Goal: Task Accomplishment & Management: Complete application form

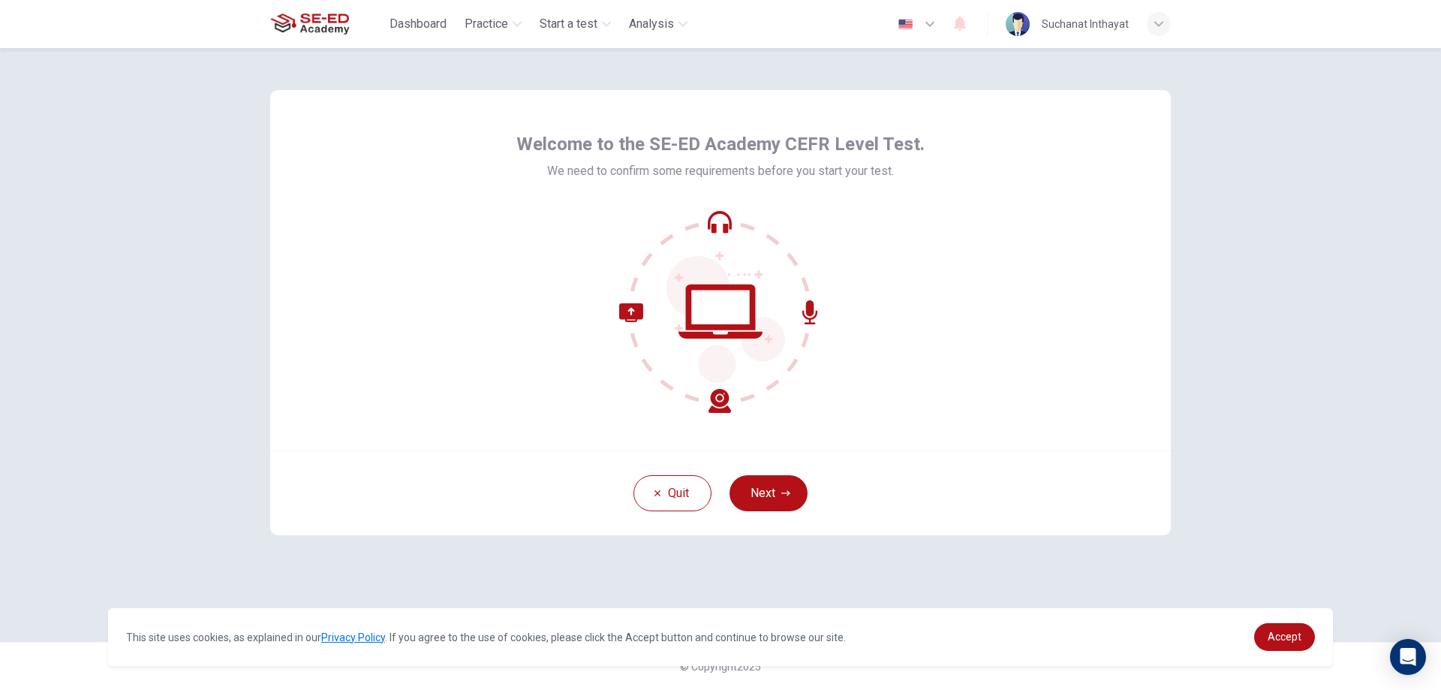
click at [722, 325] on icon at bounding box center [721, 312] width 84 height 54
click at [718, 321] on icon at bounding box center [720, 311] width 203 height 203
click at [780, 482] on button "Next" at bounding box center [769, 493] width 78 height 36
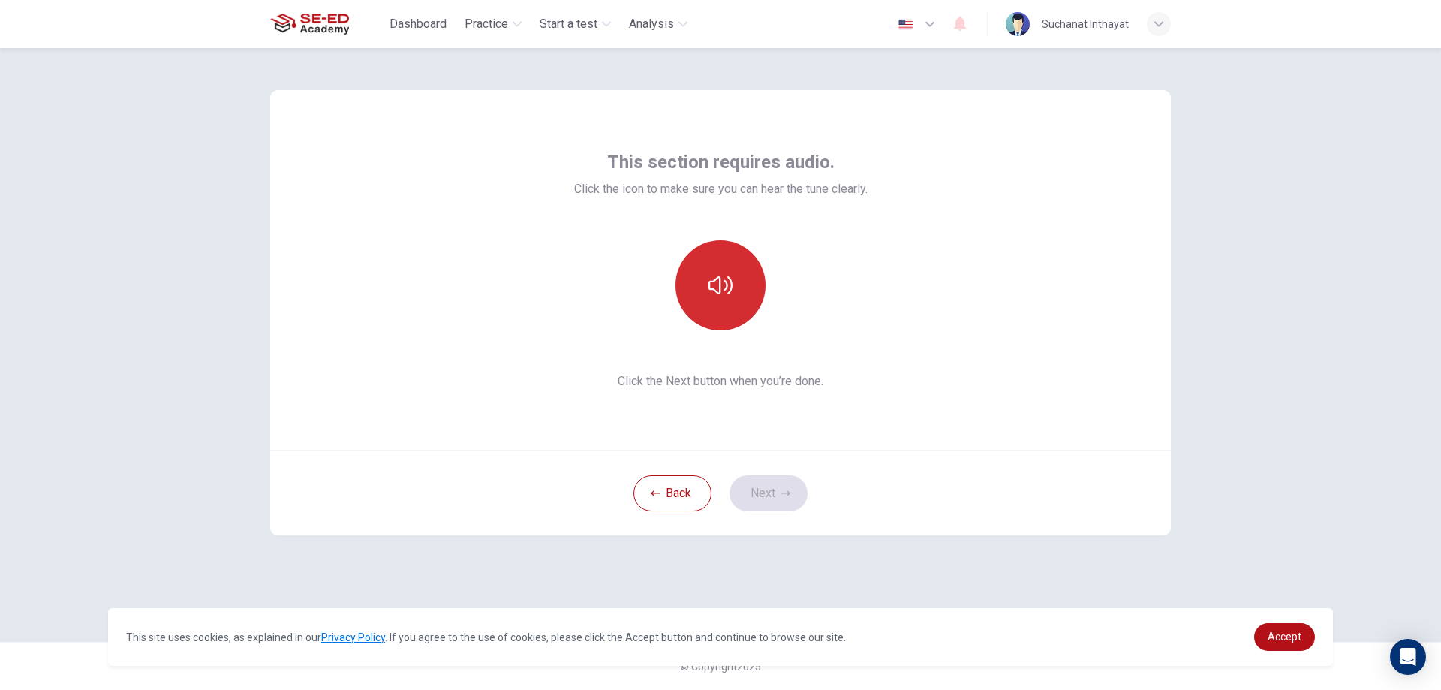
click at [721, 300] on button "button" at bounding box center [721, 285] width 90 height 90
click at [717, 293] on icon "button" at bounding box center [721, 285] width 24 height 18
click at [743, 297] on button "button" at bounding box center [721, 285] width 90 height 90
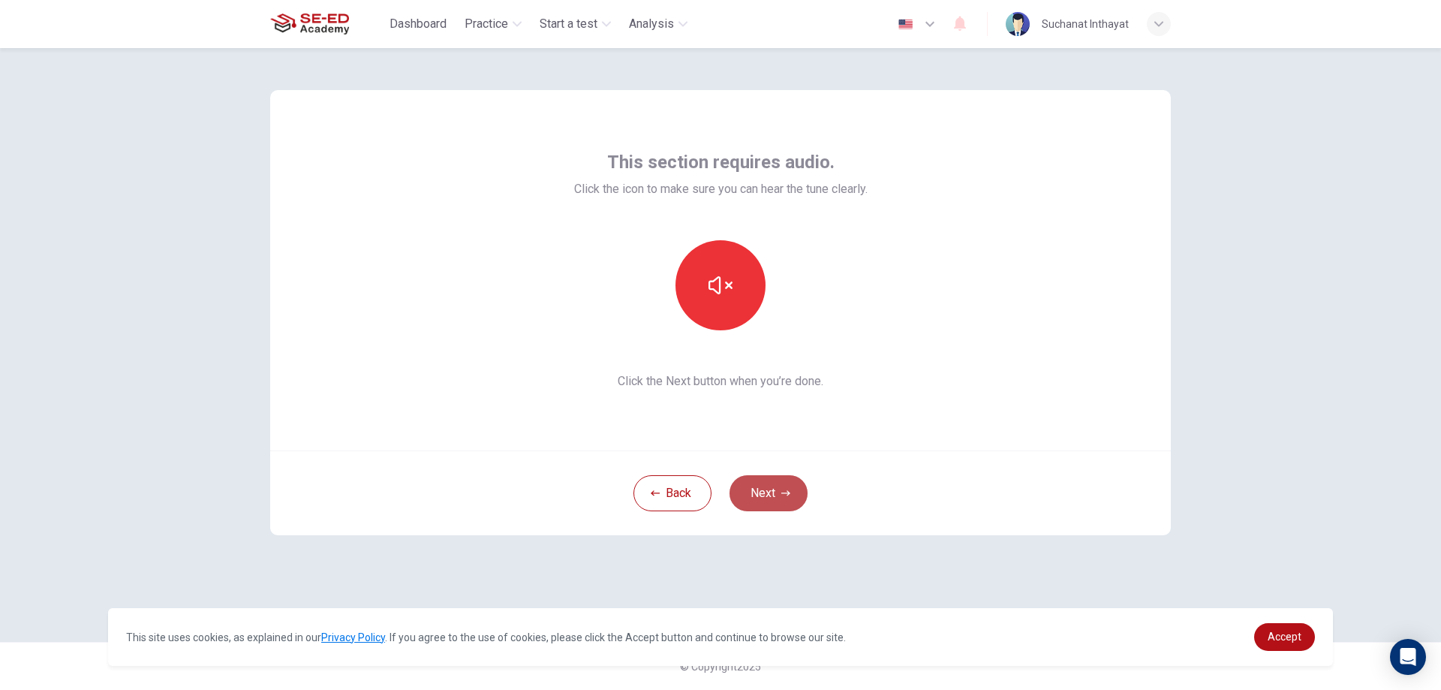
click at [768, 484] on button "Next" at bounding box center [769, 493] width 78 height 36
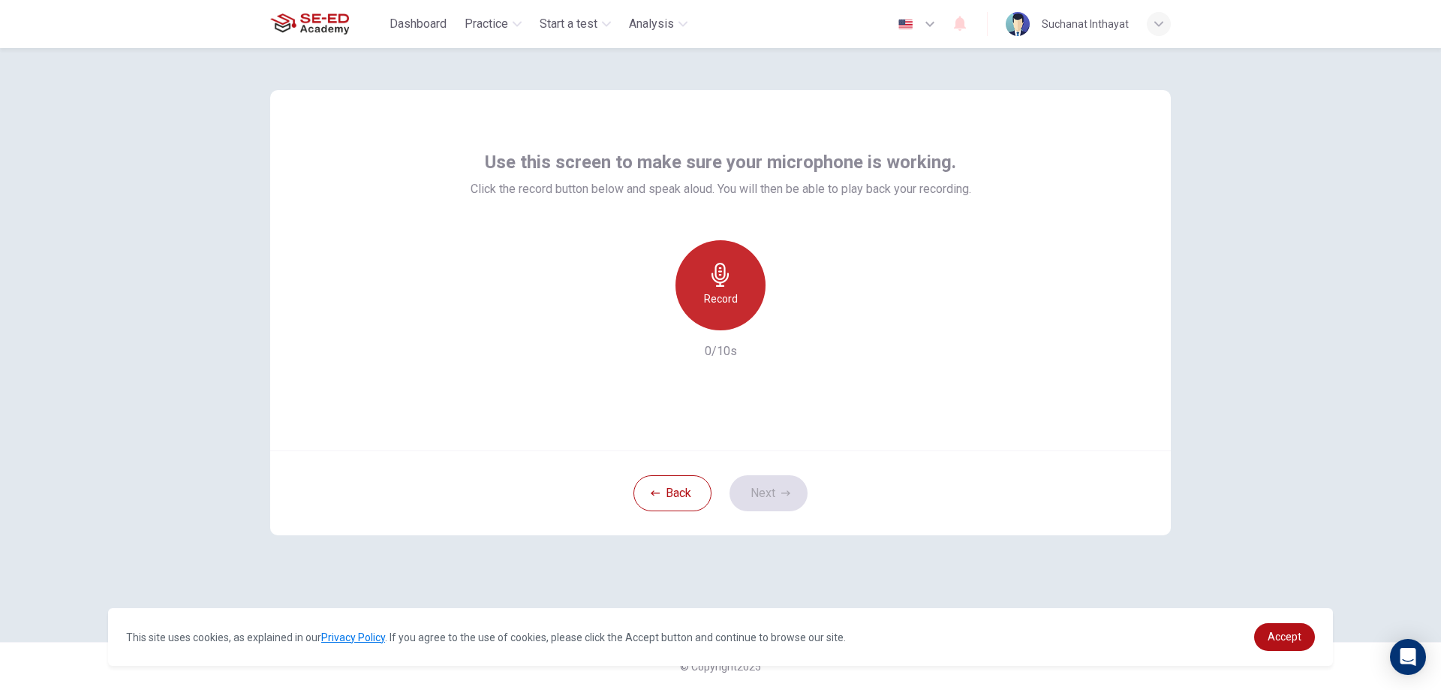
click at [722, 303] on h6 "Record" at bounding box center [721, 299] width 34 height 18
click at [785, 316] on icon "button" at bounding box center [789, 318] width 15 height 15
click at [785, 315] on icon "button" at bounding box center [789, 318] width 11 height 11
click at [760, 492] on button "Next" at bounding box center [769, 493] width 78 height 36
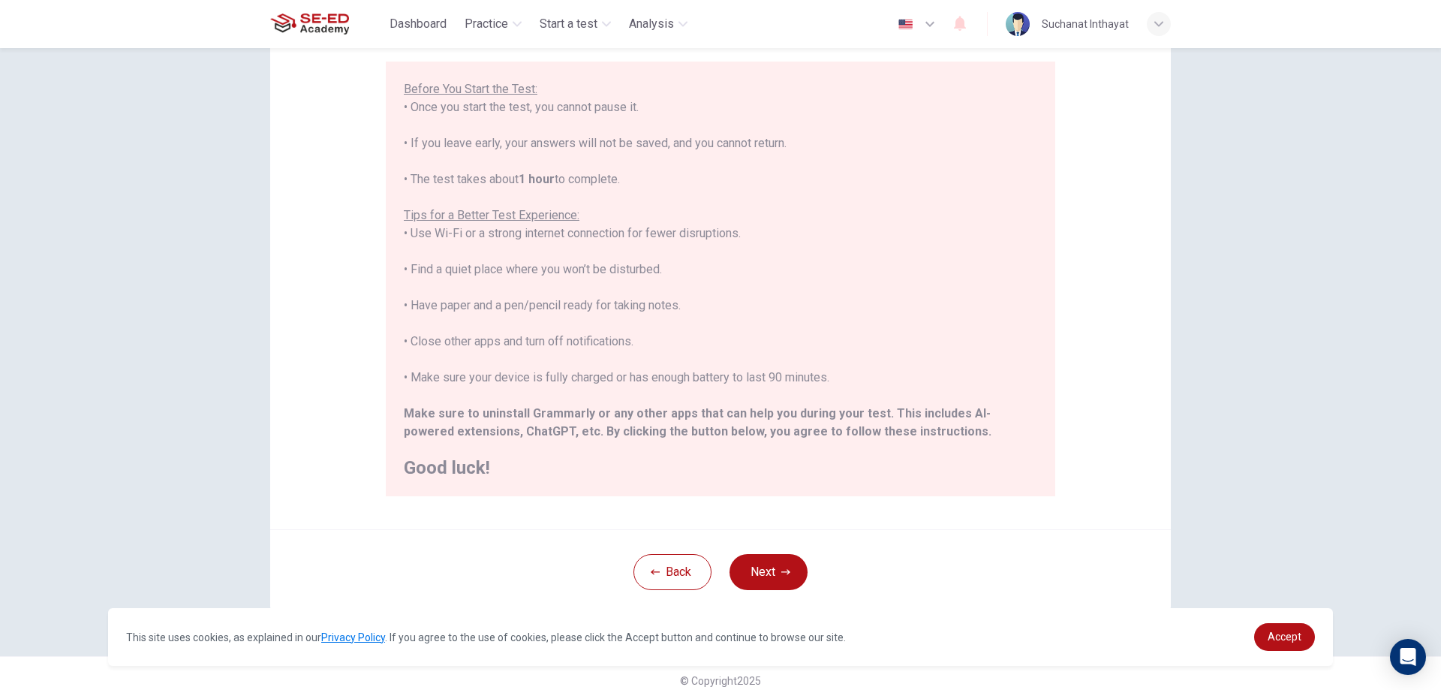
scroll to position [145, 0]
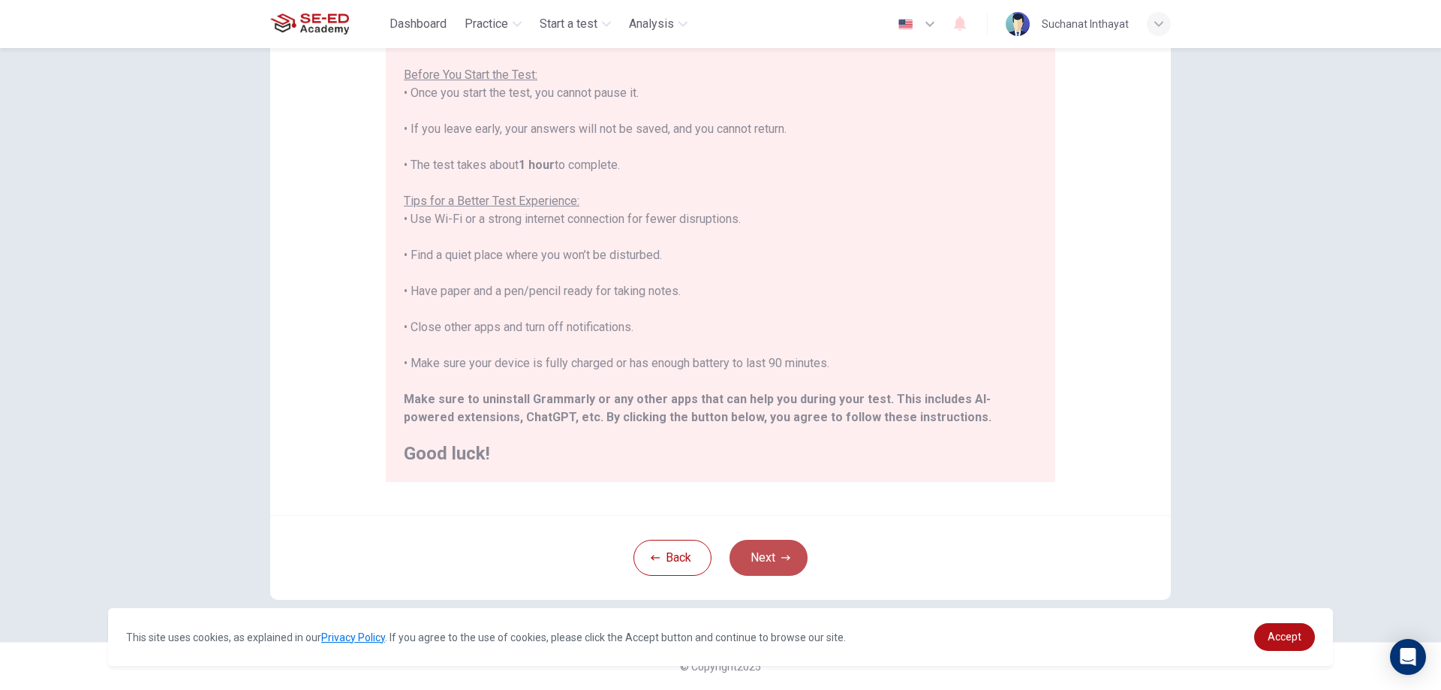
click at [747, 547] on button "Next" at bounding box center [769, 558] width 78 height 36
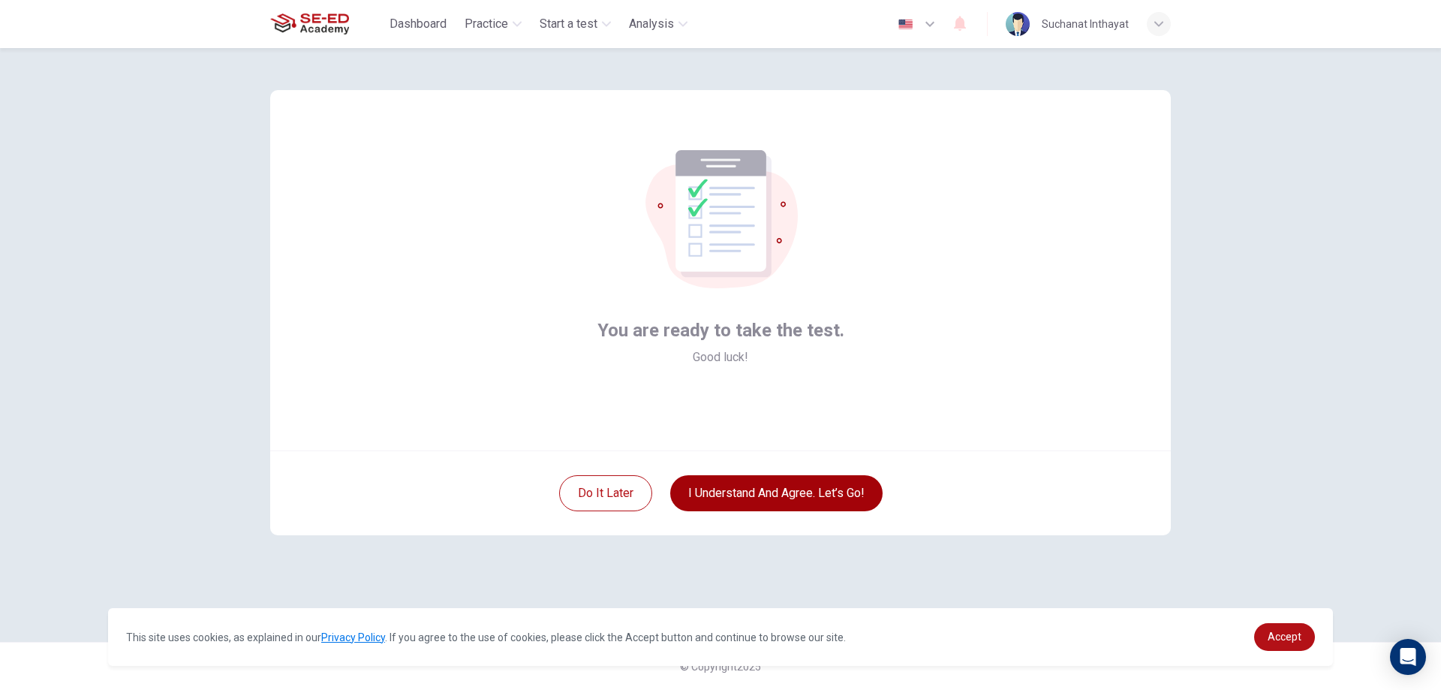
click at [743, 489] on button "I understand and agree. Let’s go!" at bounding box center [776, 493] width 212 height 36
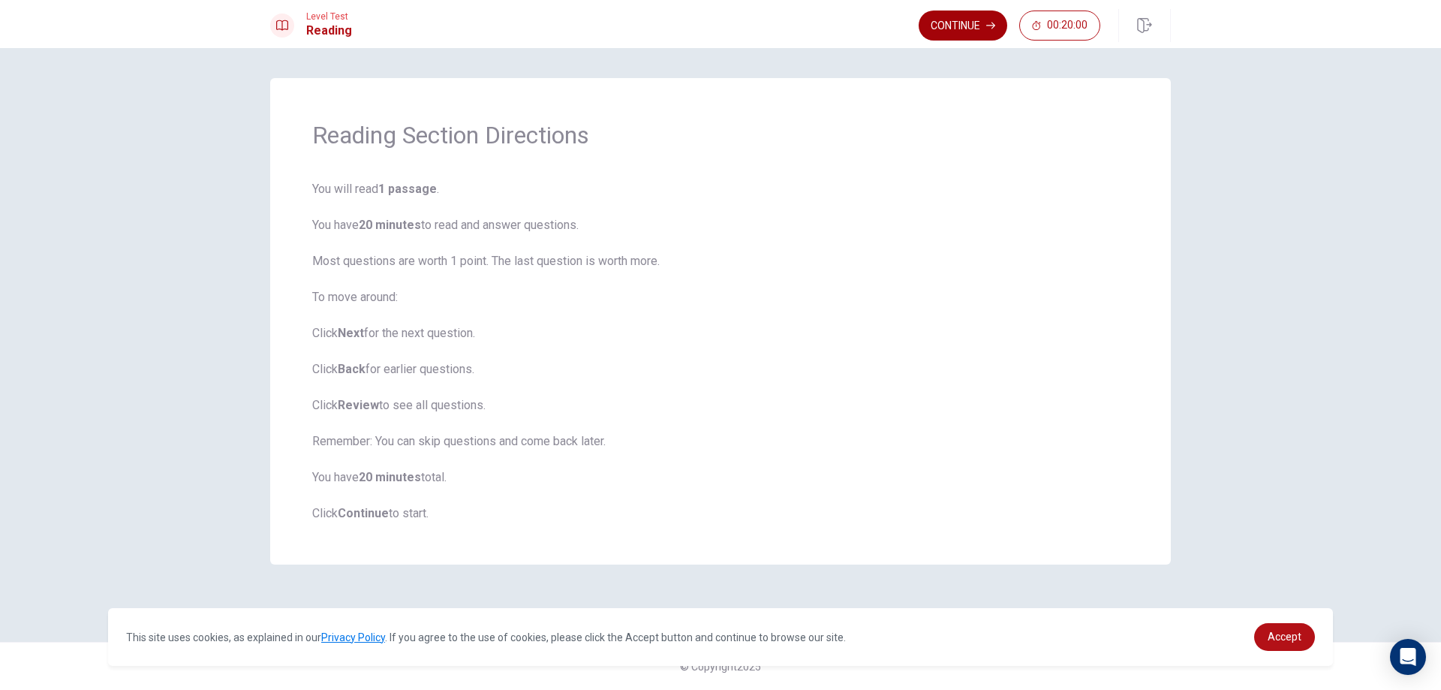
click at [965, 19] on button "Continue" at bounding box center [963, 26] width 89 height 30
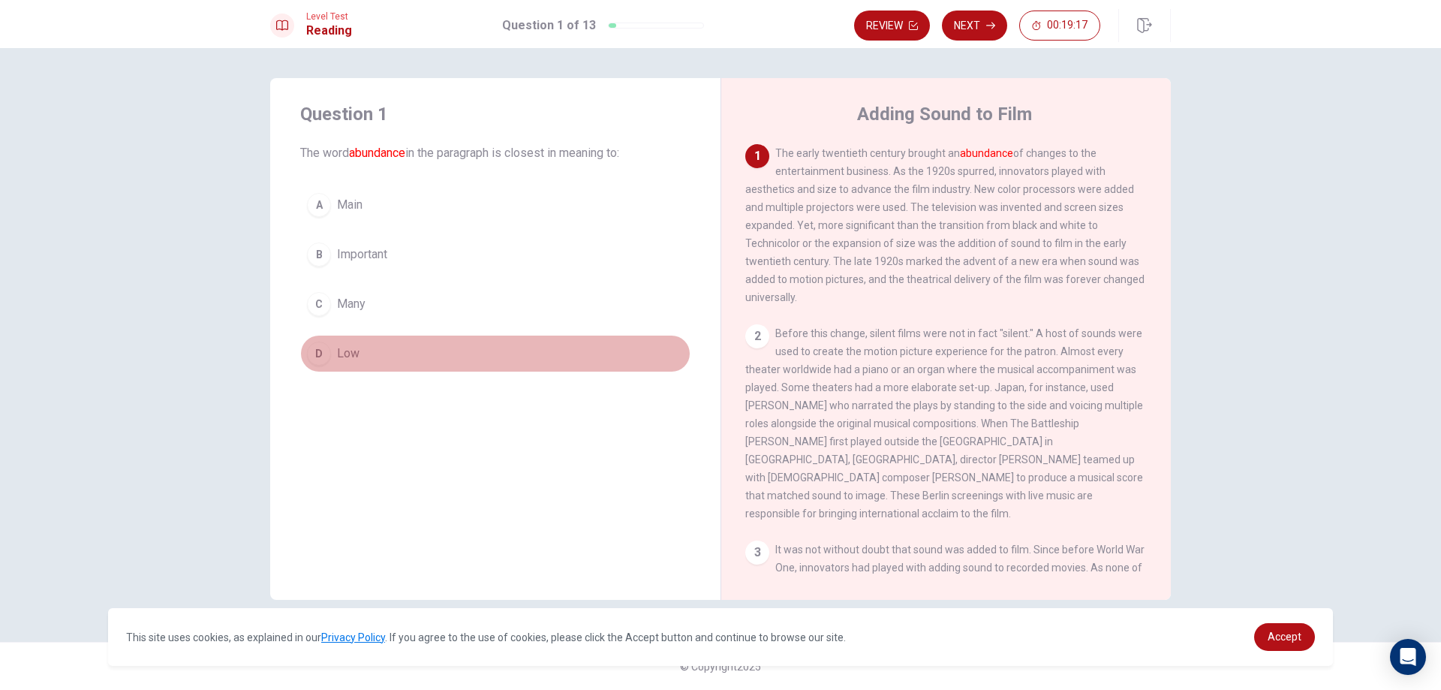
click at [321, 354] on div "D" at bounding box center [319, 354] width 24 height 24
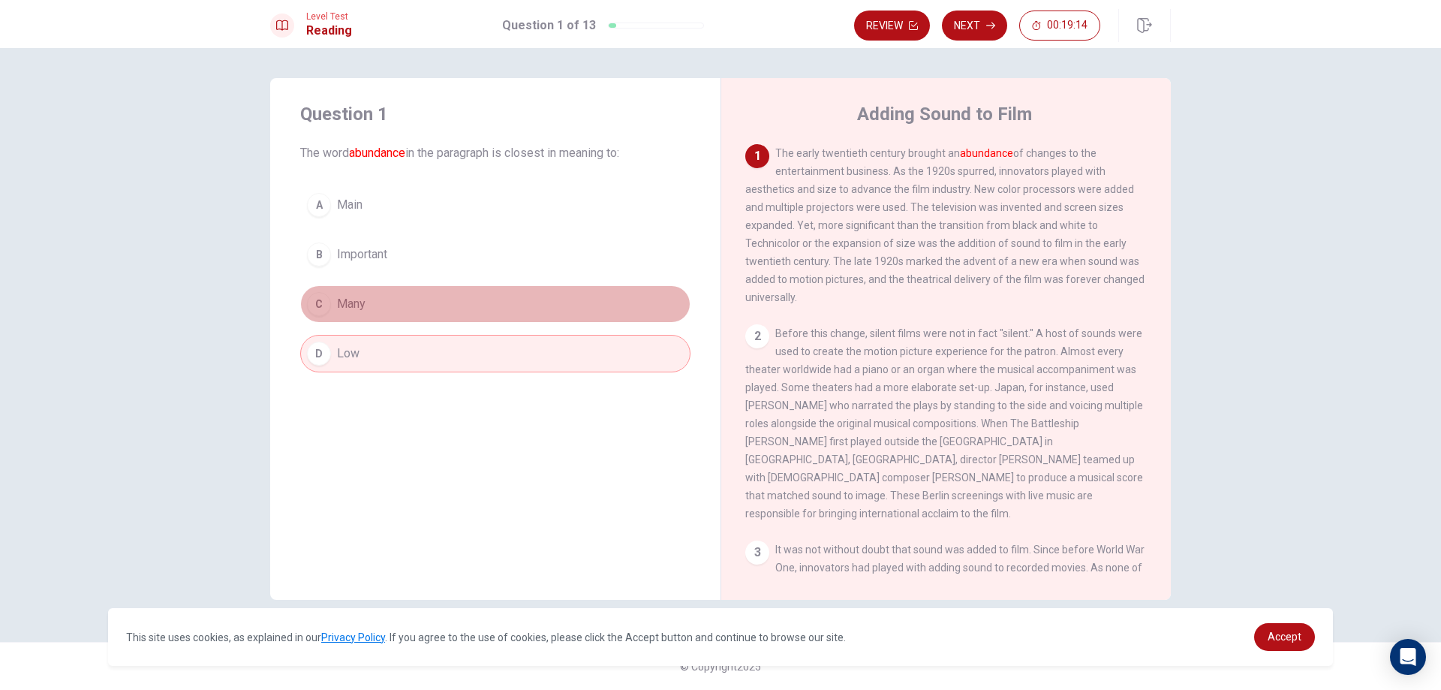
click at [339, 307] on span "Many" at bounding box center [351, 304] width 29 height 18
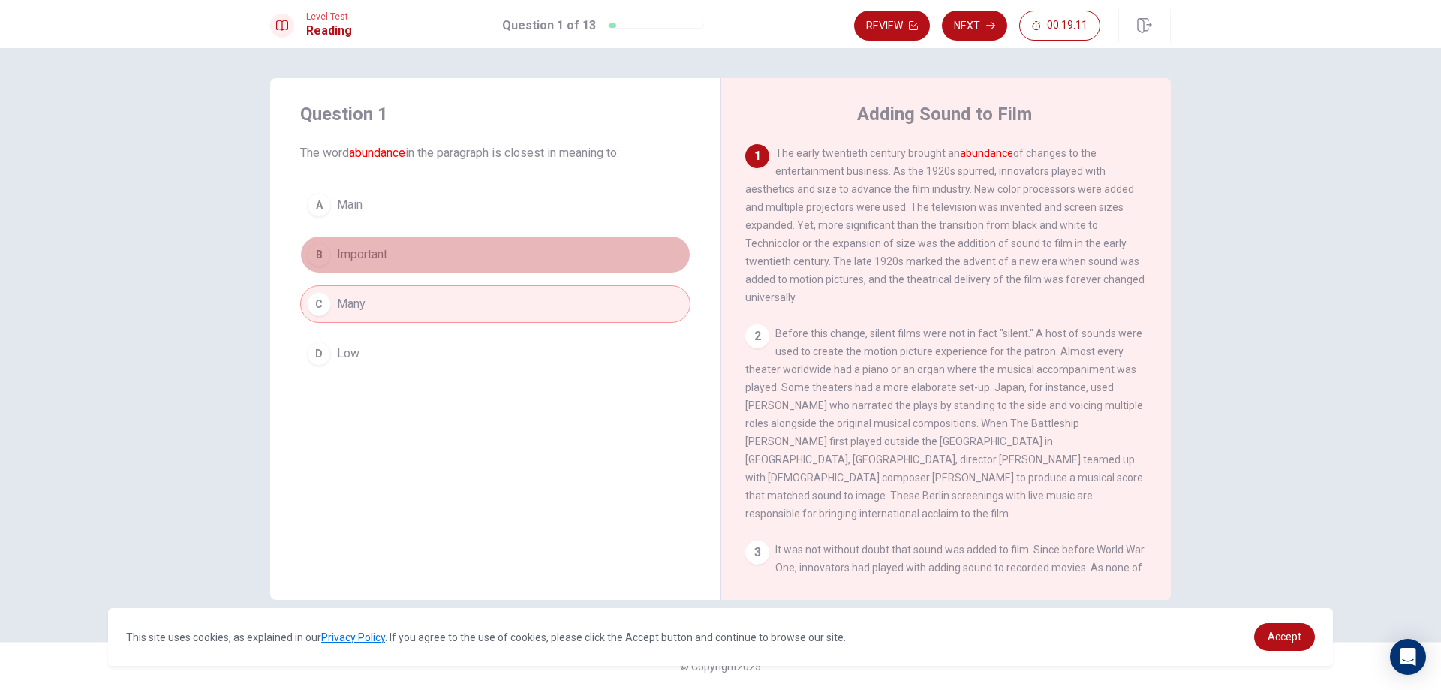
click at [371, 253] on span "Important" at bounding box center [362, 254] width 50 height 18
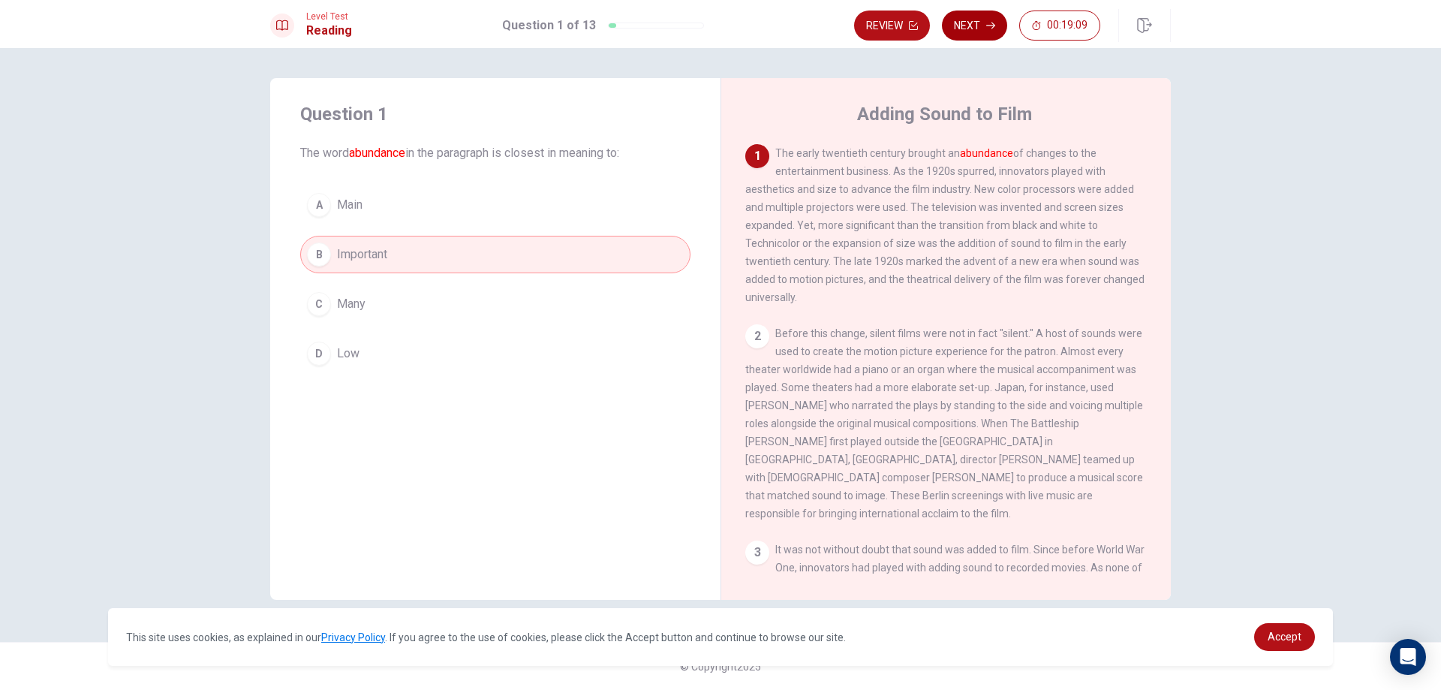
click at [962, 18] on button "Next" at bounding box center [974, 26] width 65 height 30
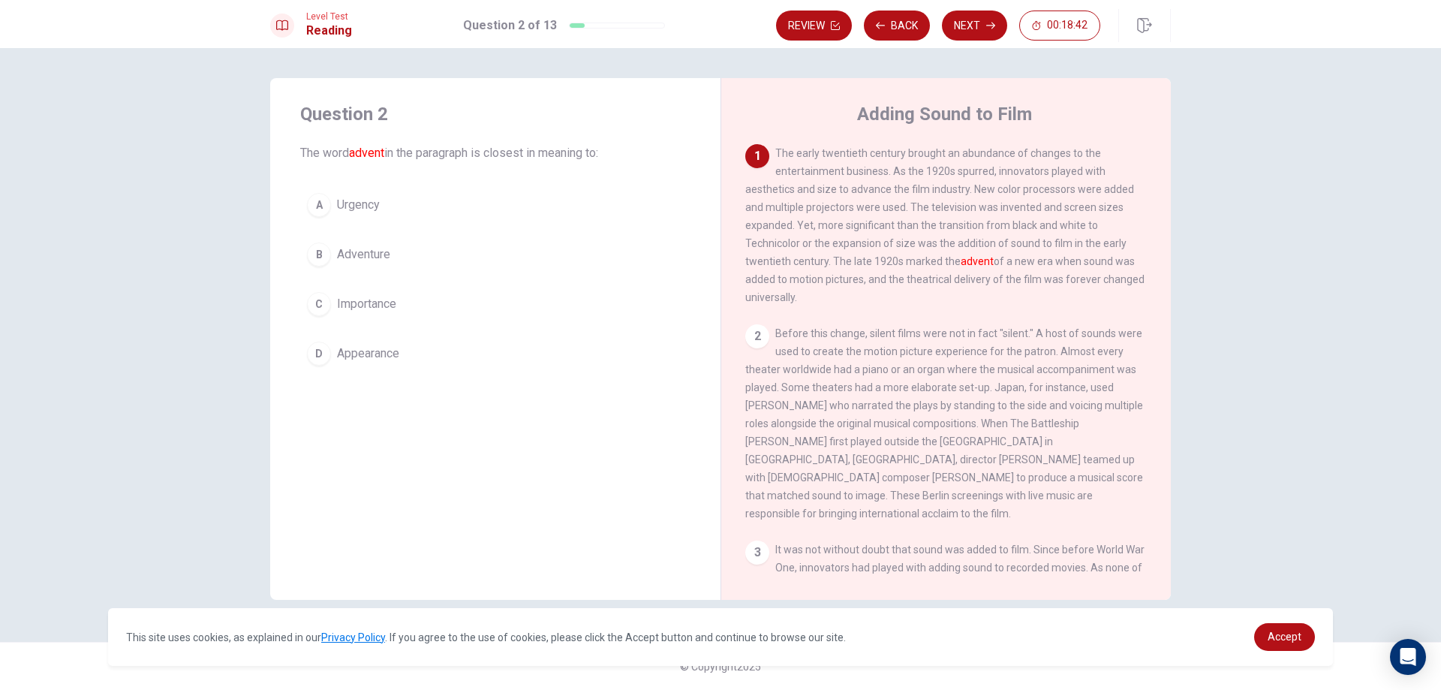
click at [421, 350] on button "D Appearance" at bounding box center [495, 354] width 390 height 38
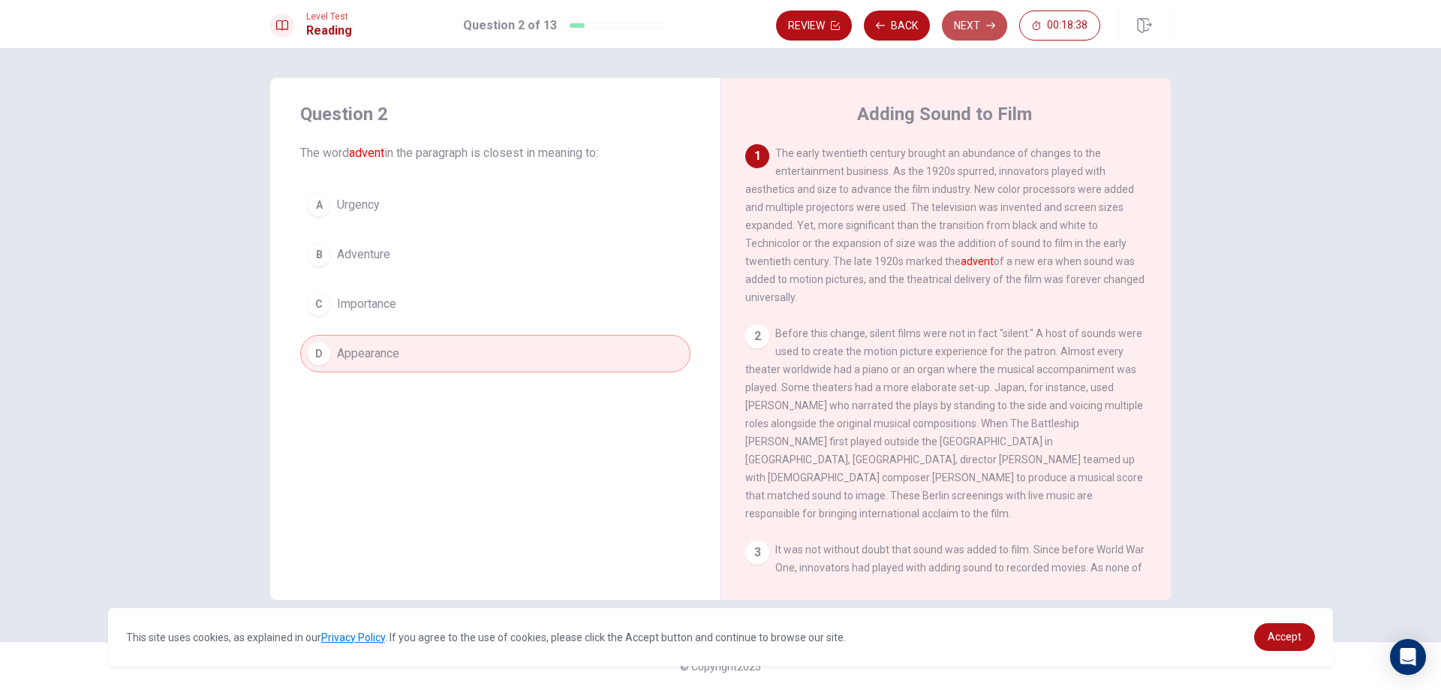
click at [978, 18] on button "Next" at bounding box center [974, 26] width 65 height 30
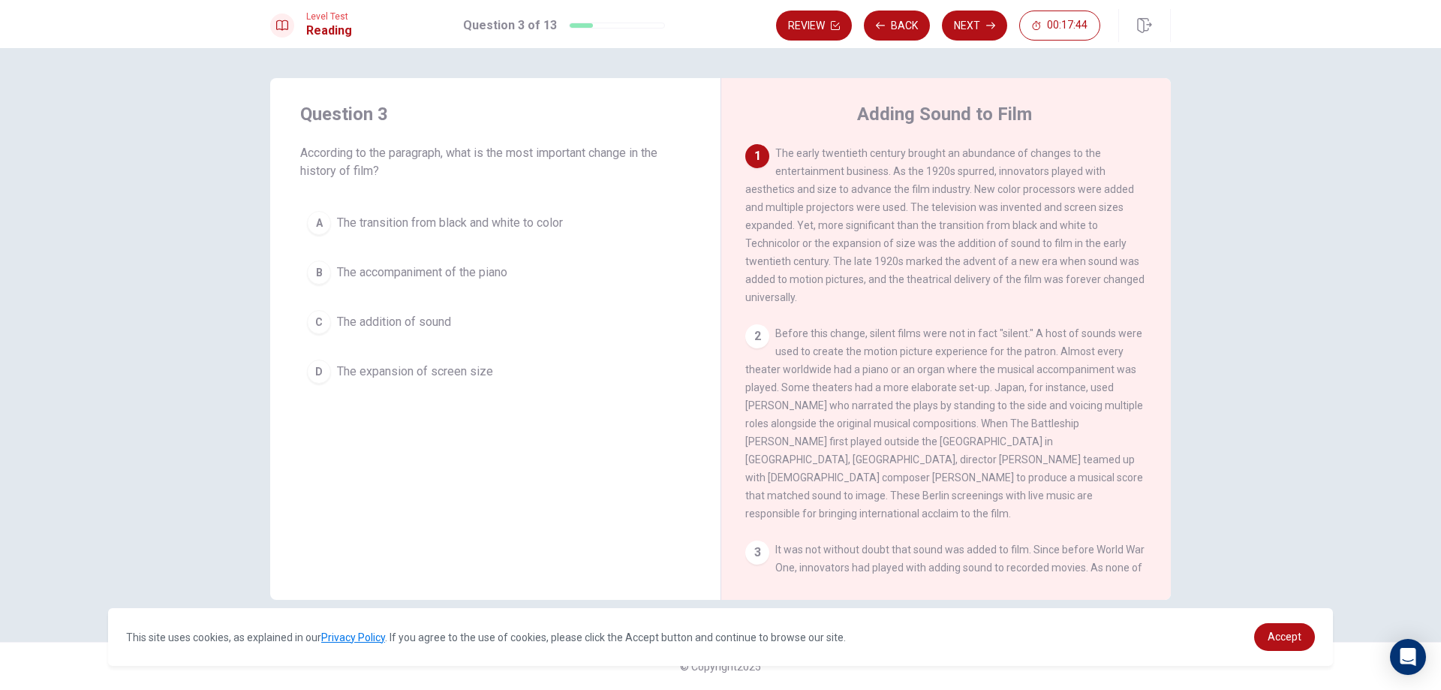
click at [469, 374] on span "The expansion of screen size" at bounding box center [415, 372] width 156 height 18
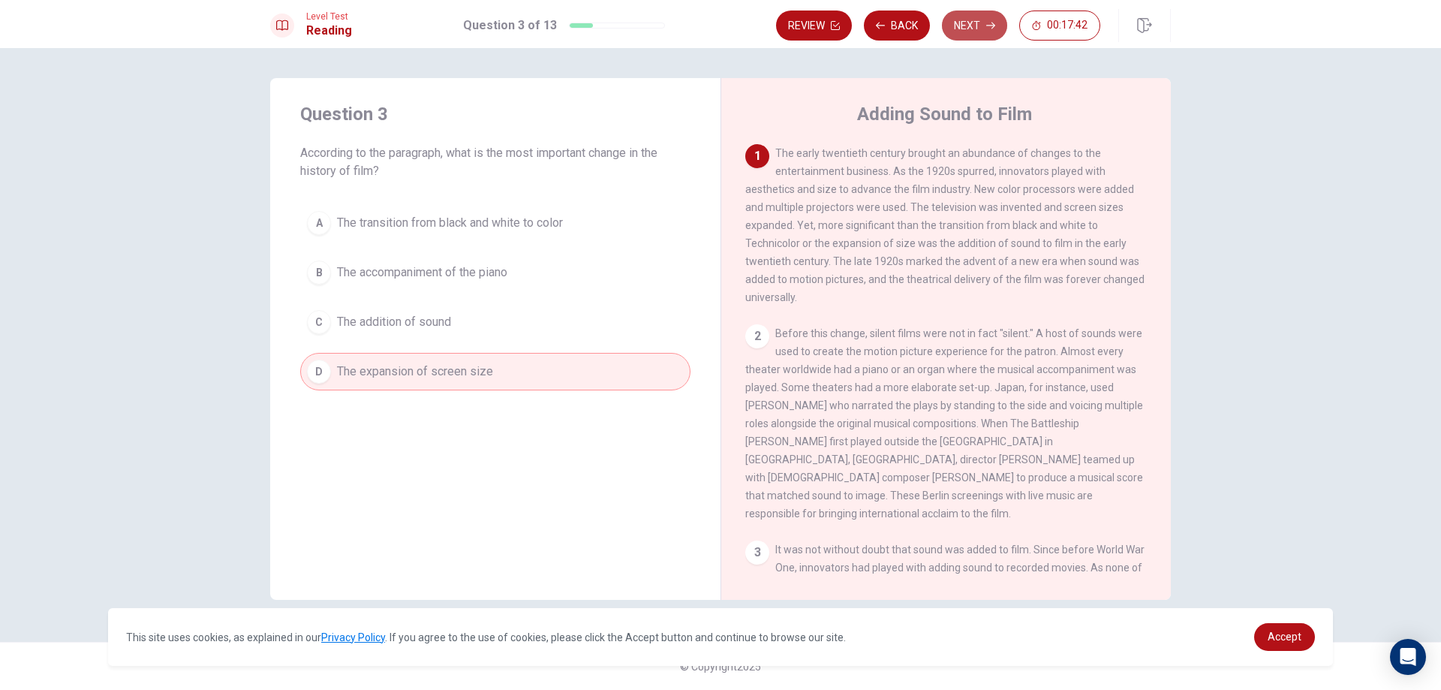
click at [987, 27] on icon "button" at bounding box center [990, 25] width 9 height 9
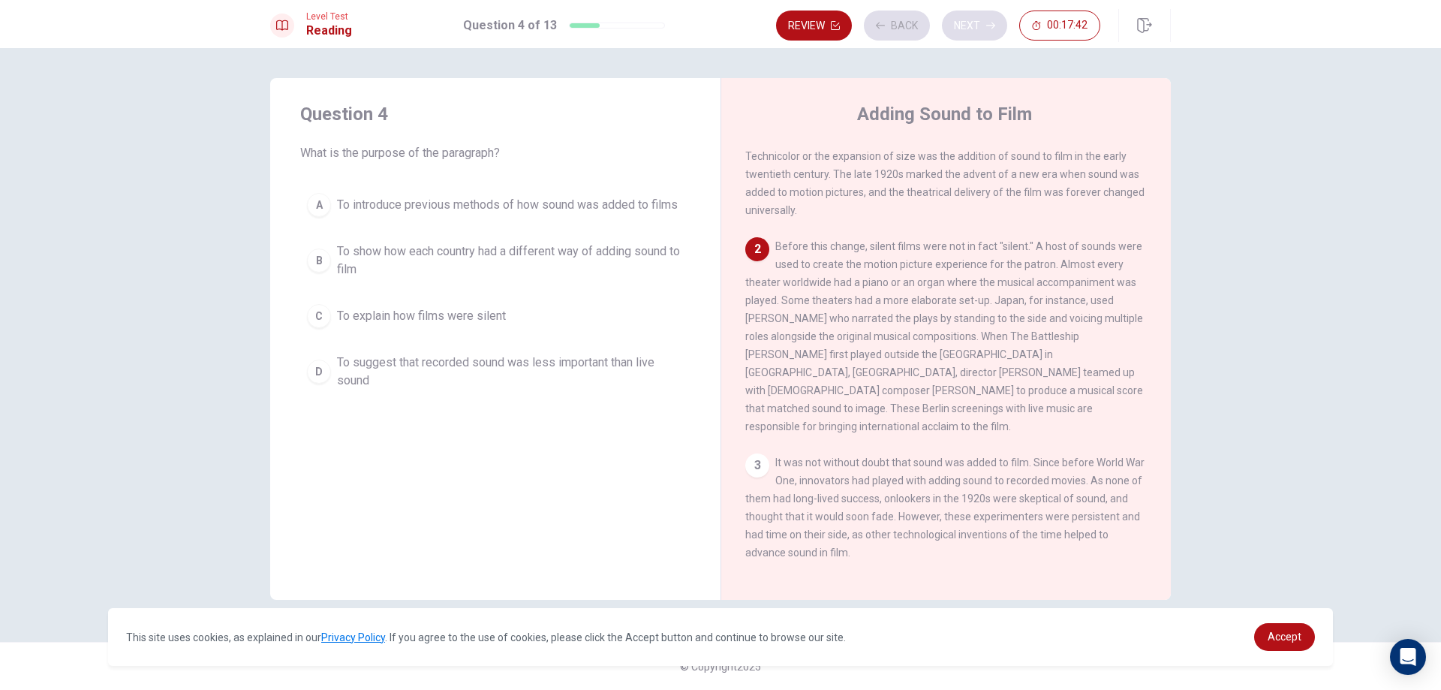
scroll to position [93, 0]
click at [383, 312] on span "To explain how films were silent" at bounding box center [421, 316] width 169 height 18
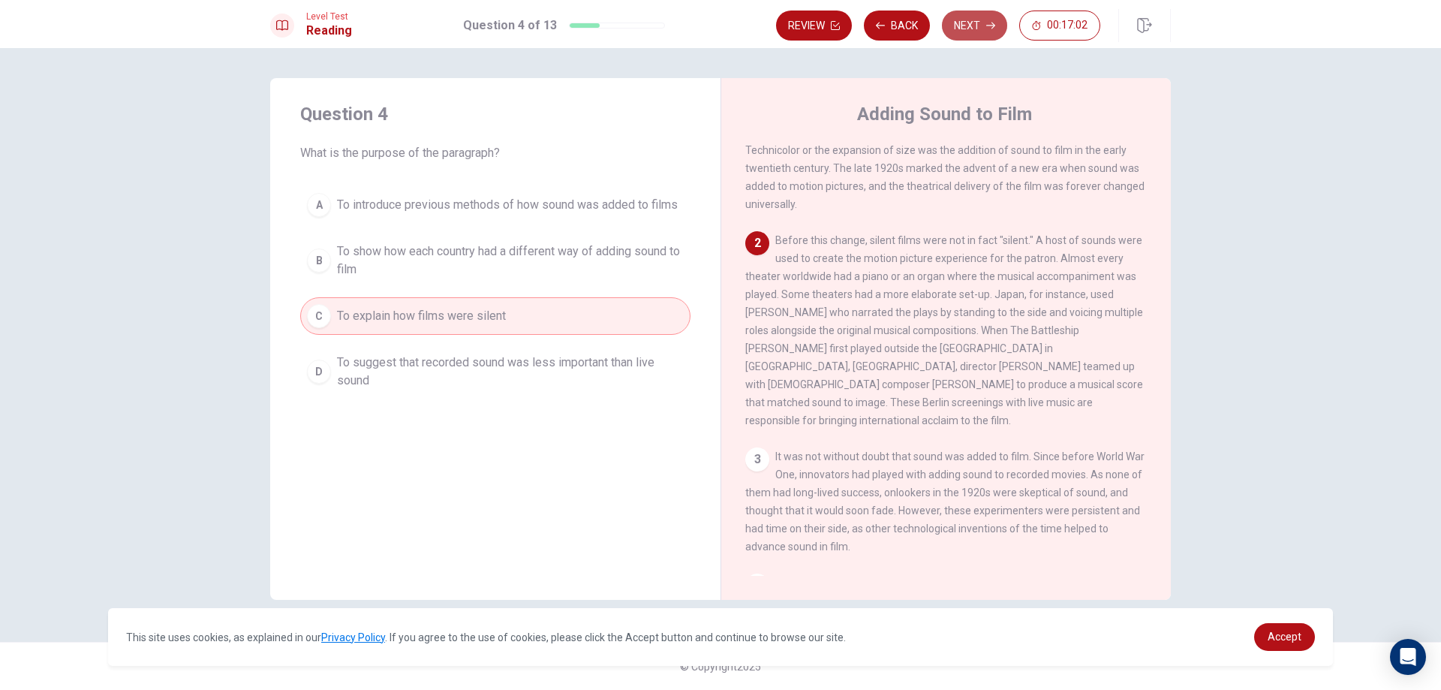
click at [986, 32] on button "Next" at bounding box center [974, 26] width 65 height 30
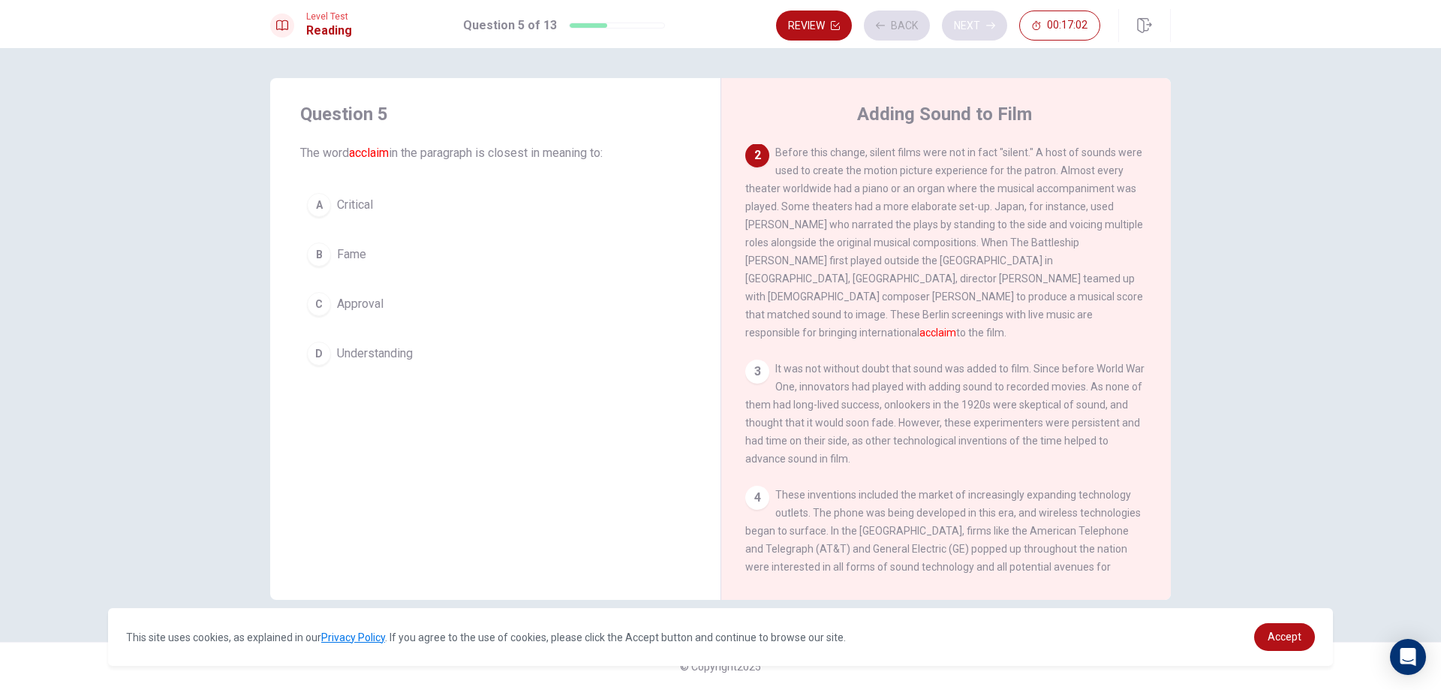
scroll to position [187, 0]
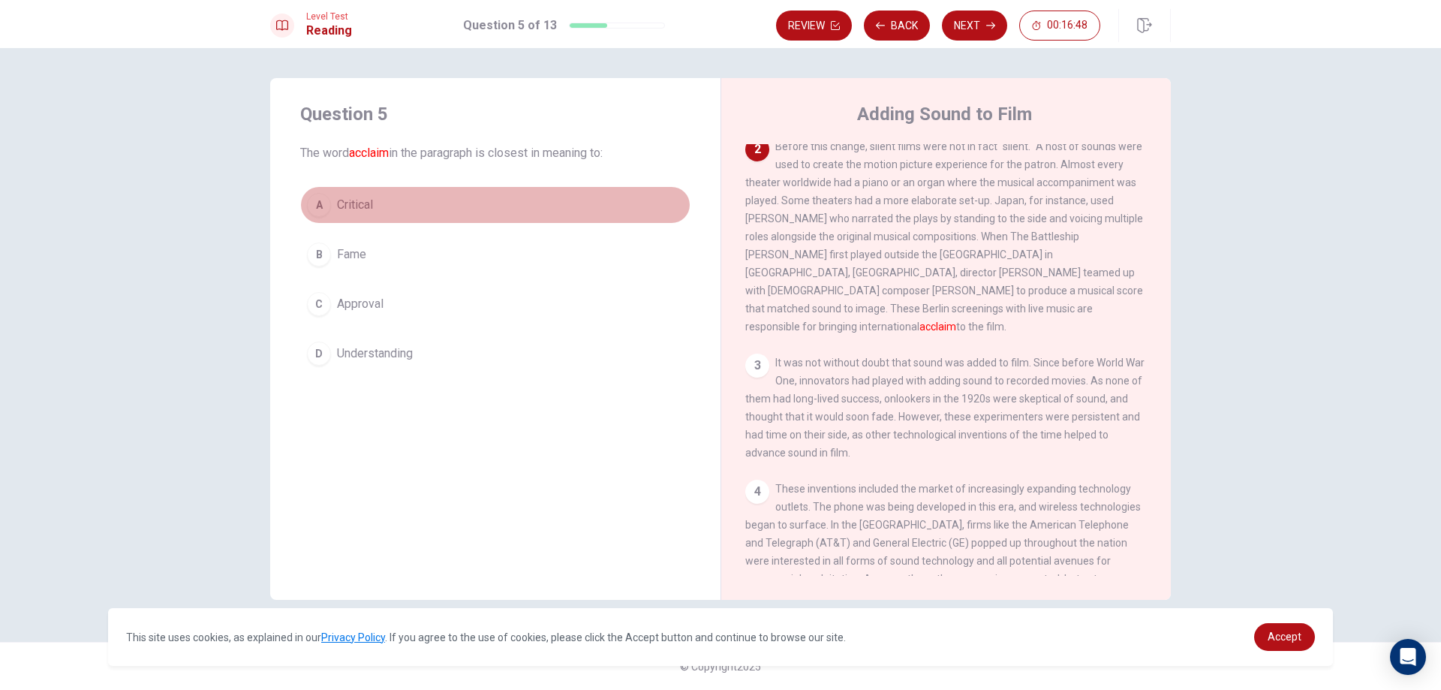
click at [496, 201] on button "A Critical" at bounding box center [495, 205] width 390 height 38
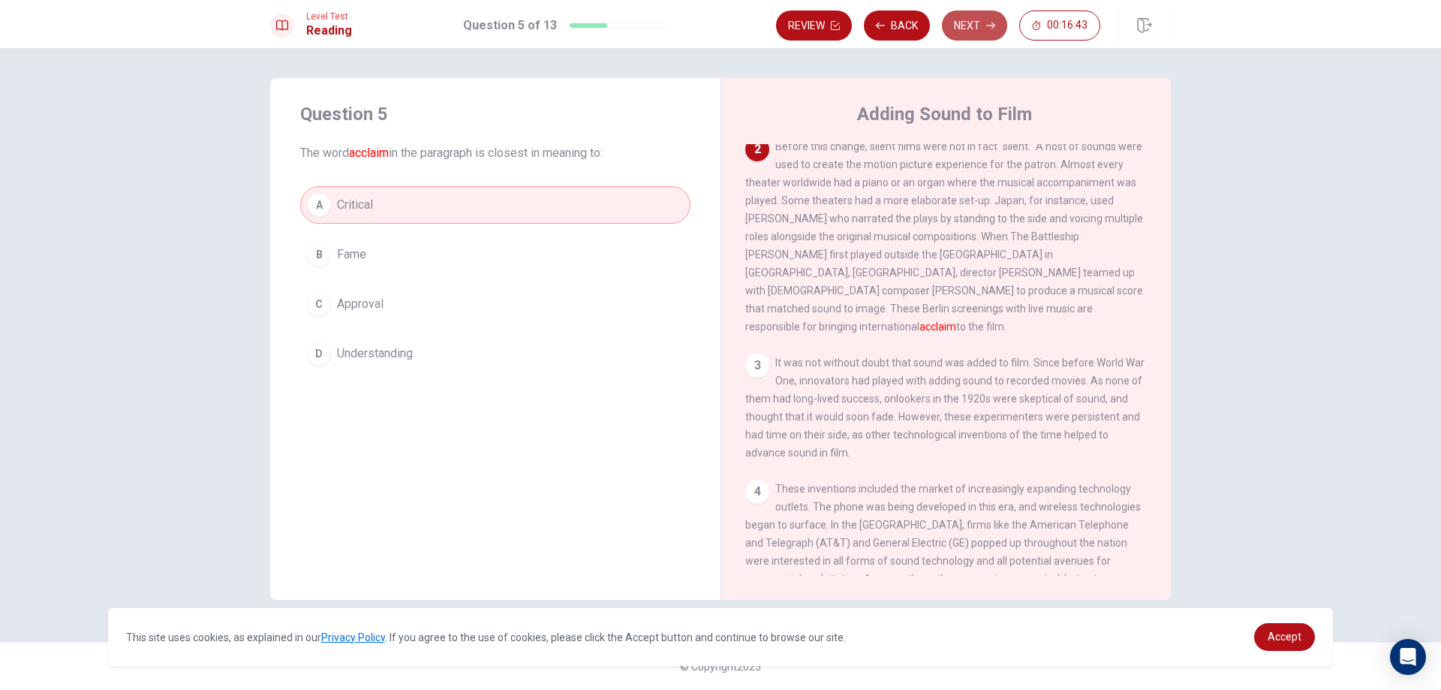
click at [983, 32] on button "Next" at bounding box center [974, 26] width 65 height 30
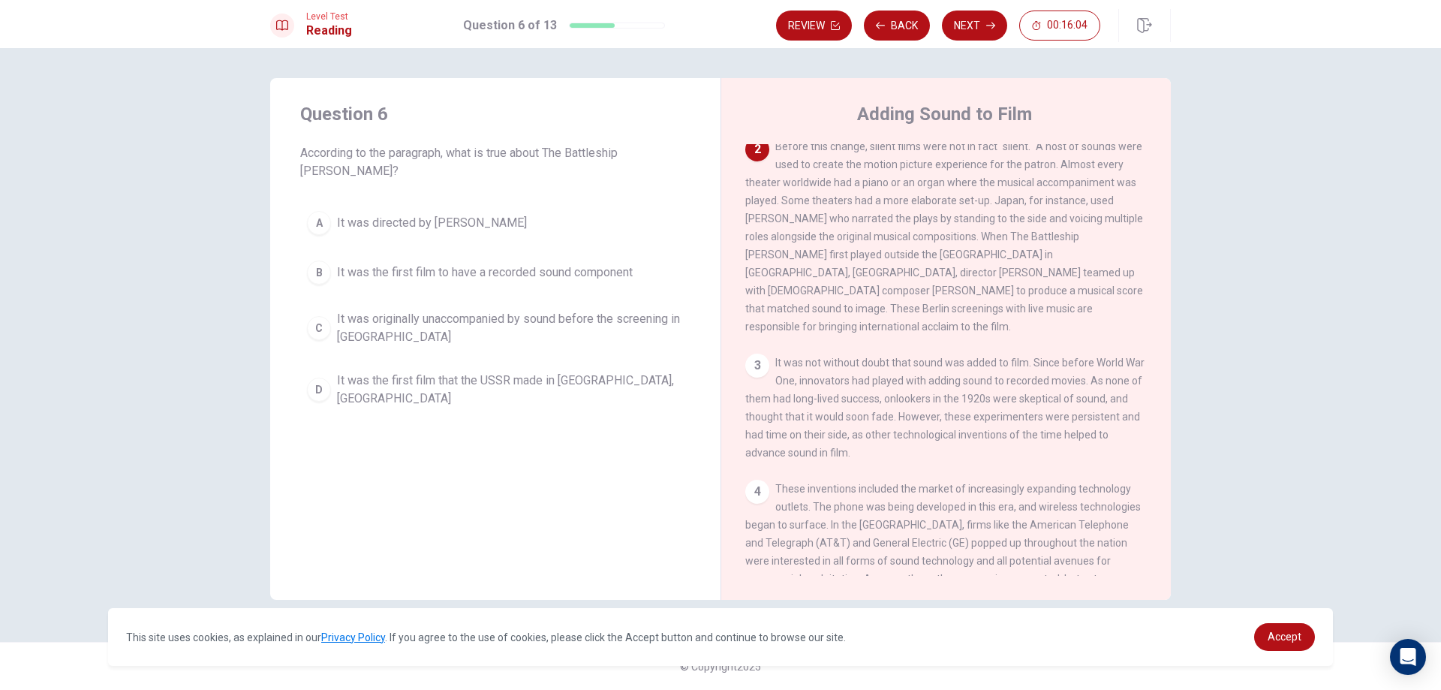
click at [502, 310] on span "It was originally unaccompanied by sound before the screening in [GEOGRAPHIC_DA…" at bounding box center [510, 328] width 347 height 36
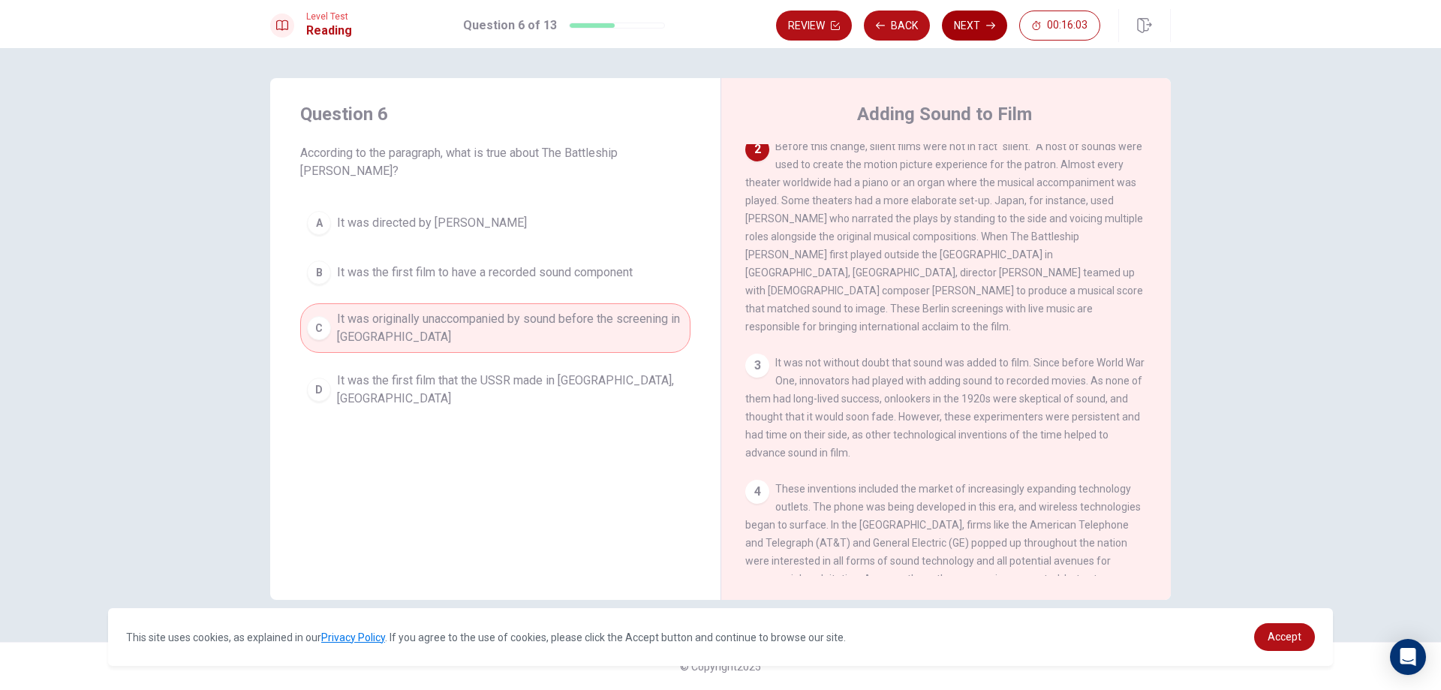
click at [966, 21] on button "Next" at bounding box center [974, 26] width 65 height 30
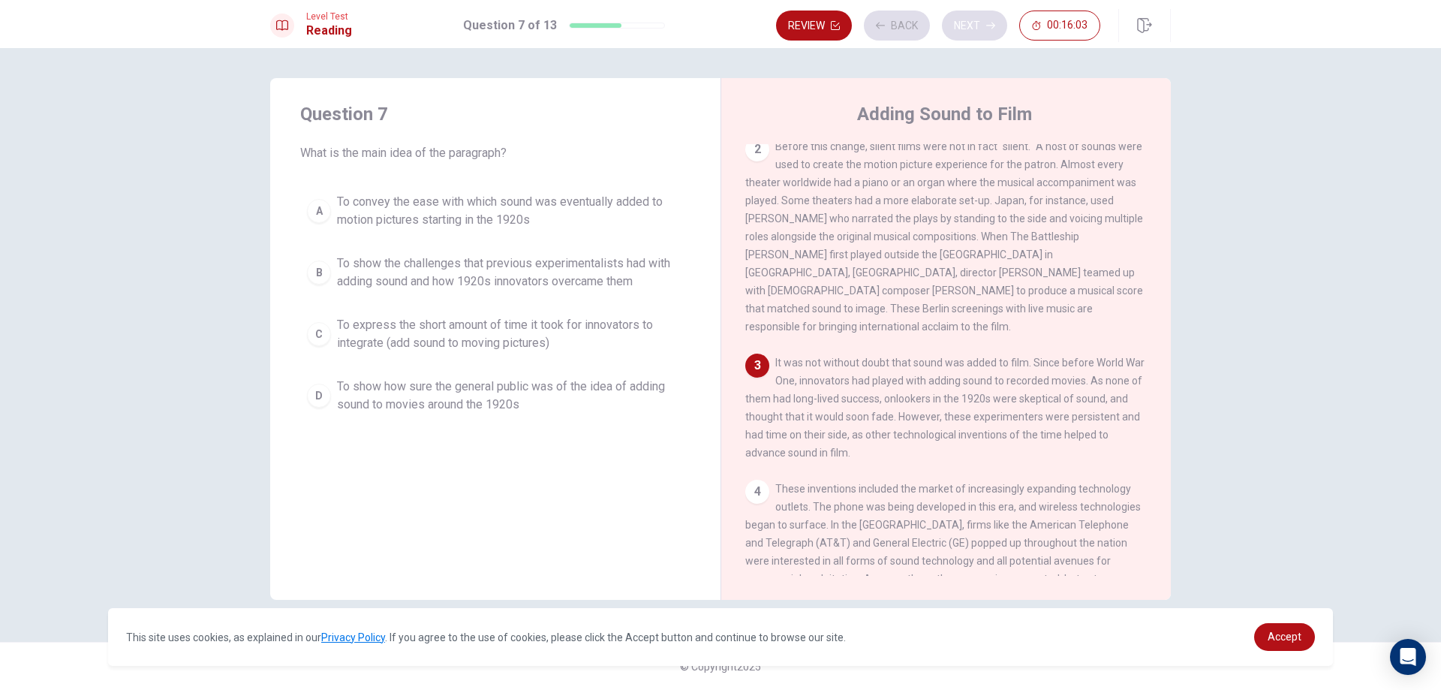
scroll to position [224, 0]
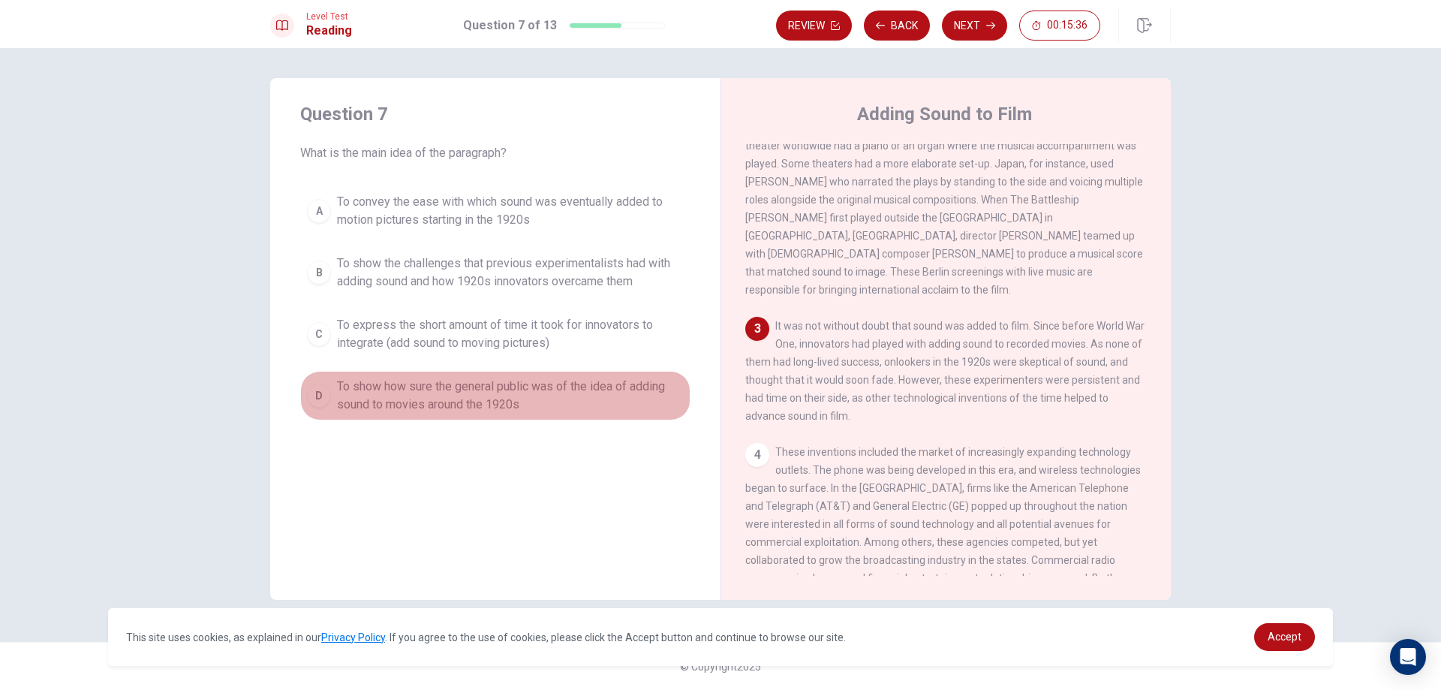
click at [522, 384] on span "To show how sure the general public was of the idea of adding sound to movies a…" at bounding box center [510, 396] width 347 height 36
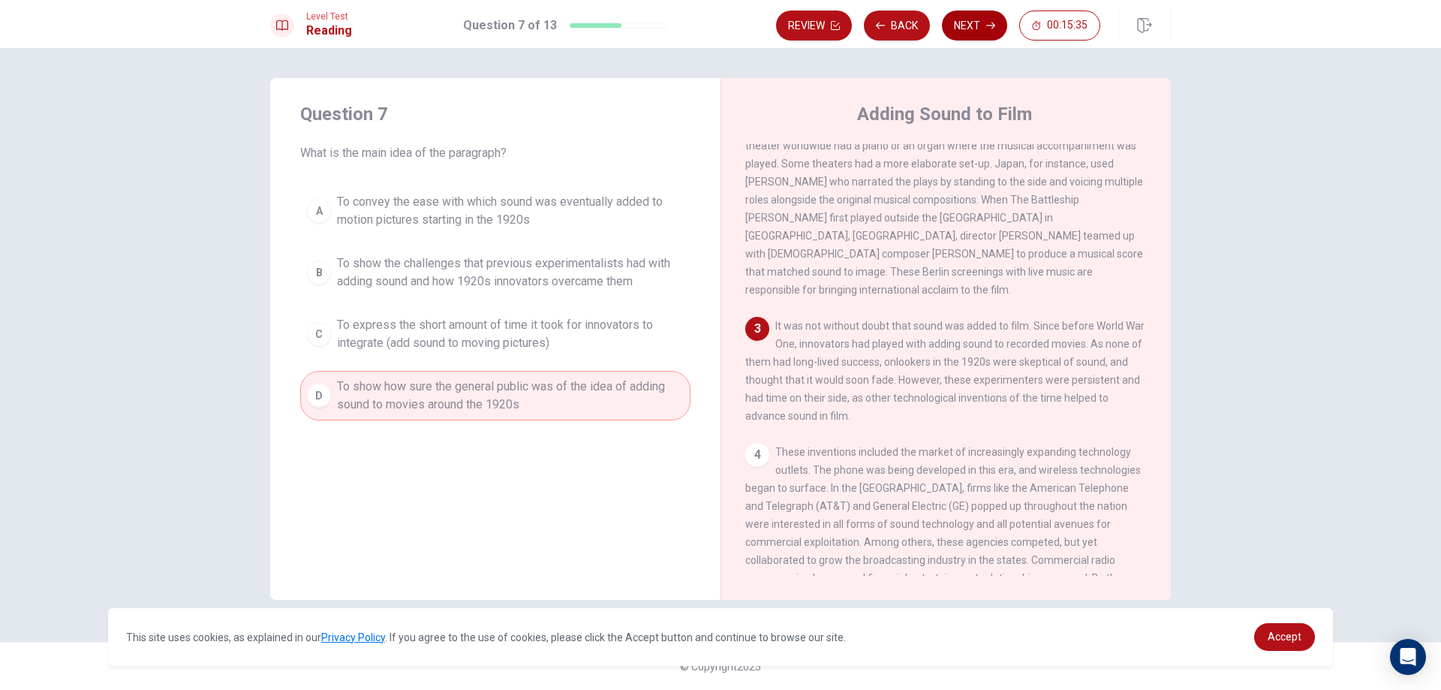
click at [965, 23] on button "Next" at bounding box center [974, 26] width 65 height 30
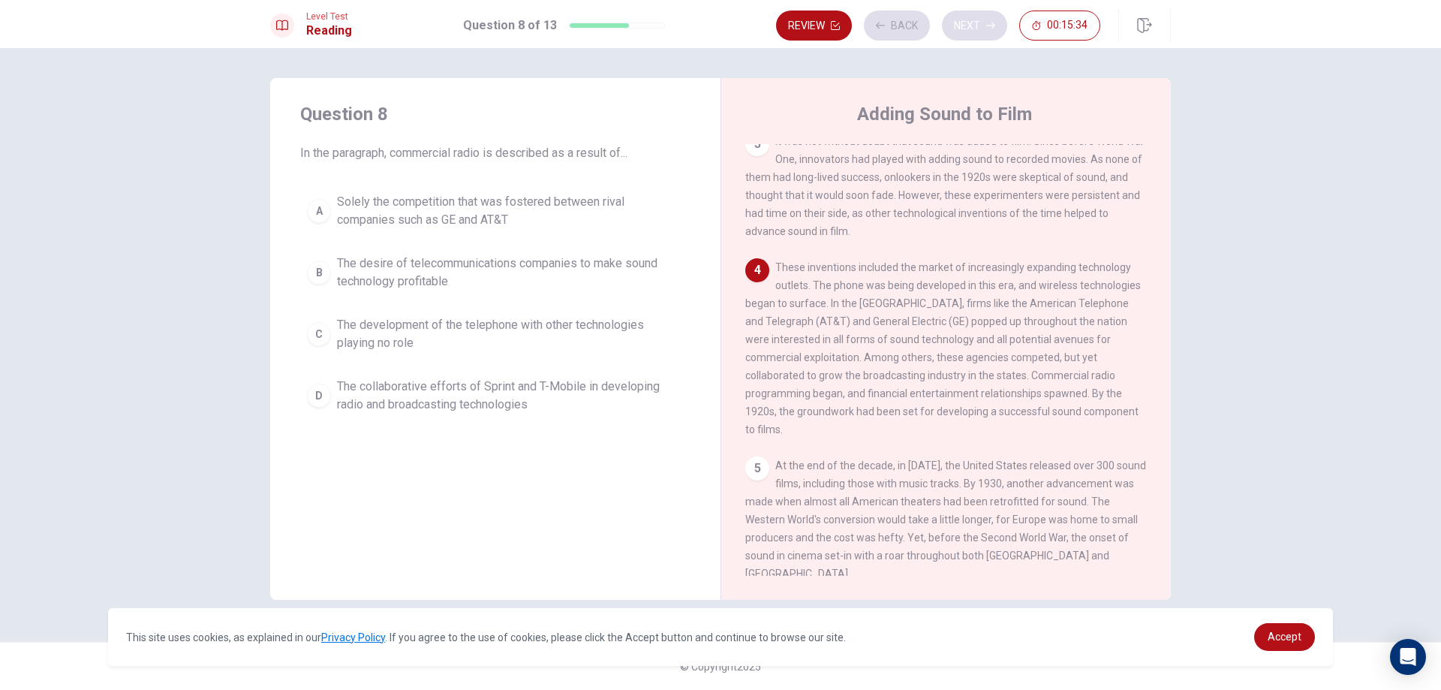
scroll to position [409, 0]
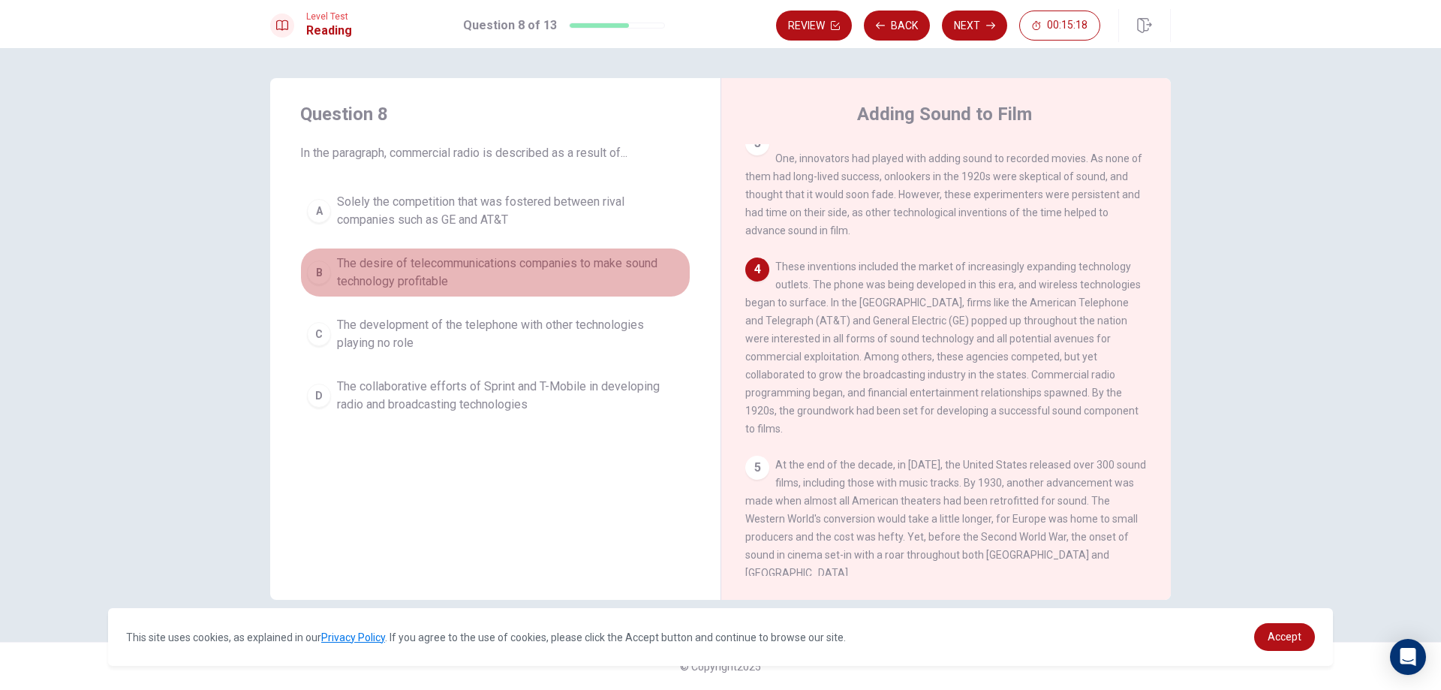
click at [312, 265] on div "B" at bounding box center [319, 272] width 24 height 24
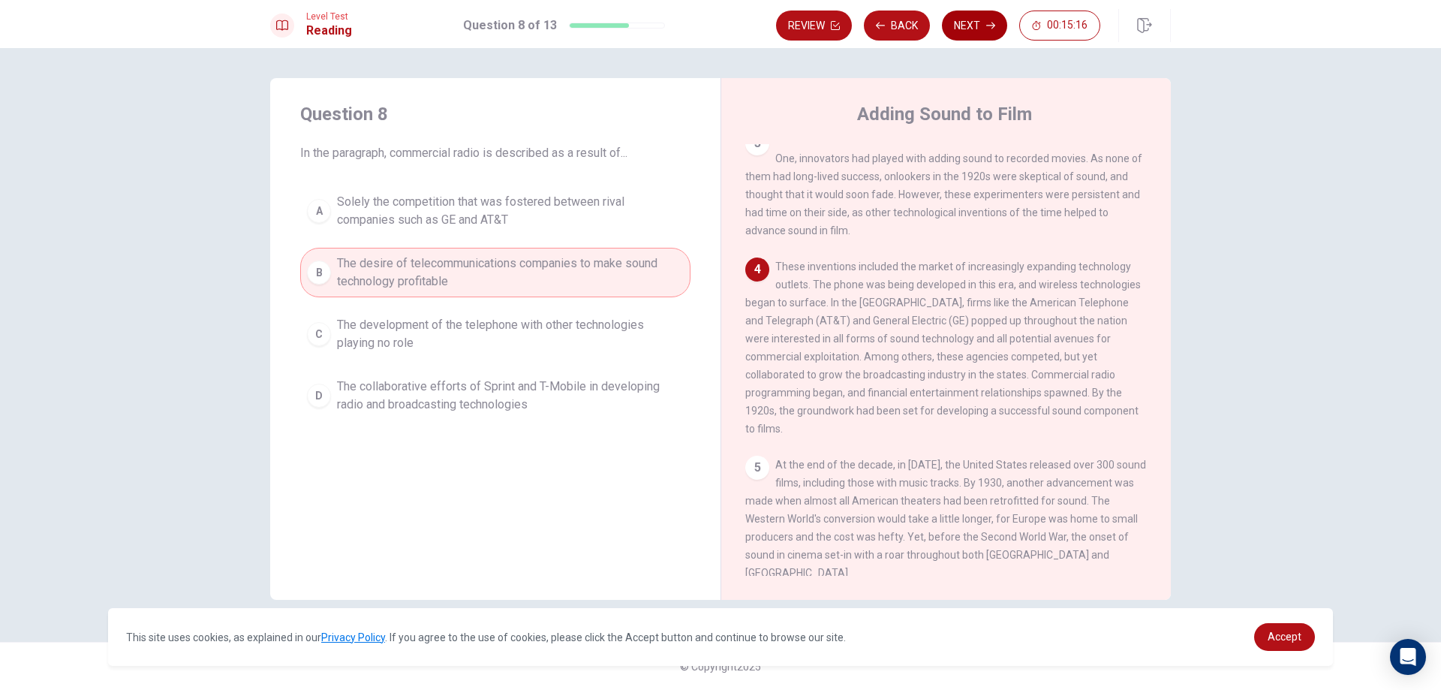
click at [977, 32] on button "Next" at bounding box center [974, 26] width 65 height 30
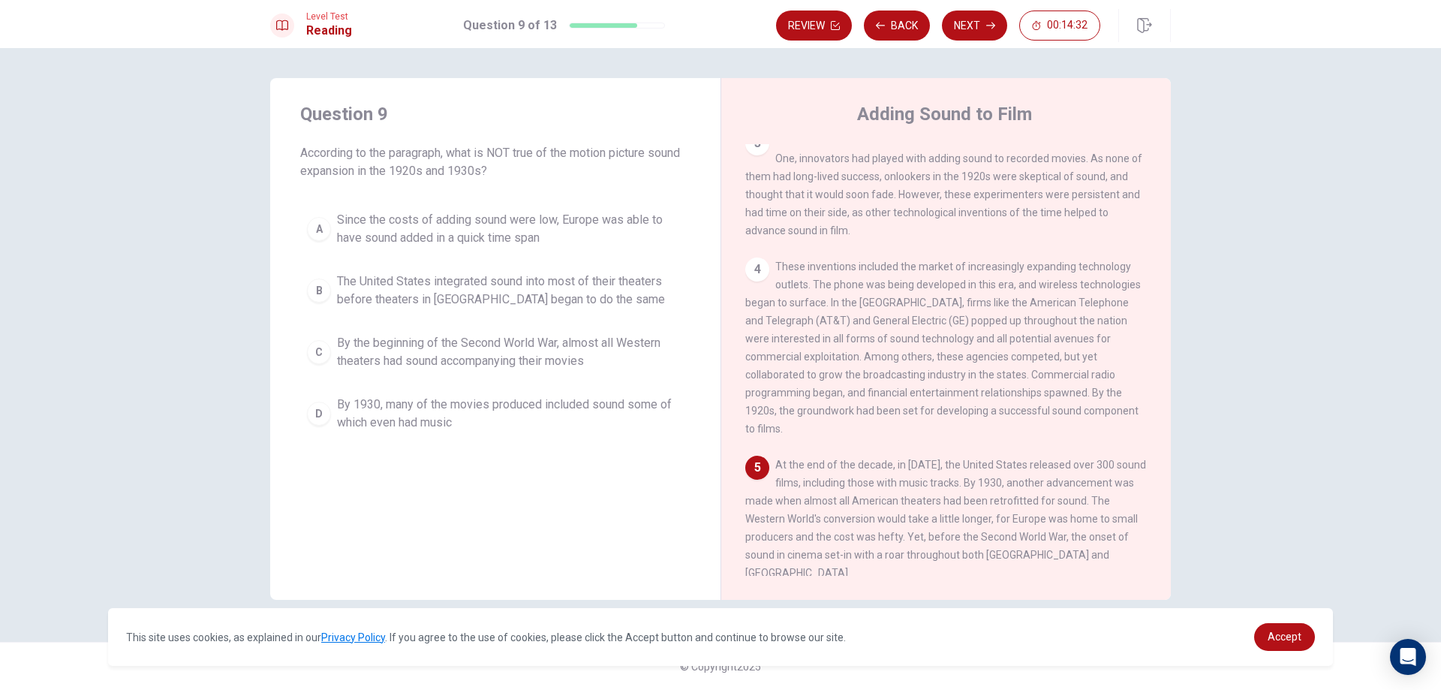
click at [313, 226] on div "A" at bounding box center [319, 229] width 24 height 24
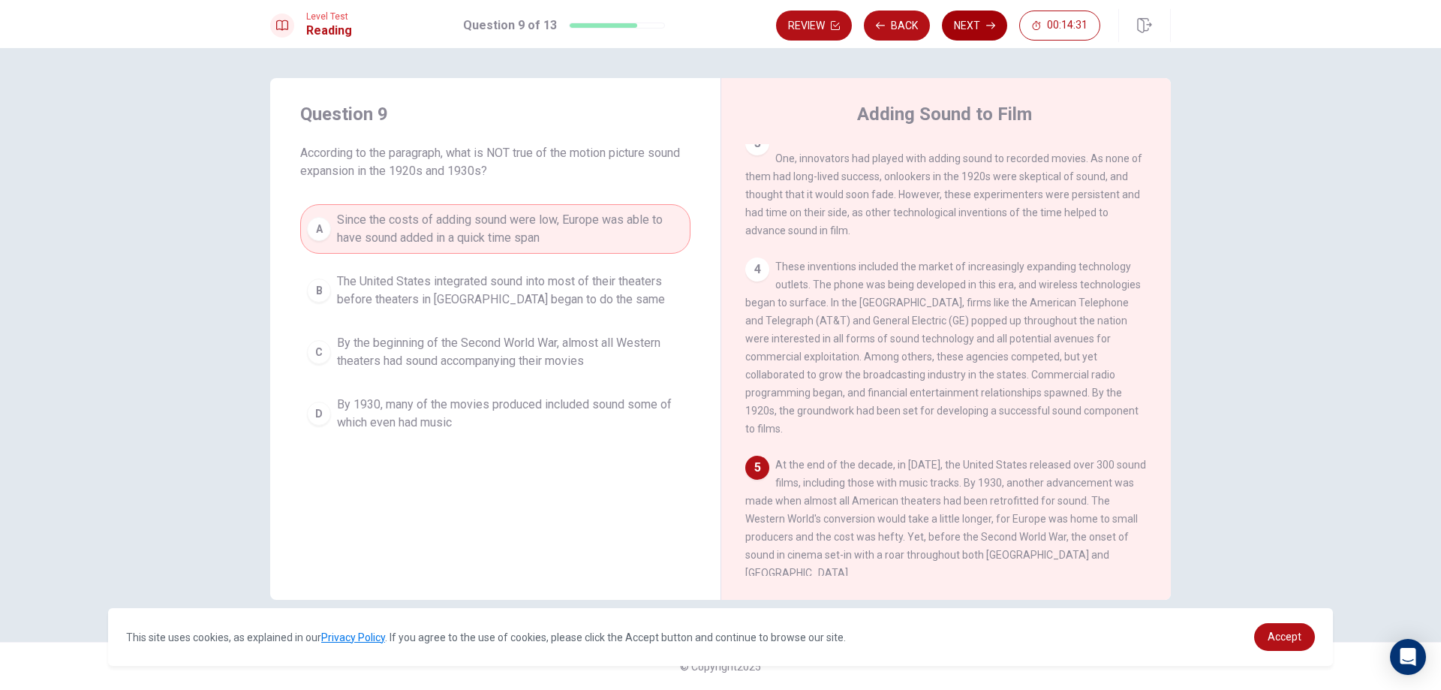
click at [949, 21] on button "Next" at bounding box center [974, 26] width 65 height 30
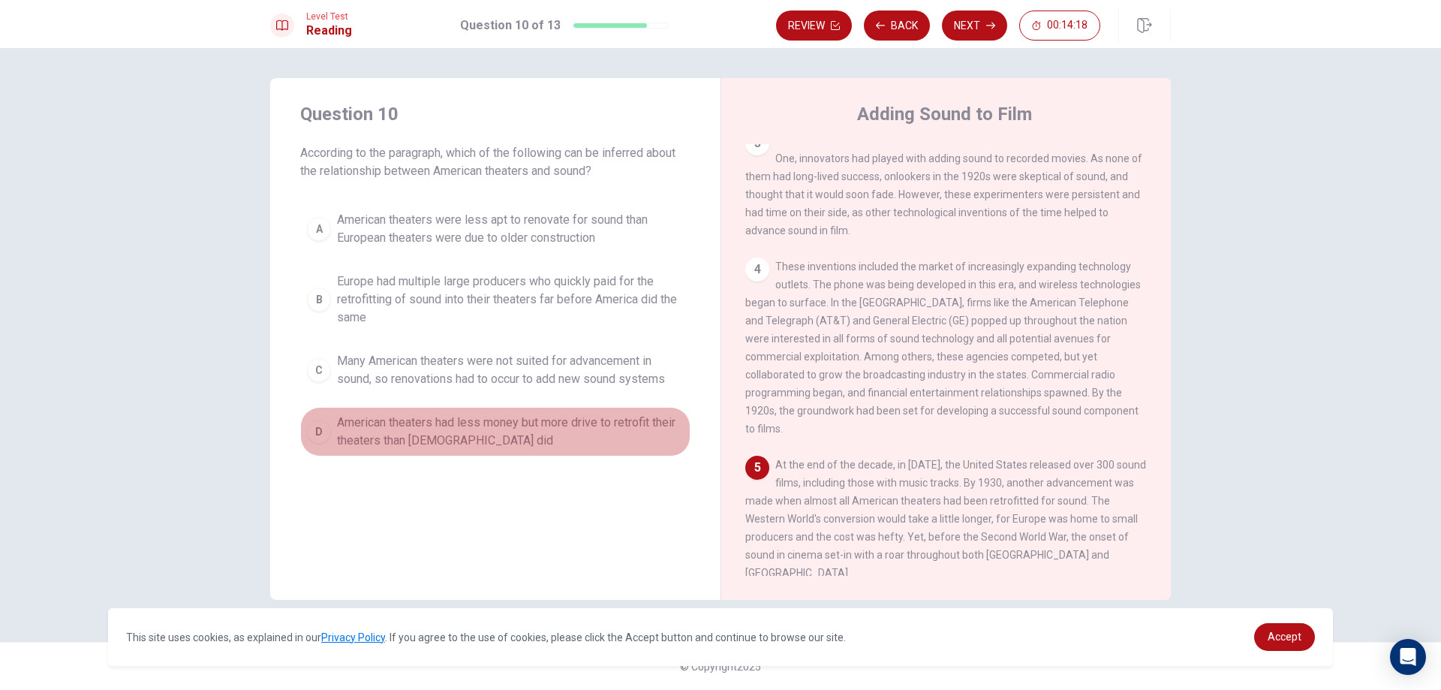
click at [490, 416] on span "American theaters had less money but more drive to retrofit their theaters than…" at bounding box center [510, 432] width 347 height 36
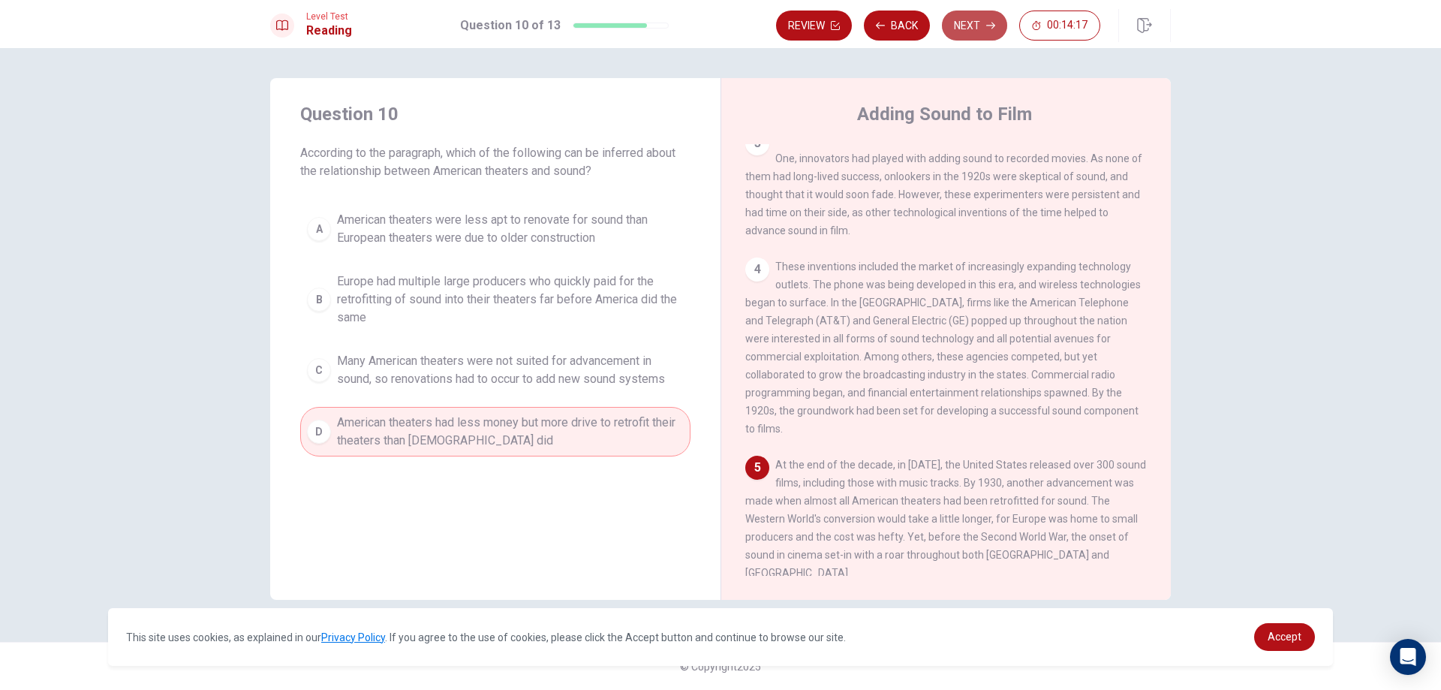
click at [982, 26] on button "Next" at bounding box center [974, 26] width 65 height 30
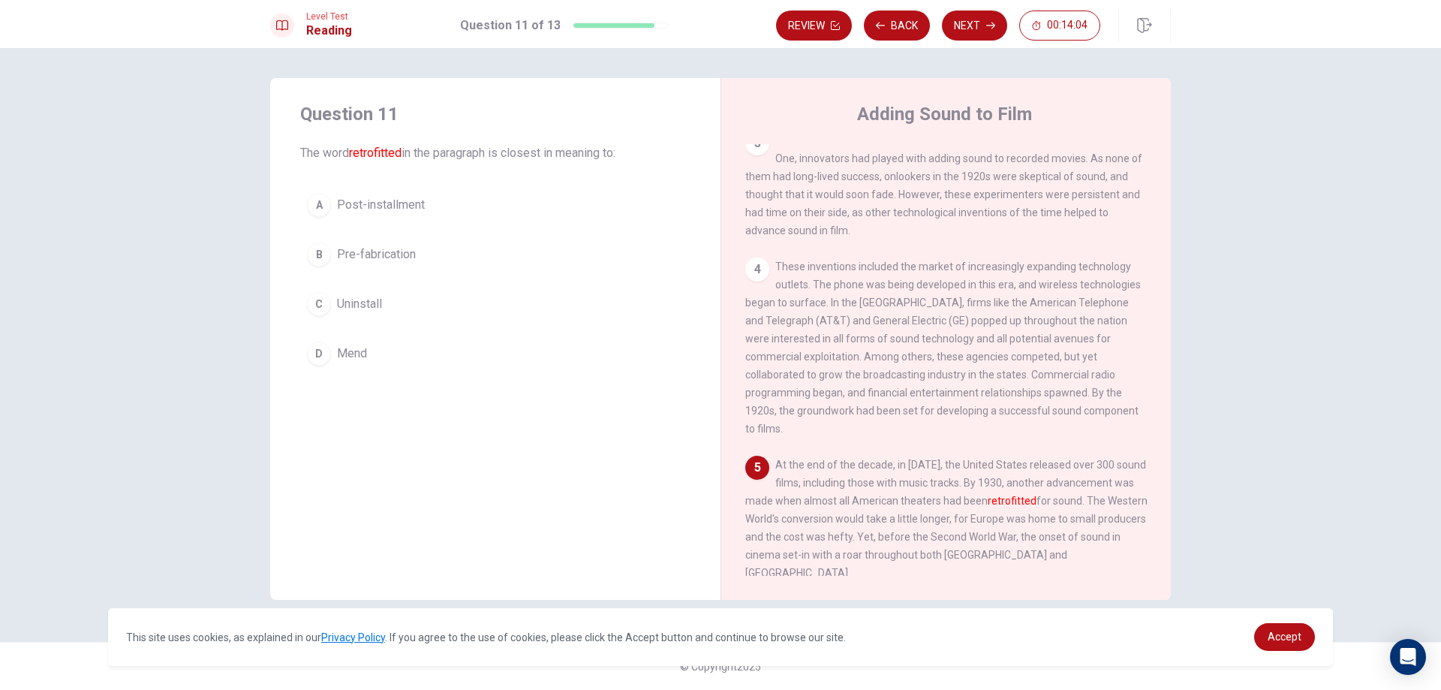
click at [388, 245] on span "Pre-fabrication" at bounding box center [376, 254] width 79 height 18
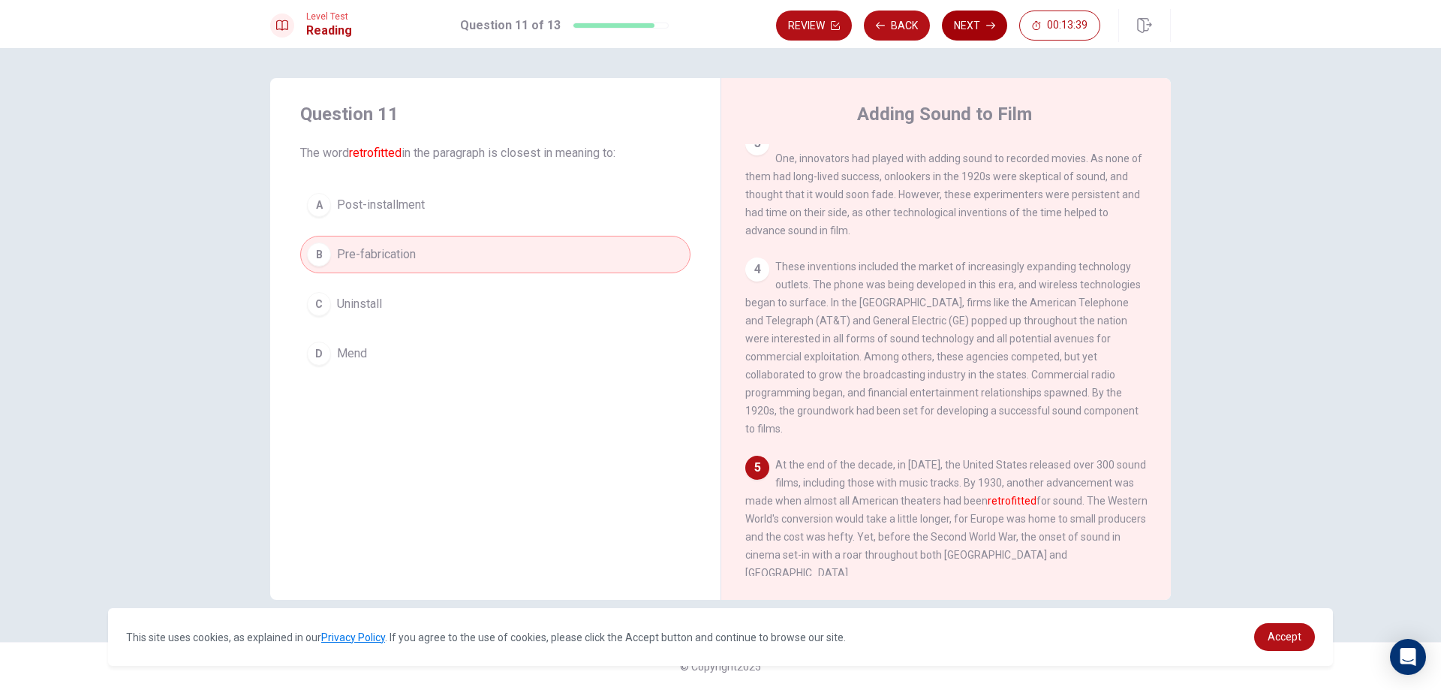
click at [976, 19] on button "Next" at bounding box center [974, 26] width 65 height 30
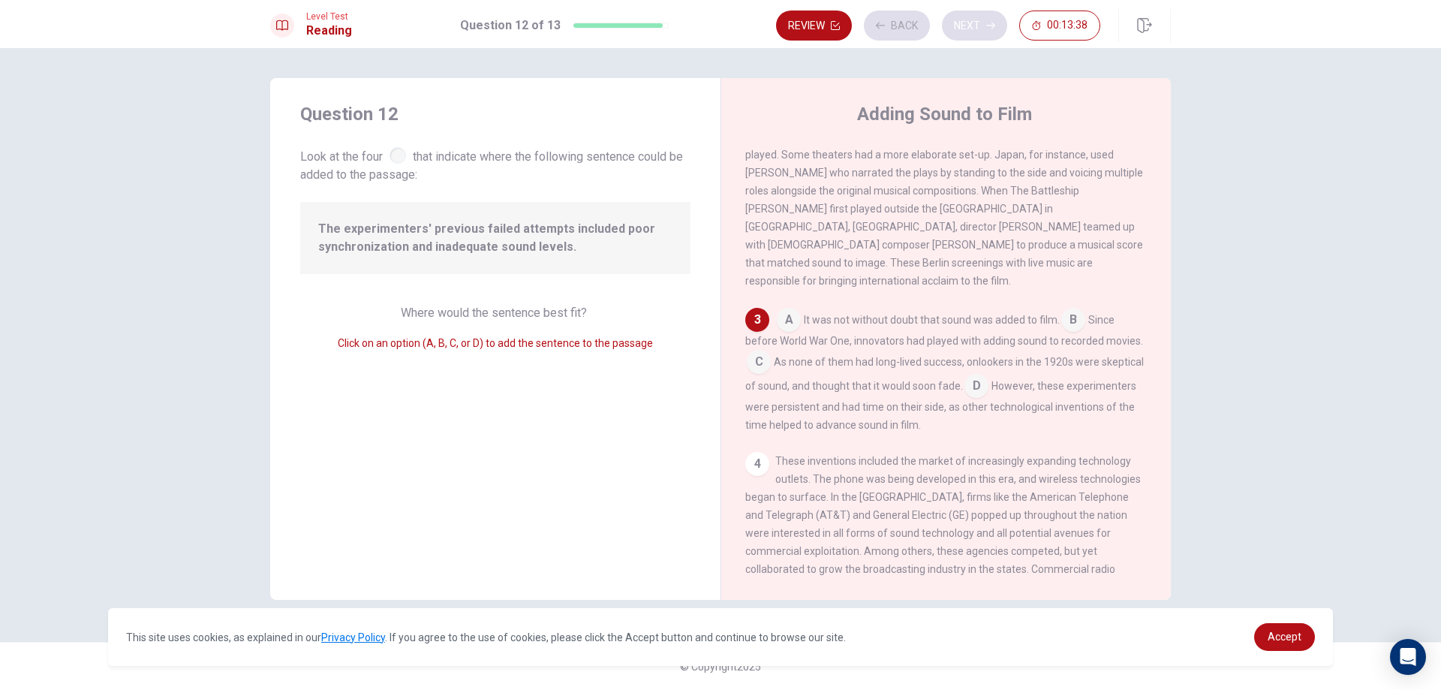
scroll to position [237, 0]
click at [788, 307] on input at bounding box center [789, 317] width 24 height 24
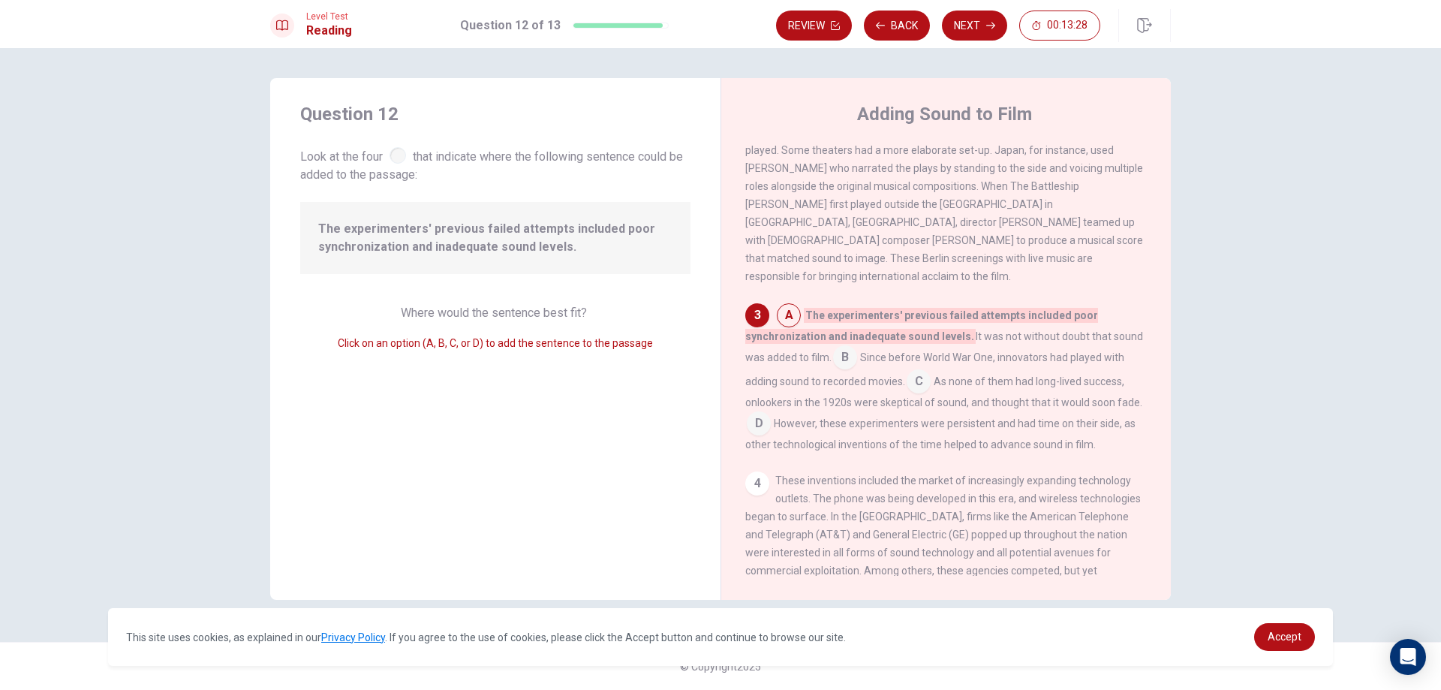
click at [839, 350] on input at bounding box center [845, 359] width 24 height 24
click at [922, 365] on input at bounding box center [919, 377] width 24 height 24
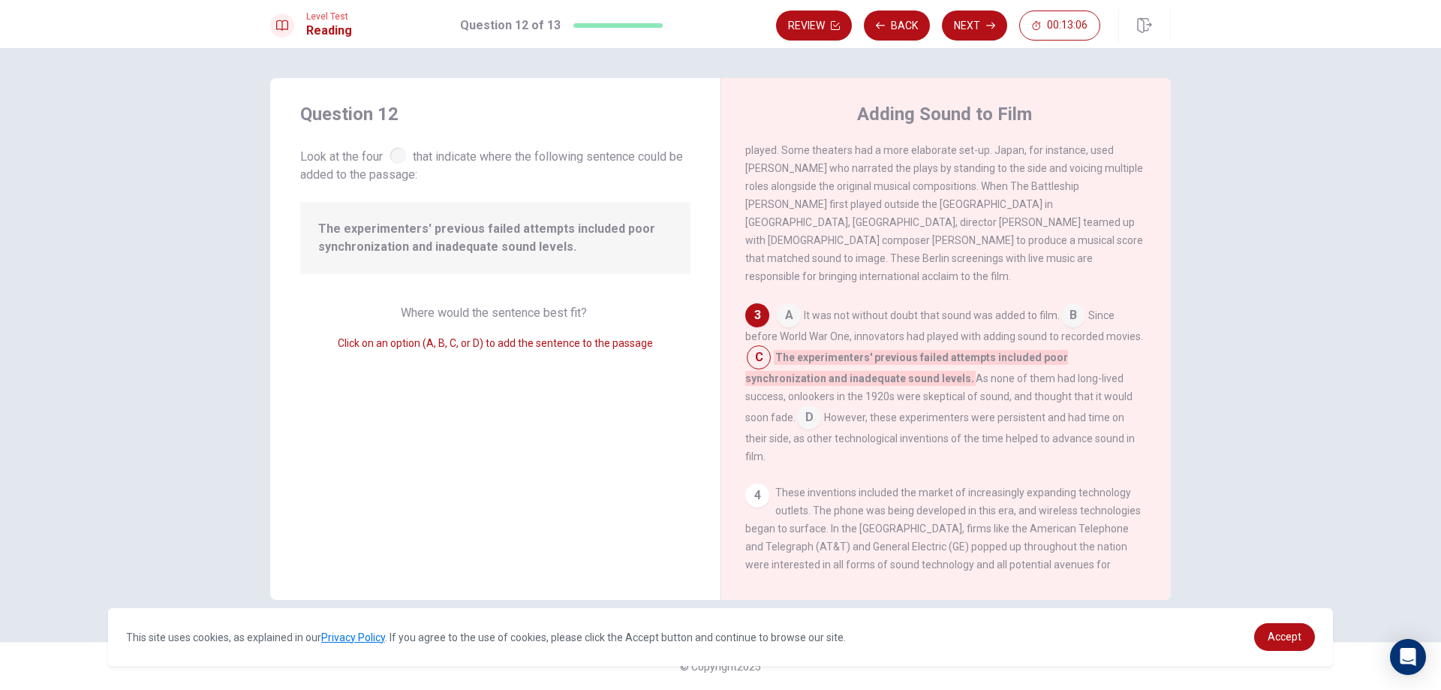
click at [821, 407] on input at bounding box center [809, 419] width 24 height 24
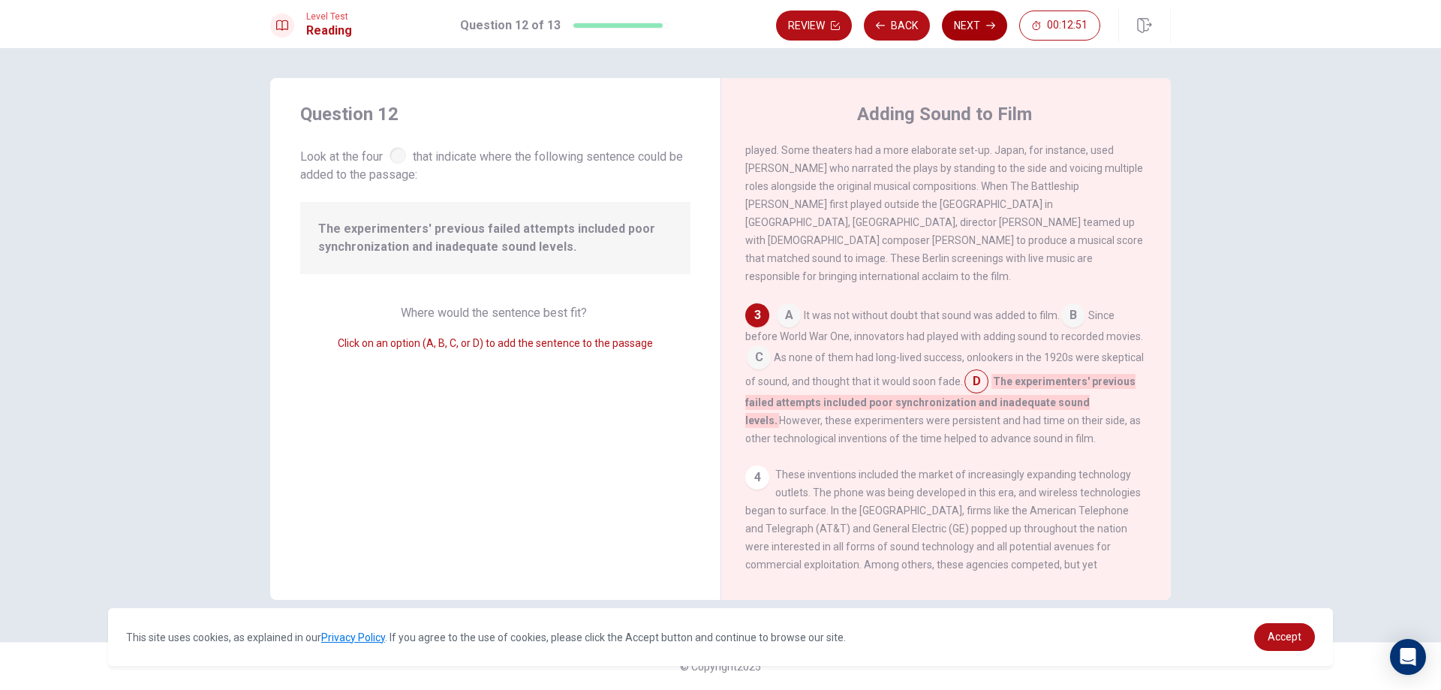
click at [987, 22] on icon "button" at bounding box center [990, 25] width 9 height 9
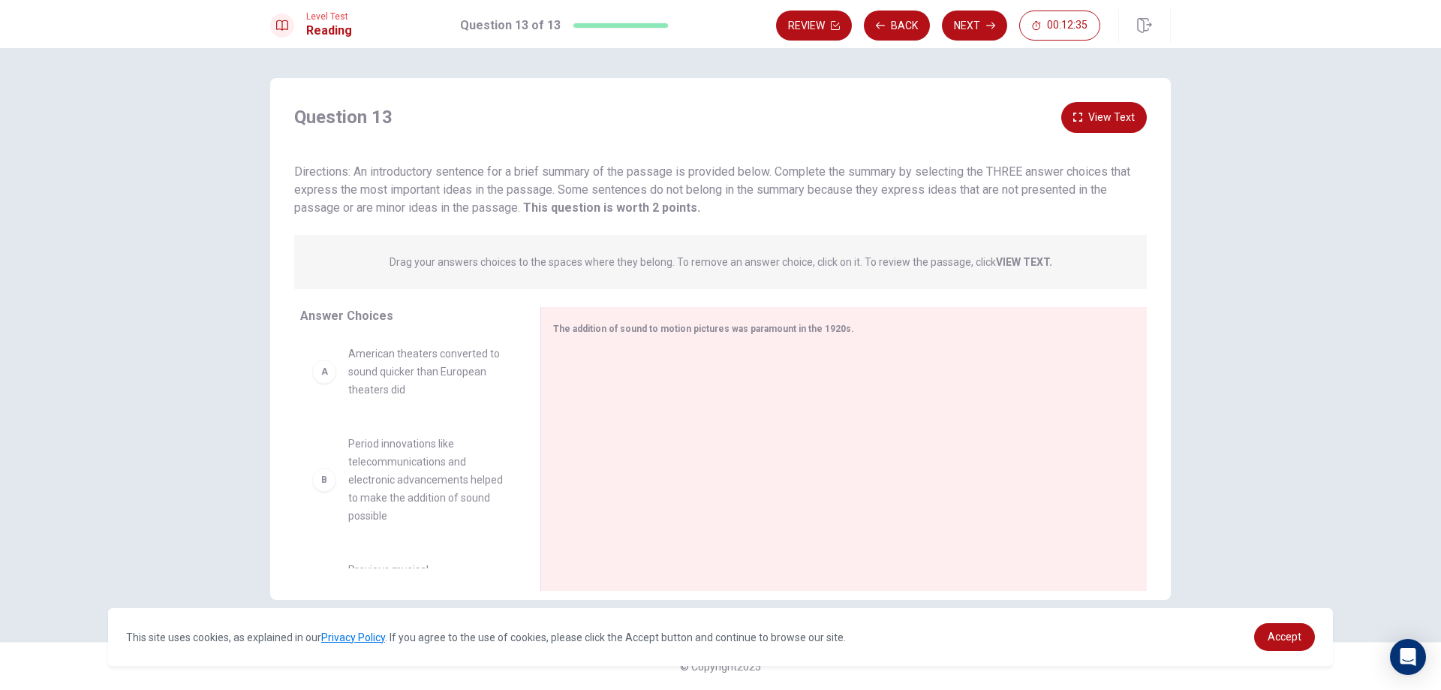
scroll to position [0, 0]
click at [328, 379] on div "A" at bounding box center [324, 376] width 24 height 24
click at [819, 344] on div "The addition of sound to motion pictures was paramount in the 1920s." at bounding box center [843, 449] width 607 height 284
click at [789, 370] on div at bounding box center [838, 450] width 570 height 201
click at [786, 327] on span "The addition of sound to motion pictures was paramount in the 1920s." at bounding box center [703, 329] width 301 height 11
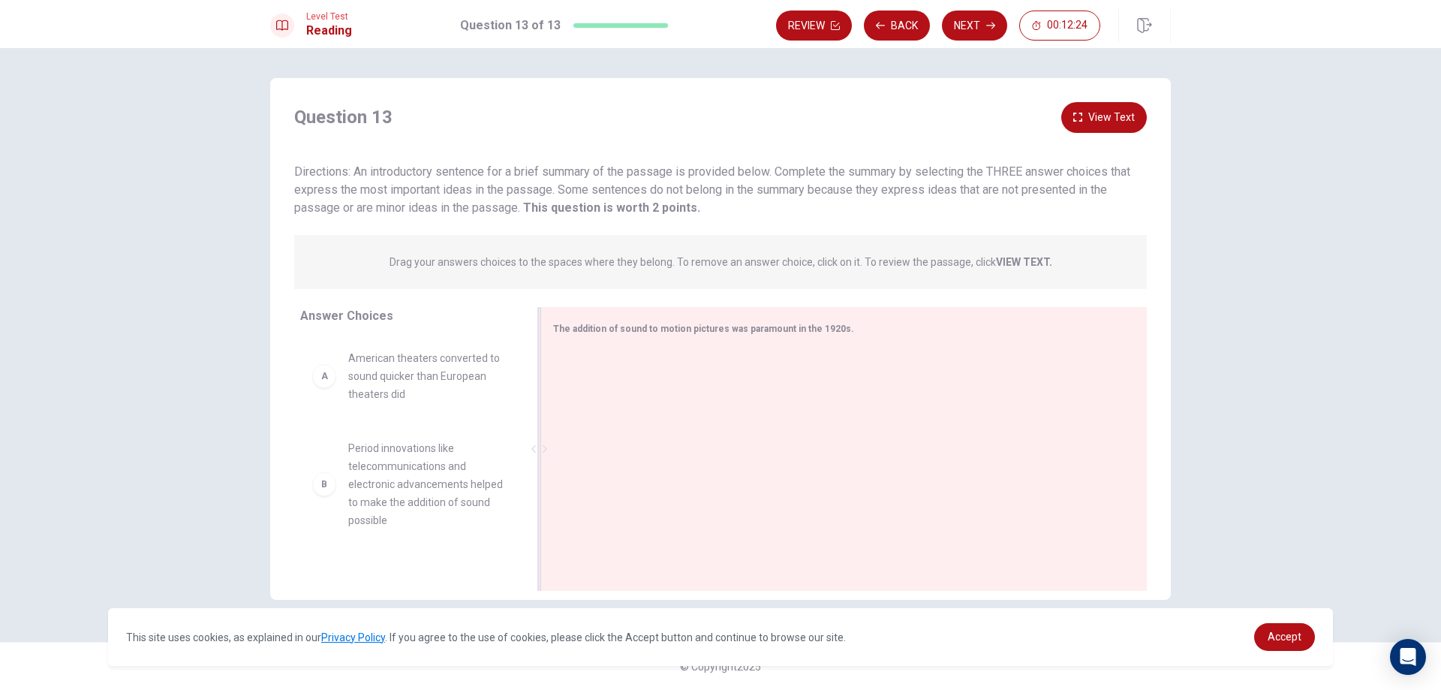
click at [801, 326] on span "The addition of sound to motion pictures was paramount in the 1920s." at bounding box center [703, 329] width 301 height 11
drag, startPoint x: 449, startPoint y: 357, endPoint x: 459, endPoint y: 359, distance: 10.0
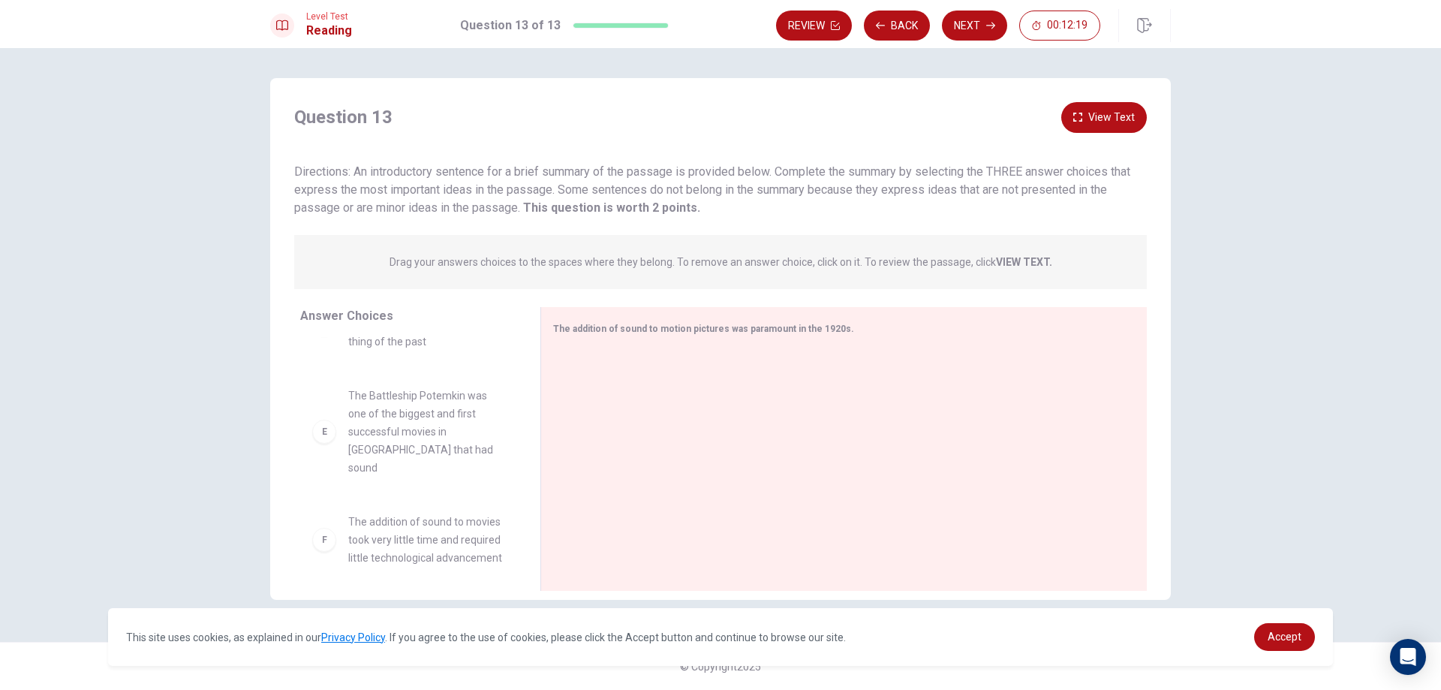
scroll to position [405, 0]
drag, startPoint x: 410, startPoint y: 501, endPoint x: 442, endPoint y: 501, distance: 32.3
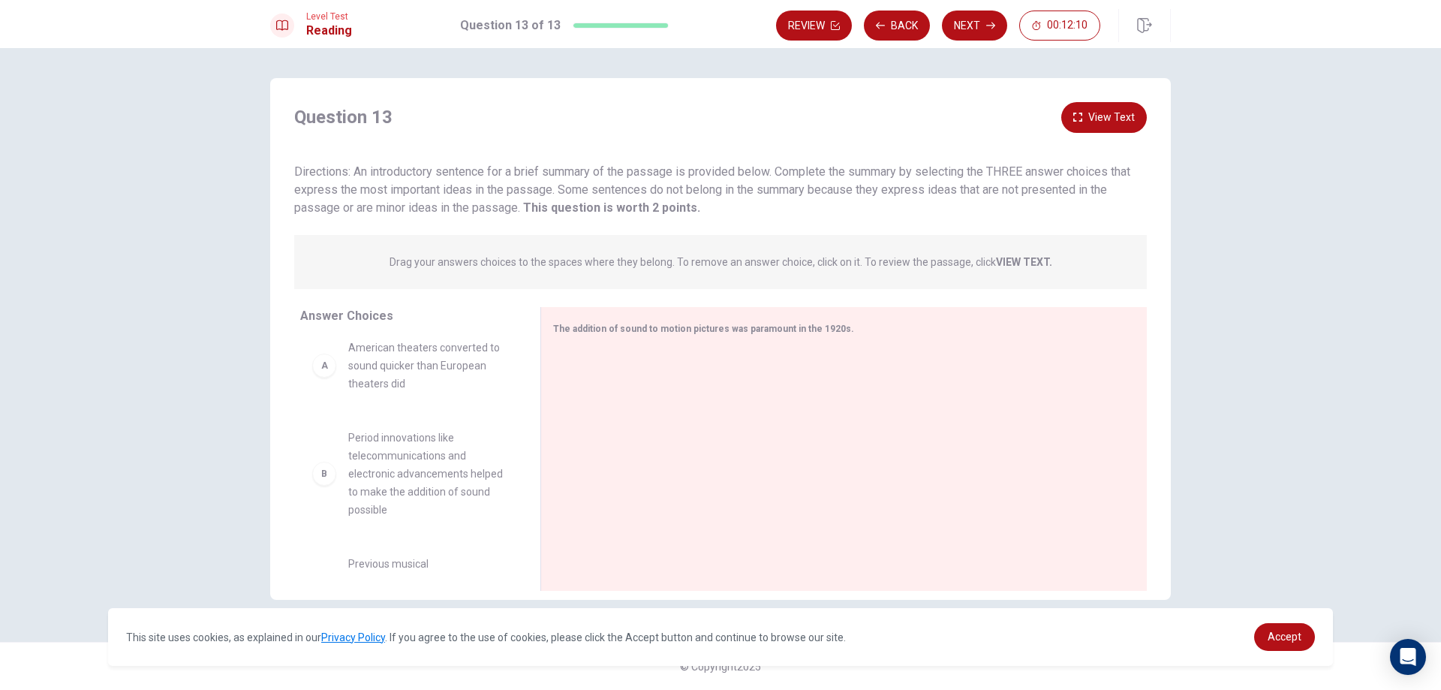
scroll to position [0, 0]
click at [886, 17] on button "Back" at bounding box center [897, 26] width 66 height 30
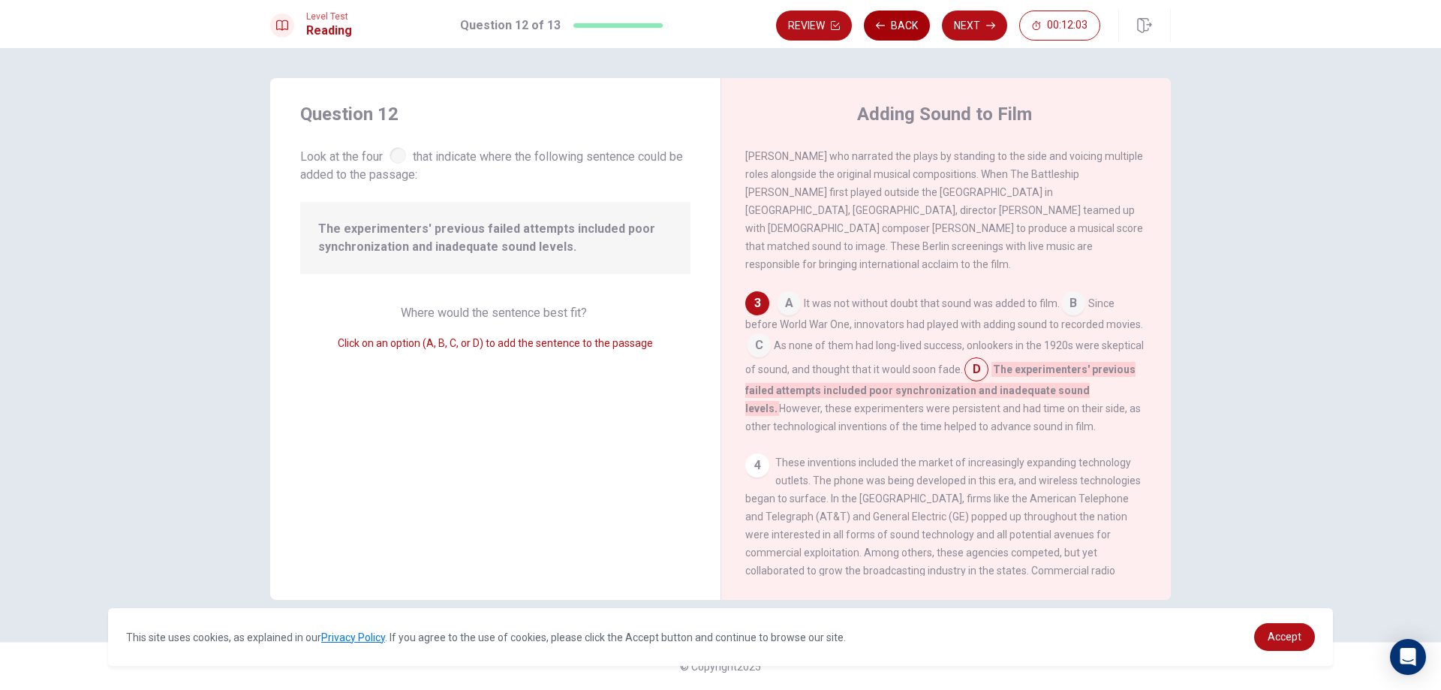
scroll to position [255, 0]
click at [886, 17] on button "Back" at bounding box center [897, 26] width 66 height 30
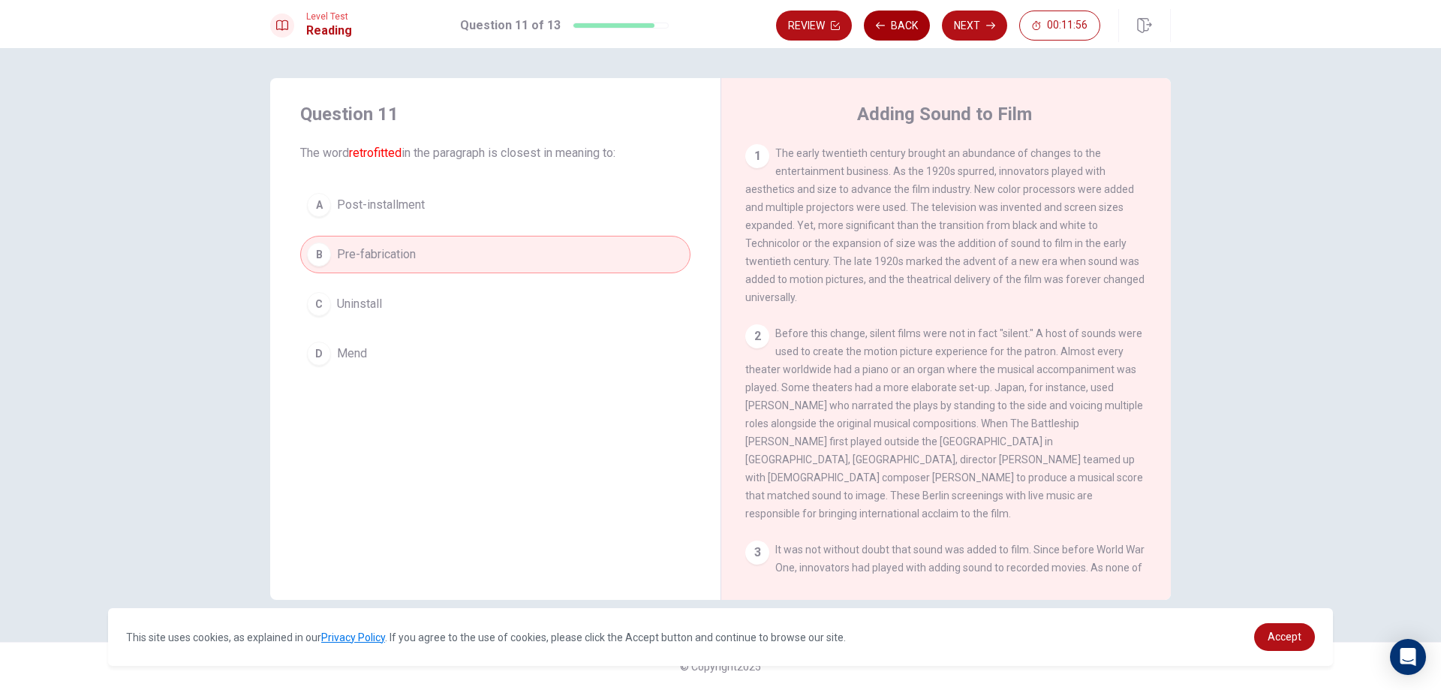
click at [886, 17] on button "Back" at bounding box center [897, 26] width 66 height 30
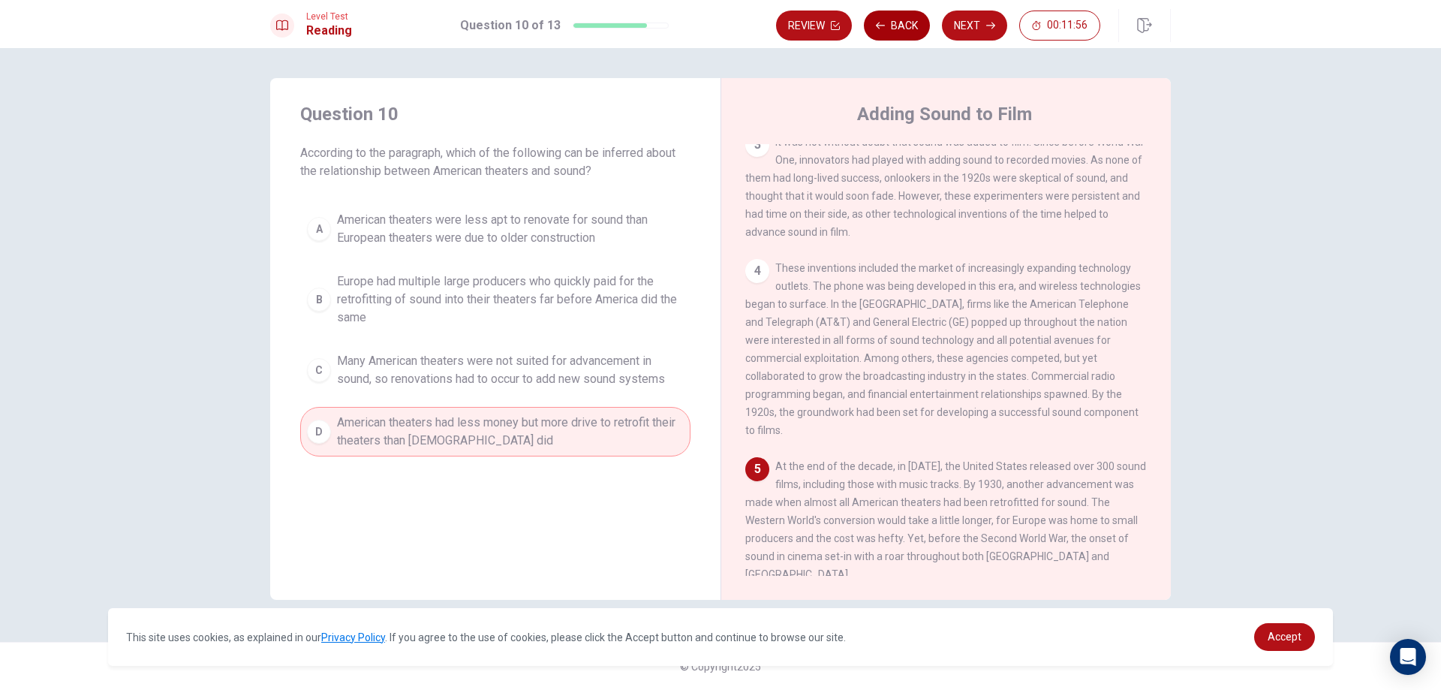
scroll to position [409, 0]
click at [879, 26] on icon "button" at bounding box center [880, 25] width 9 height 9
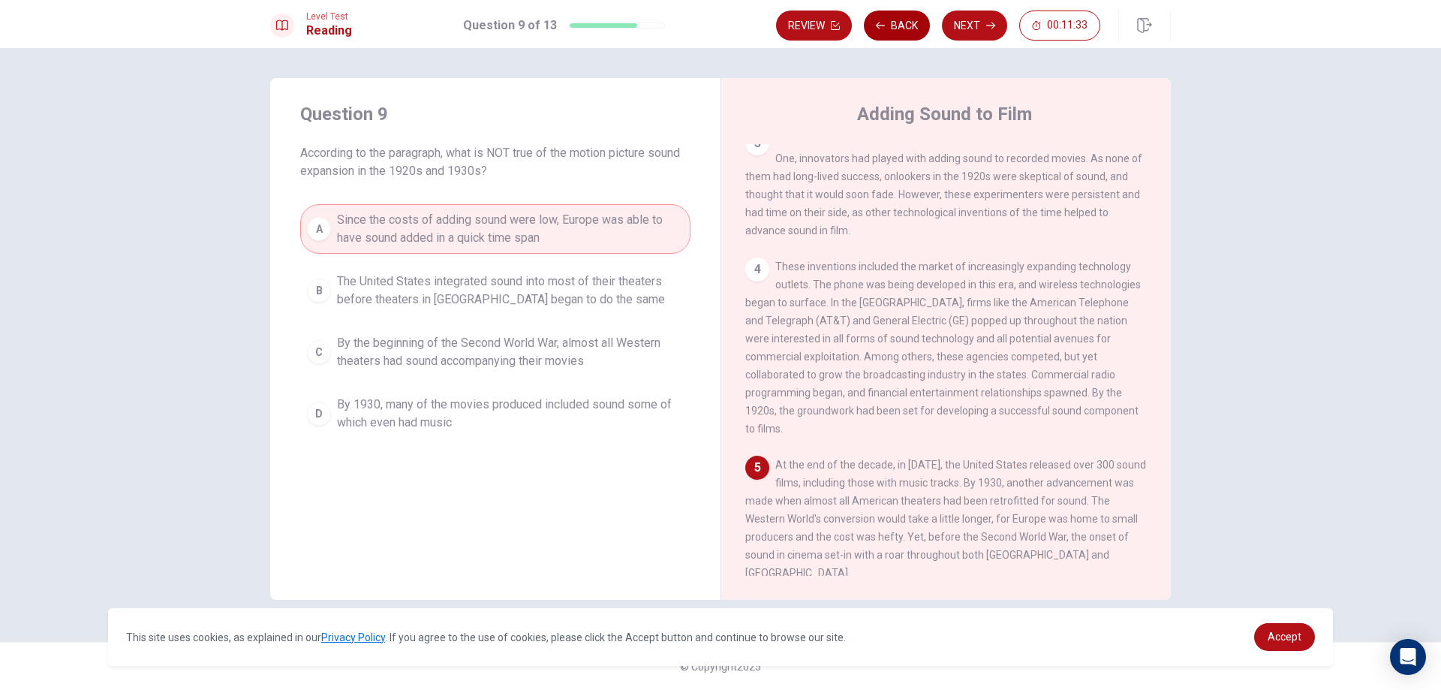
click at [879, 26] on icon "button" at bounding box center [880, 25] width 9 height 9
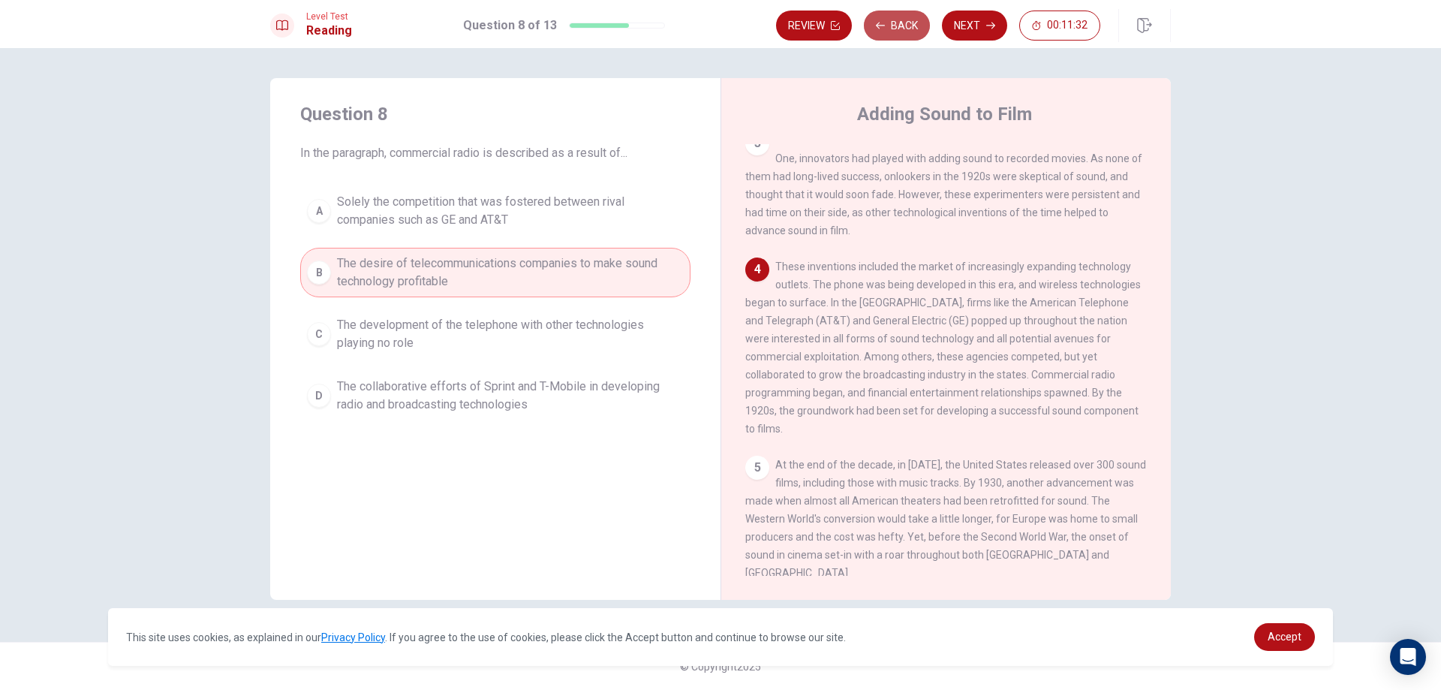
click at [879, 26] on icon "button" at bounding box center [880, 25] width 9 height 9
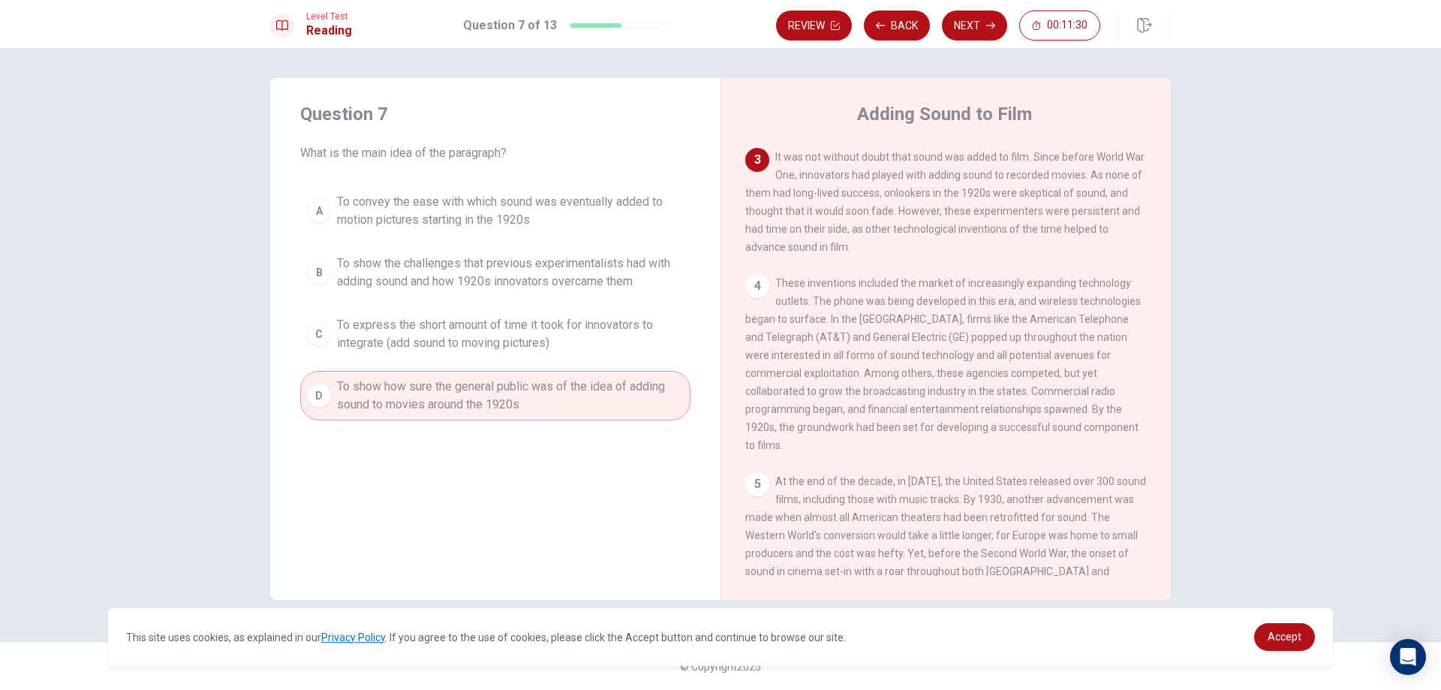
click at [579, 273] on span "To show the challenges that previous experimentalists had with adding sound and…" at bounding box center [510, 272] width 347 height 36
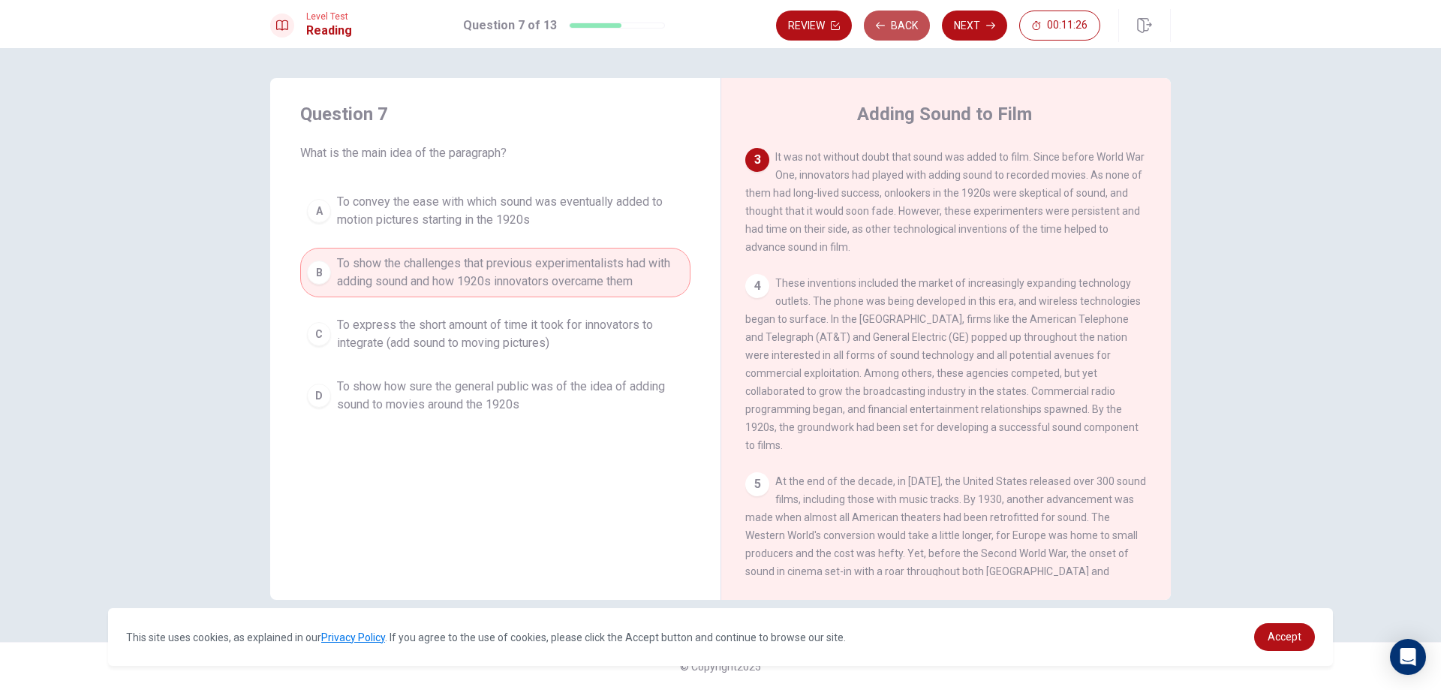
click at [915, 25] on button "Back" at bounding box center [897, 26] width 66 height 30
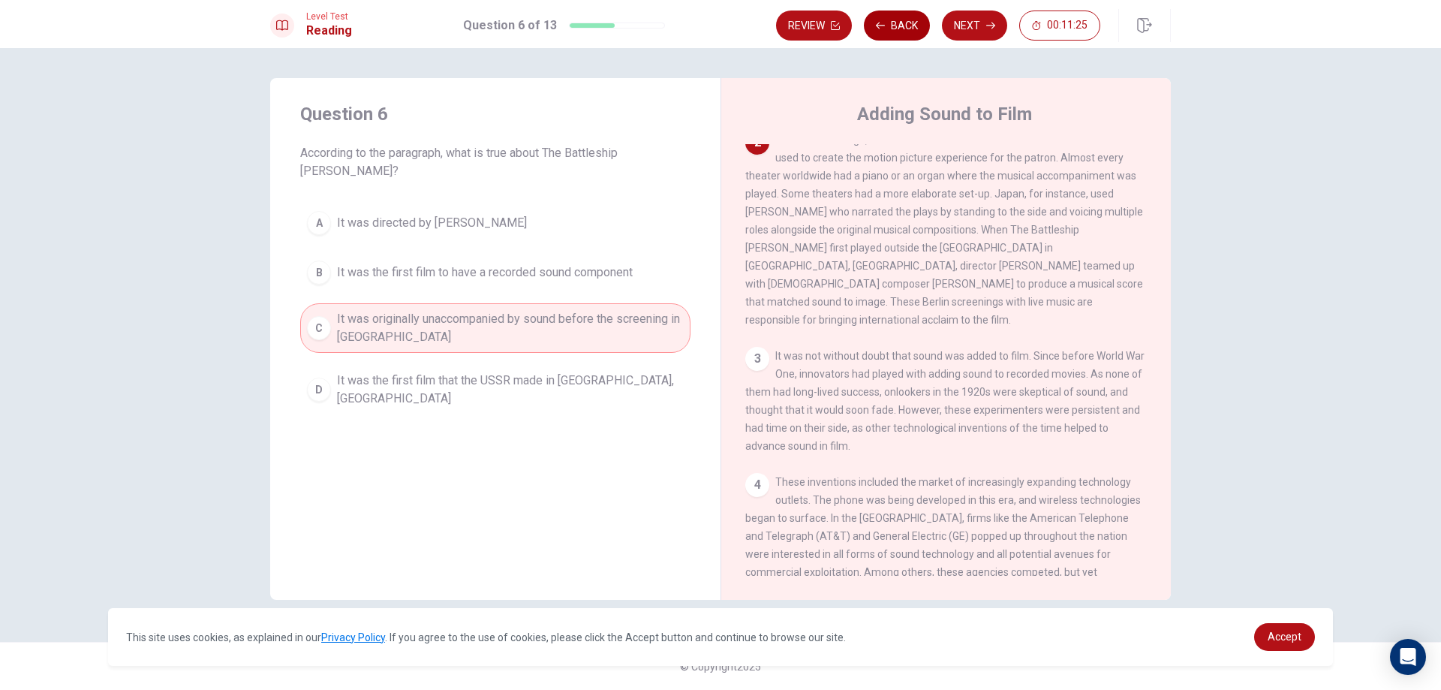
scroll to position [187, 0]
click at [914, 25] on button "Back" at bounding box center [897, 26] width 66 height 30
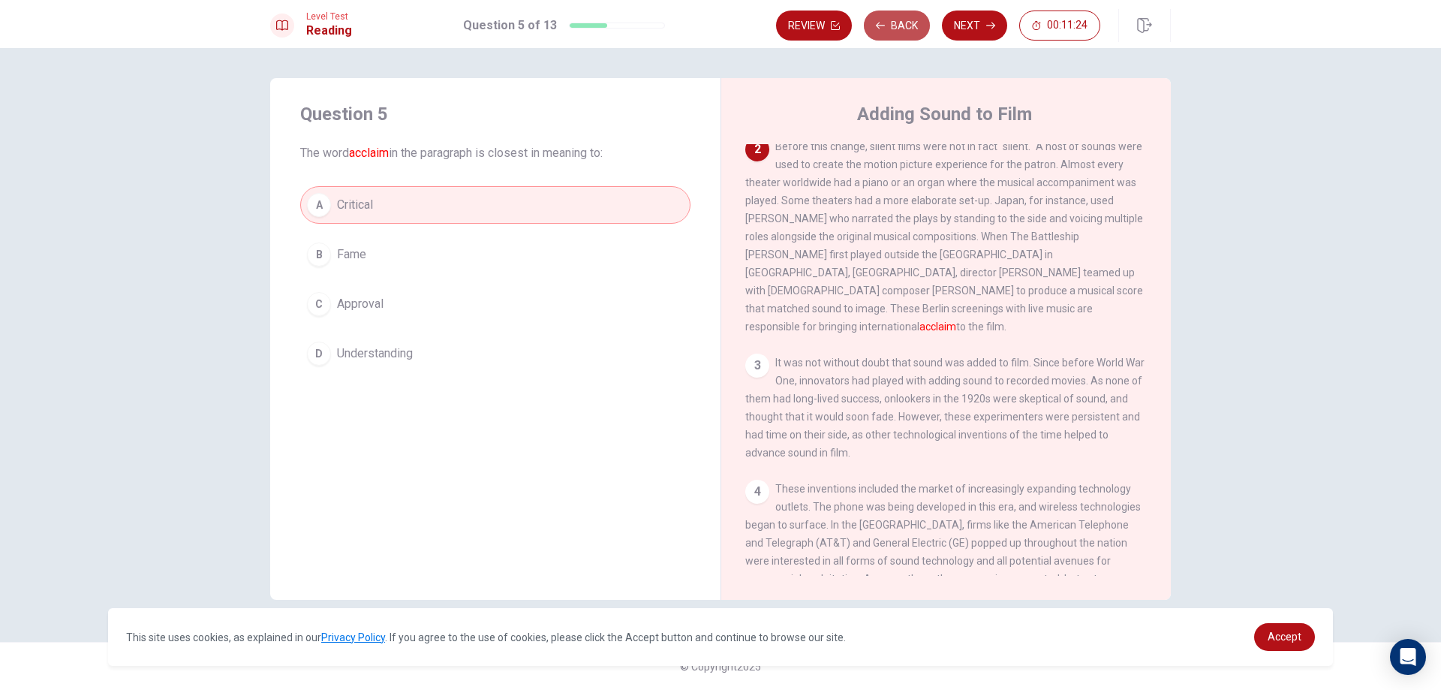
click at [914, 25] on button "Back" at bounding box center [897, 26] width 66 height 30
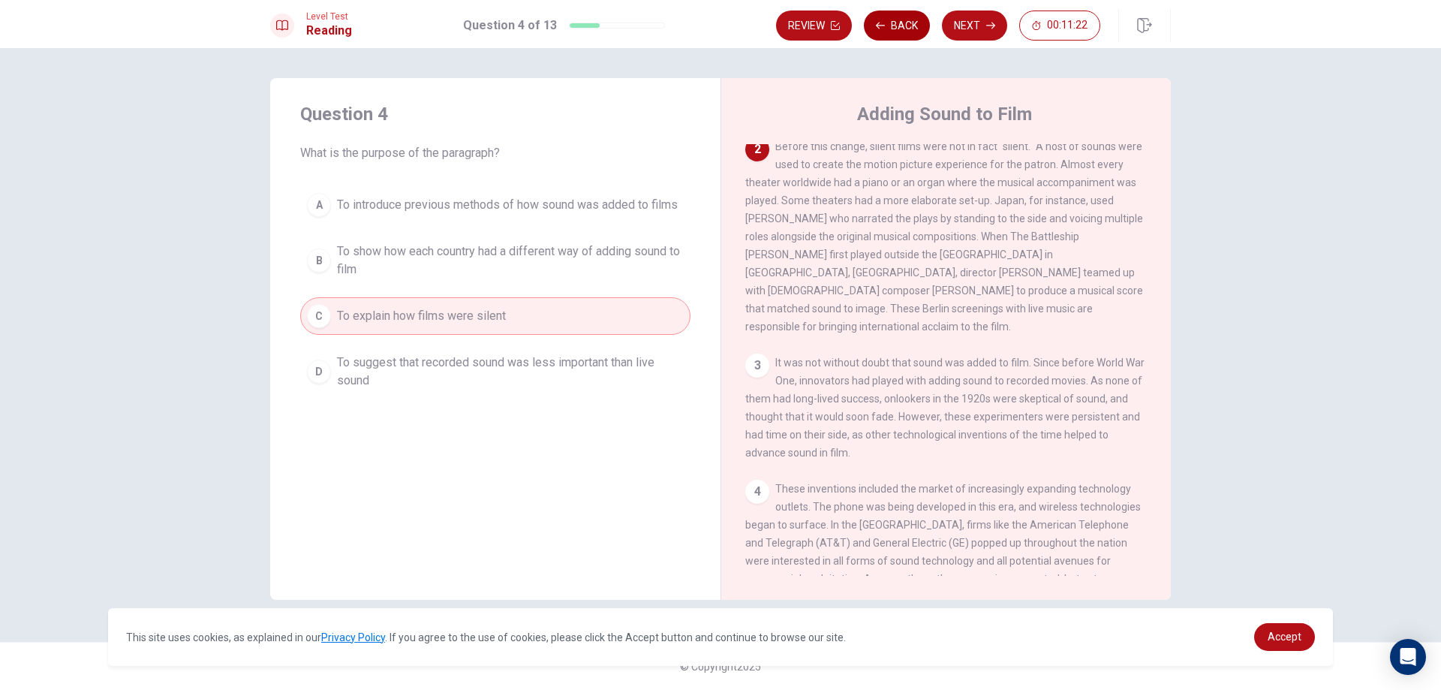
click at [914, 25] on button "Back" at bounding box center [897, 26] width 66 height 30
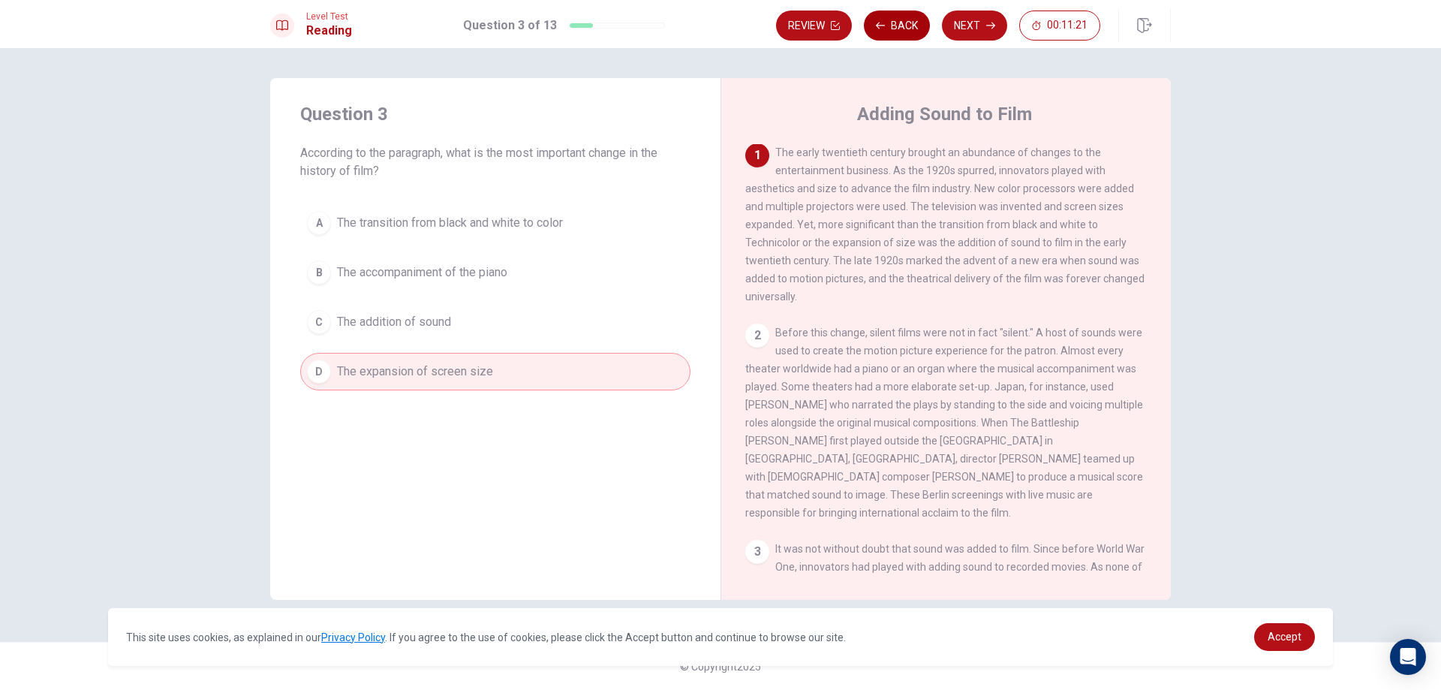
scroll to position [0, 0]
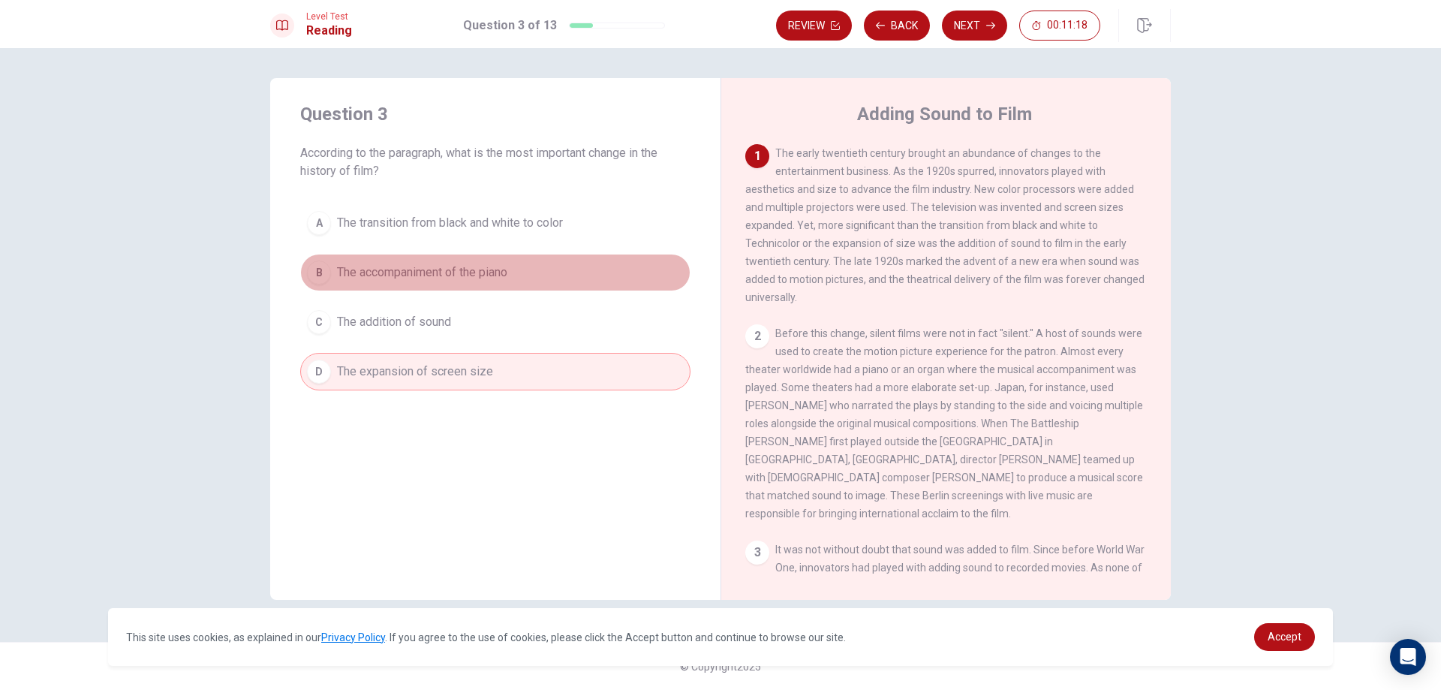
click at [602, 260] on button "B The accompaniment of the piano" at bounding box center [495, 273] width 390 height 38
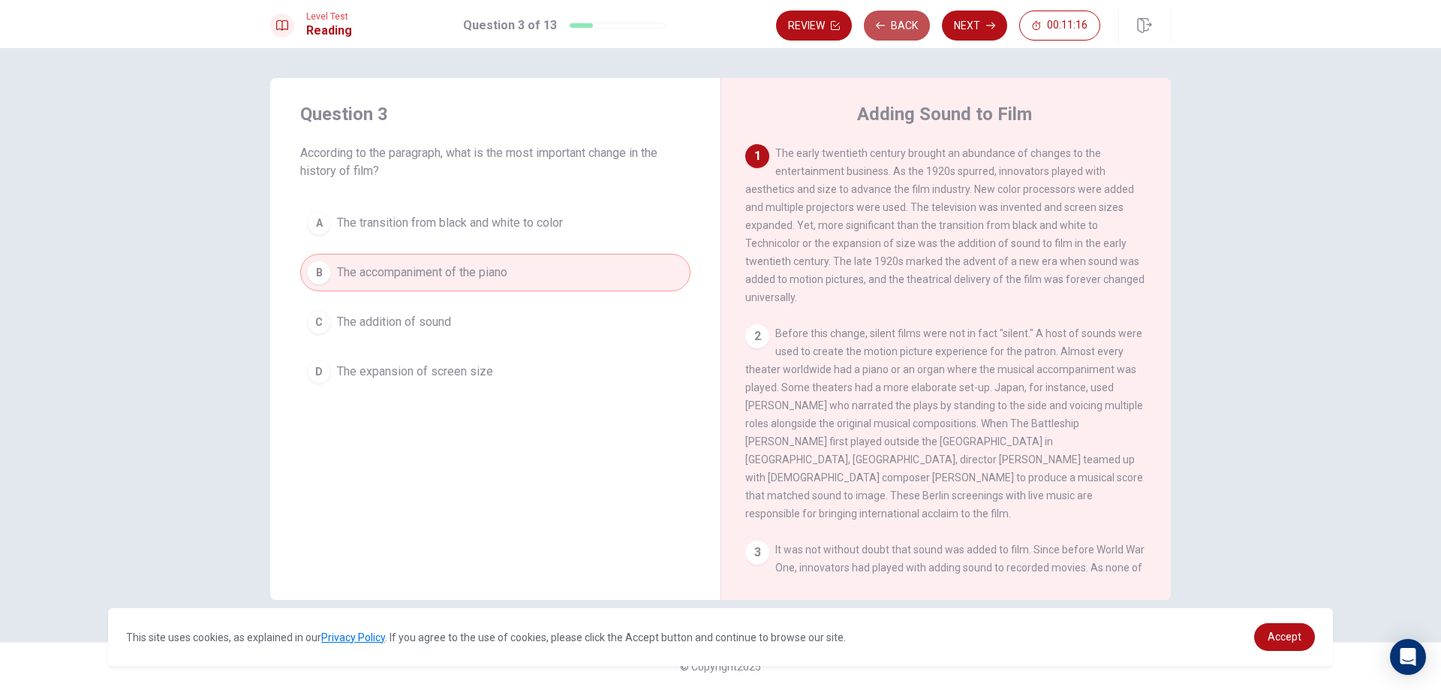
click at [905, 26] on button "Back" at bounding box center [897, 26] width 66 height 30
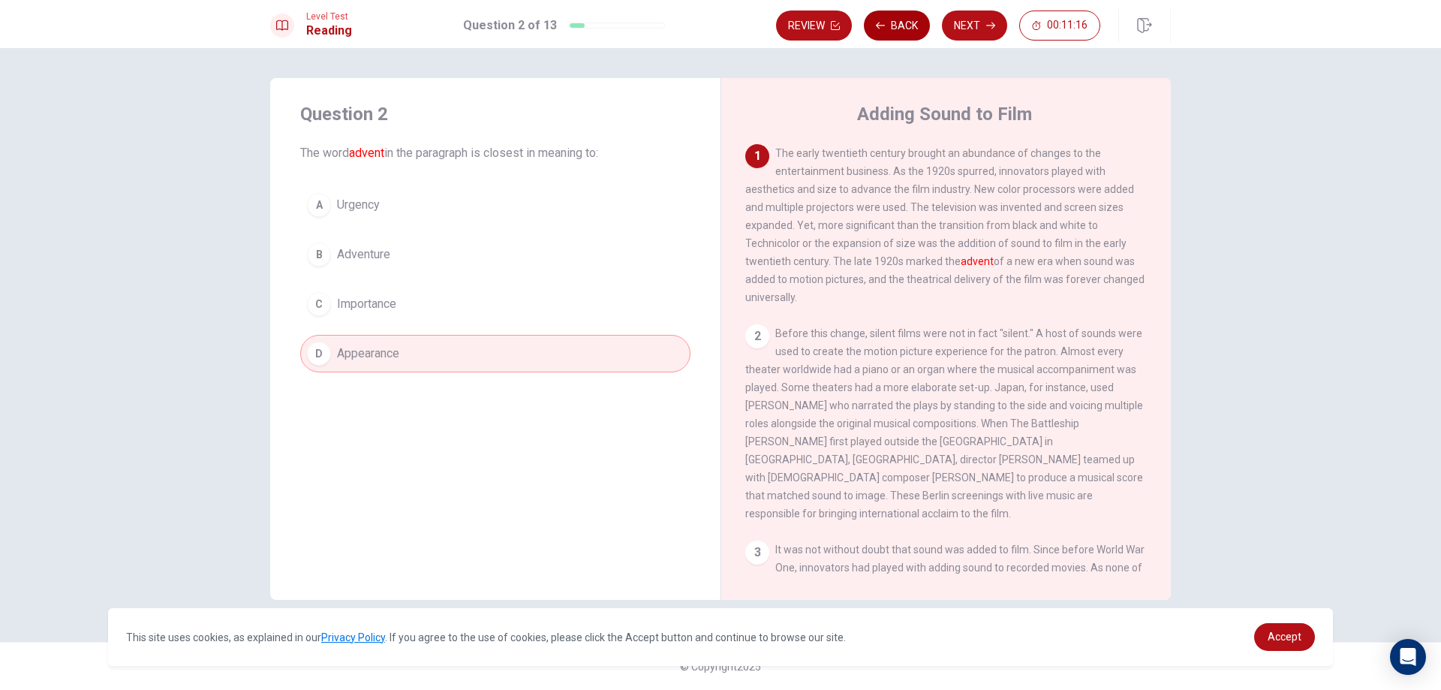
click at [905, 26] on button "Back" at bounding box center [897, 26] width 66 height 30
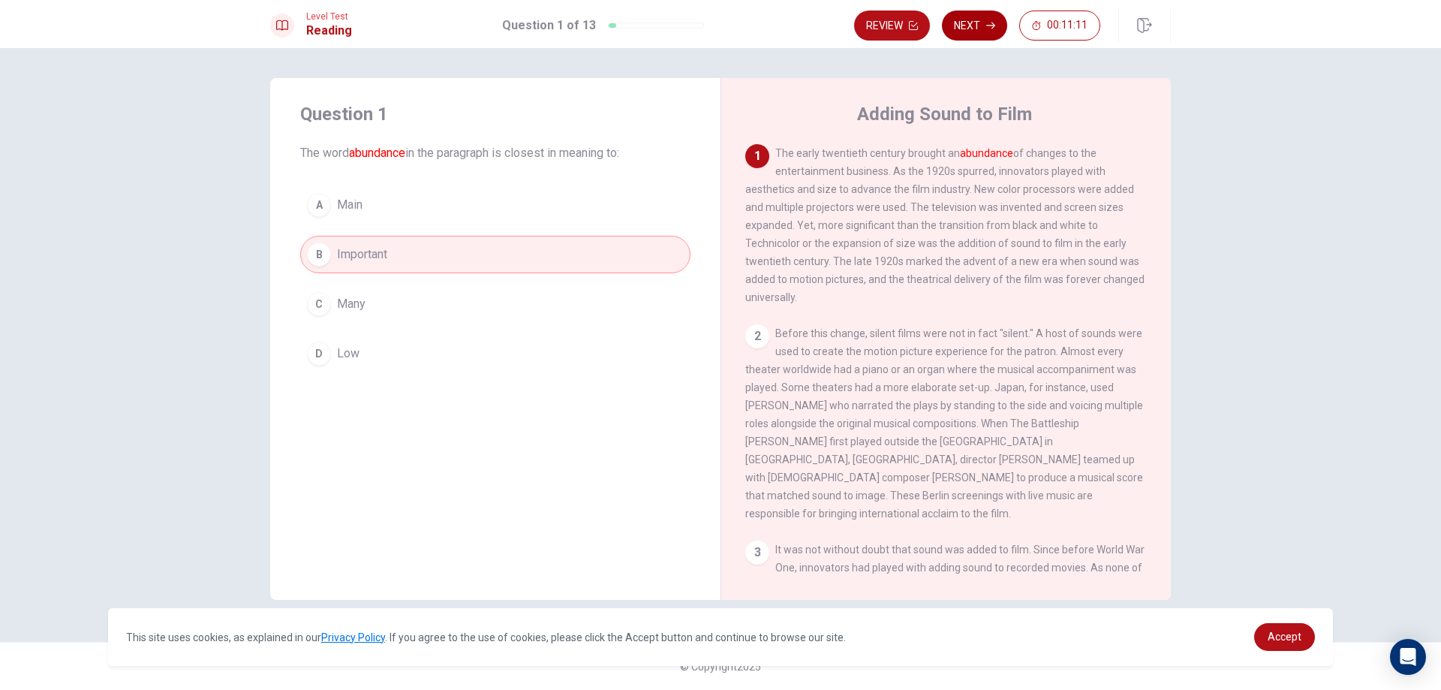
click at [982, 26] on button "Next" at bounding box center [974, 26] width 65 height 30
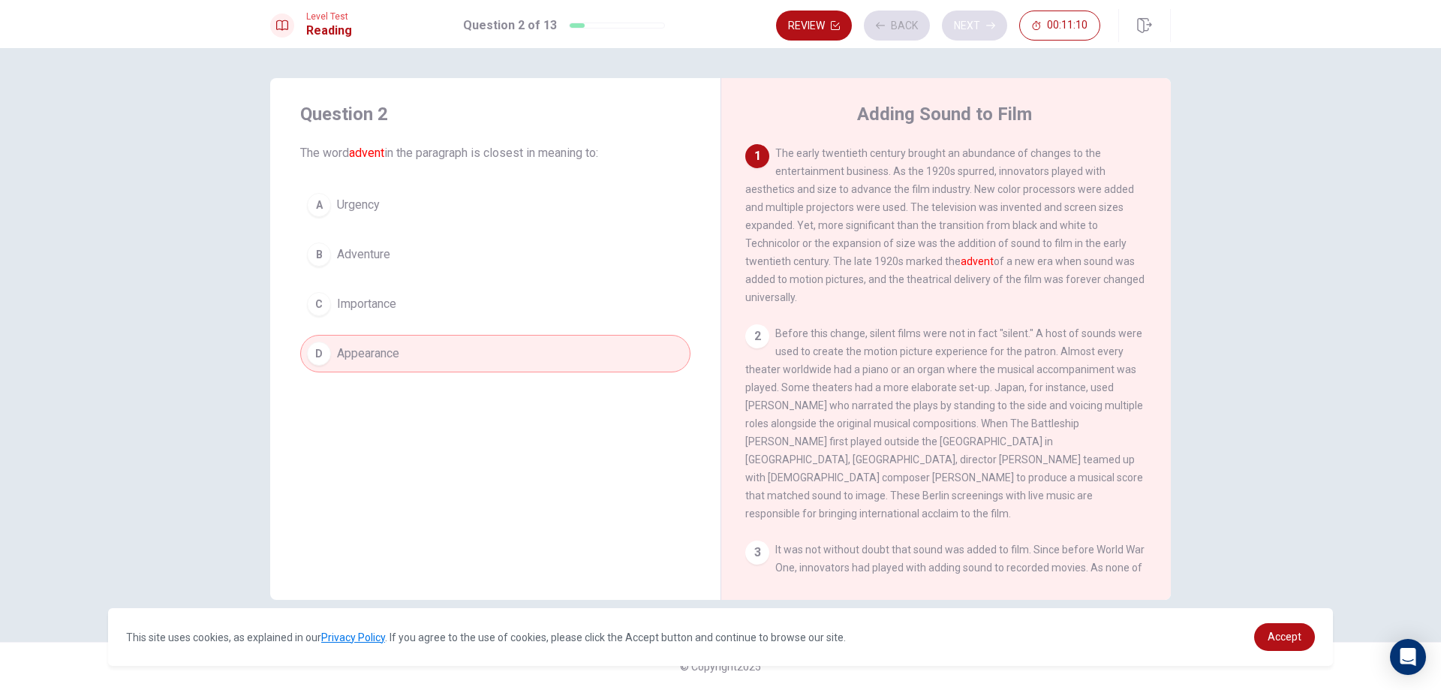
click at [982, 26] on div "Review Back Next 00:11:10" at bounding box center [938, 26] width 324 height 30
click at [982, 26] on button "Next" at bounding box center [974, 26] width 65 height 30
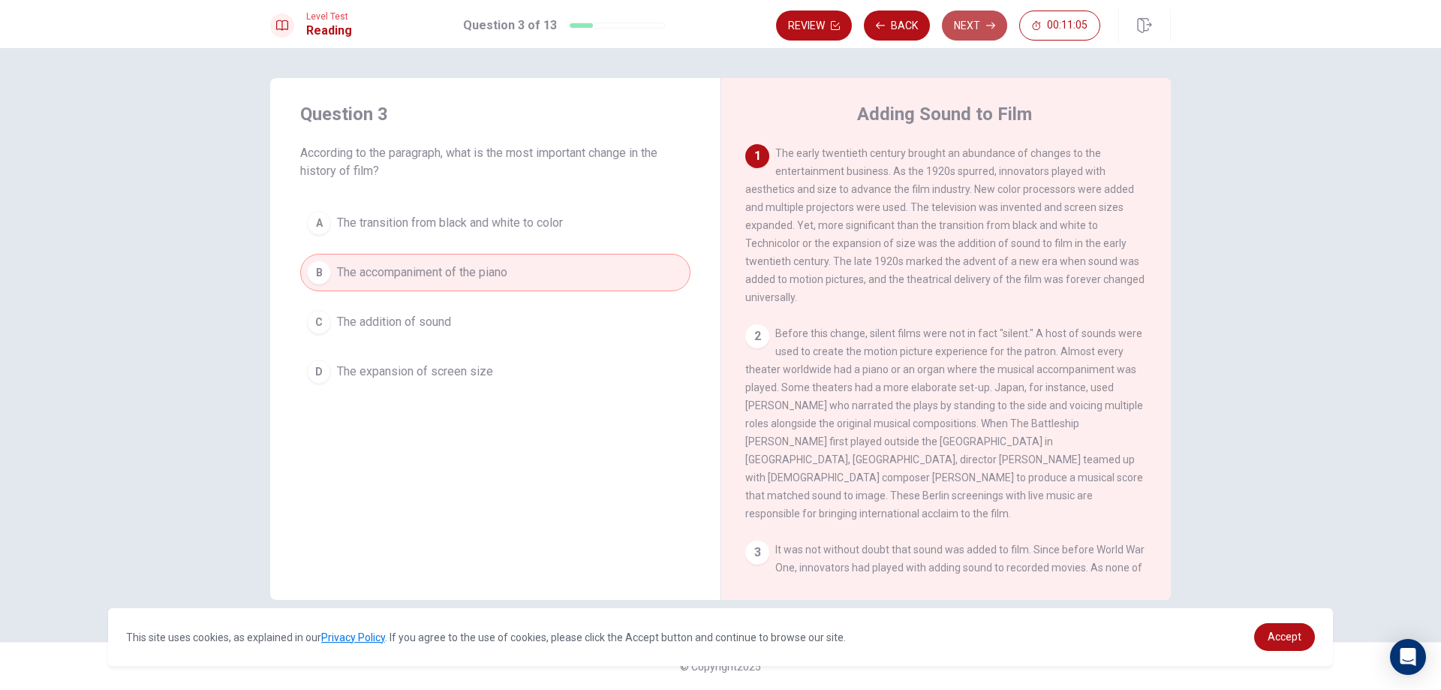
click at [982, 26] on button "Next" at bounding box center [974, 26] width 65 height 30
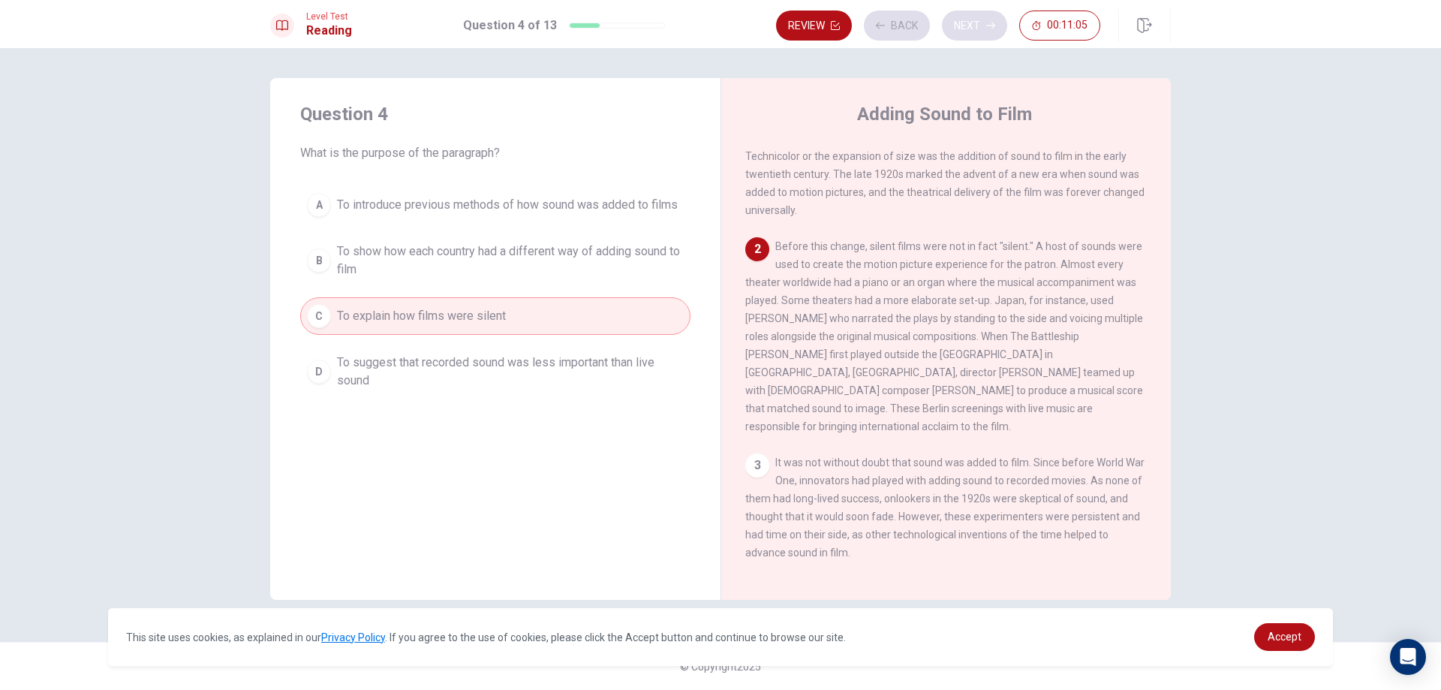
scroll to position [93, 0]
click at [982, 26] on button "Next" at bounding box center [974, 26] width 65 height 30
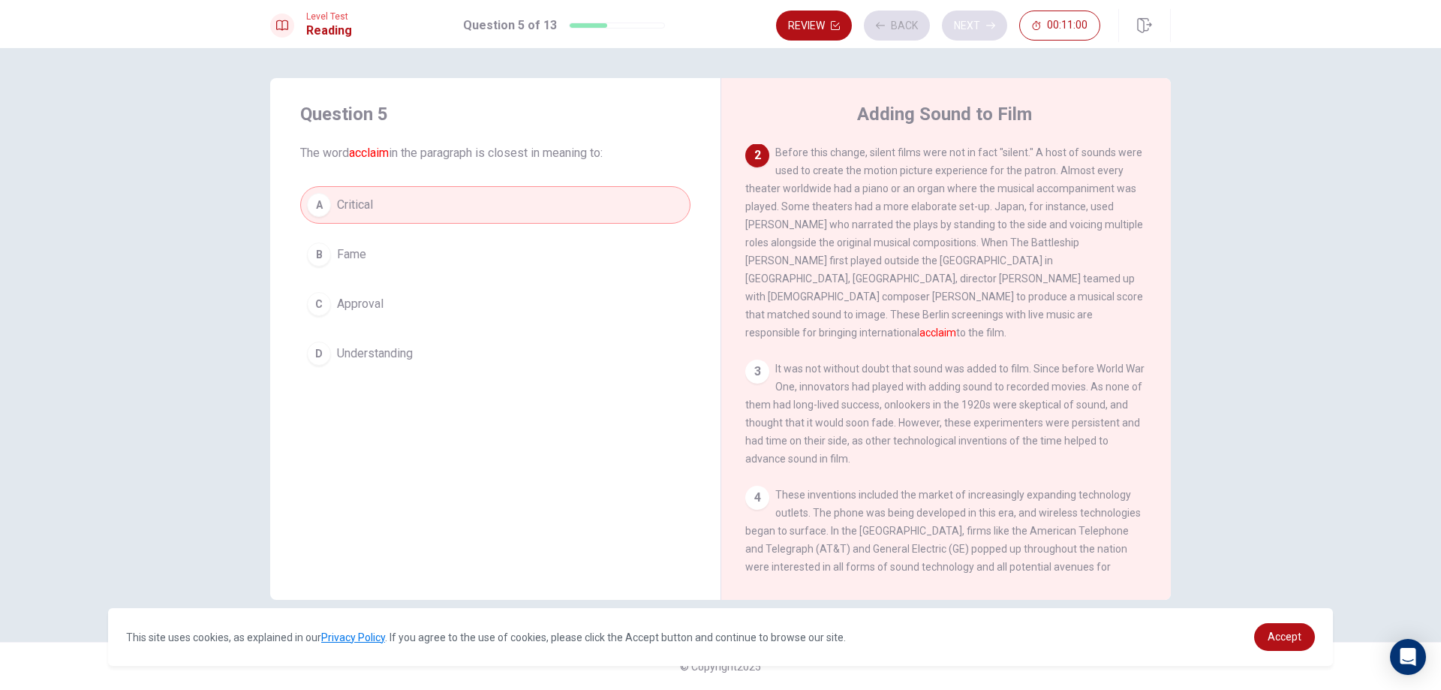
scroll to position [187, 0]
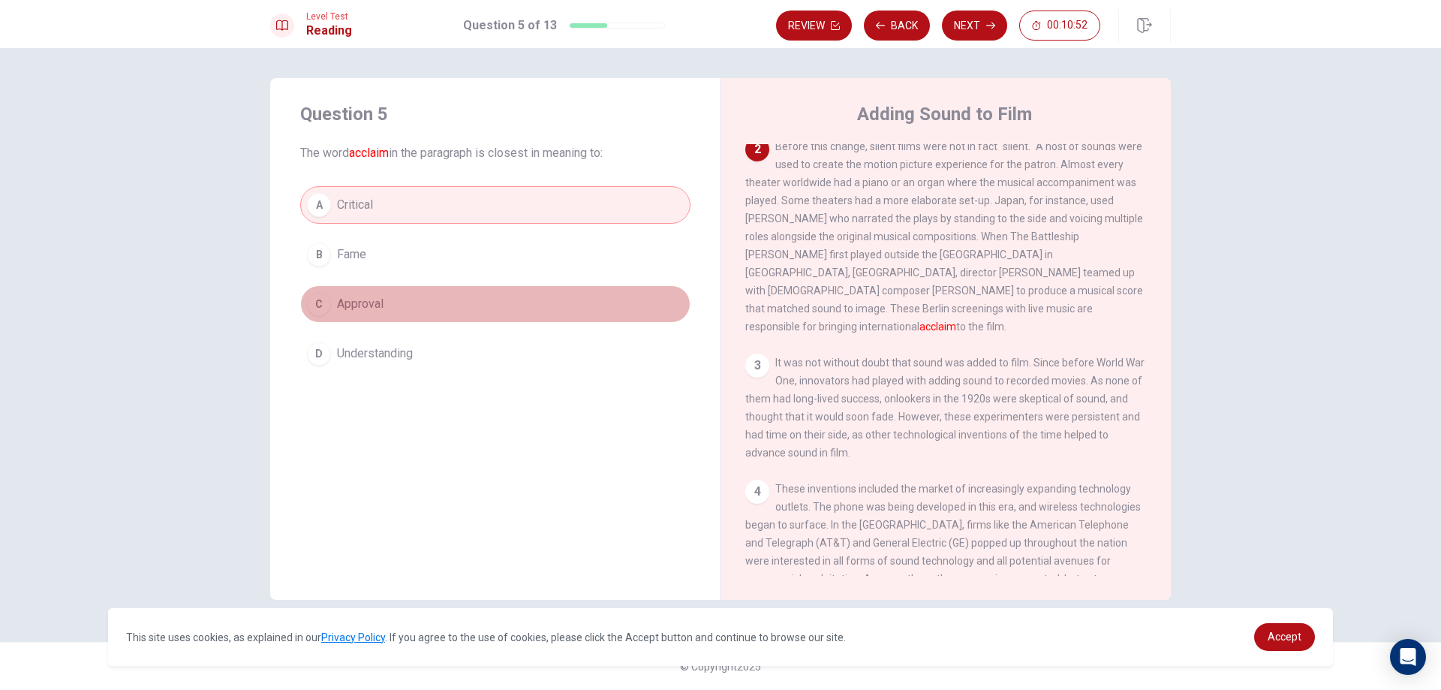
click at [584, 294] on button "C Approval" at bounding box center [495, 304] width 390 height 38
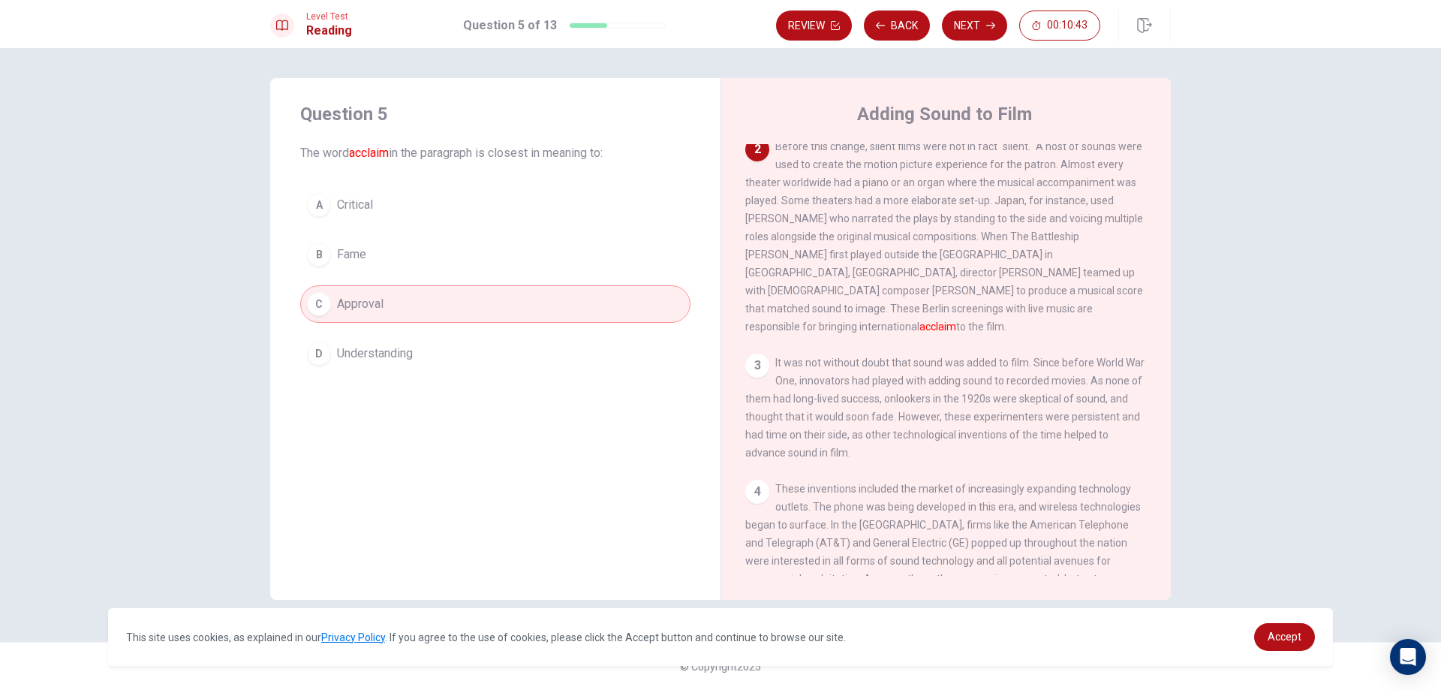
click at [396, 366] on button "D Understanding" at bounding box center [495, 354] width 390 height 38
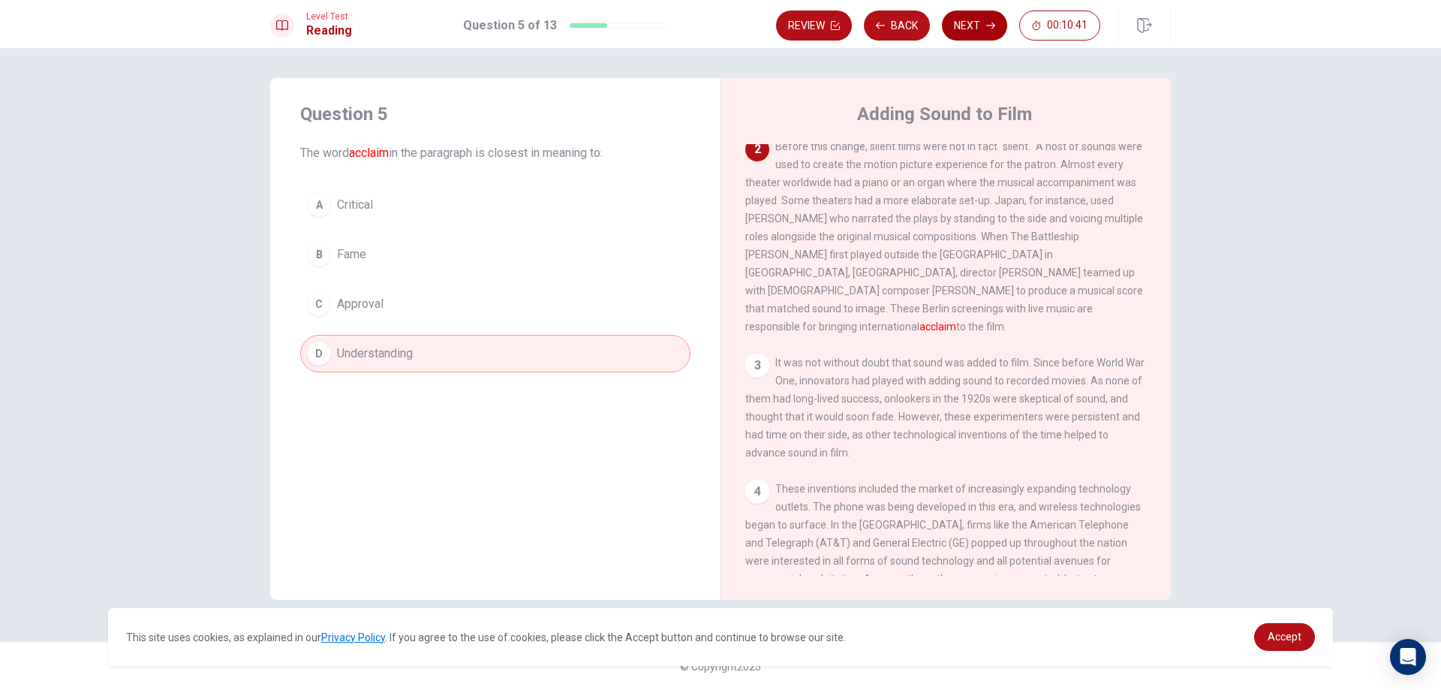
click at [973, 23] on button "Next" at bounding box center [974, 26] width 65 height 30
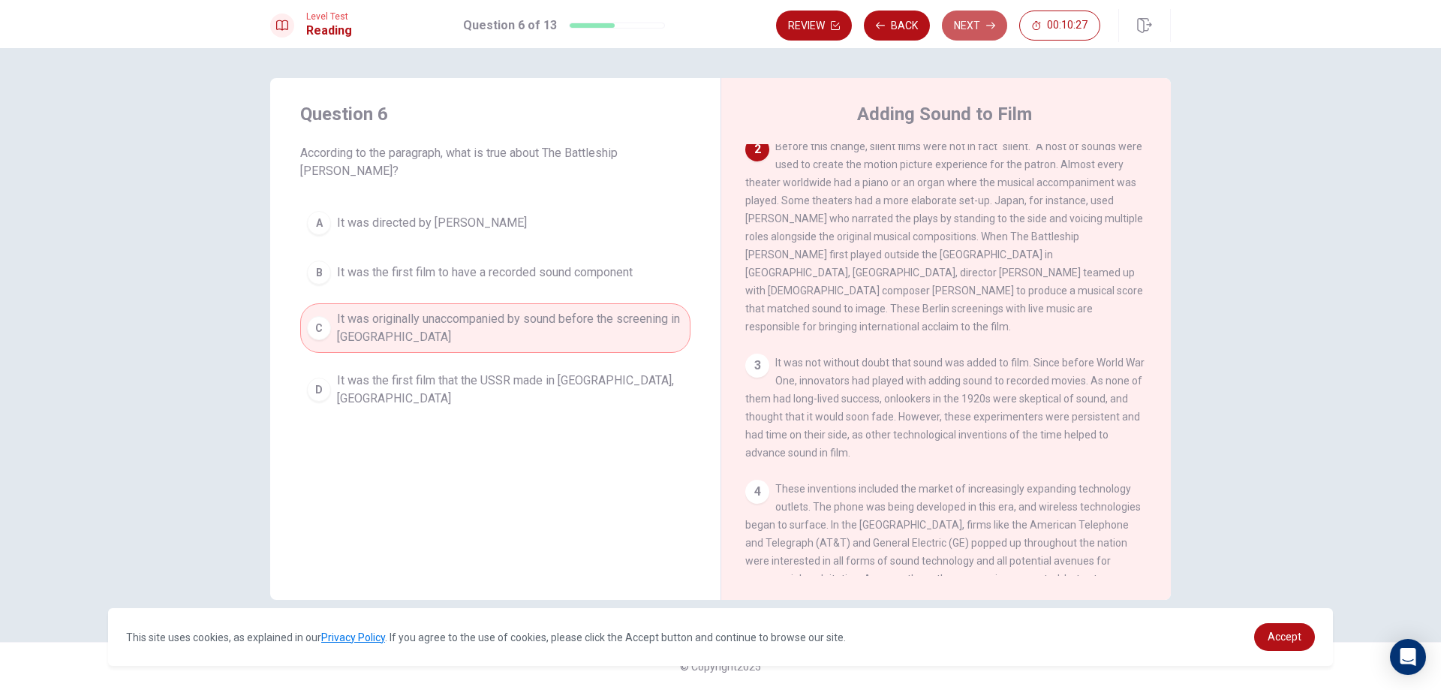
click at [972, 23] on button "Next" at bounding box center [974, 26] width 65 height 30
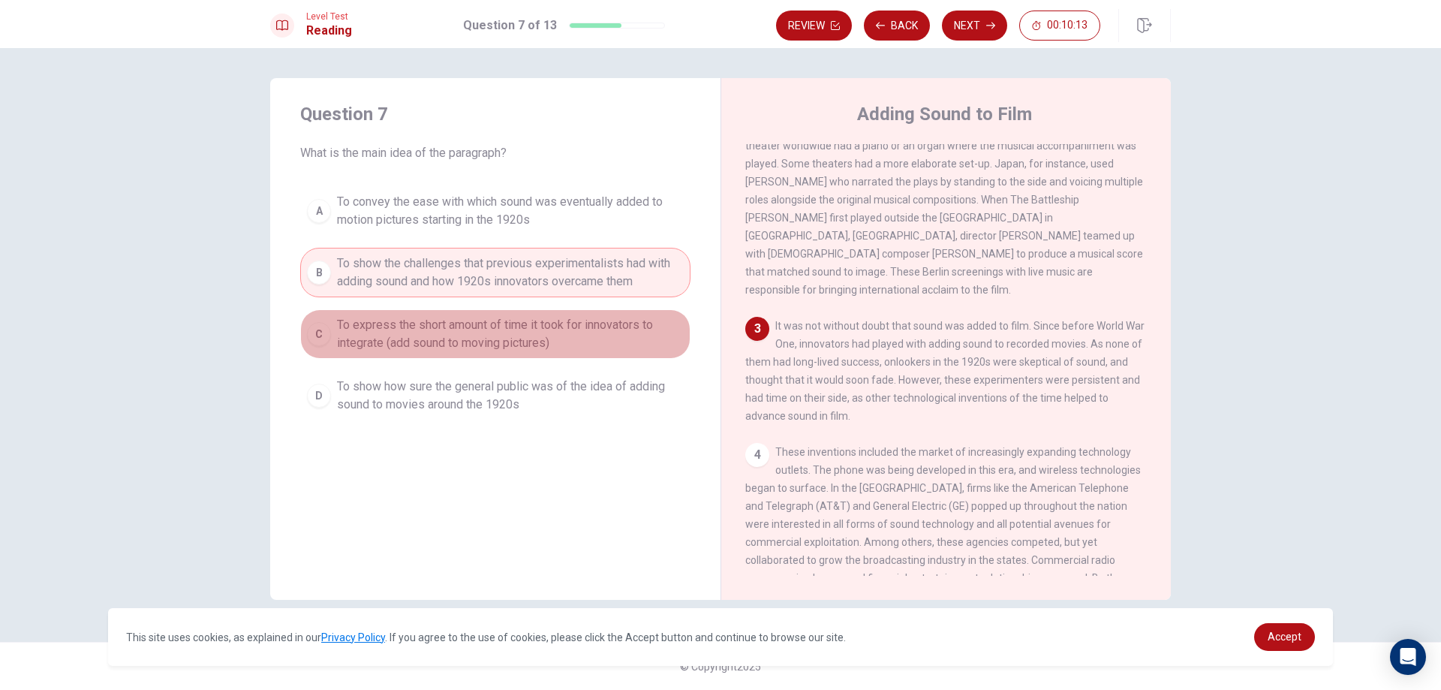
click at [581, 342] on span "To express the short amount of time it took for innovators to integrate (add so…" at bounding box center [510, 334] width 347 height 36
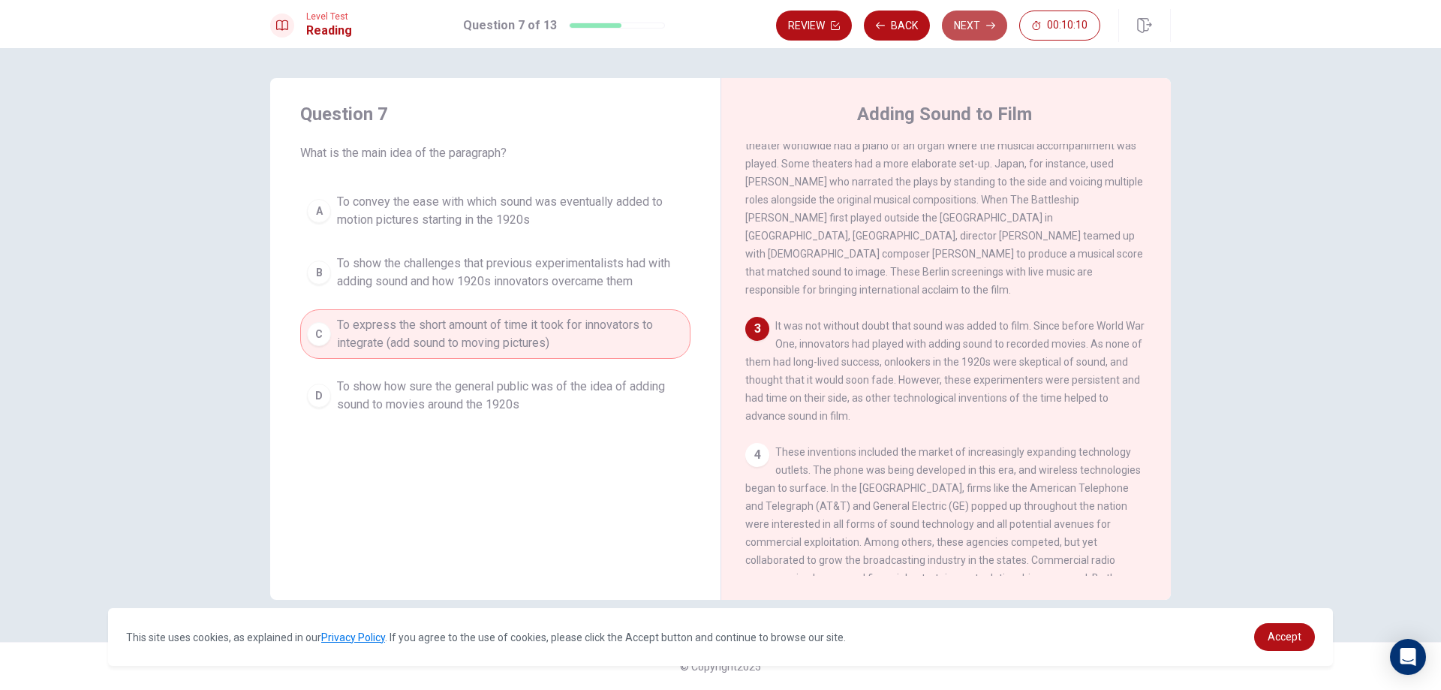
click at [966, 29] on button "Next" at bounding box center [974, 26] width 65 height 30
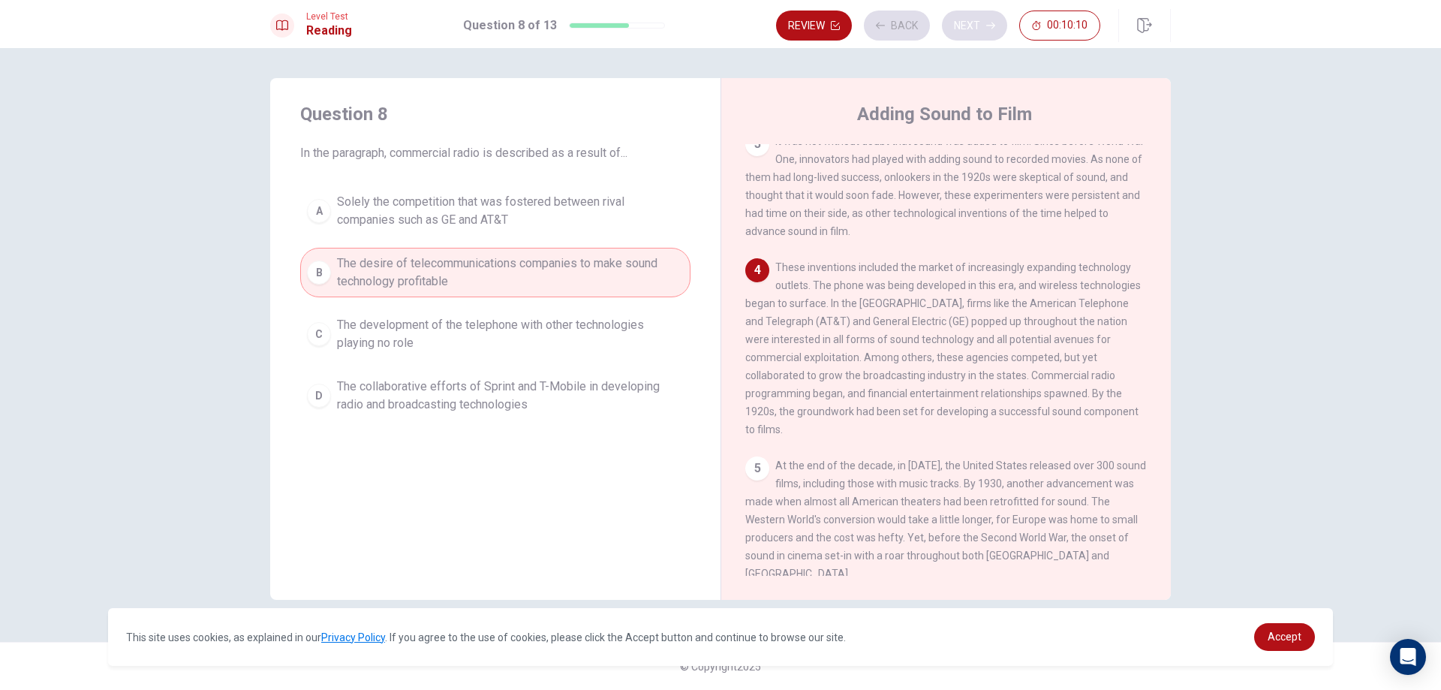
scroll to position [409, 0]
click at [966, 29] on div "Review Back Next 00:10:09" at bounding box center [938, 26] width 324 height 30
click at [966, 29] on button "Next" at bounding box center [974, 26] width 65 height 30
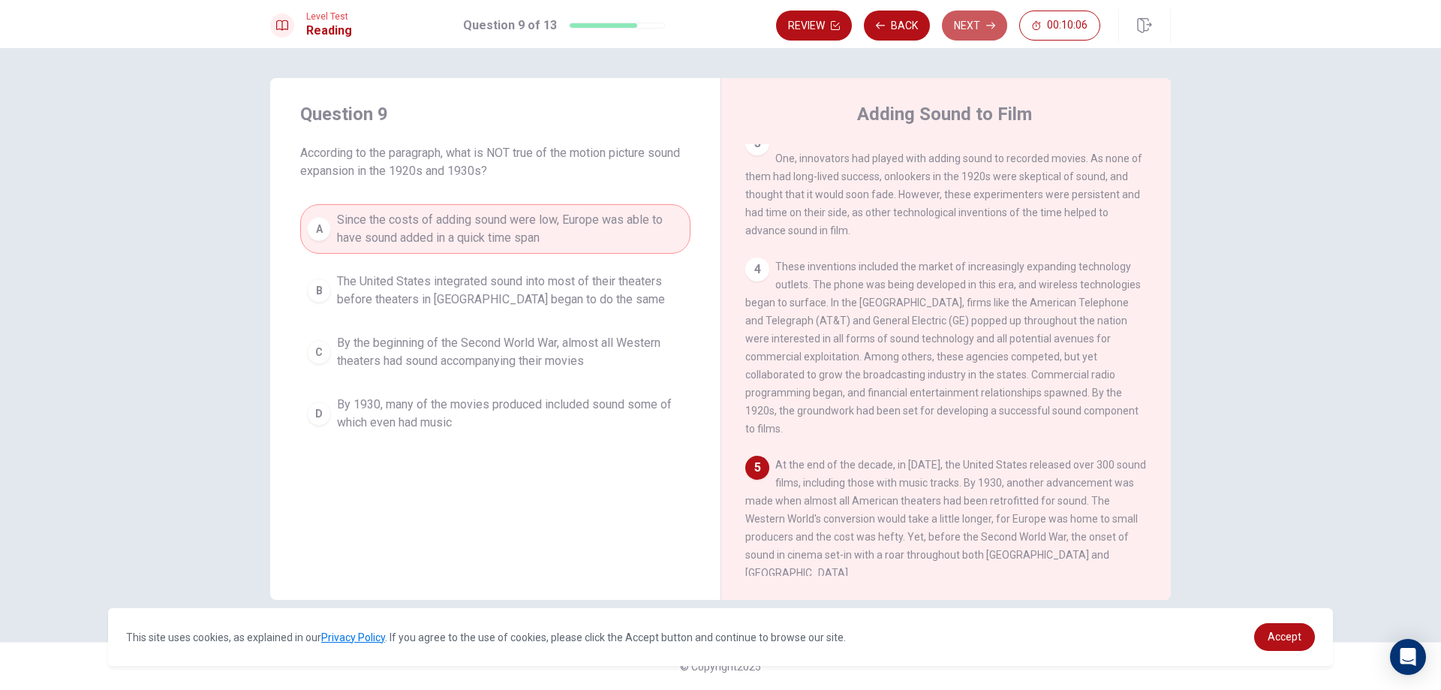
click at [971, 27] on button "Next" at bounding box center [974, 26] width 65 height 30
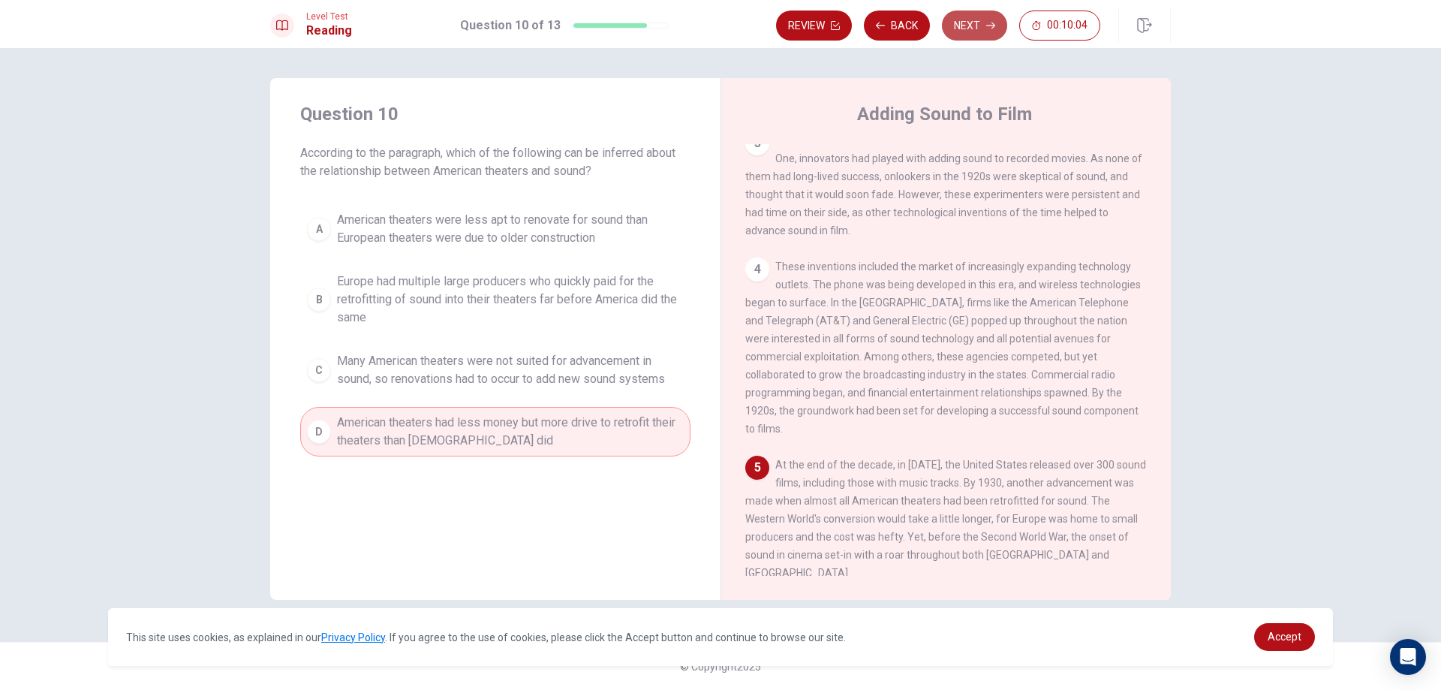
click at [971, 26] on button "Next" at bounding box center [974, 26] width 65 height 30
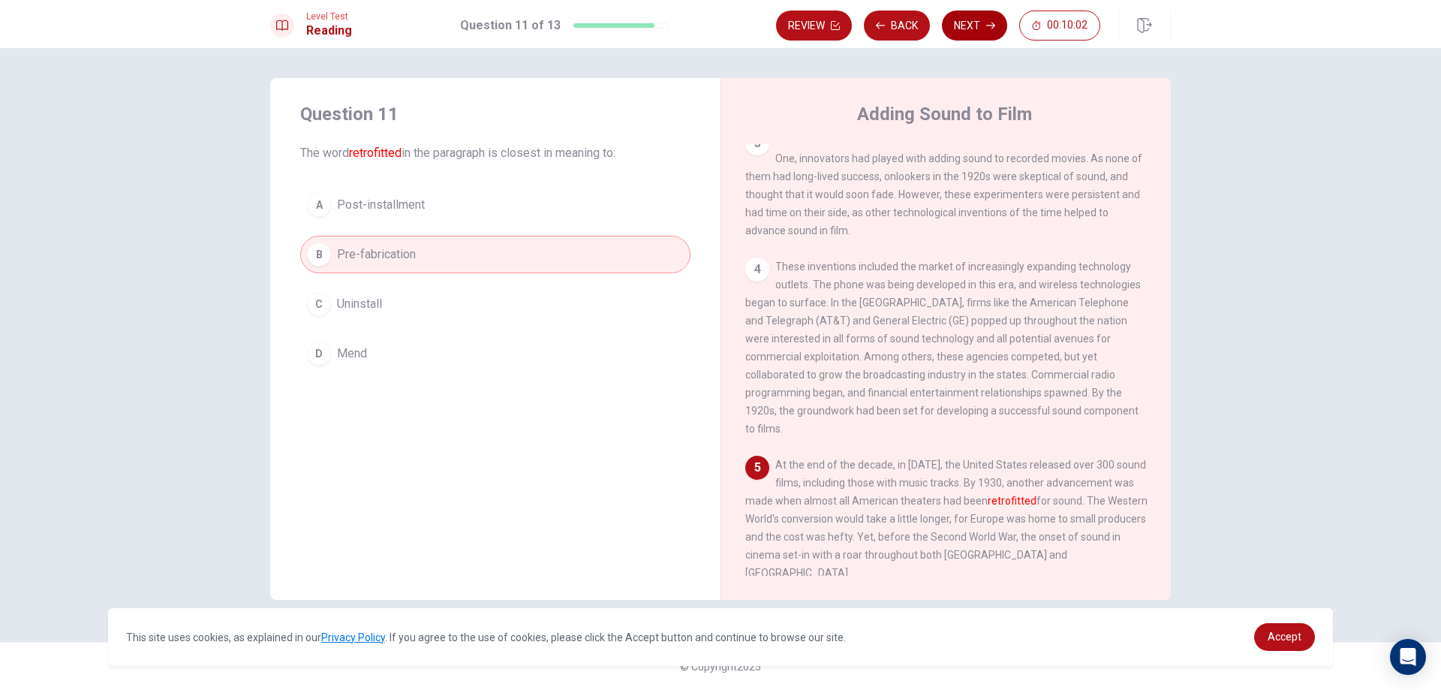
click at [971, 26] on button "Next" at bounding box center [974, 26] width 65 height 30
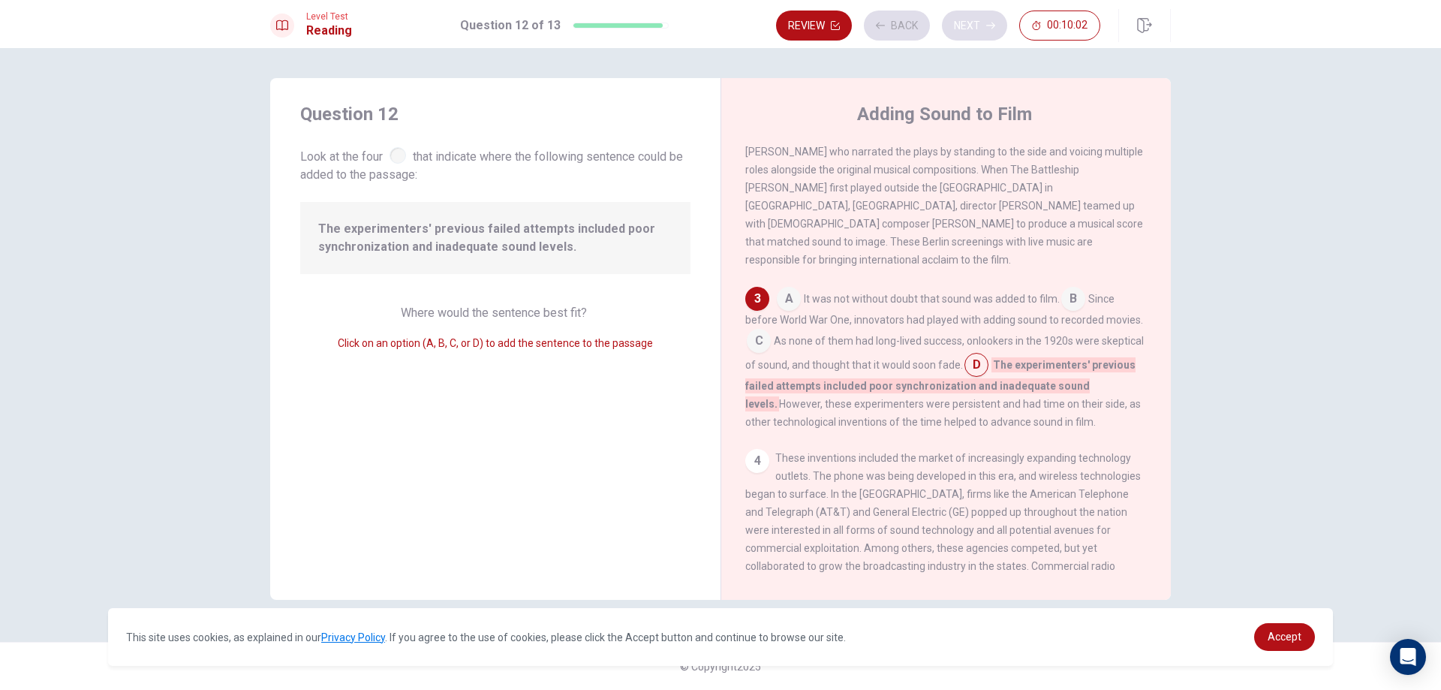
scroll to position [255, 0]
click at [971, 26] on button "Next" at bounding box center [974, 26] width 65 height 30
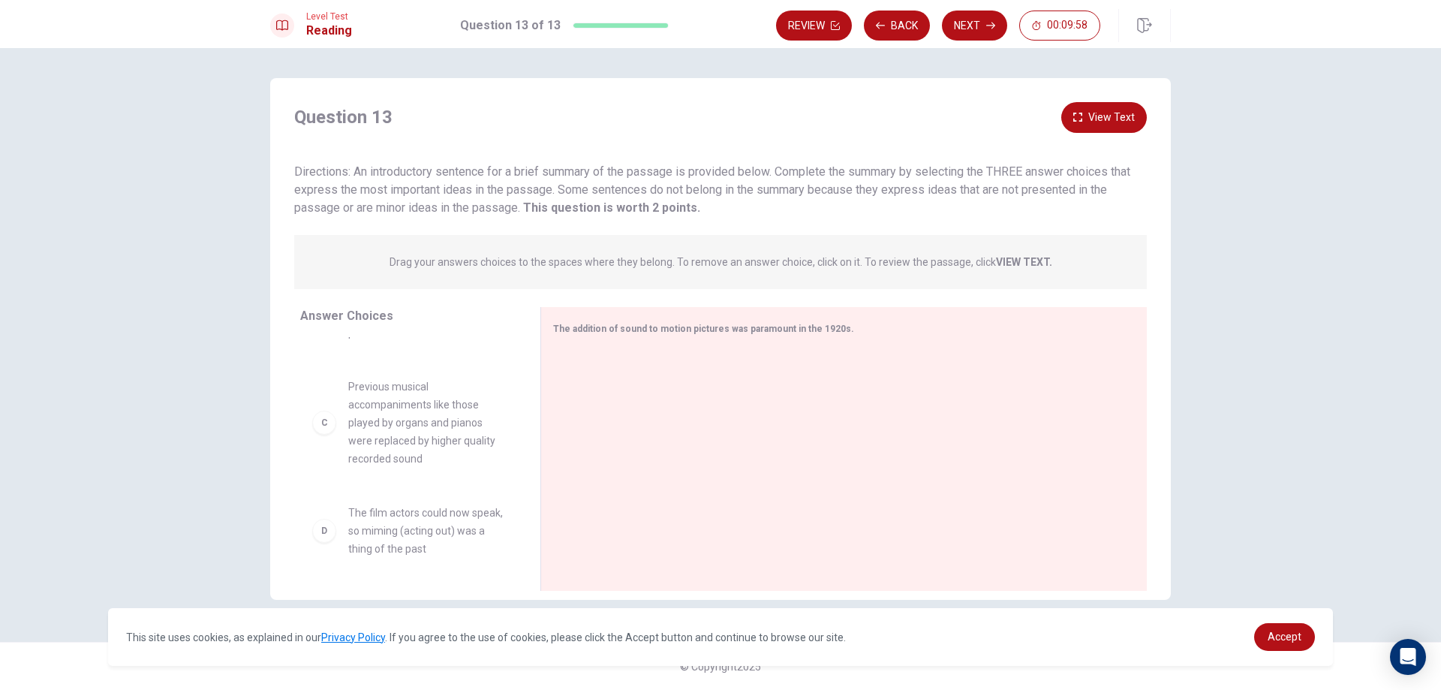
scroll to position [225, 0]
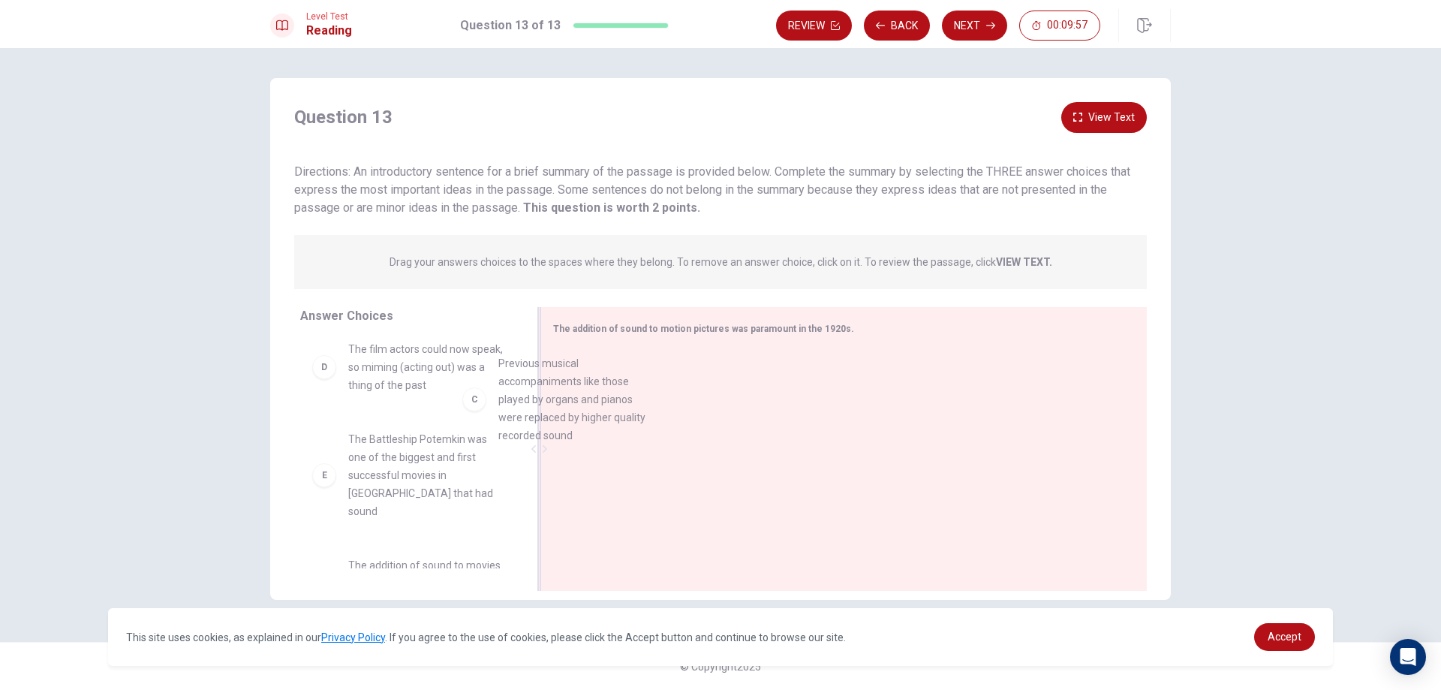
drag, startPoint x: 393, startPoint y: 411, endPoint x: 579, endPoint y: 420, distance: 185.6
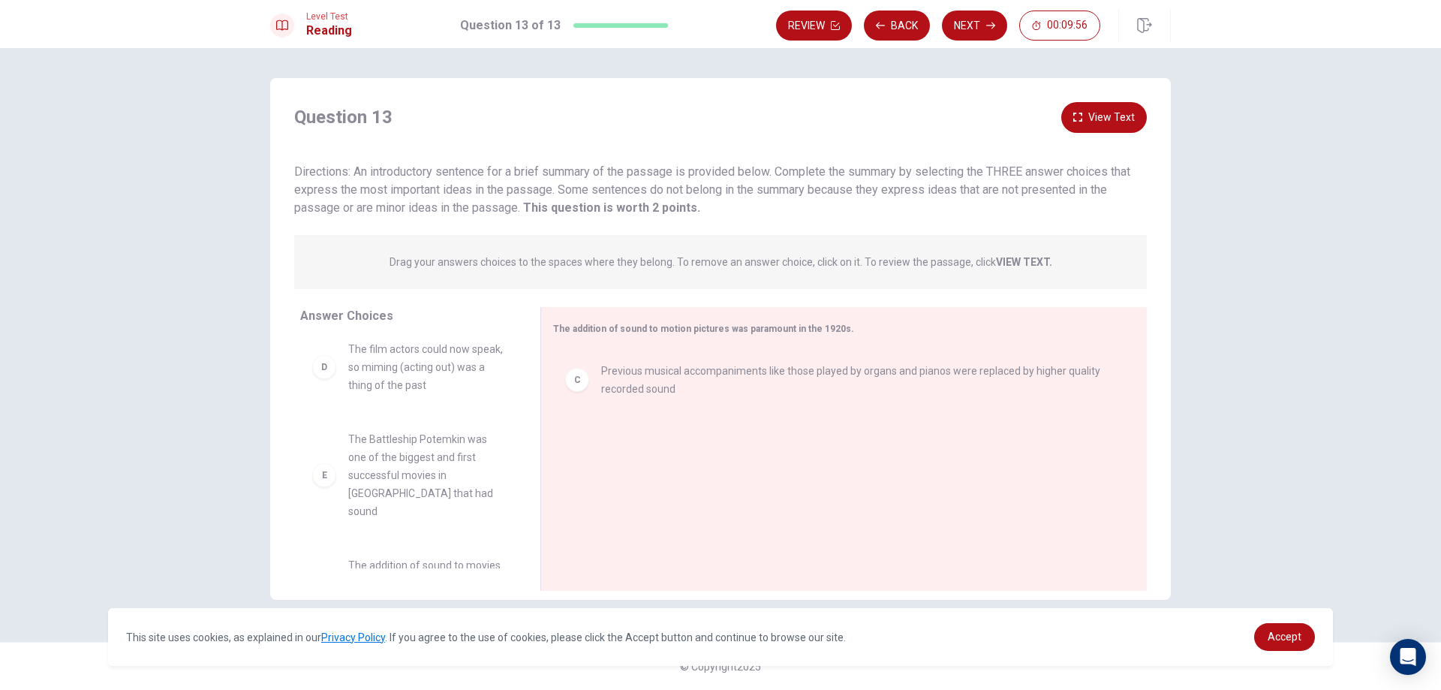
scroll to position [279, 0]
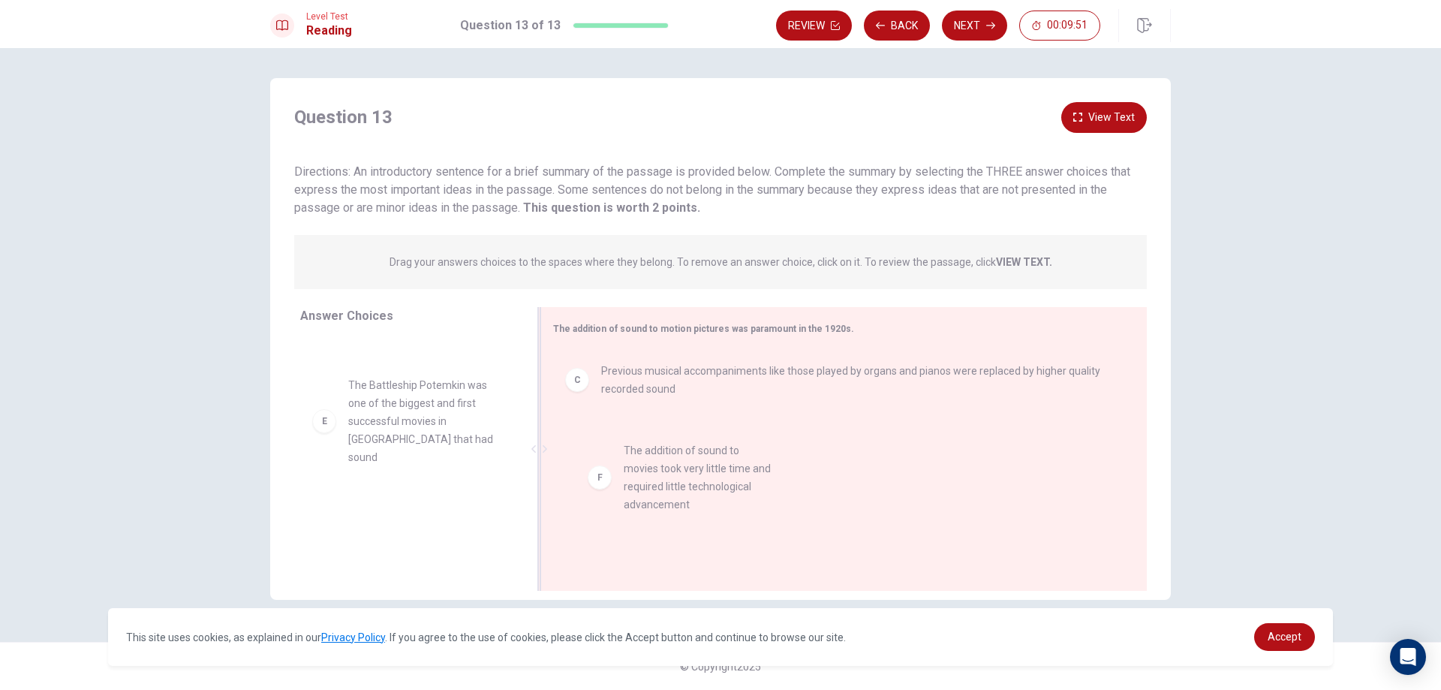
drag, startPoint x: 390, startPoint y: 516, endPoint x: 673, endPoint y: 474, distance: 286.1
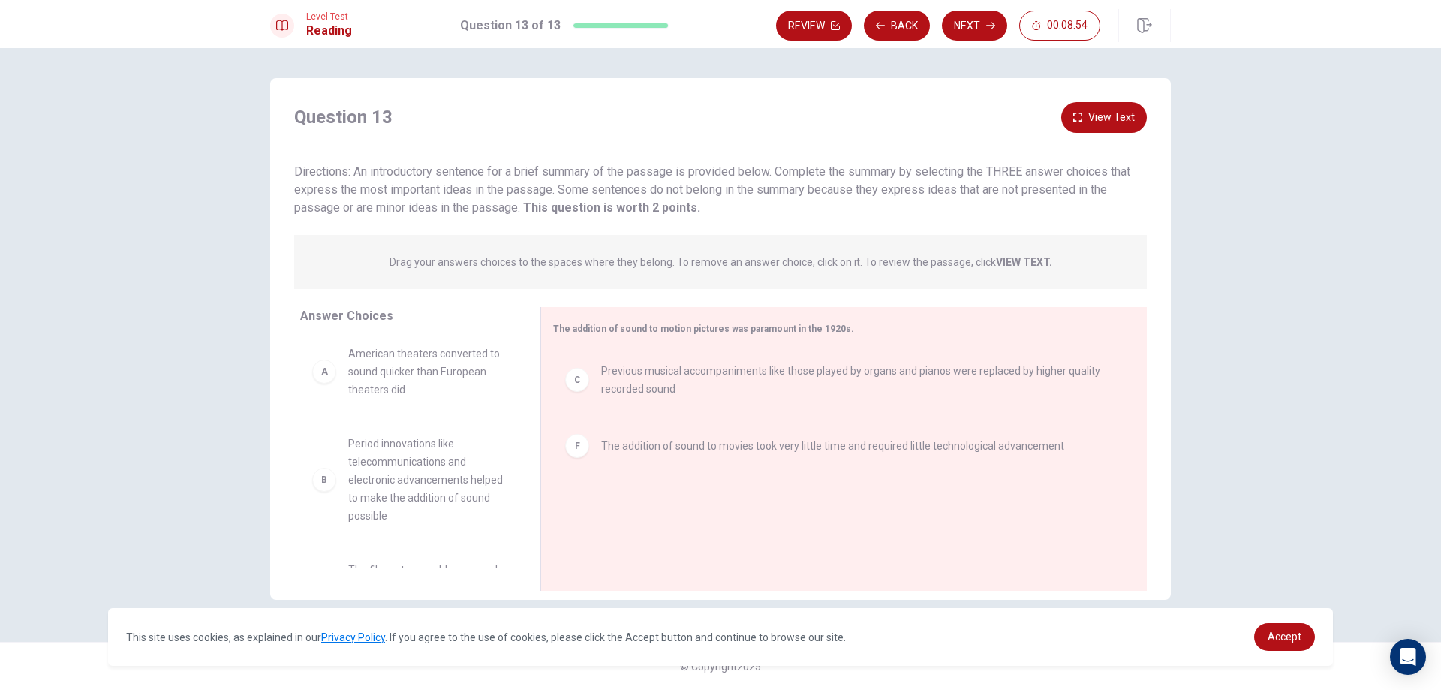
scroll to position [0, 0]
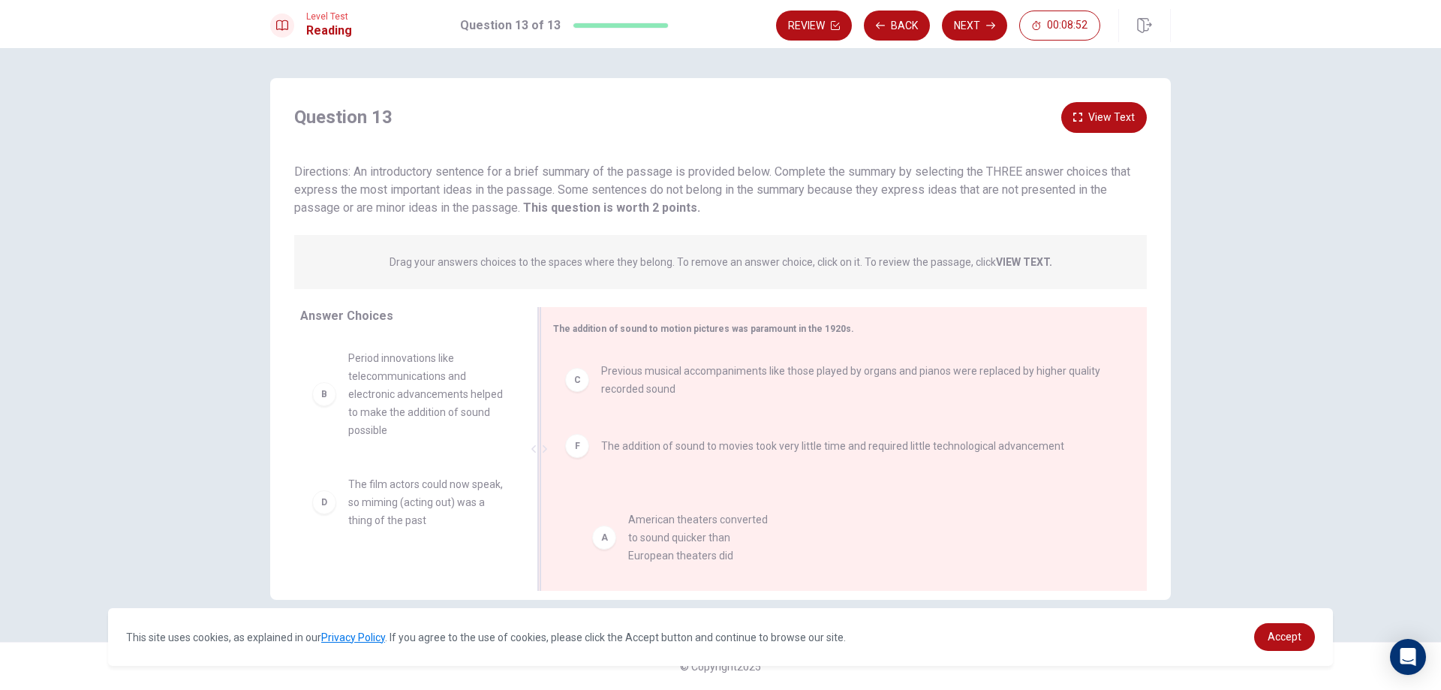
drag, startPoint x: 408, startPoint y: 381, endPoint x: 691, endPoint y: 550, distance: 330.2
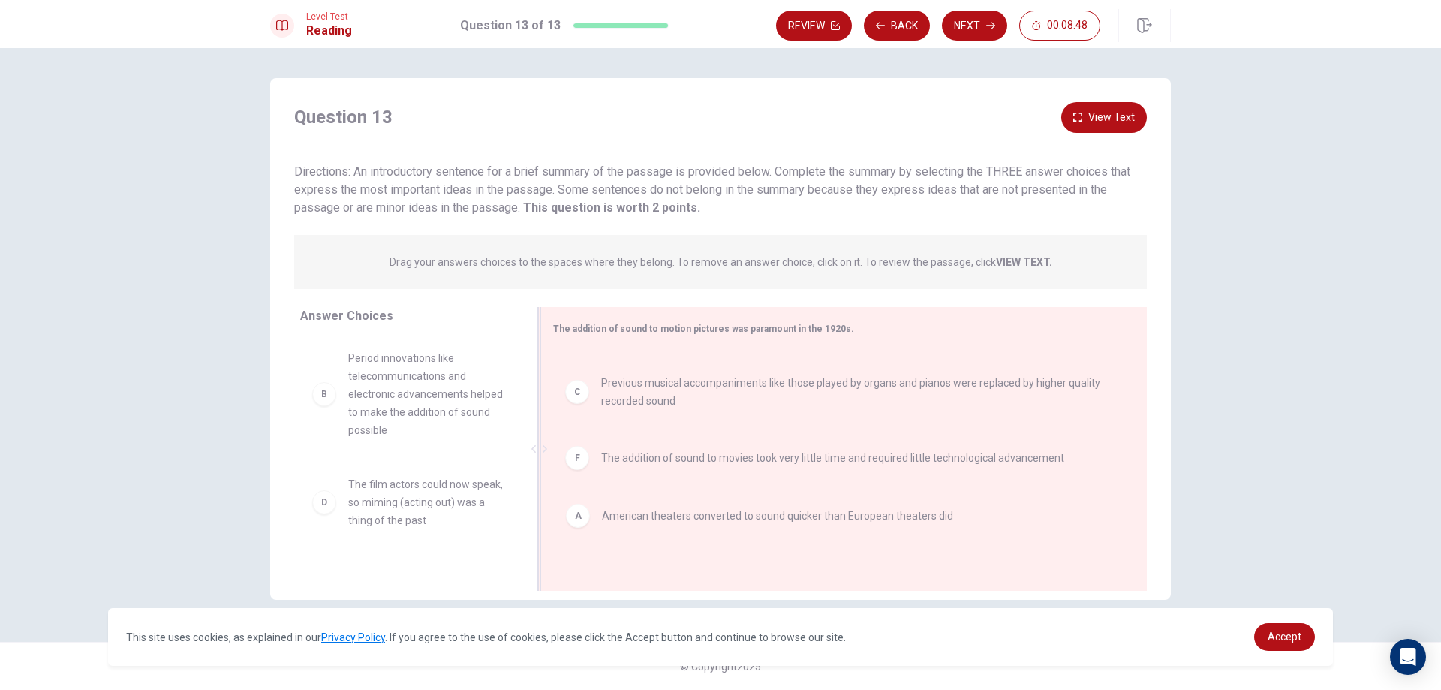
drag, startPoint x: 632, startPoint y: 382, endPoint x: 633, endPoint y: 528, distance: 146.4
drag, startPoint x: 652, startPoint y: 380, endPoint x: 633, endPoint y: 516, distance: 137.9
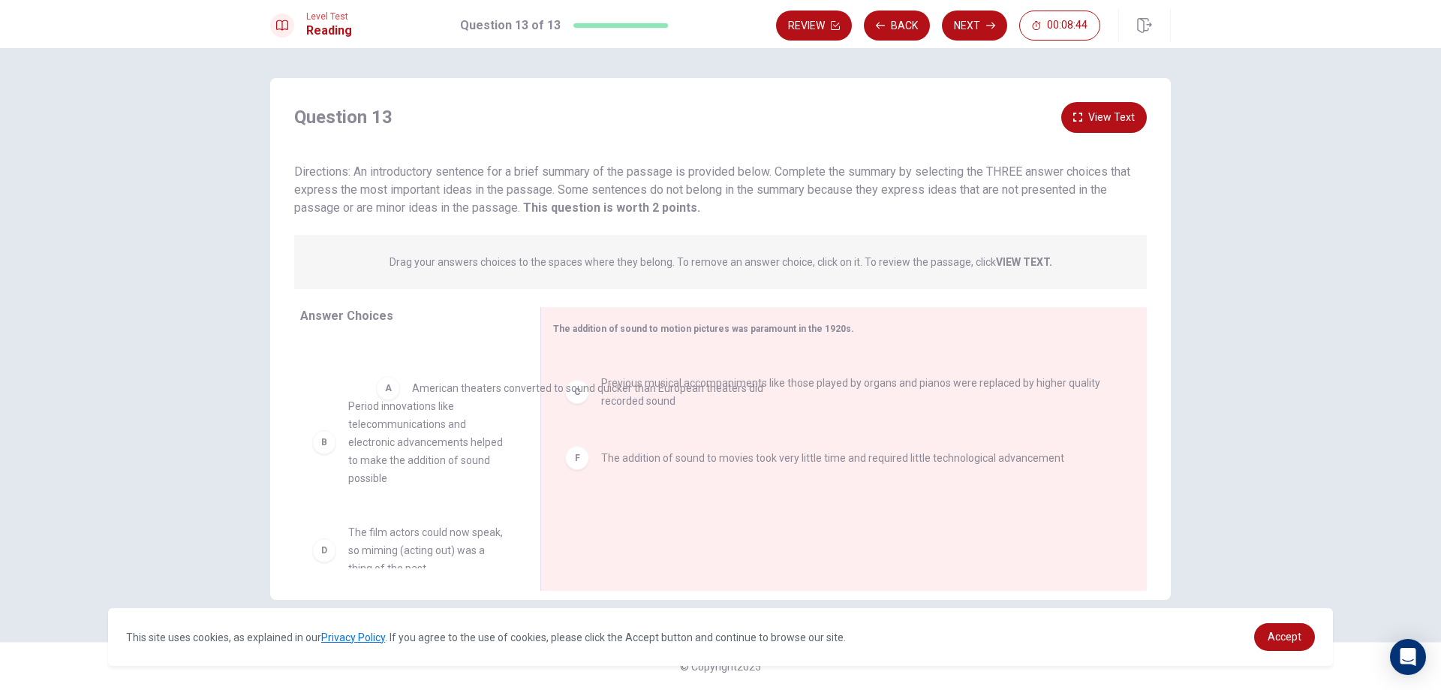
drag, startPoint x: 640, startPoint y: 385, endPoint x: 441, endPoint y: 400, distance: 200.2
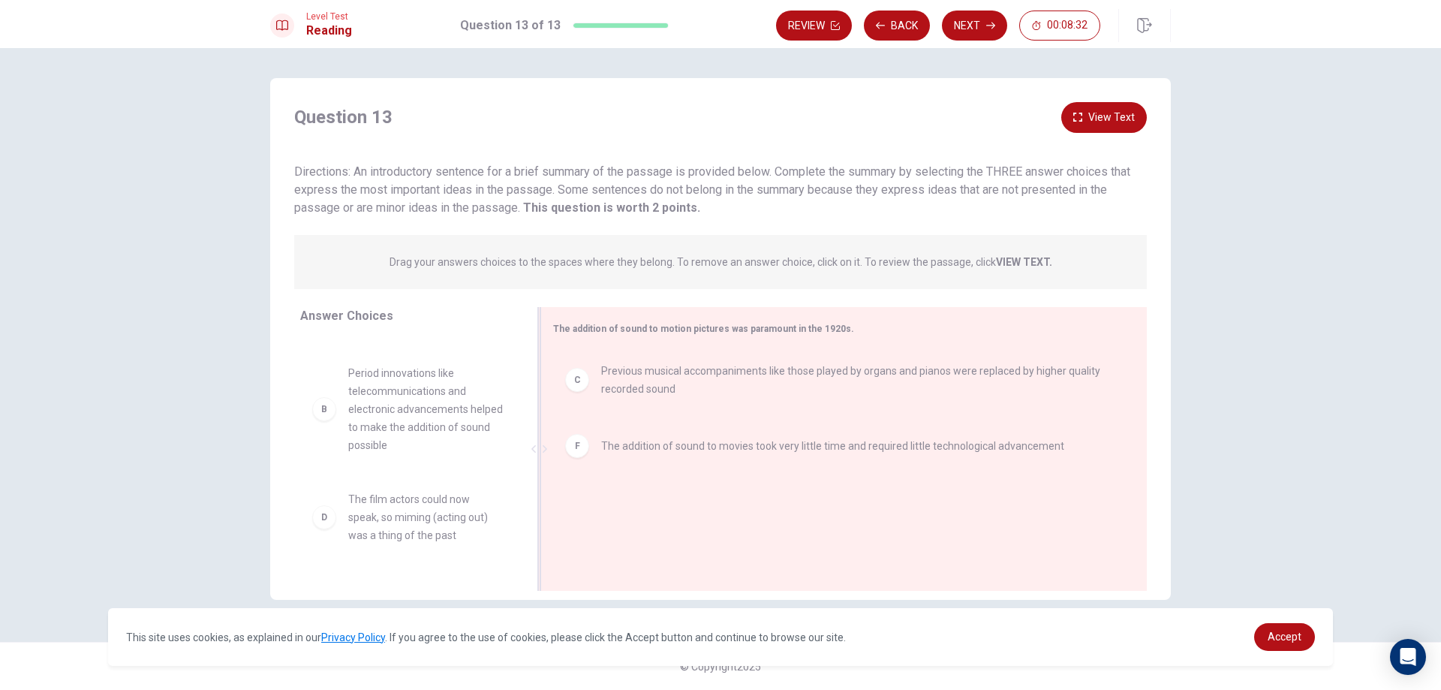
scroll to position [77, 0]
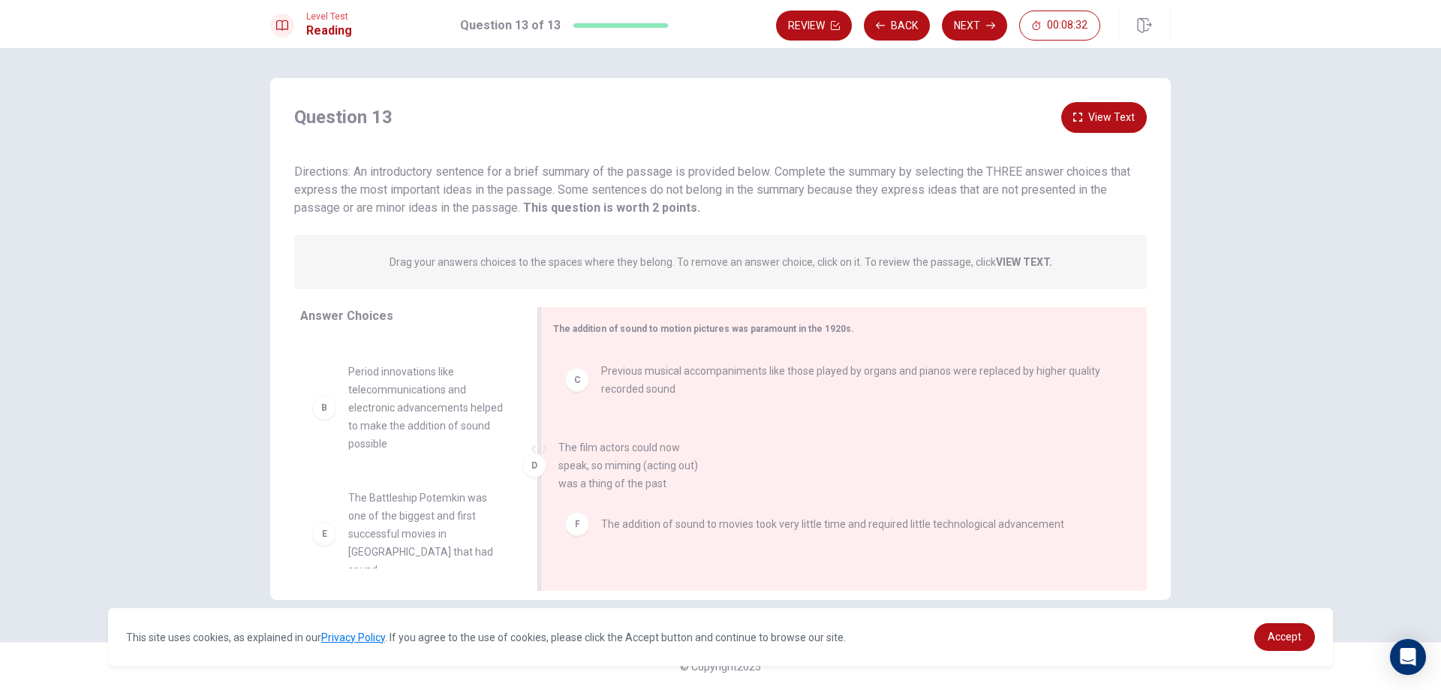
drag, startPoint x: 408, startPoint y: 519, endPoint x: 640, endPoint y: 465, distance: 238.0
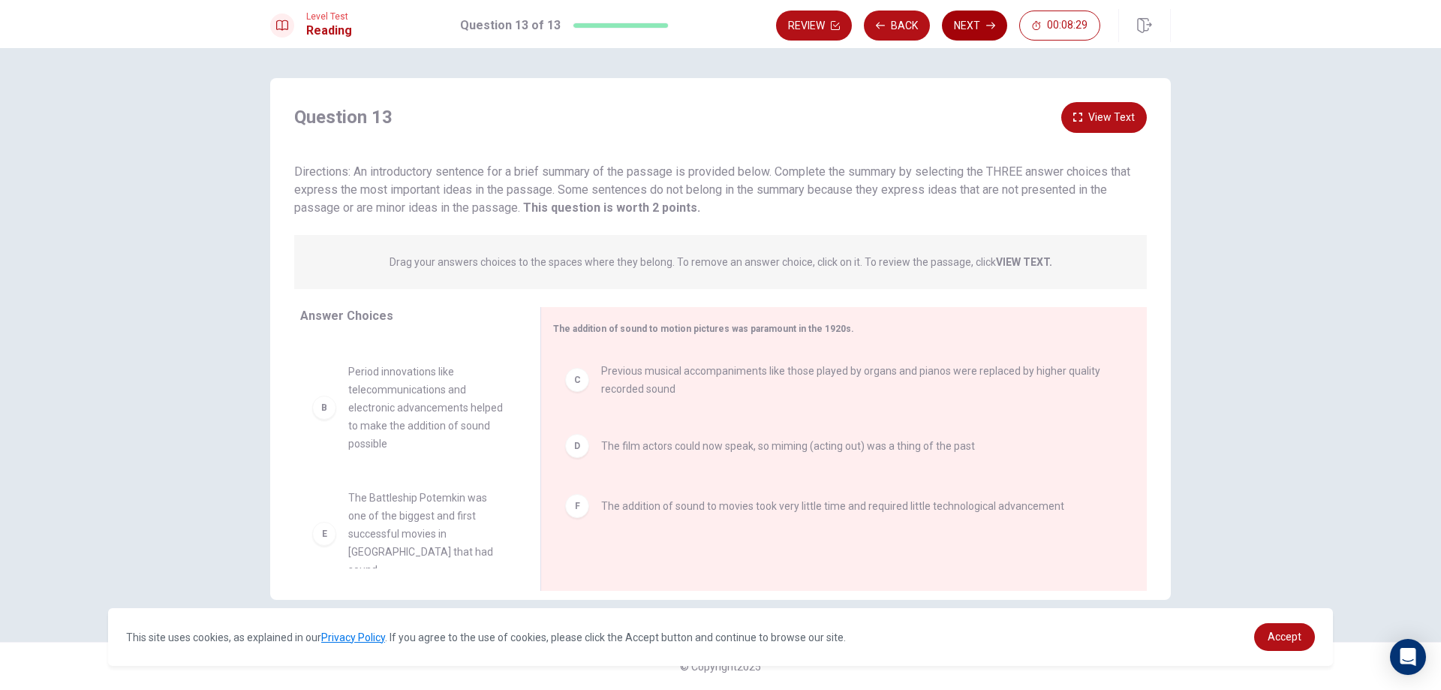
click at [987, 22] on icon "button" at bounding box center [990, 25] width 9 height 9
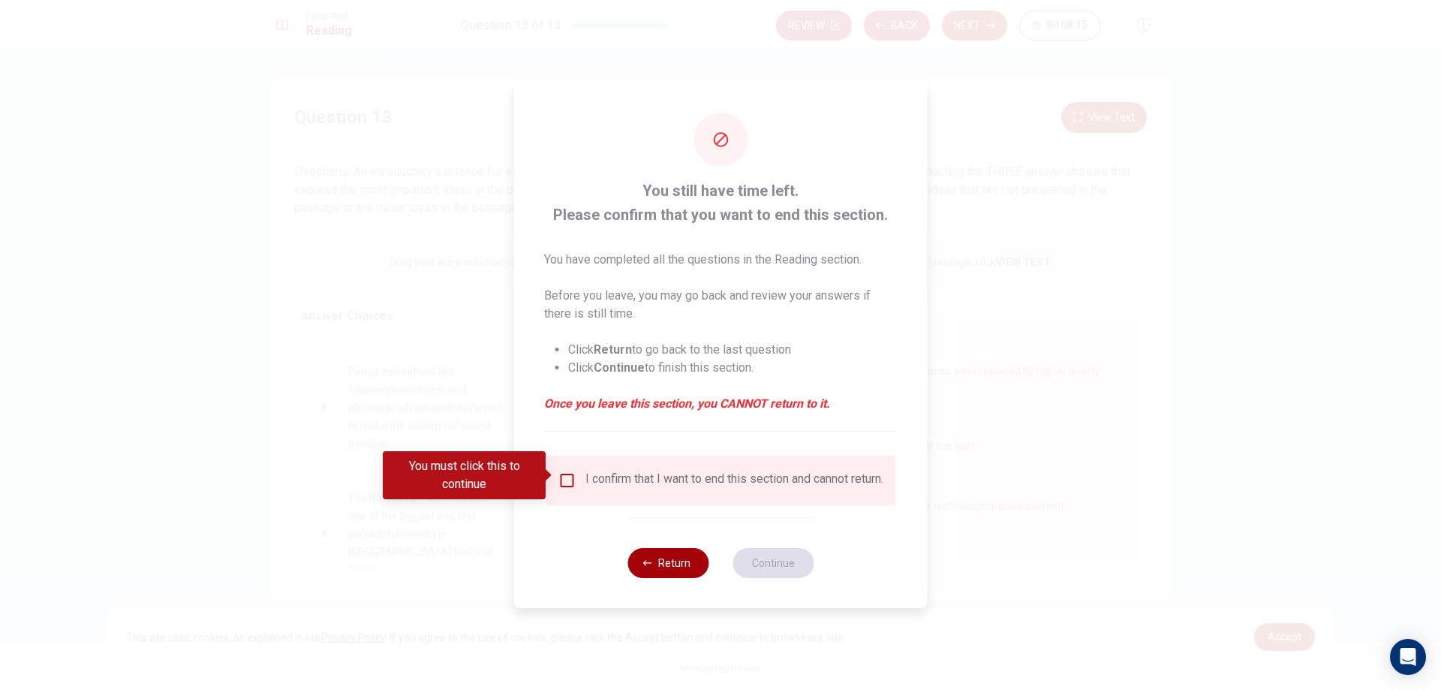
click at [664, 568] on button "Return" at bounding box center [668, 563] width 81 height 30
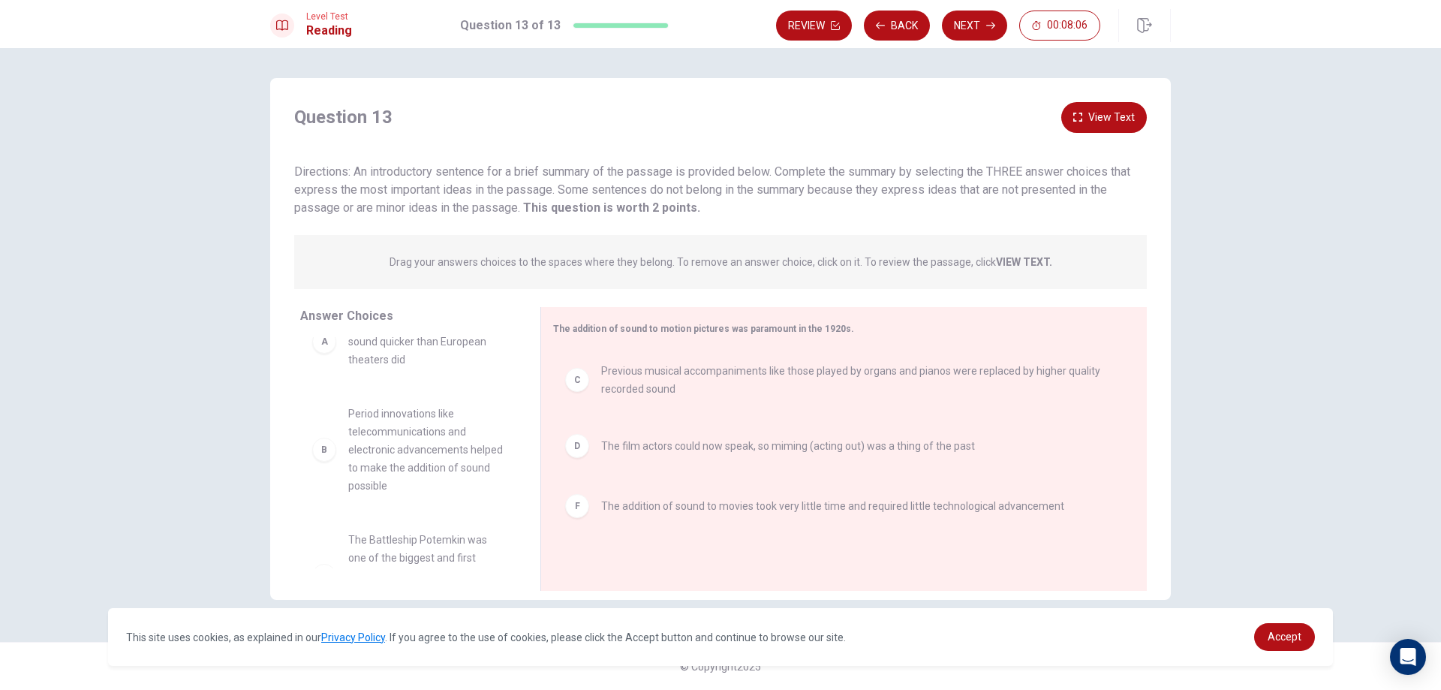
scroll to position [0, 0]
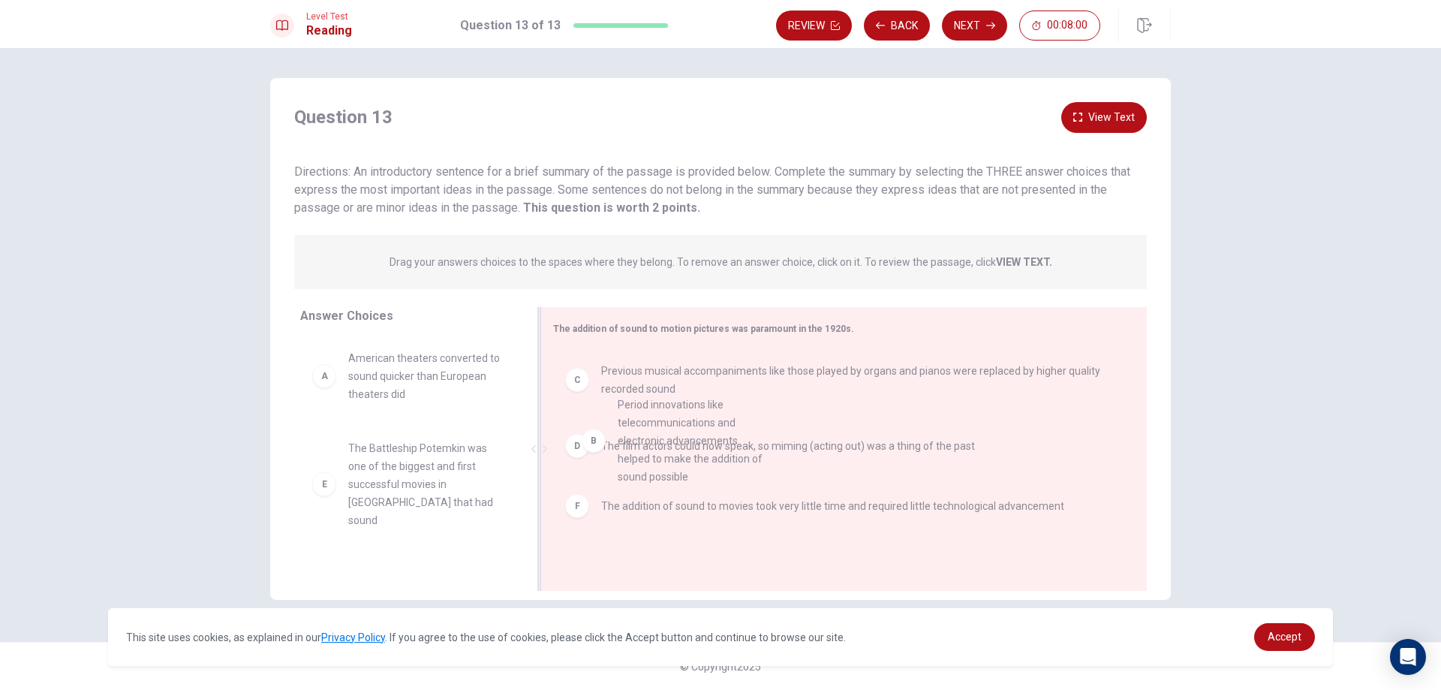
drag, startPoint x: 386, startPoint y: 468, endPoint x: 671, endPoint y: 425, distance: 288.5
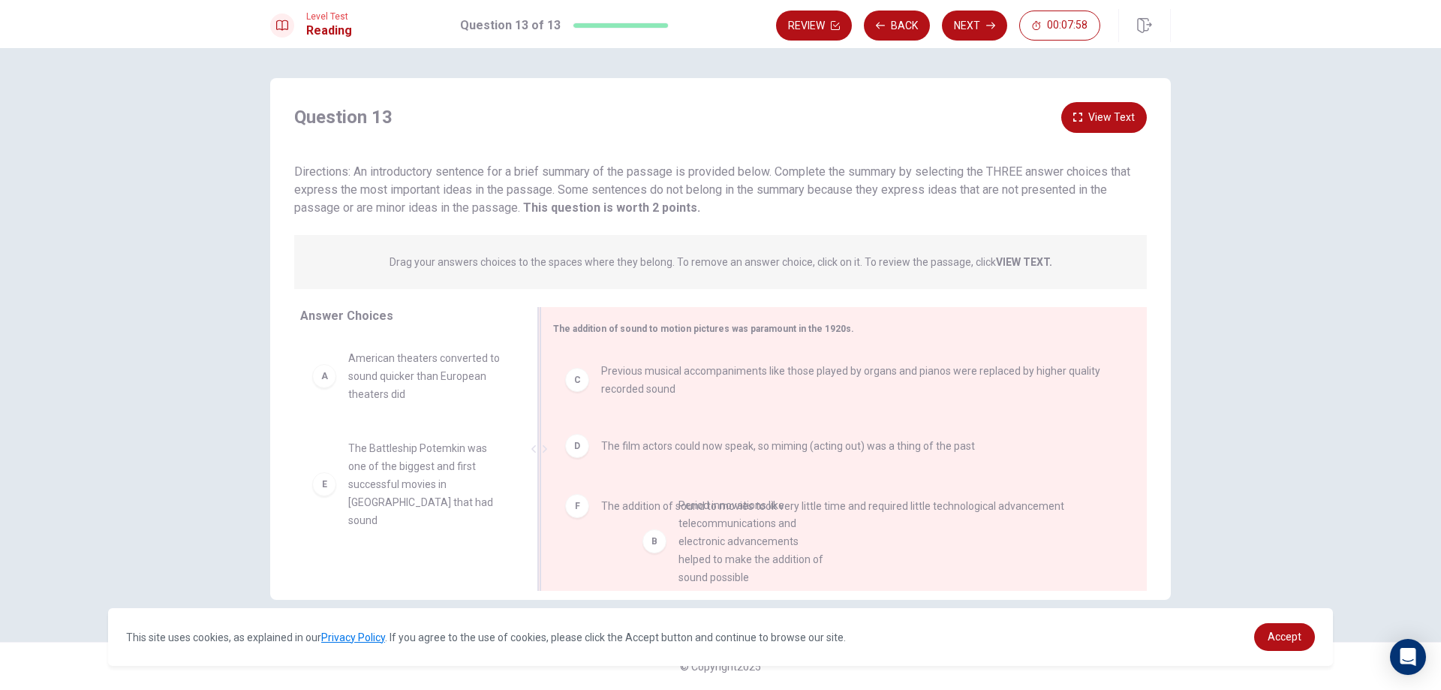
drag, startPoint x: 427, startPoint y: 486, endPoint x: 761, endPoint y: 543, distance: 338.9
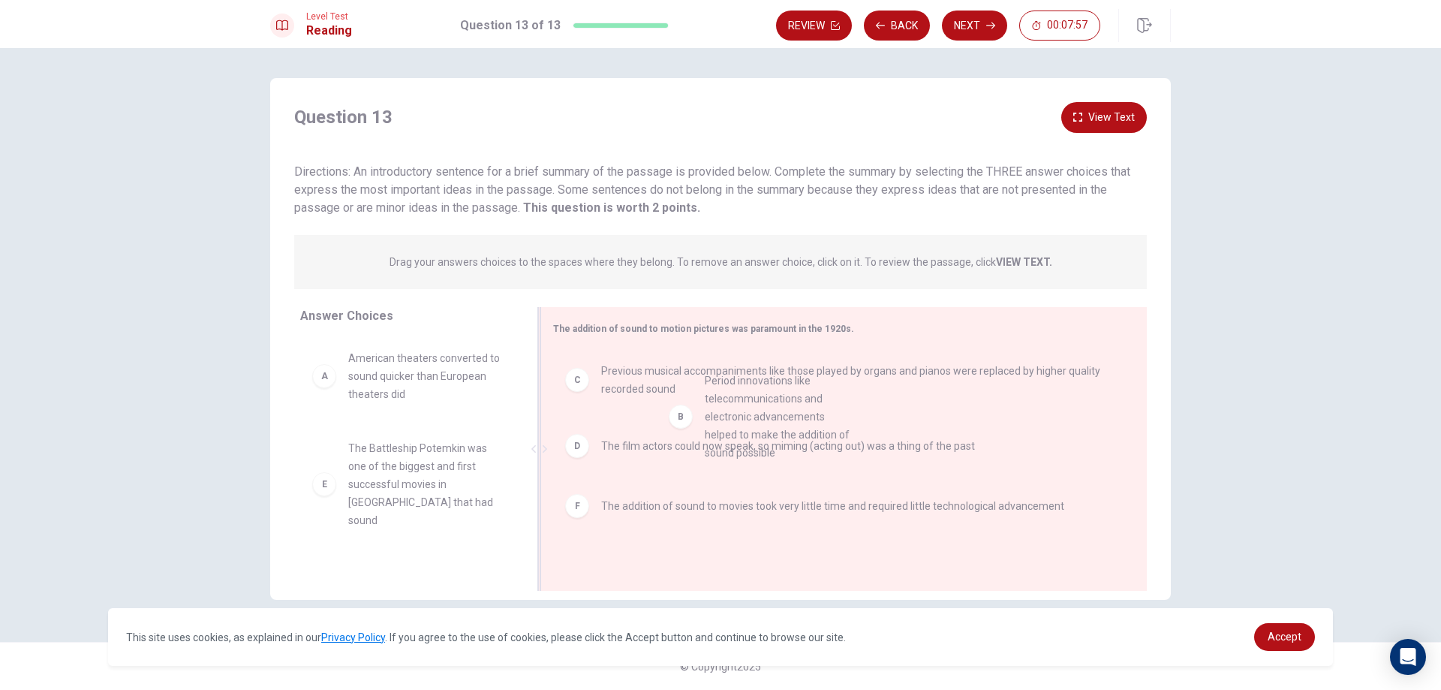
drag, startPoint x: 421, startPoint y: 472, endPoint x: 831, endPoint y: 390, distance: 418.0
click at [985, 17] on button "Next" at bounding box center [974, 26] width 65 height 30
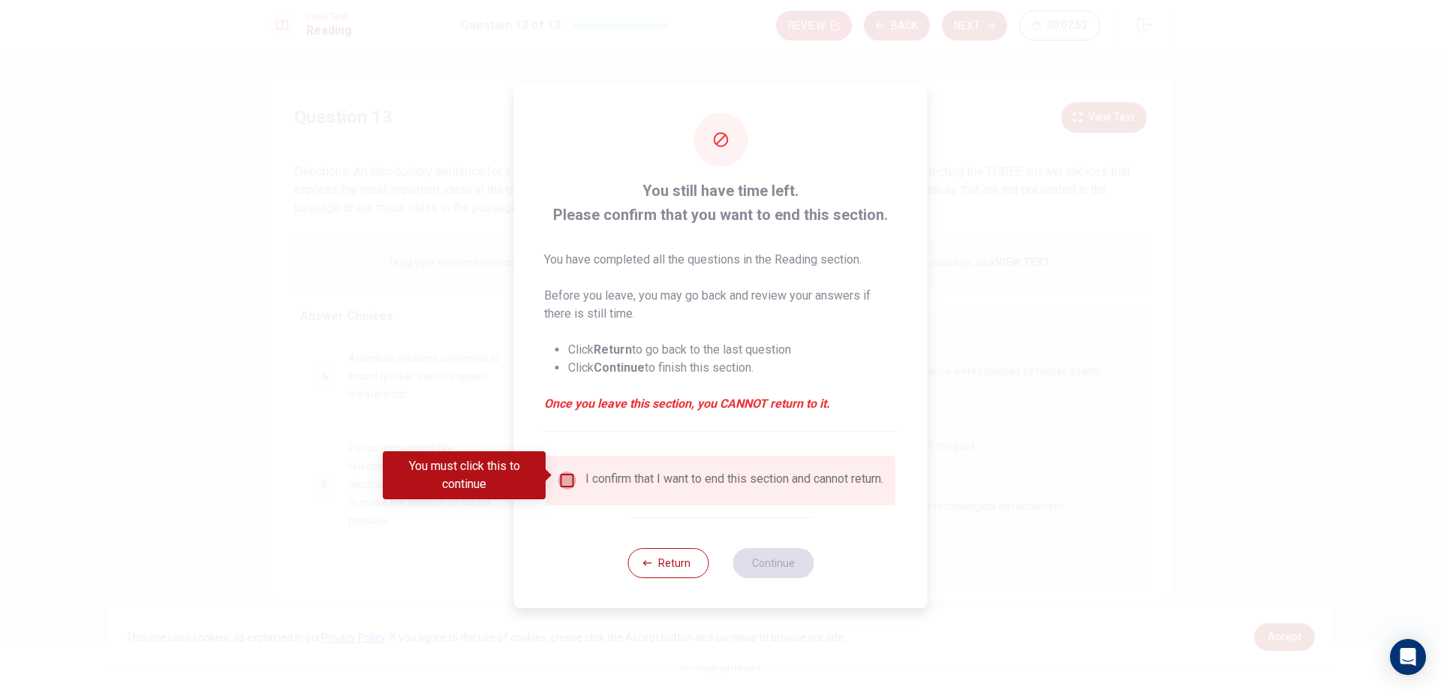
click at [567, 474] on input "You must click this to continue" at bounding box center [568, 480] width 18 height 18
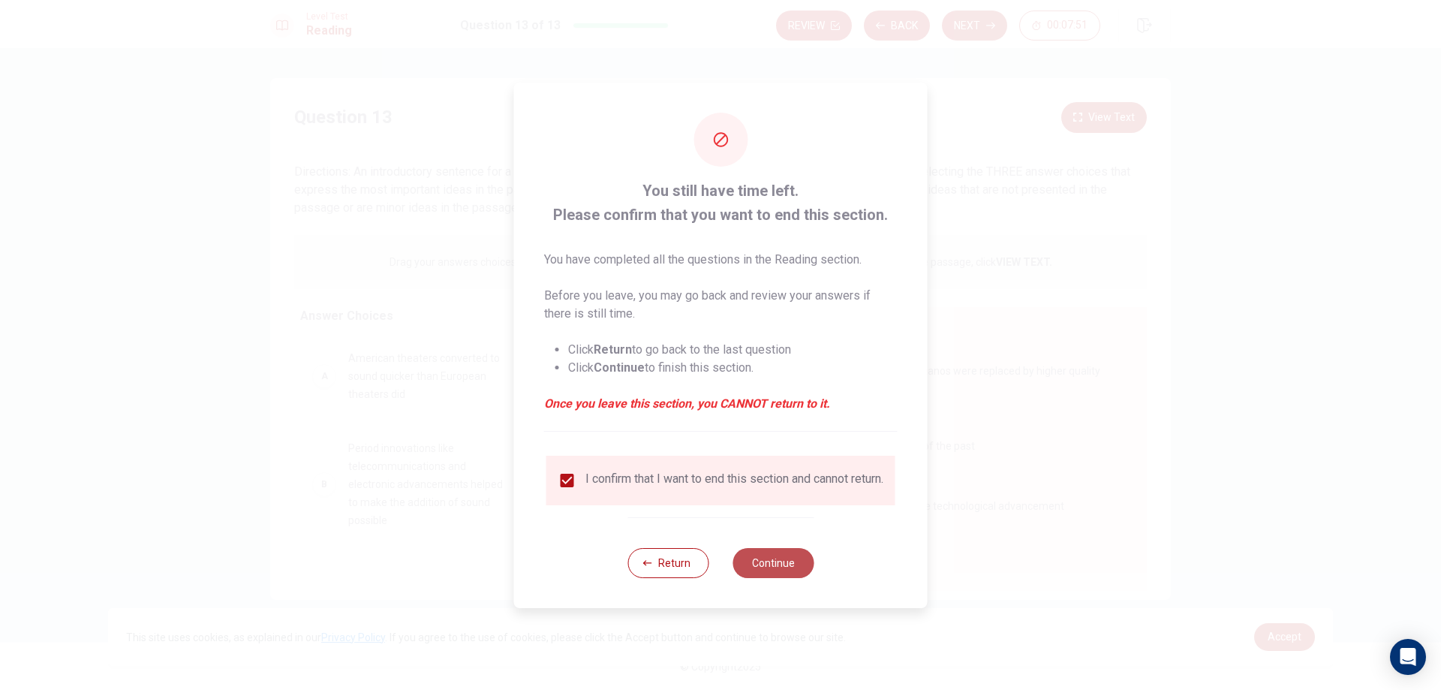
click at [761, 569] on button "Continue" at bounding box center [773, 563] width 81 height 30
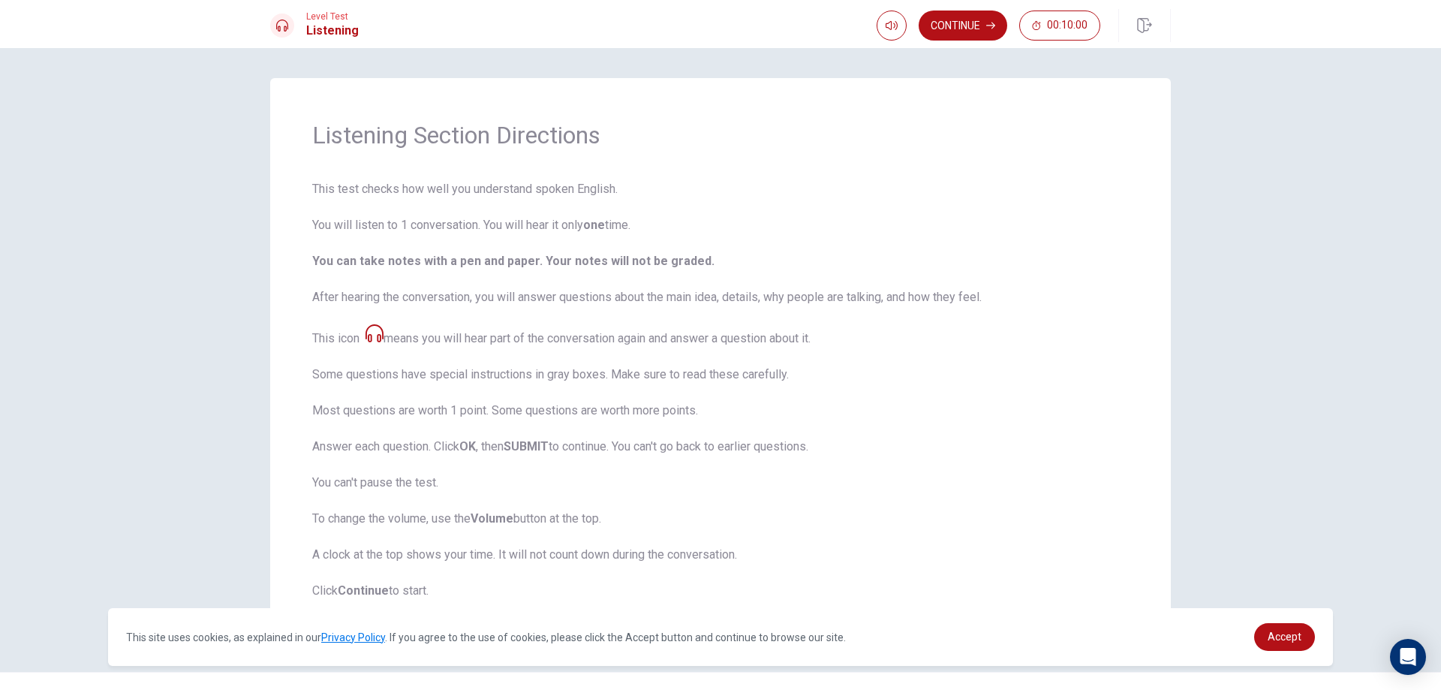
scroll to position [30, 0]
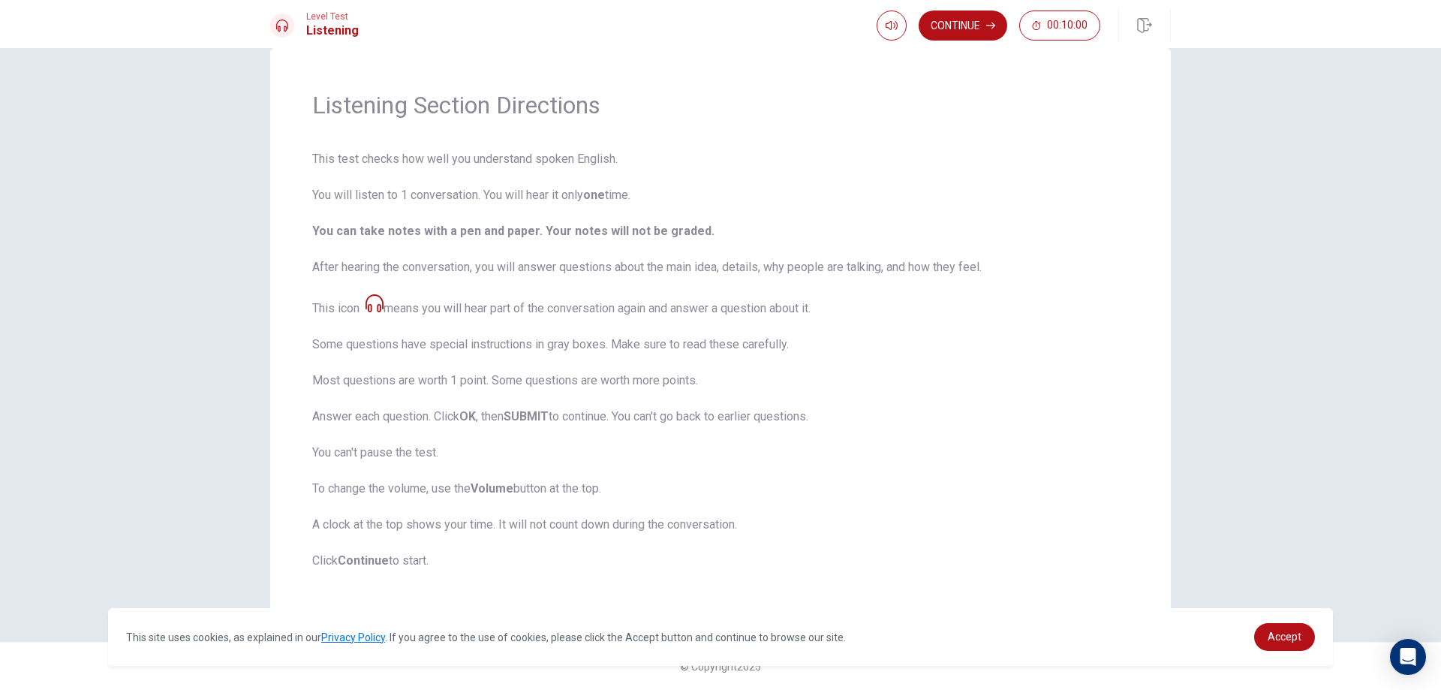
click at [376, 303] on icon at bounding box center [375, 303] width 18 height 18
click at [382, 305] on icon at bounding box center [375, 303] width 18 height 18
click at [375, 296] on icon at bounding box center [375, 303] width 18 height 18
click at [975, 29] on button "Continue" at bounding box center [963, 26] width 89 height 30
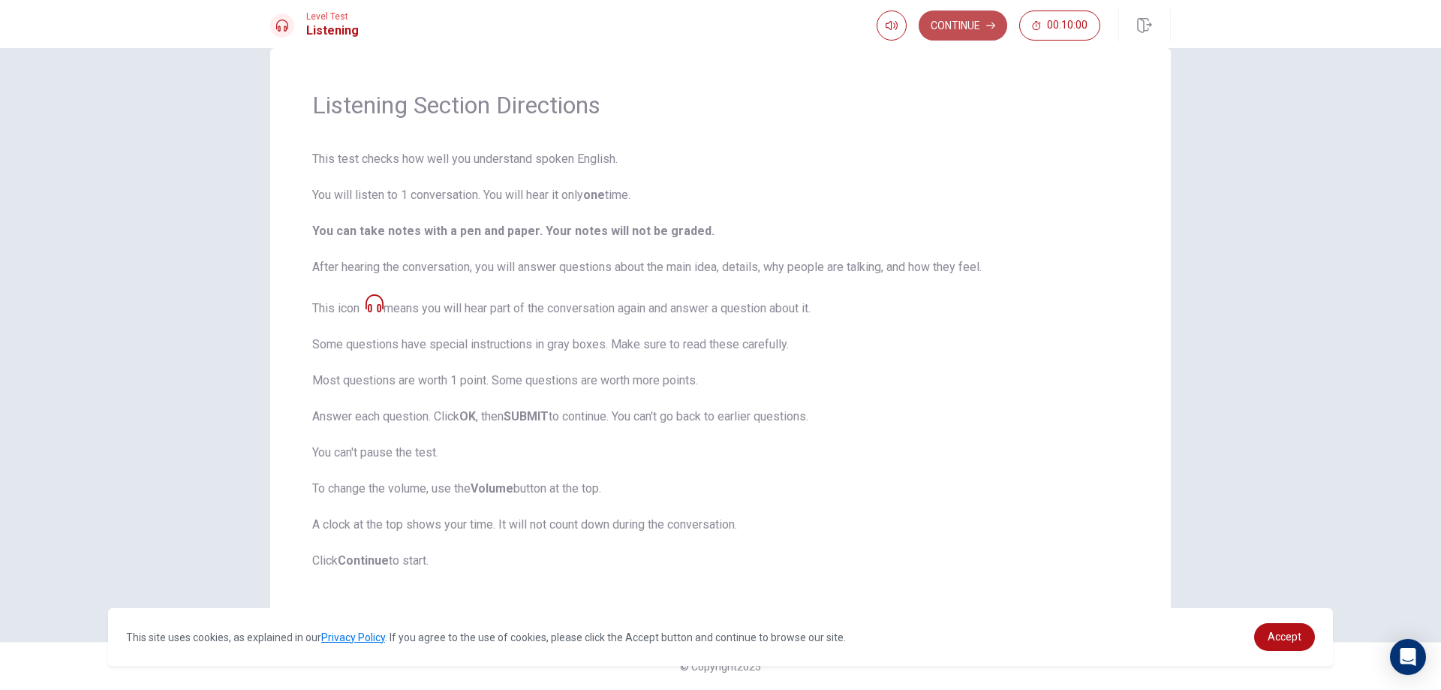
scroll to position [0, 0]
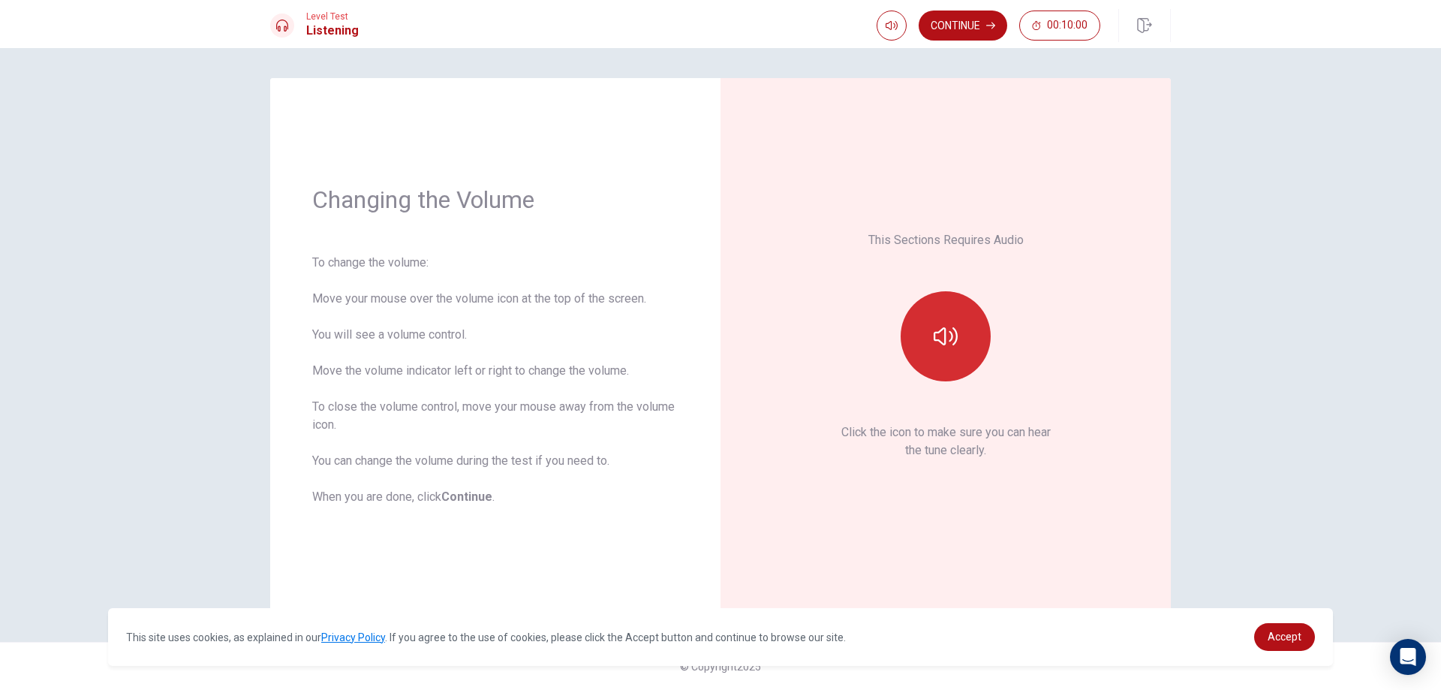
click at [937, 360] on button "button" at bounding box center [946, 336] width 90 height 90
click at [971, 23] on button "Continue" at bounding box center [963, 26] width 89 height 30
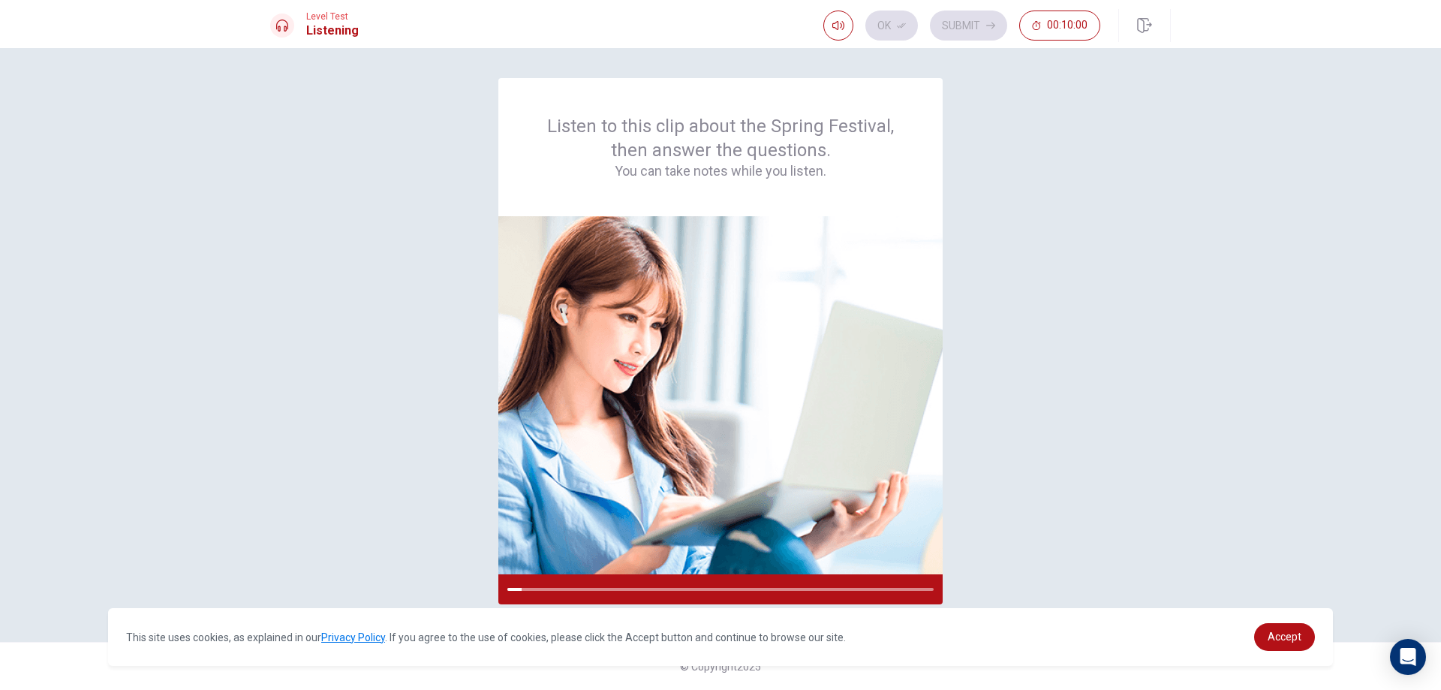
drag, startPoint x: 522, startPoint y: 586, endPoint x: 498, endPoint y: 589, distance: 24.2
click at [498, 589] on div "Listen to this clip about the Spring Festival, then answer the questions. You c…" at bounding box center [720, 345] width 901 height 534
click at [509, 588] on div at bounding box center [515, 589] width 16 height 3
click at [682, 585] on div at bounding box center [720, 589] width 444 height 30
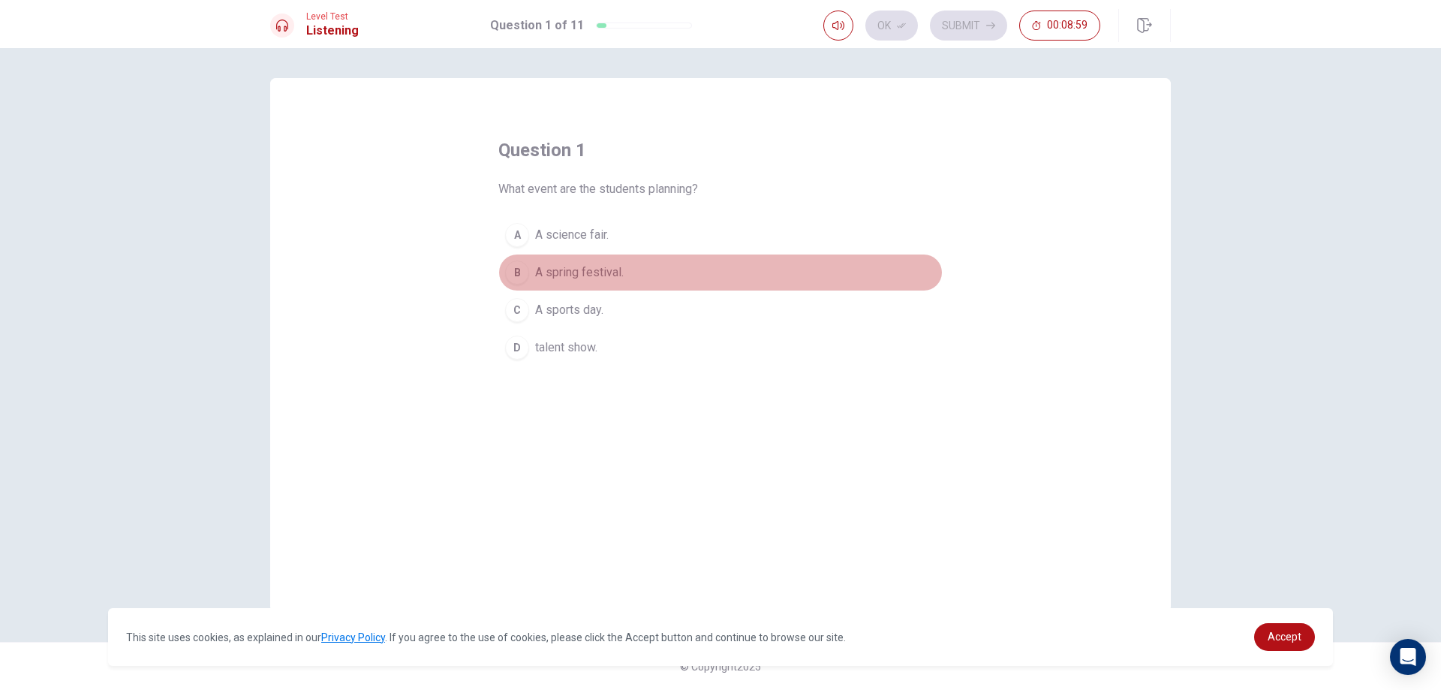
click at [518, 269] on div "B" at bounding box center [517, 272] width 24 height 24
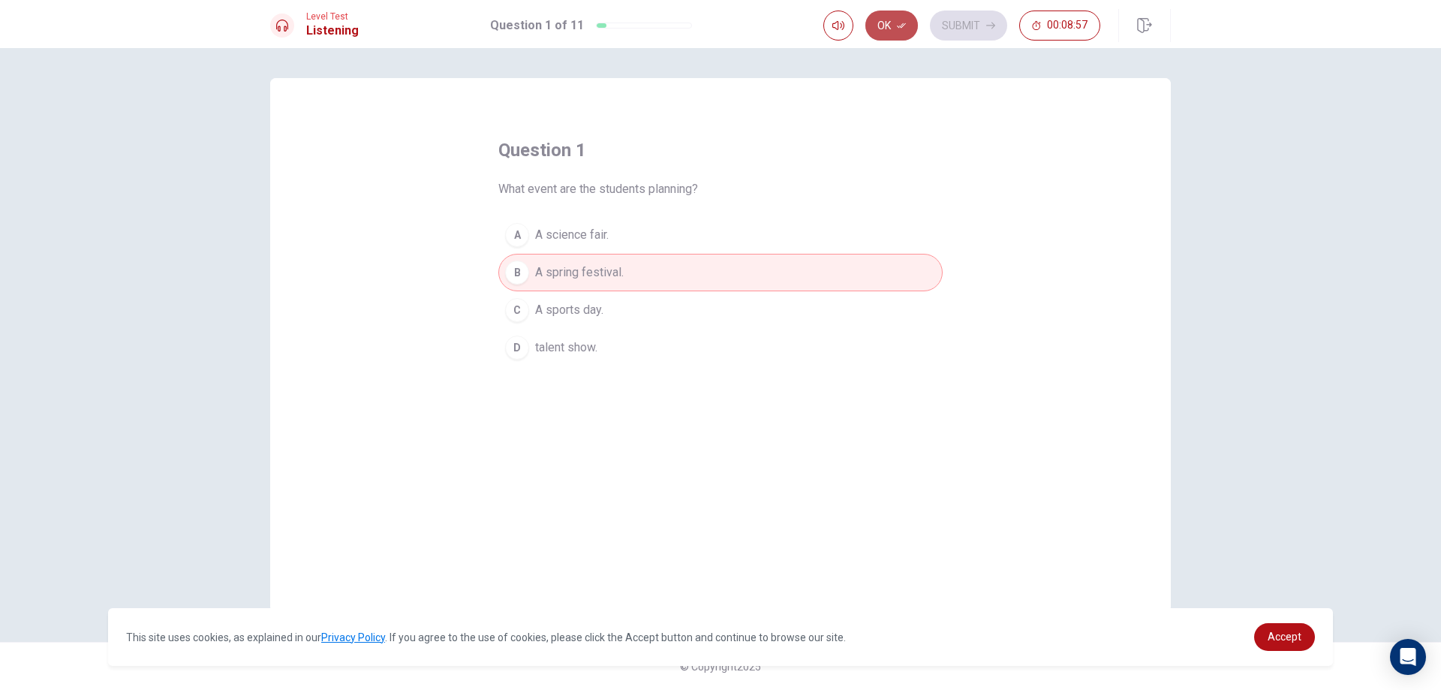
click at [896, 23] on button "Ok" at bounding box center [892, 26] width 53 height 30
click at [959, 16] on button "Submit" at bounding box center [968, 26] width 77 height 30
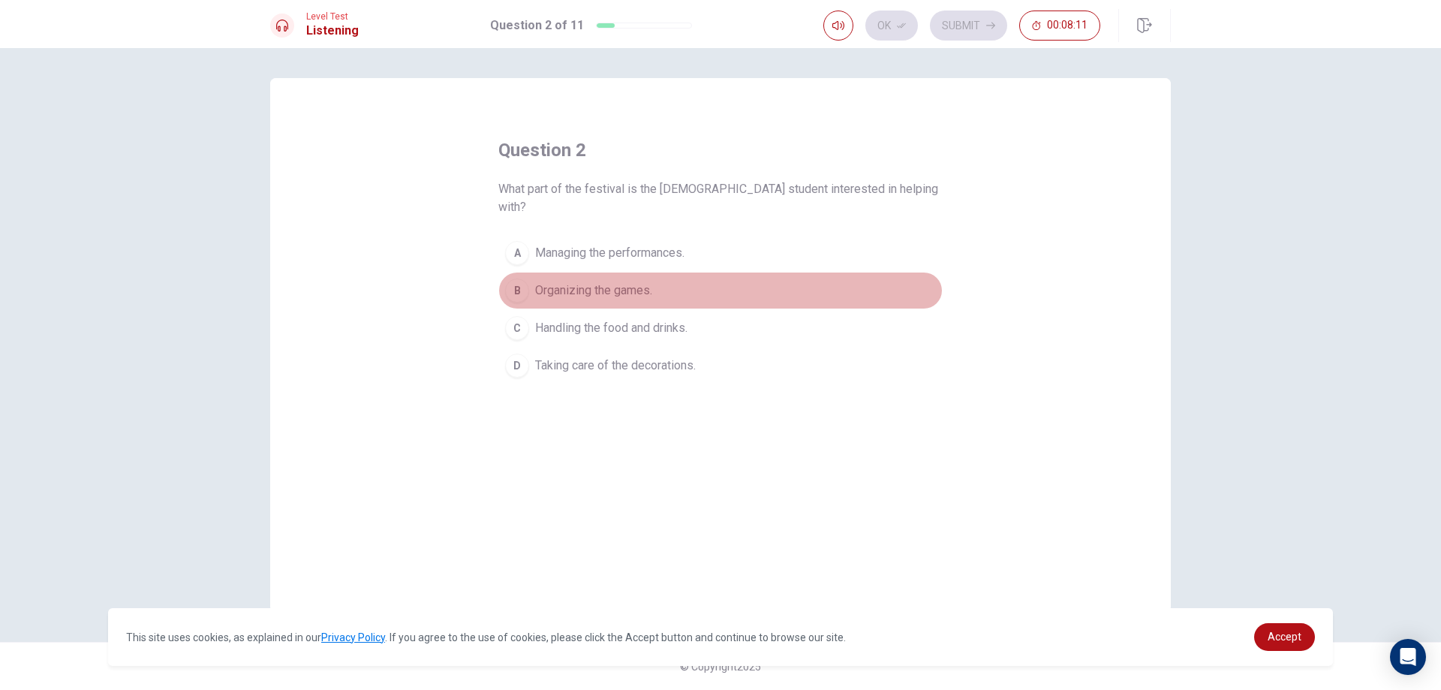
click at [606, 282] on span "Organizing the games." at bounding box center [593, 291] width 117 height 18
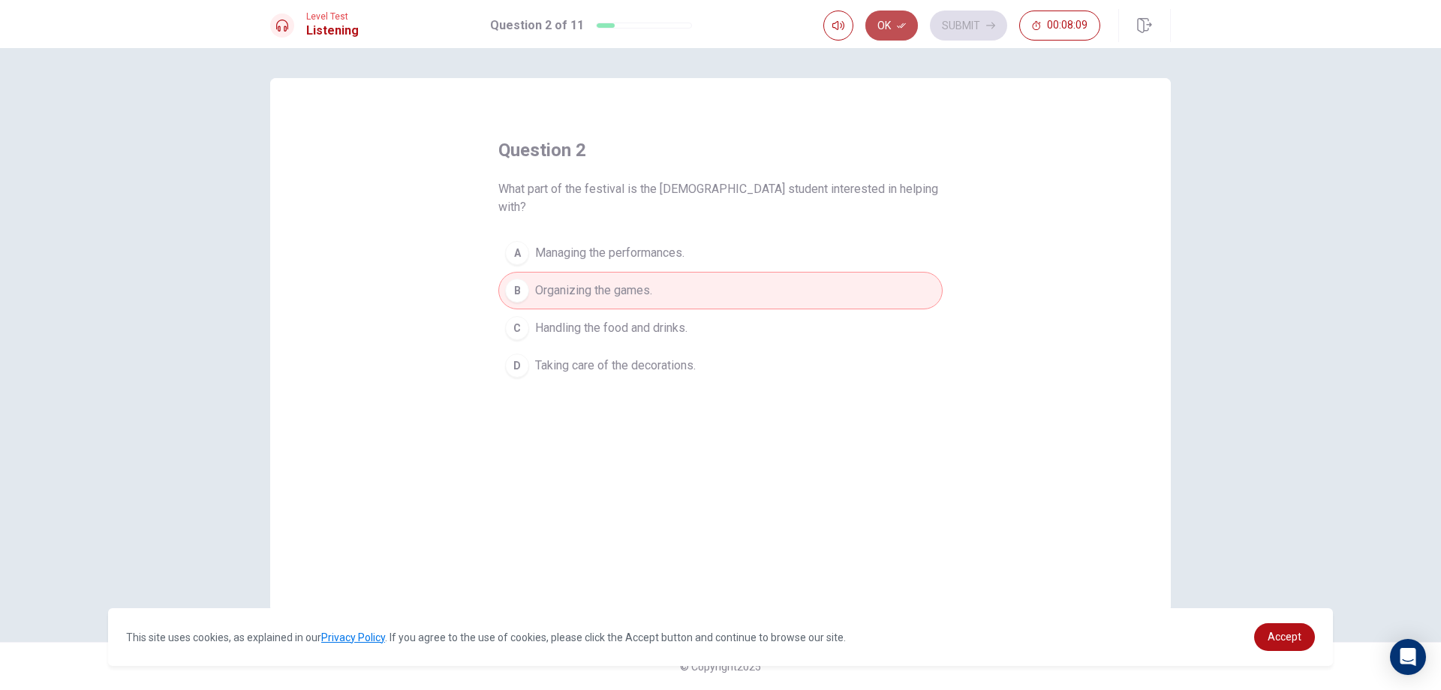
click at [884, 17] on button "Ok" at bounding box center [892, 26] width 53 height 30
click at [963, 34] on button "Submit" at bounding box center [968, 26] width 77 height 30
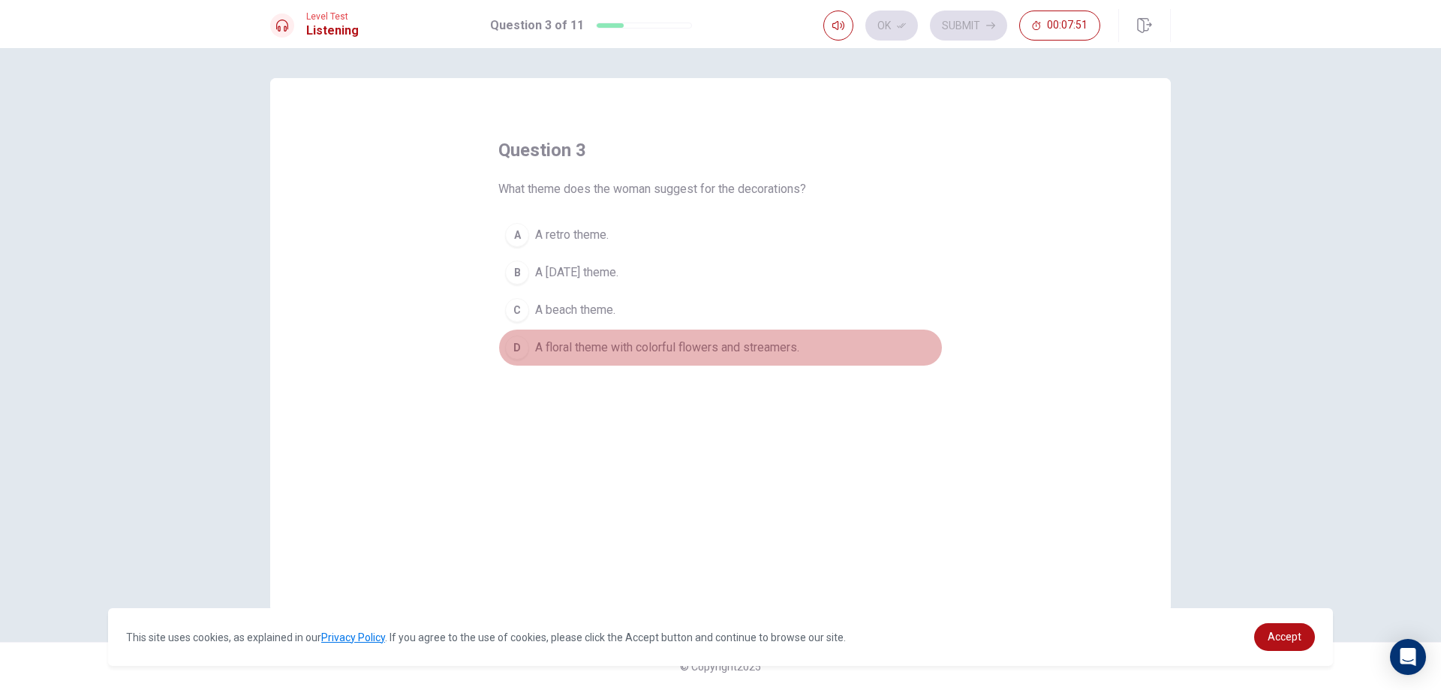
click at [589, 344] on span "A floral theme with colorful flowers and streamers." at bounding box center [667, 348] width 264 height 18
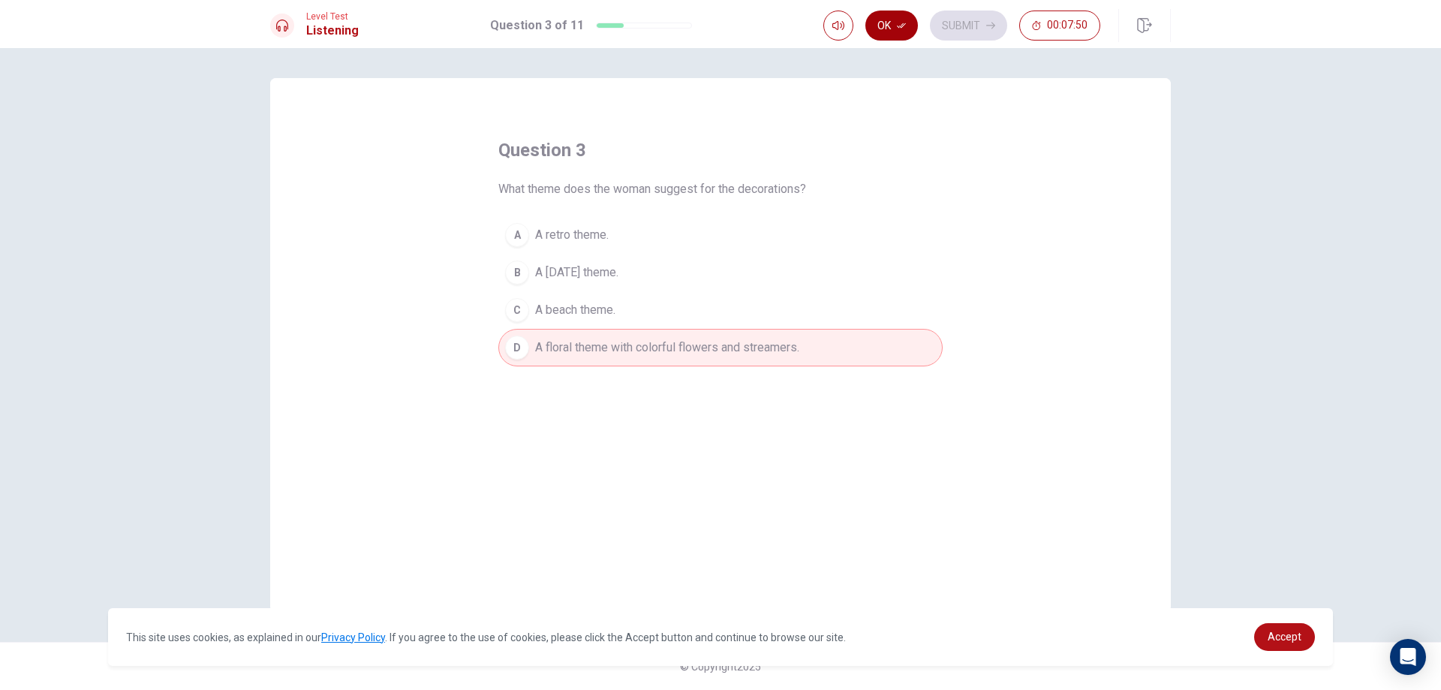
click at [894, 22] on button "Ok" at bounding box center [892, 26] width 53 height 30
click at [980, 23] on button "Submit" at bounding box center [968, 26] width 77 height 30
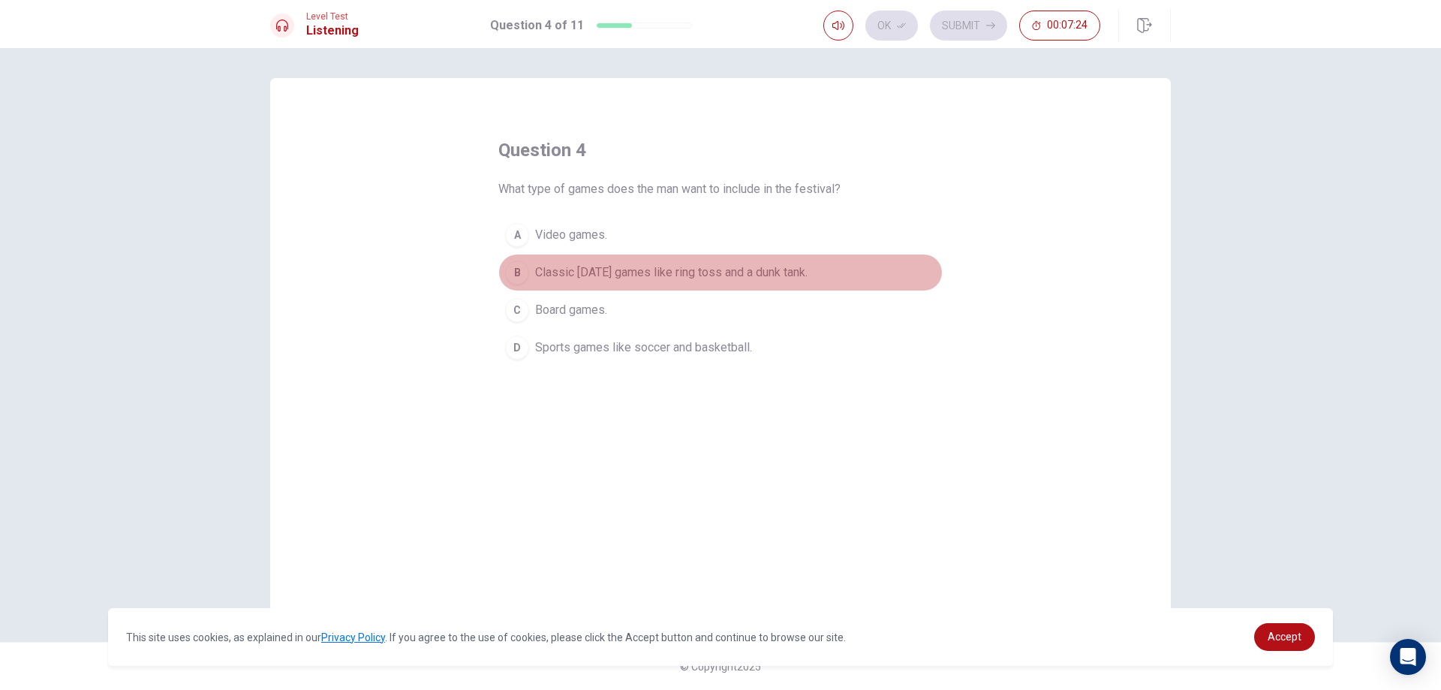
click at [523, 269] on div "B" at bounding box center [517, 272] width 24 height 24
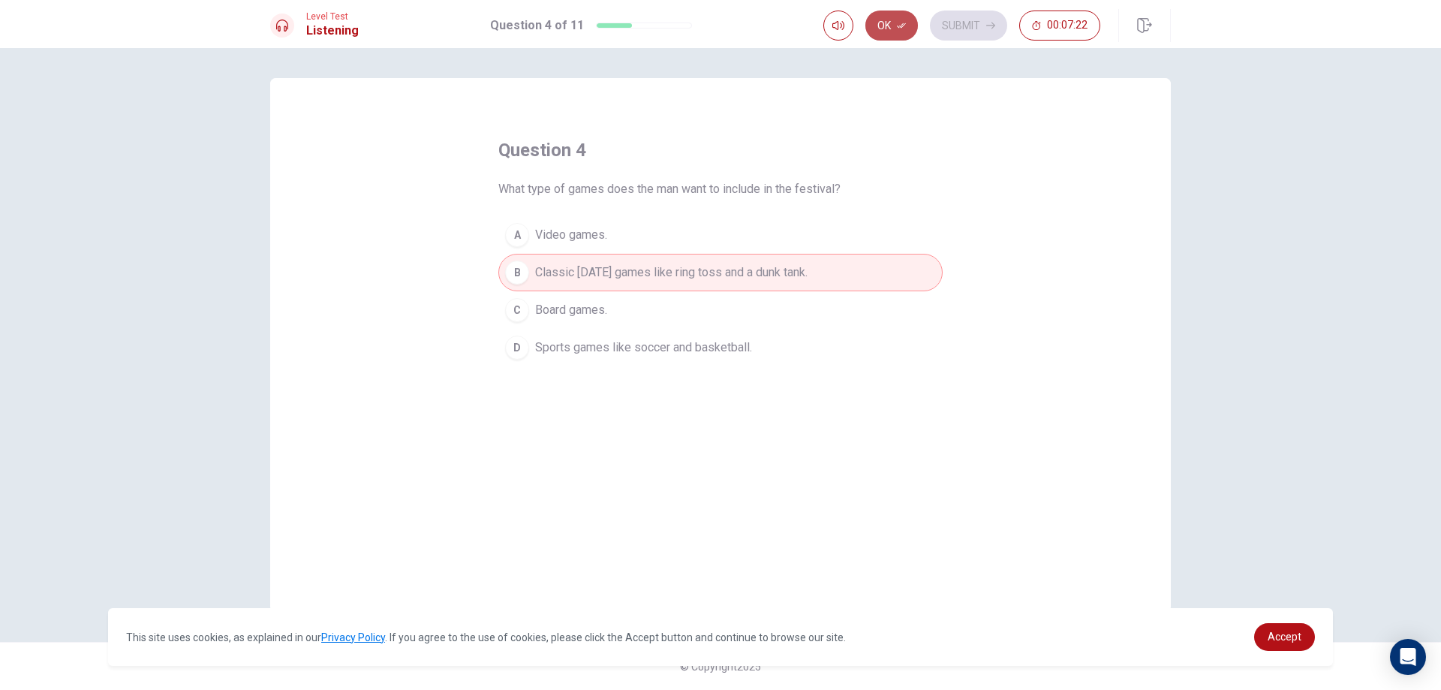
click at [878, 23] on button "Ok" at bounding box center [892, 26] width 53 height 30
click at [977, 32] on button "Submit" at bounding box center [968, 26] width 77 height 30
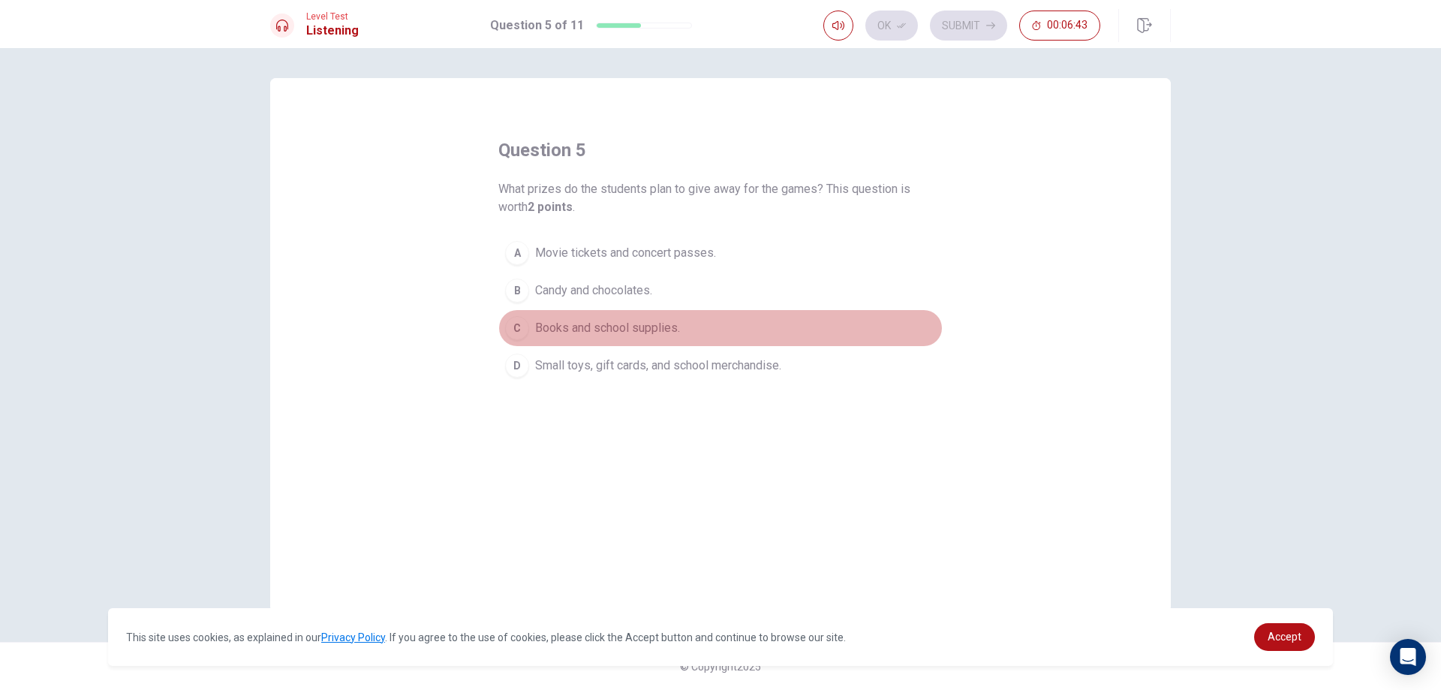
click at [588, 321] on span "Books and school supplies." at bounding box center [607, 328] width 145 height 18
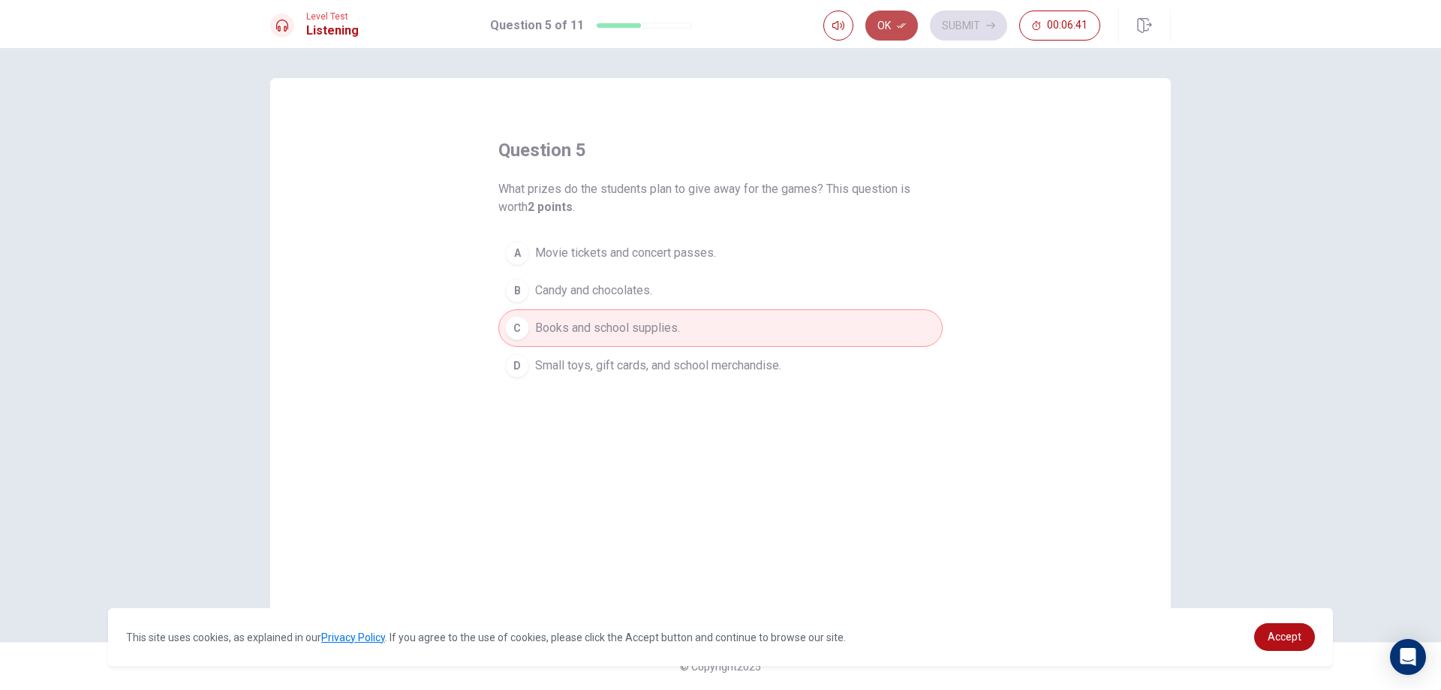
click at [896, 23] on button "Ok" at bounding box center [892, 26] width 53 height 30
click at [974, 15] on button "Submit" at bounding box center [968, 26] width 77 height 30
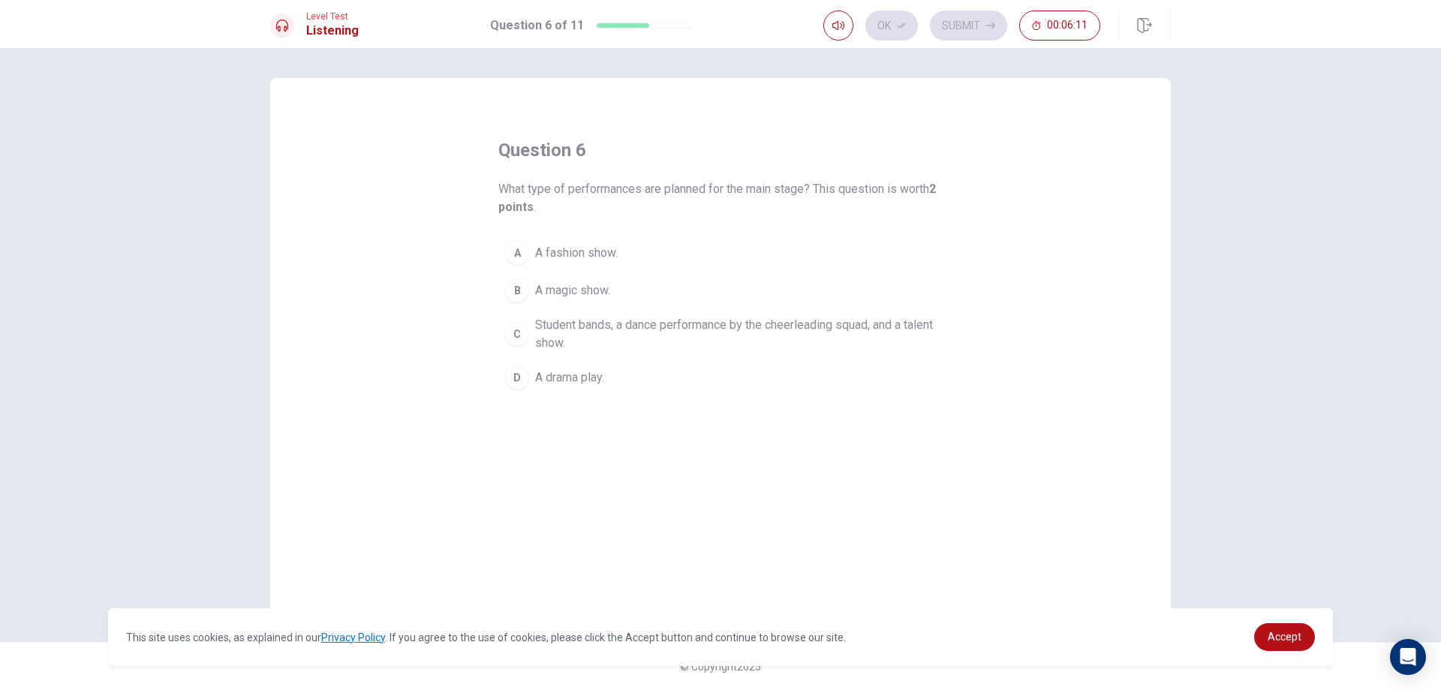
click at [610, 341] on span "Student bands, a dance performance by the cheerleading squad, and a talent show." at bounding box center [735, 334] width 401 height 36
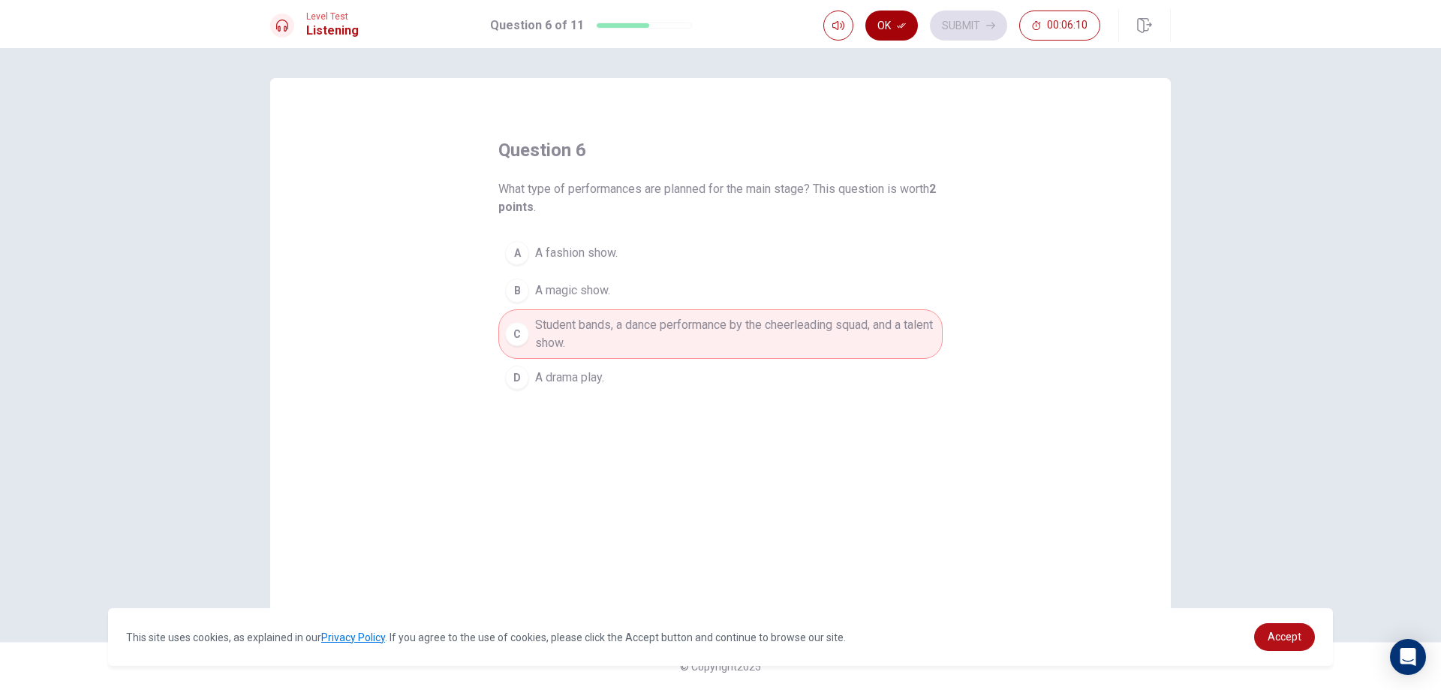
click at [897, 31] on button "Ok" at bounding box center [892, 26] width 53 height 30
click at [956, 24] on button "Submit" at bounding box center [968, 26] width 77 height 30
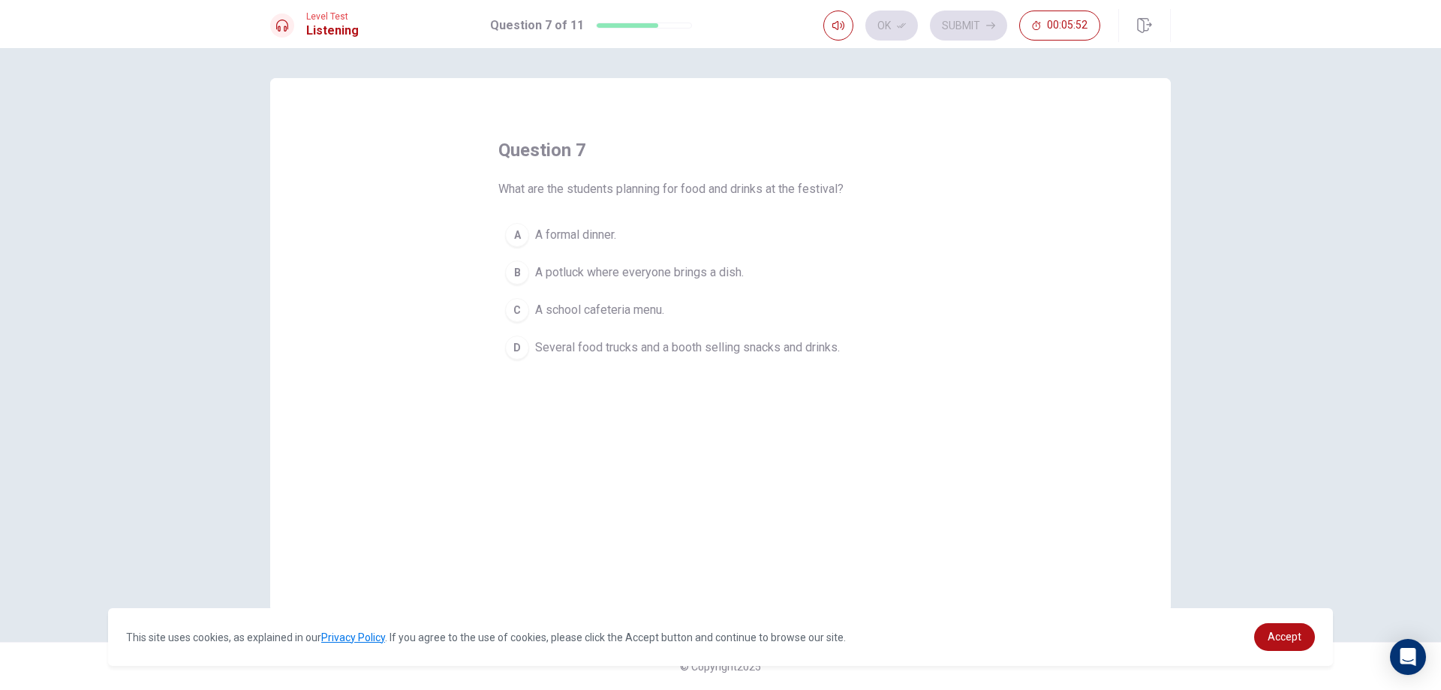
click at [587, 342] on span "Several food trucks and a booth selling snacks and drinks." at bounding box center [687, 348] width 305 height 18
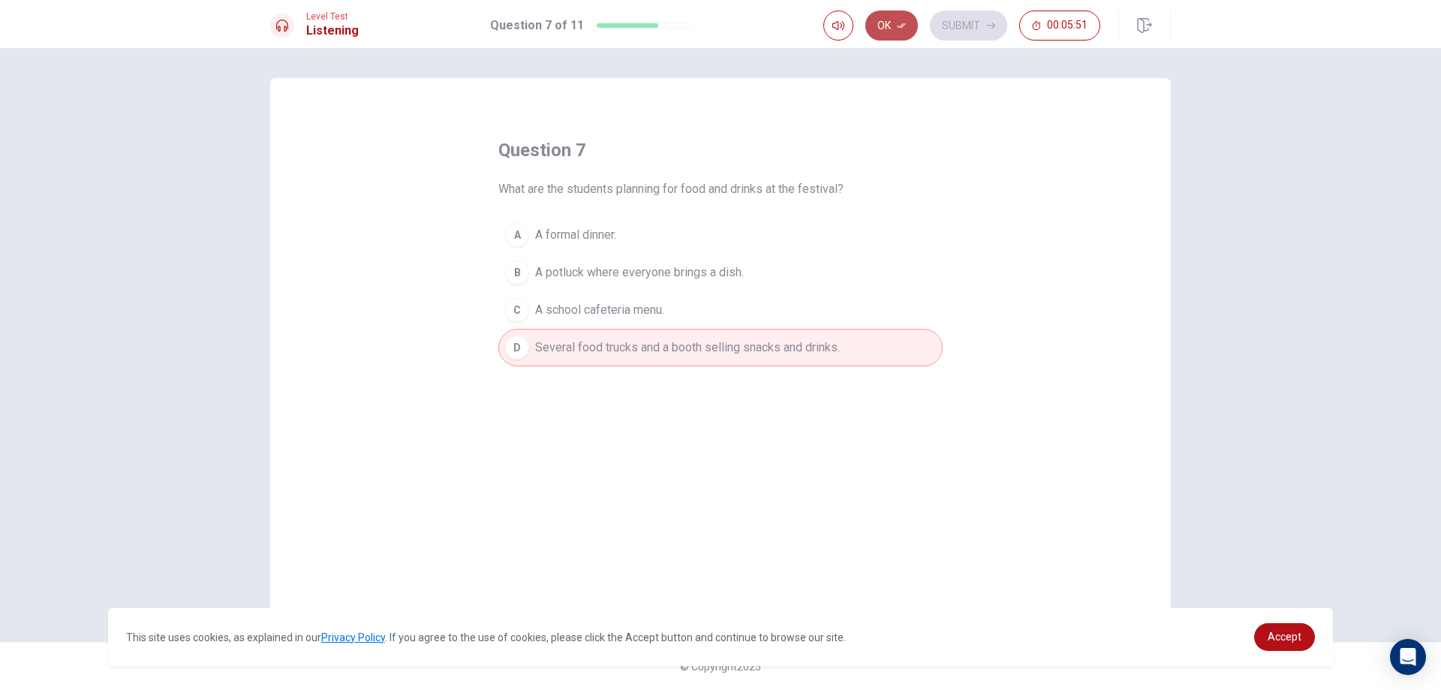
click at [884, 29] on button "Ok" at bounding box center [892, 26] width 53 height 30
click at [959, 32] on button "Submit" at bounding box center [968, 26] width 77 height 30
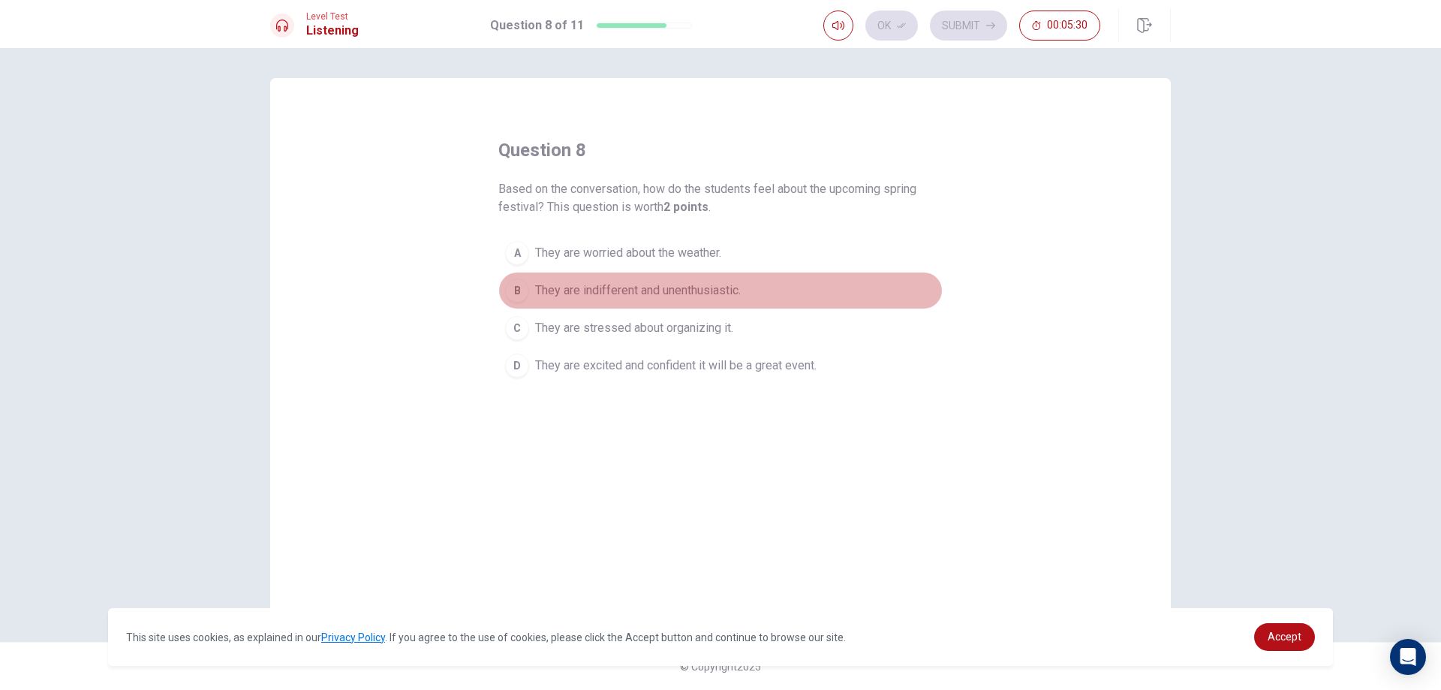
click at [571, 291] on span "They are indifferent and unenthusiastic." at bounding box center [638, 291] width 206 height 18
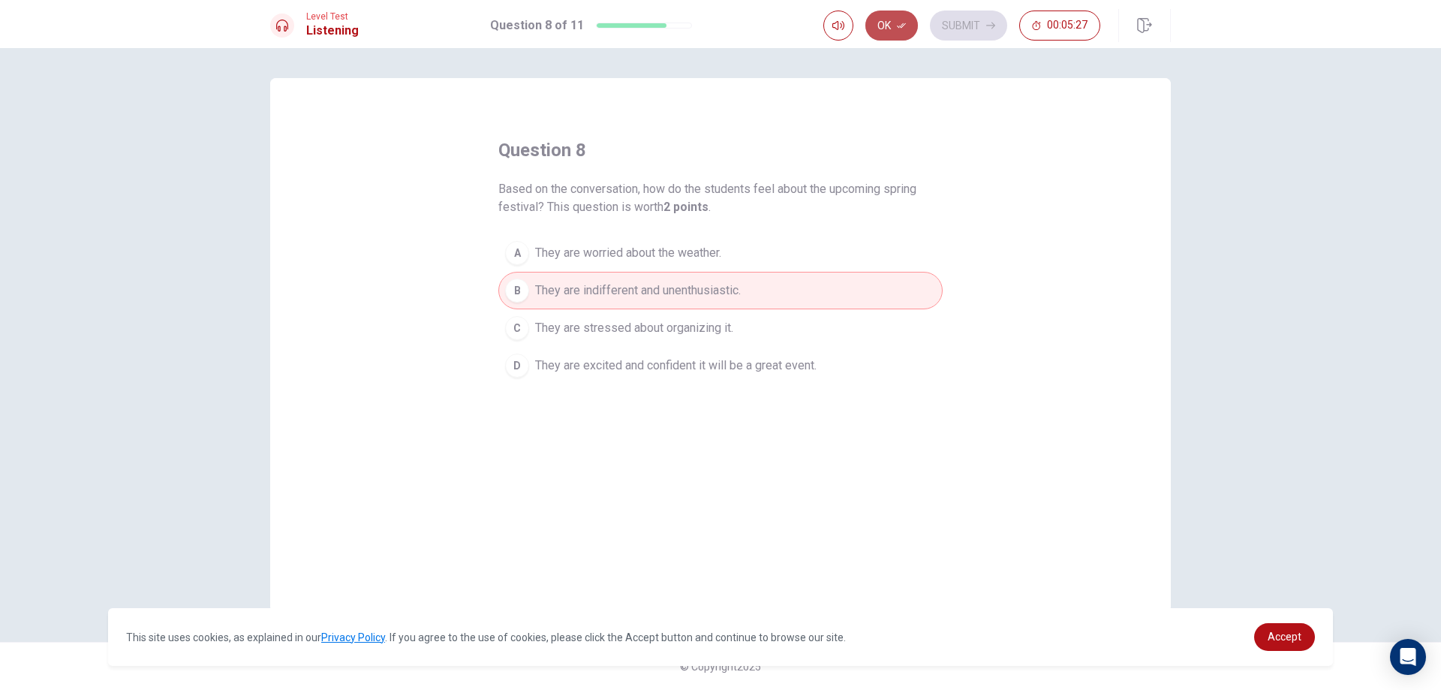
click at [884, 21] on button "Ok" at bounding box center [892, 26] width 53 height 30
click at [944, 22] on button "Submit" at bounding box center [968, 26] width 77 height 30
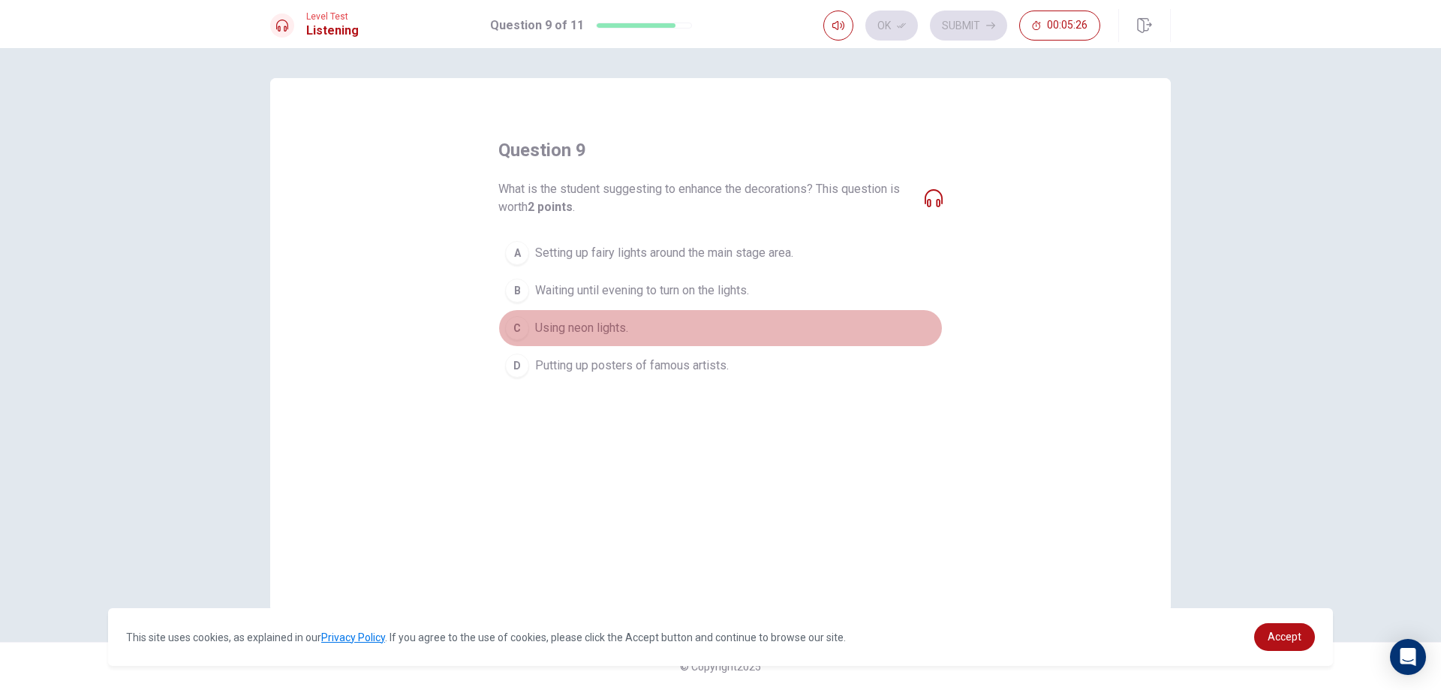
click at [613, 315] on button "C Using neon lights." at bounding box center [720, 328] width 444 height 38
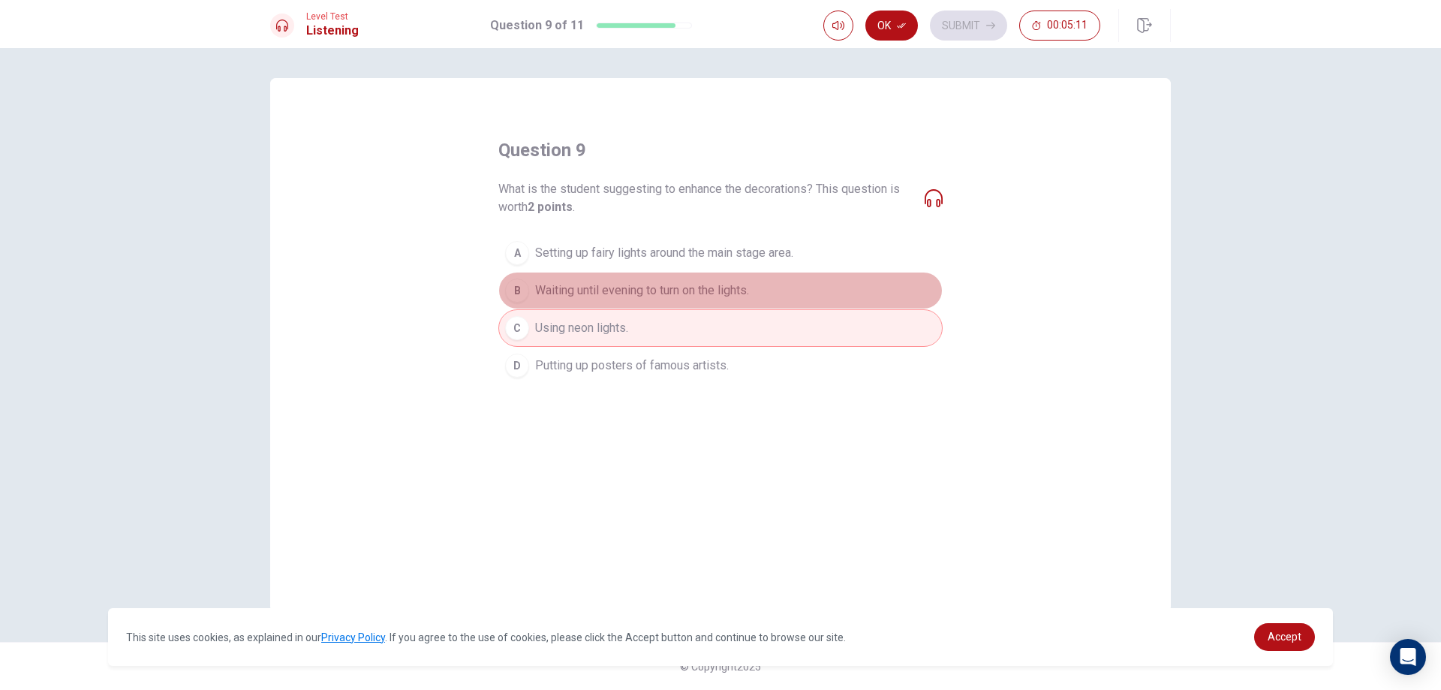
click at [567, 292] on span "Waiting until evening to turn on the lights." at bounding box center [642, 291] width 214 height 18
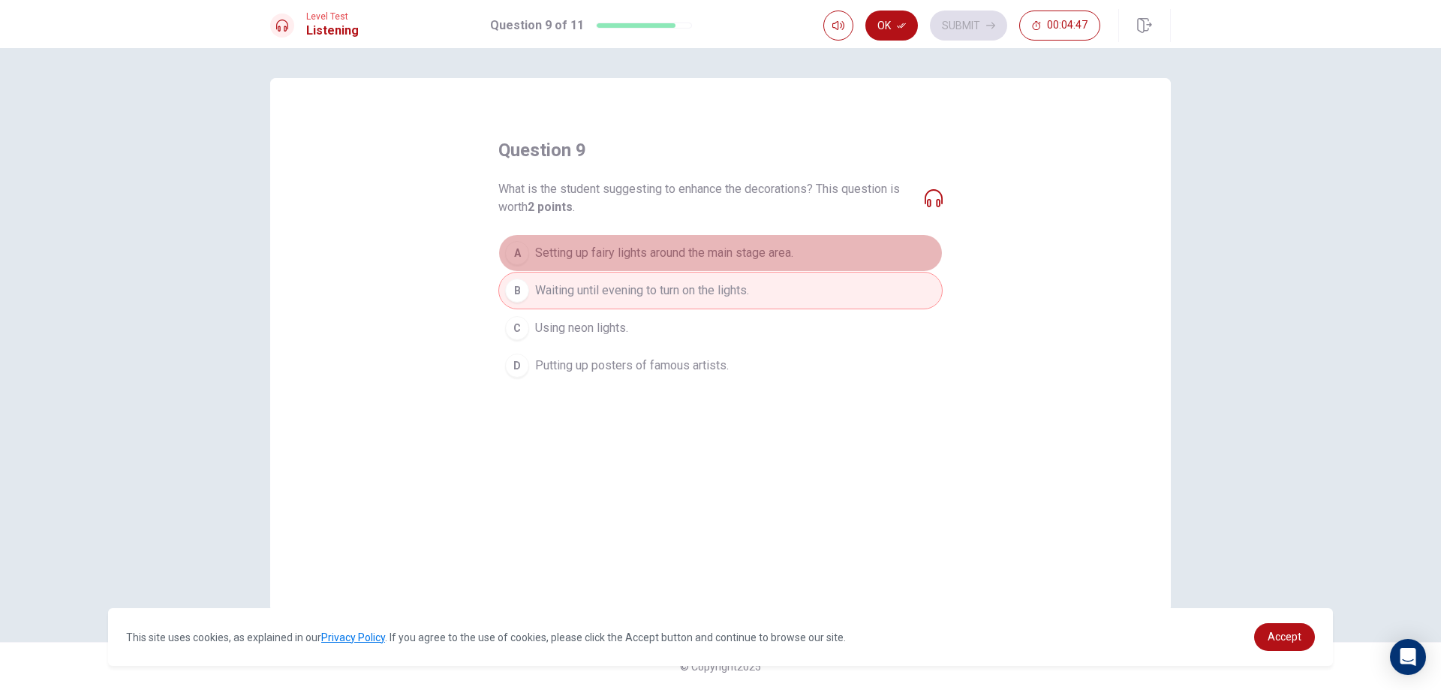
click at [581, 246] on span "Setting up fairy lights around the main stage area." at bounding box center [664, 253] width 258 height 18
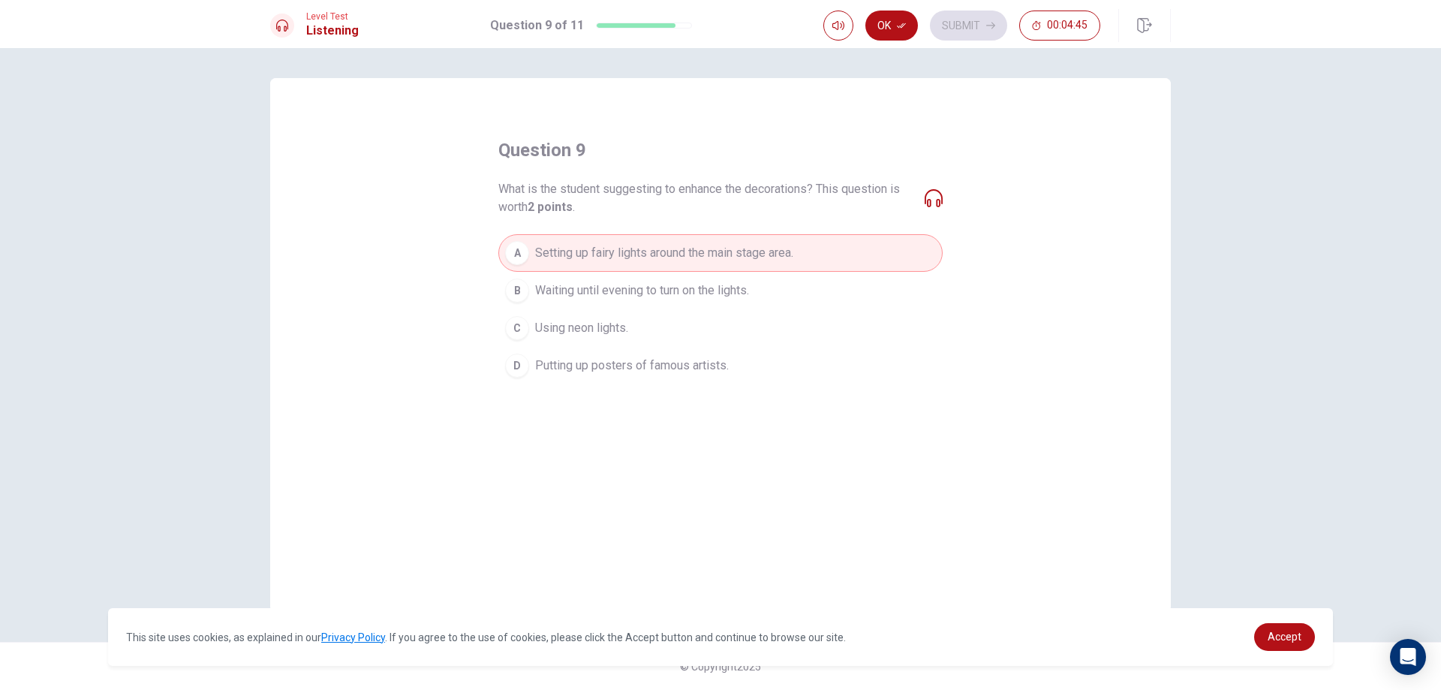
click at [898, 17] on button "Ok" at bounding box center [892, 26] width 53 height 30
drag, startPoint x: 964, startPoint y: 14, endPoint x: 926, endPoint y: 44, distance: 48.7
click at [954, 25] on button "Submit" at bounding box center [968, 26] width 77 height 30
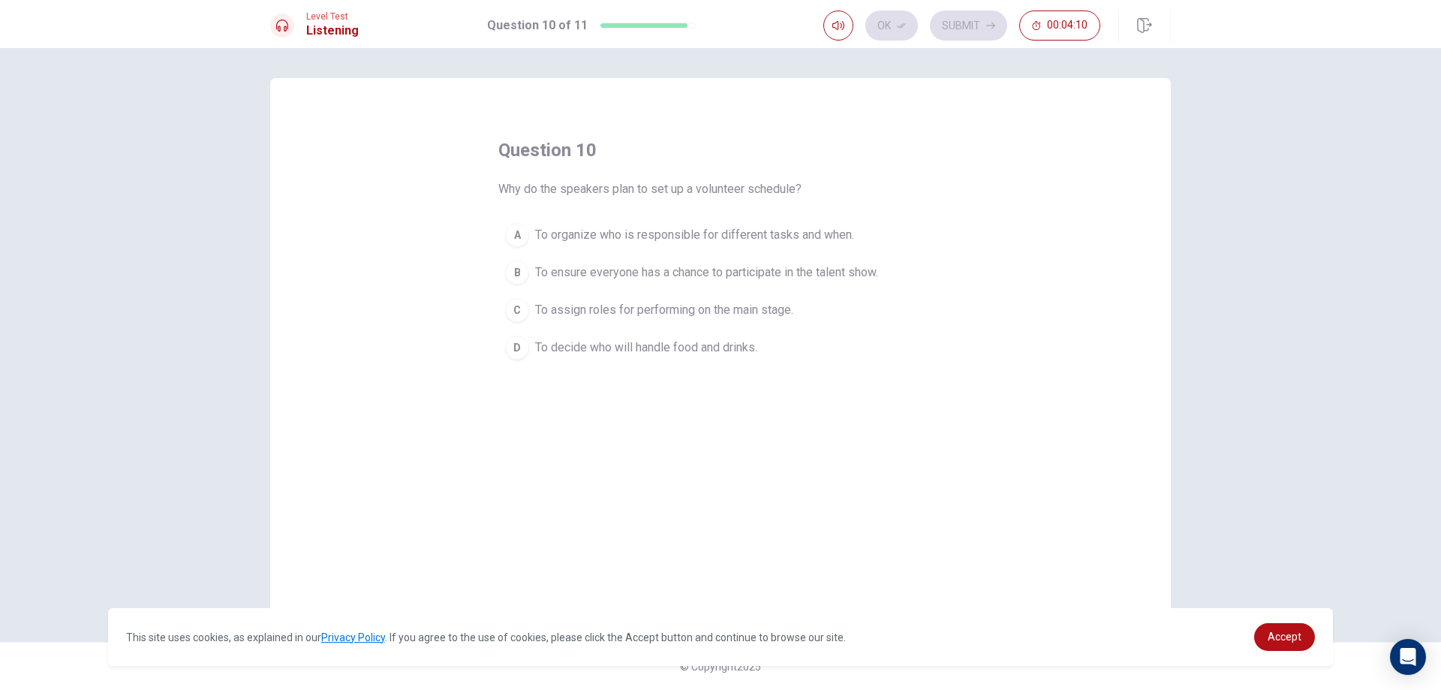
click at [520, 235] on div "A" at bounding box center [517, 235] width 24 height 24
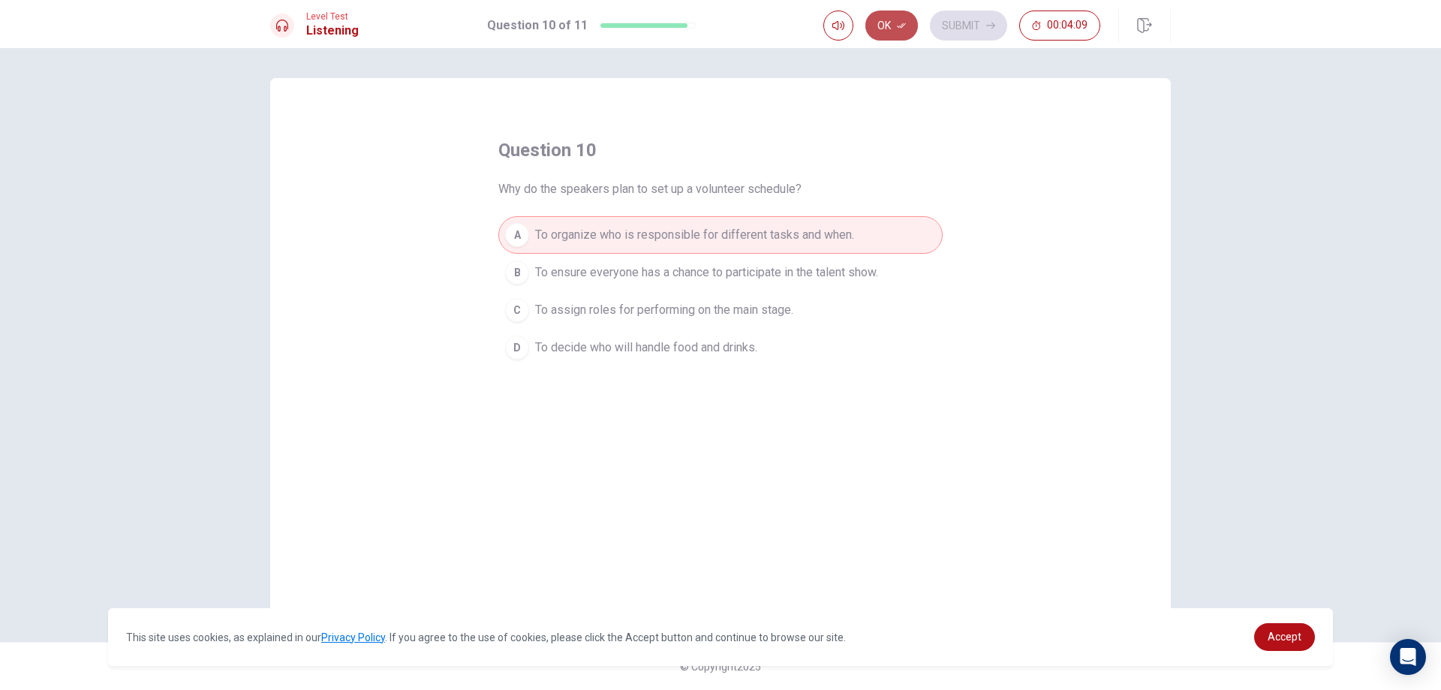
click at [899, 25] on icon "button" at bounding box center [901, 25] width 9 height 9
click at [957, 20] on button "Submit" at bounding box center [968, 26] width 77 height 30
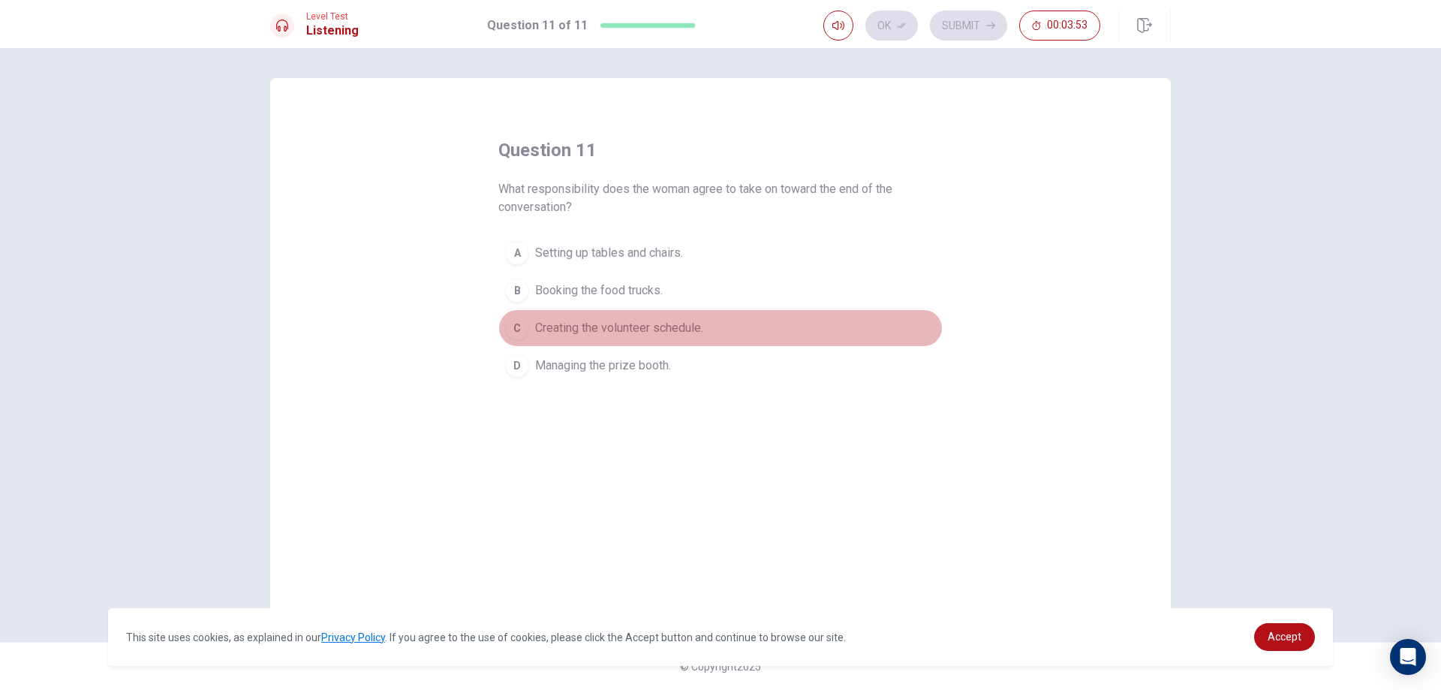
click at [584, 322] on span "Creating the volunteer schedule." at bounding box center [619, 328] width 168 height 18
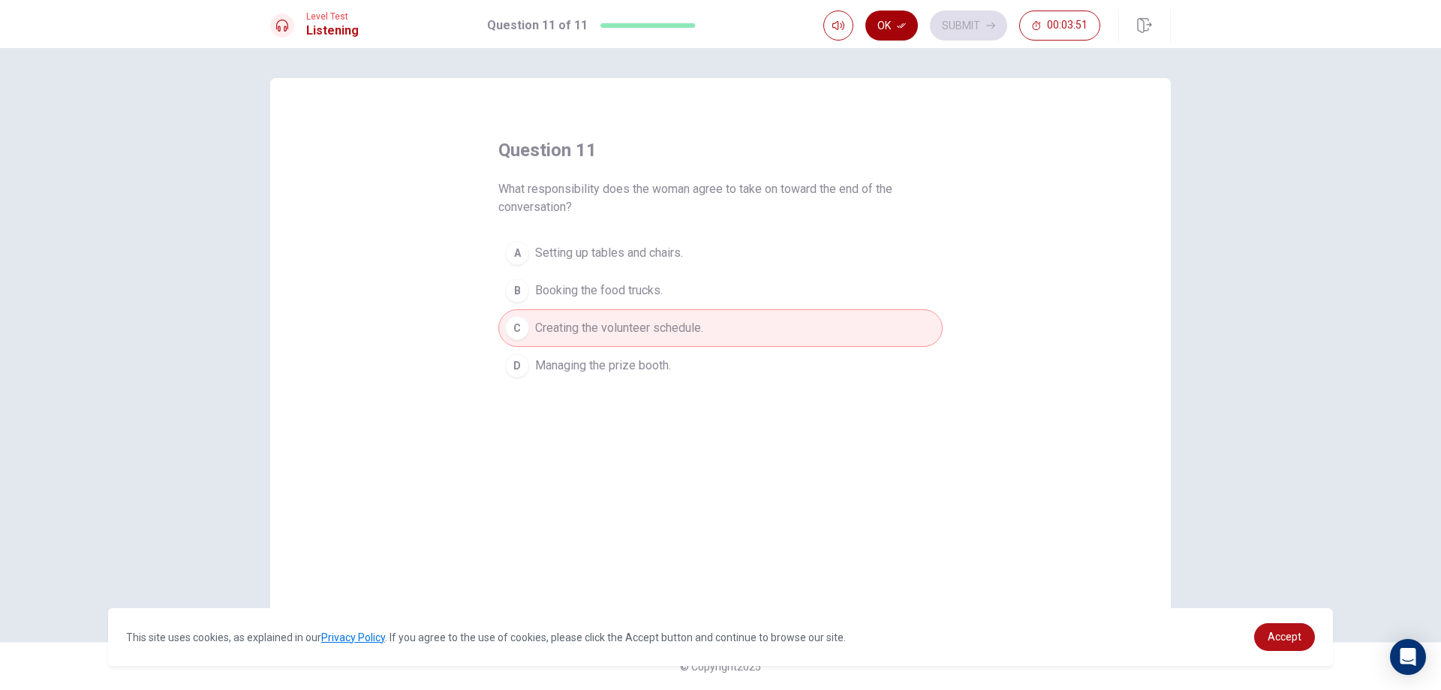
click at [890, 22] on button "Ok" at bounding box center [892, 26] width 53 height 30
click at [962, 25] on button "Submit" at bounding box center [968, 26] width 77 height 30
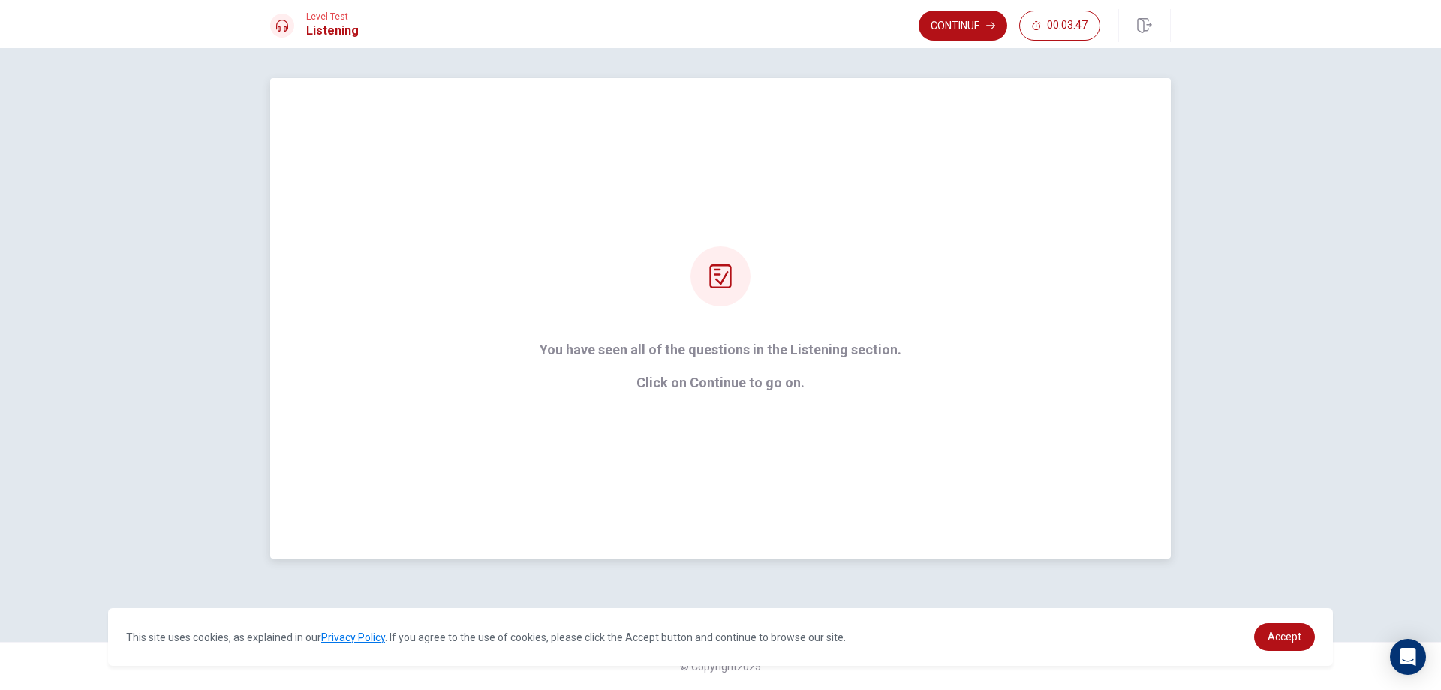
click at [721, 266] on icon at bounding box center [720, 276] width 22 height 24
click at [956, 18] on button "Continue" at bounding box center [963, 26] width 89 height 30
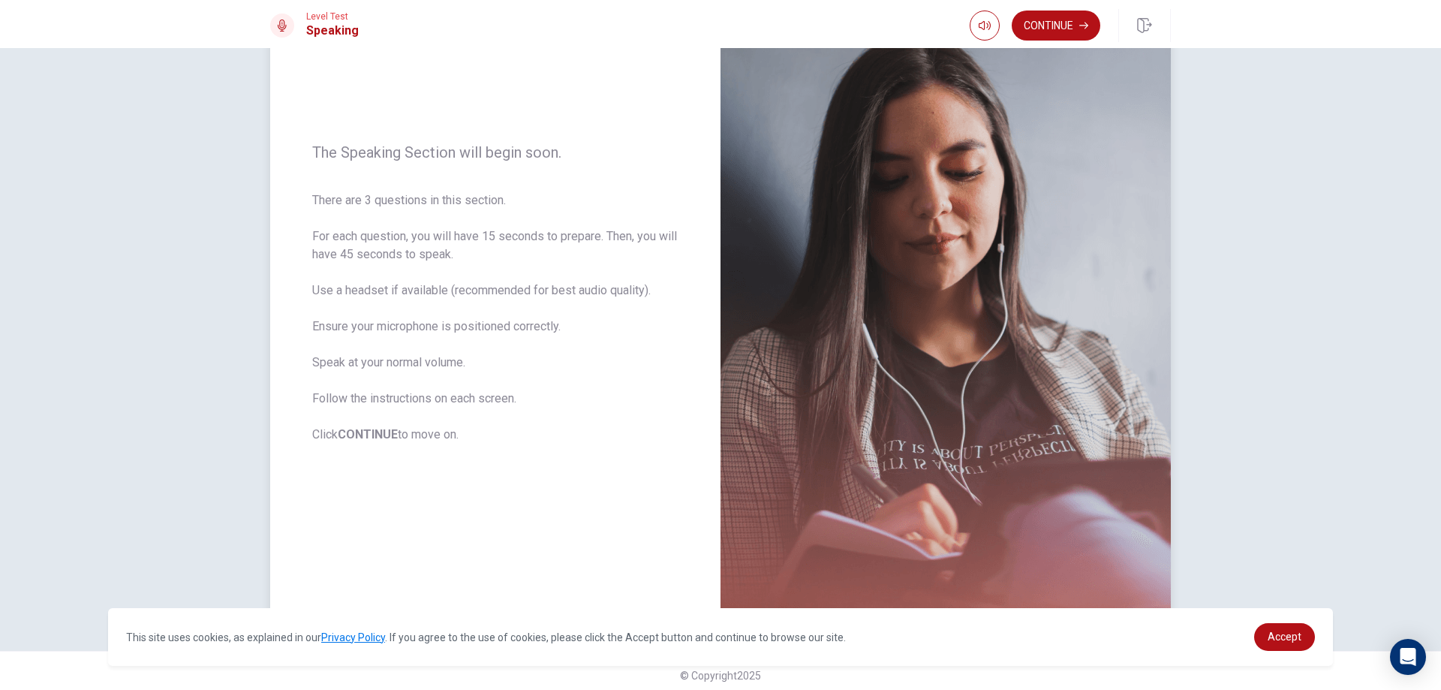
scroll to position [121, 0]
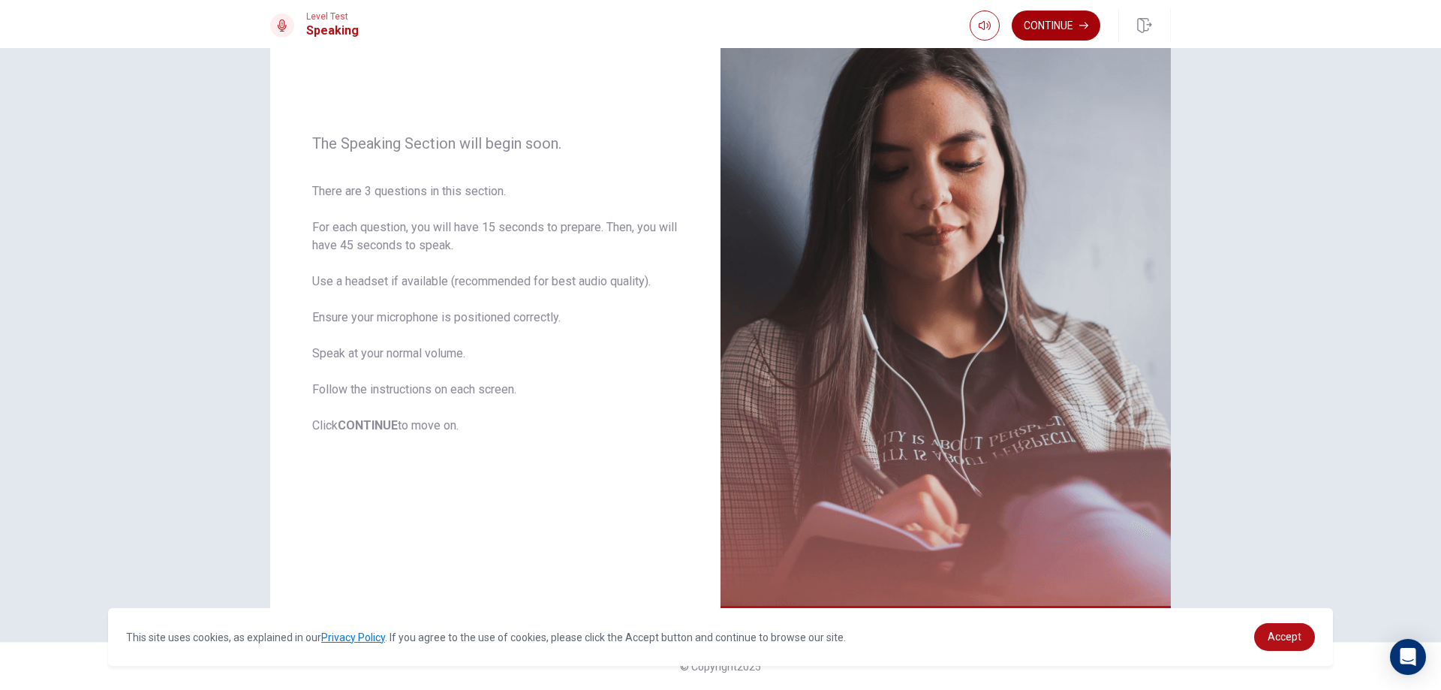
click at [1035, 26] on button "Continue" at bounding box center [1056, 26] width 89 height 30
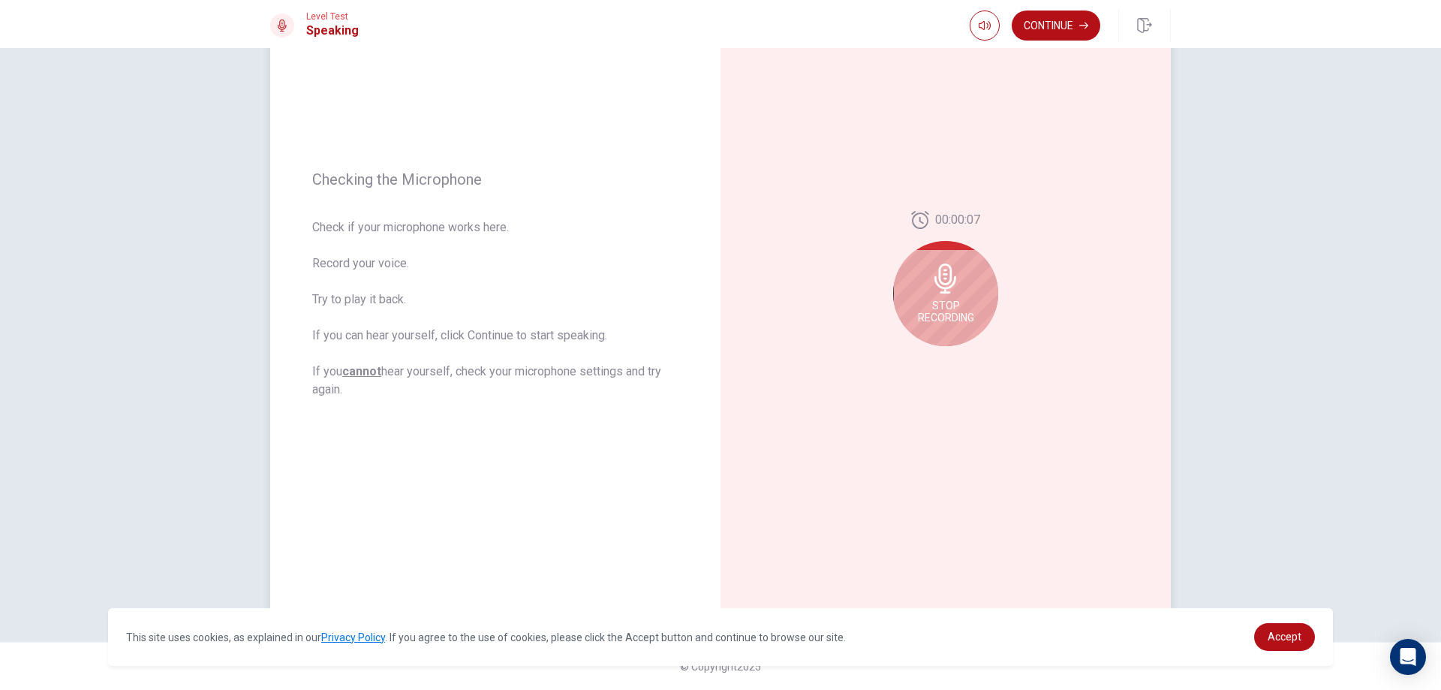
click at [953, 297] on div "Stop Recording" at bounding box center [945, 293] width 105 height 105
click at [952, 357] on button "Play Audio" at bounding box center [962, 358] width 21 height 21
click at [959, 357] on icon "Play Audio" at bounding box center [962, 358] width 7 height 9
click at [958, 359] on icon "Pause Audio" at bounding box center [962, 358] width 9 height 9
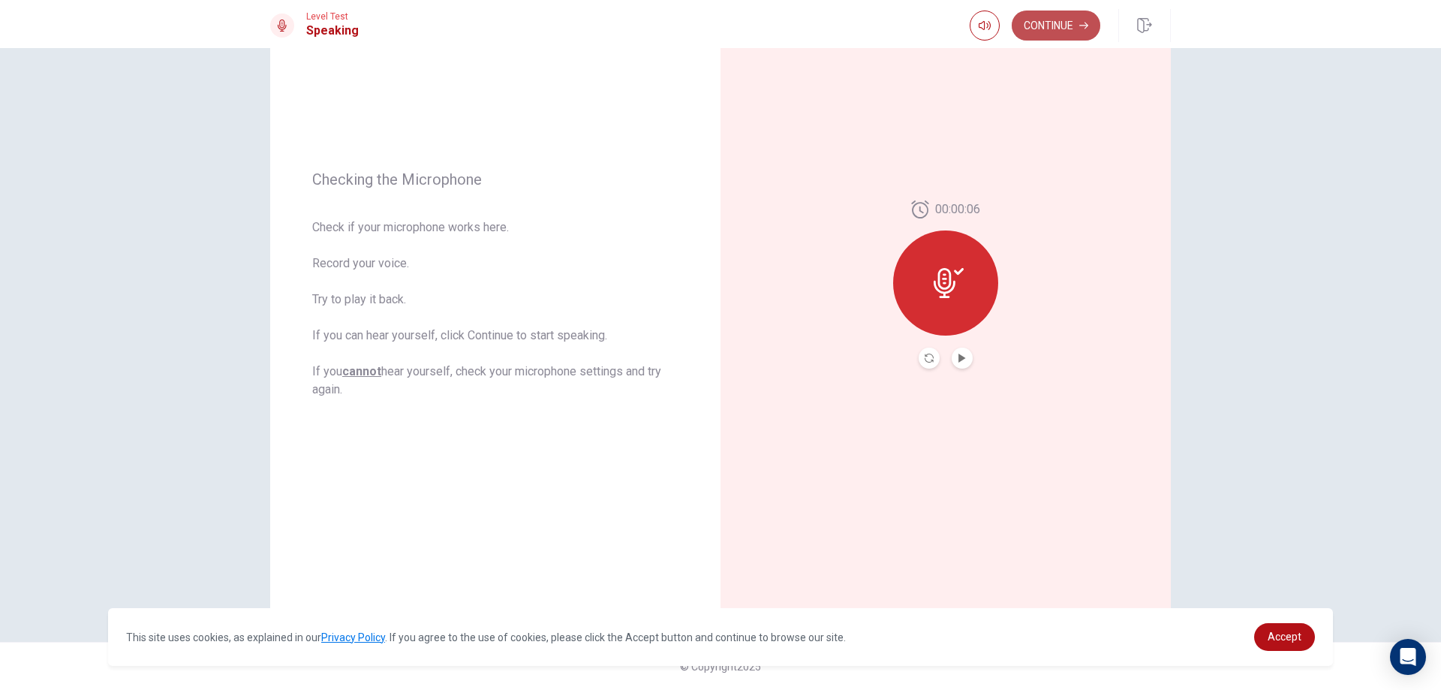
click at [1052, 20] on button "Continue" at bounding box center [1056, 26] width 89 height 30
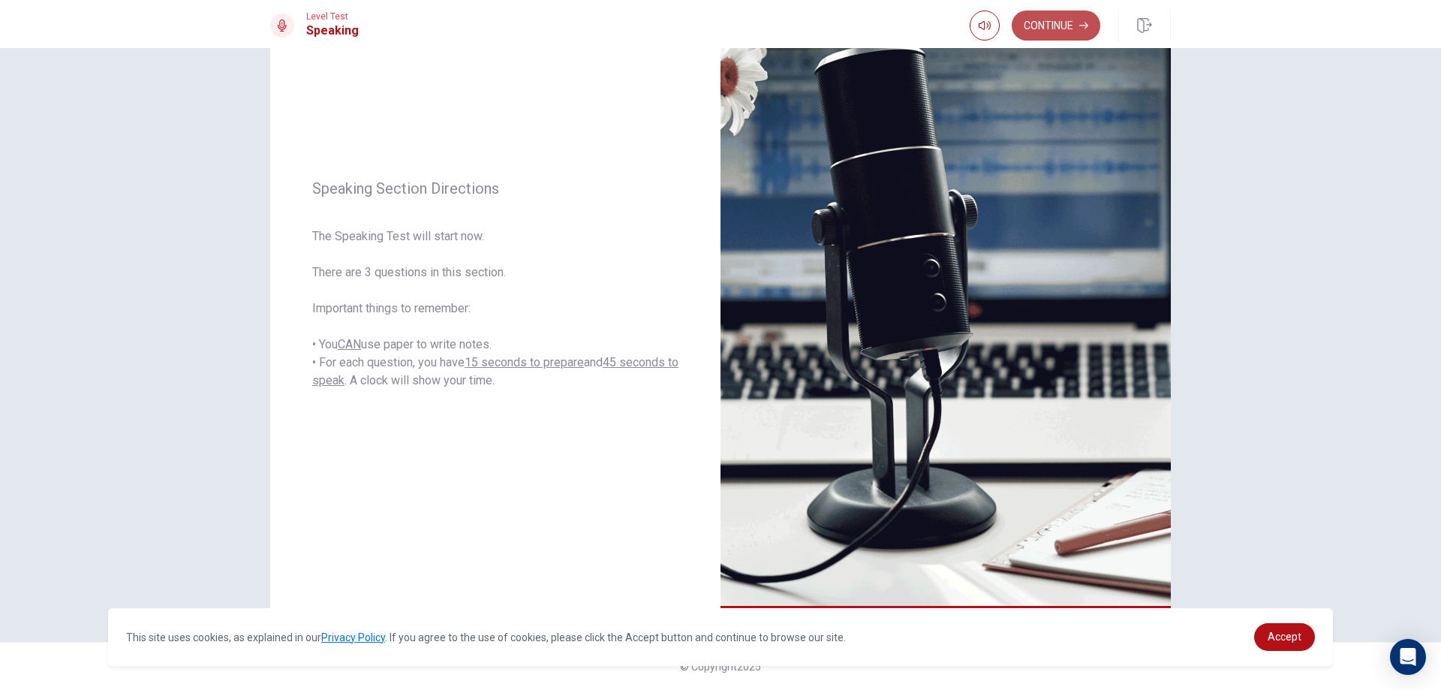
click at [1052, 28] on button "Continue" at bounding box center [1056, 26] width 89 height 30
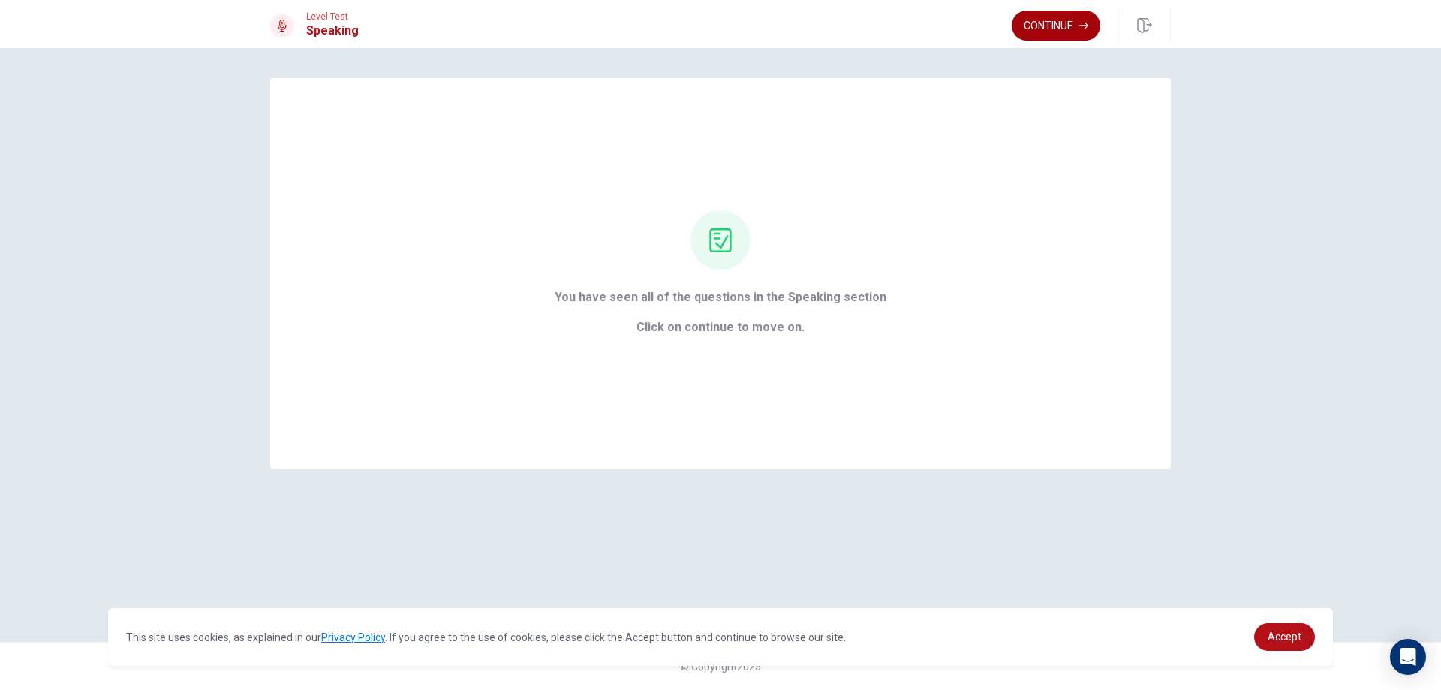
click at [1046, 20] on button "Continue" at bounding box center [1056, 26] width 89 height 30
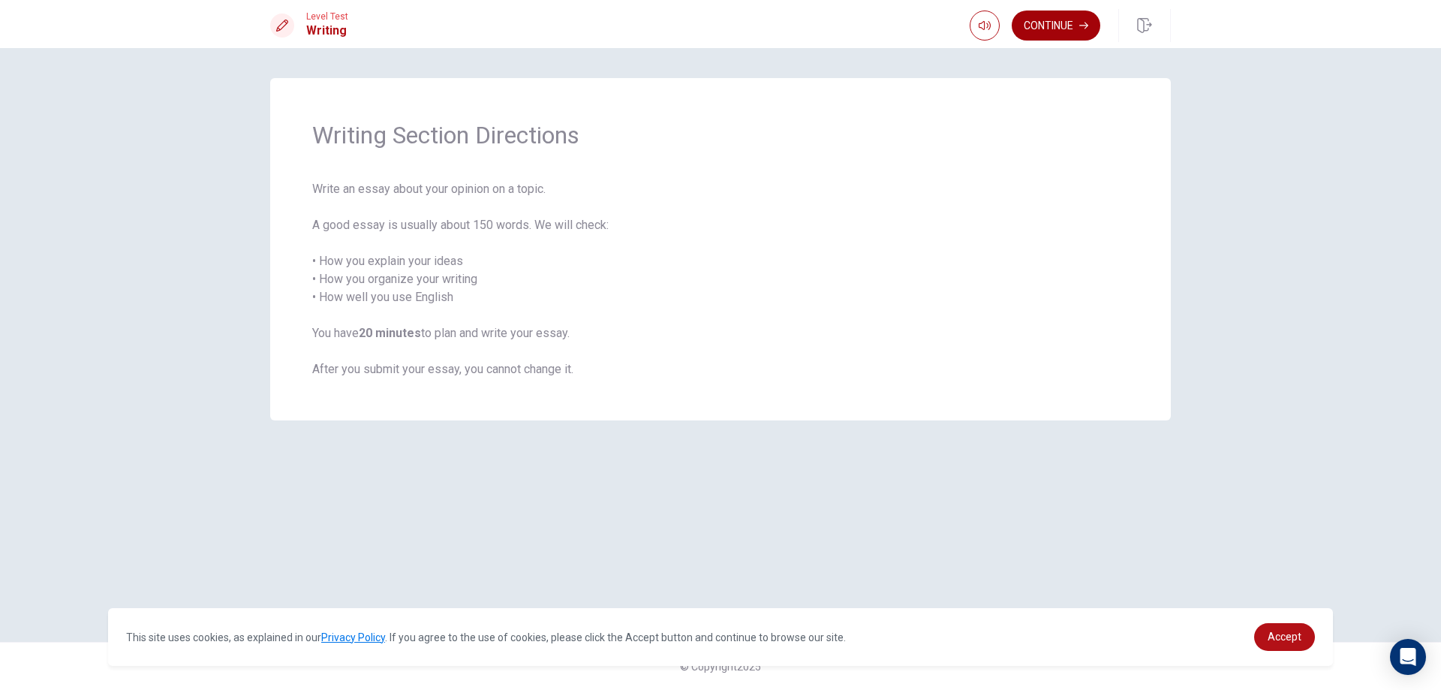
click at [1046, 20] on button "Continue" at bounding box center [1056, 26] width 89 height 30
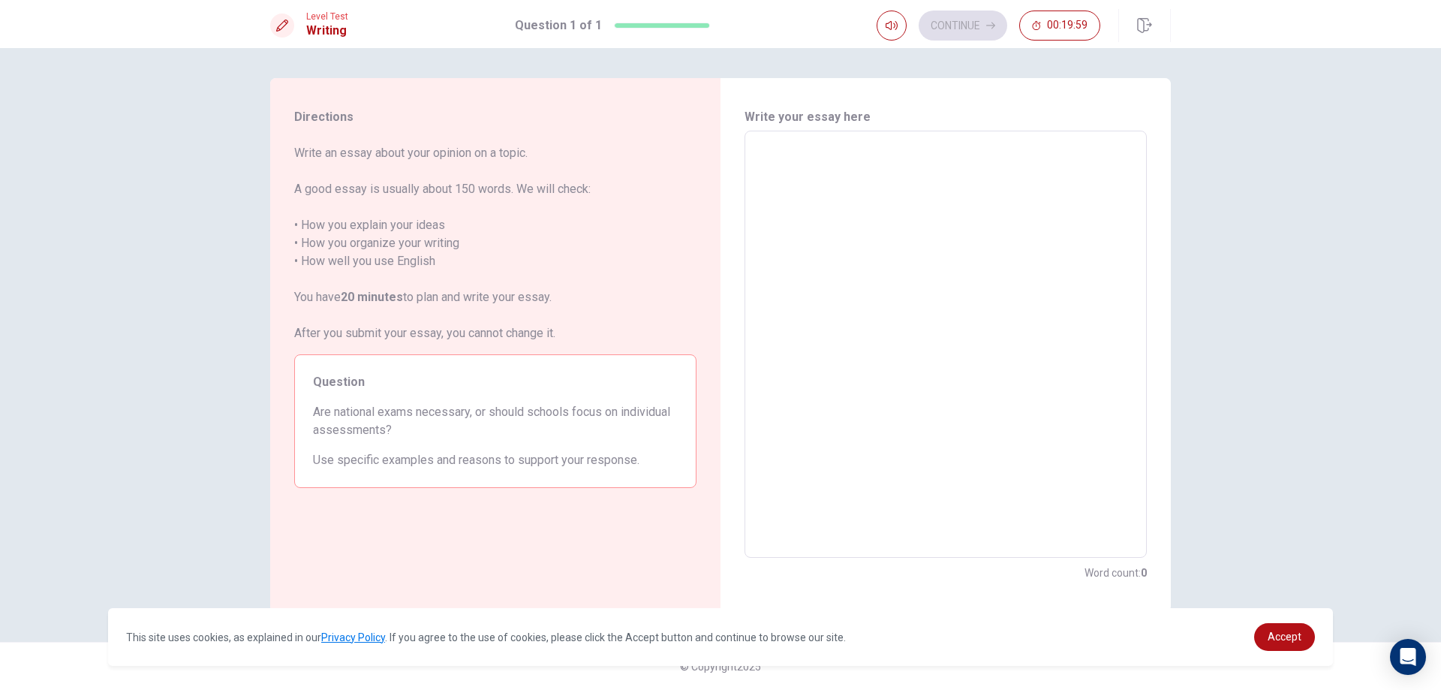
click at [868, 228] on textarea at bounding box center [945, 344] width 381 height 402
type textarea "i"
type textarea "x"
type textarea "i"
type textarea "x"
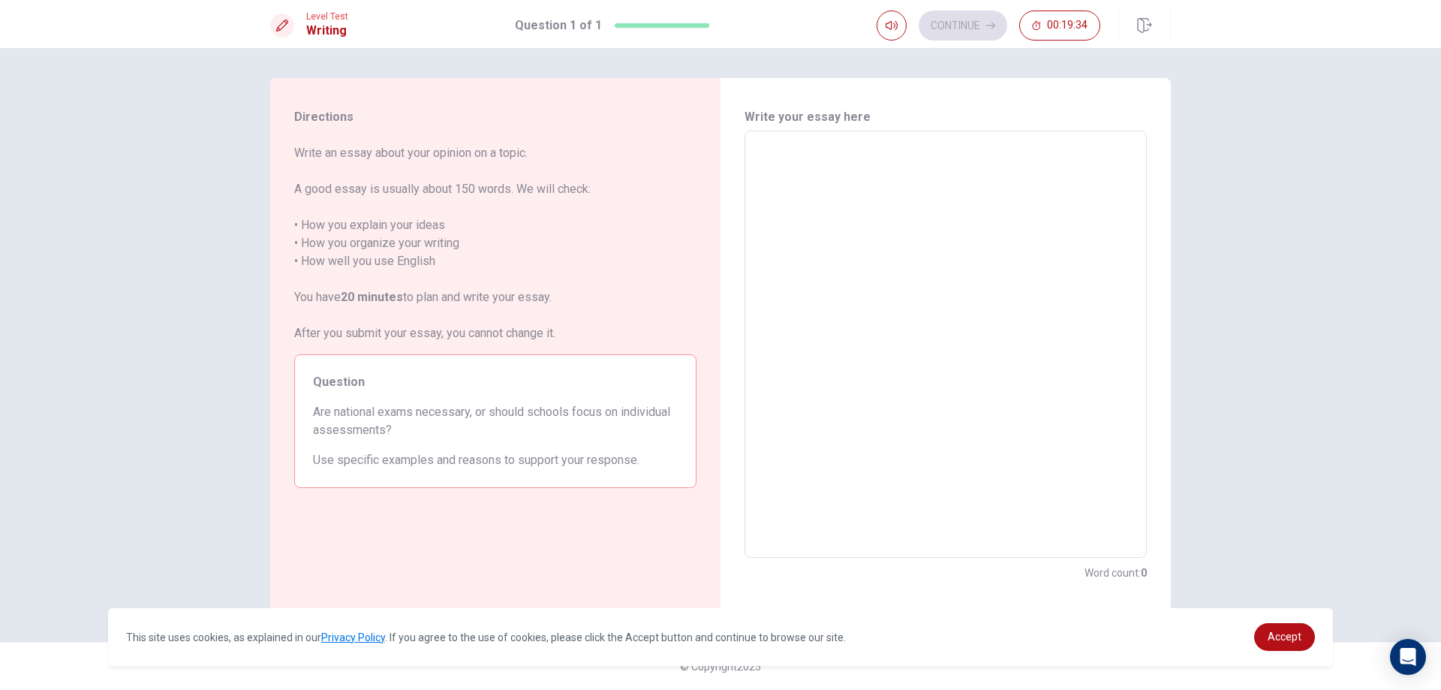
type textarea "I"
type textarea "x"
type textarea "c"
type textarea "x"
type textarea "co"
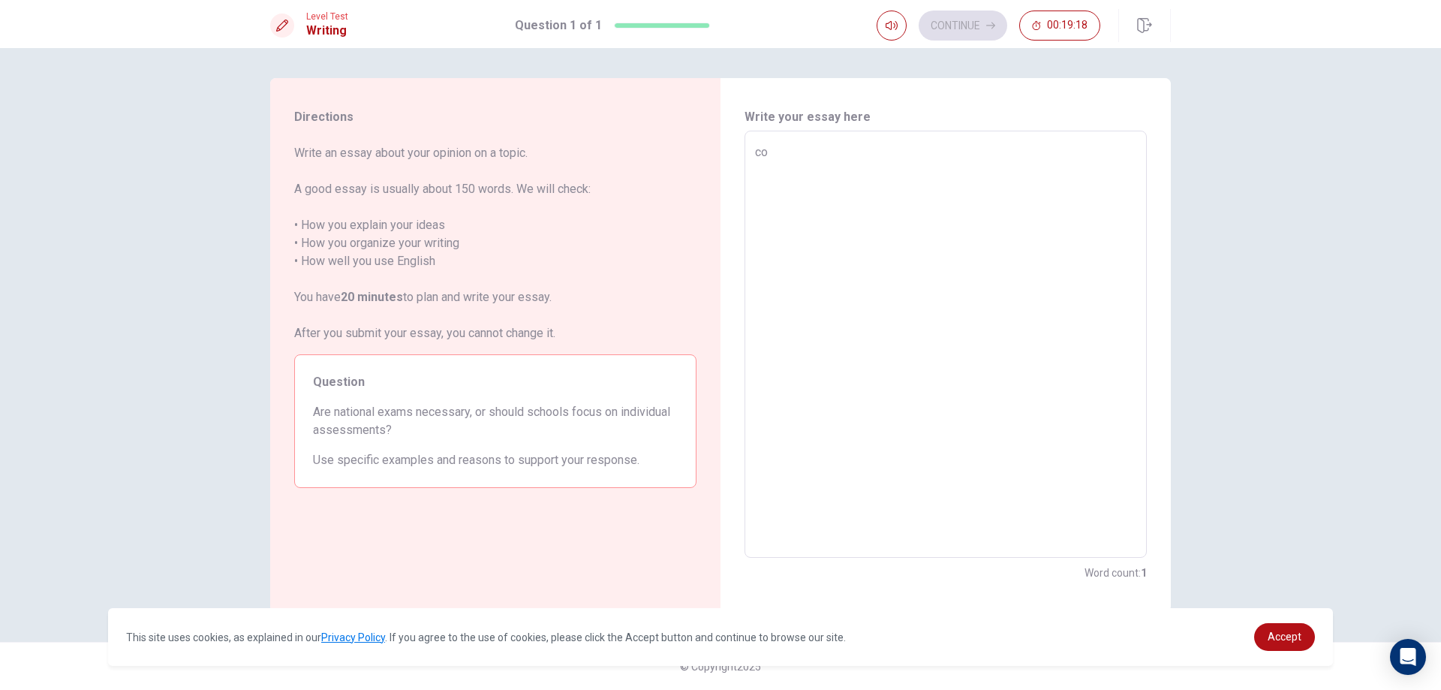
type textarea "x"
type textarea "cof"
type textarea "x"
type textarea "coff"
type textarea "x"
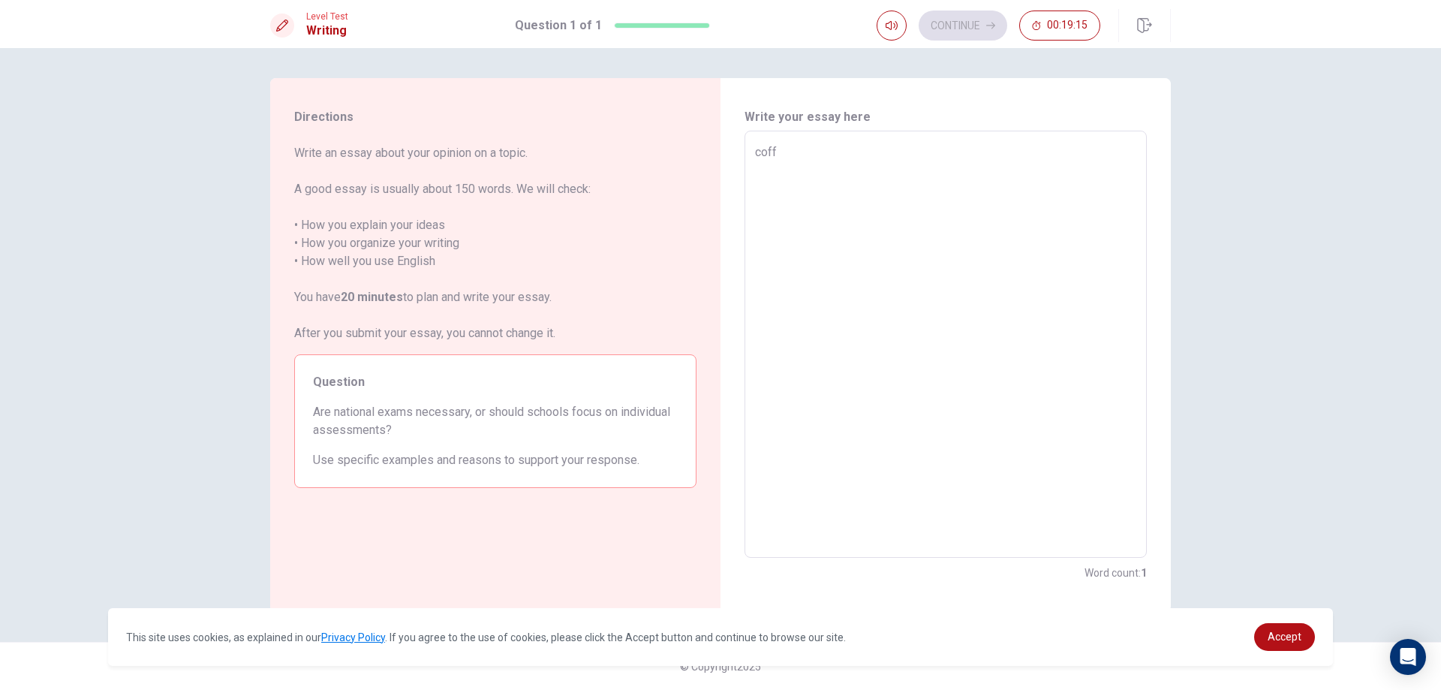
type textarea "coffe"
type textarea "x"
type textarea "coffe"
type textarea "x"
type textarea "coffe i"
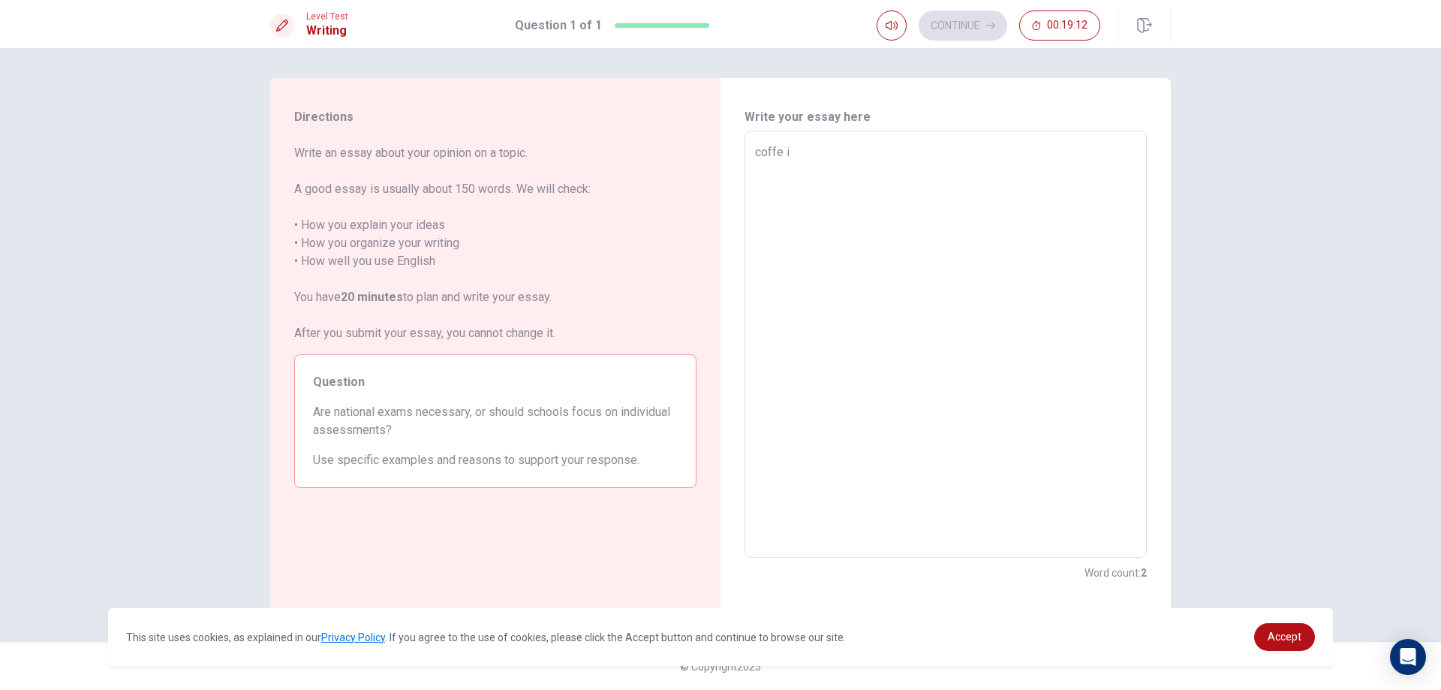
type textarea "x"
type textarea "coffe is"
type textarea "x"
type textarea "coffe i"
type textarea "x"
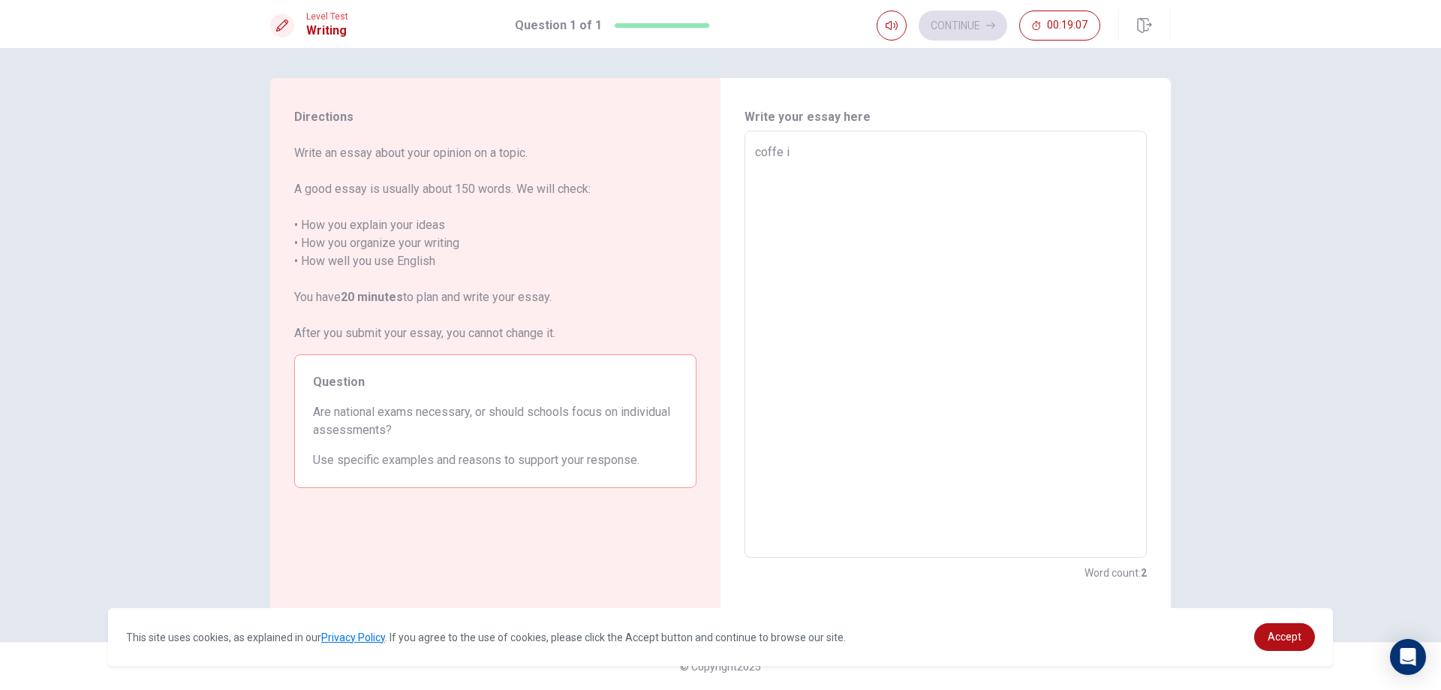
type textarea "coffe"
type textarea "x"
type textarea "coffe i"
type textarea "x"
type textarea "coffe is"
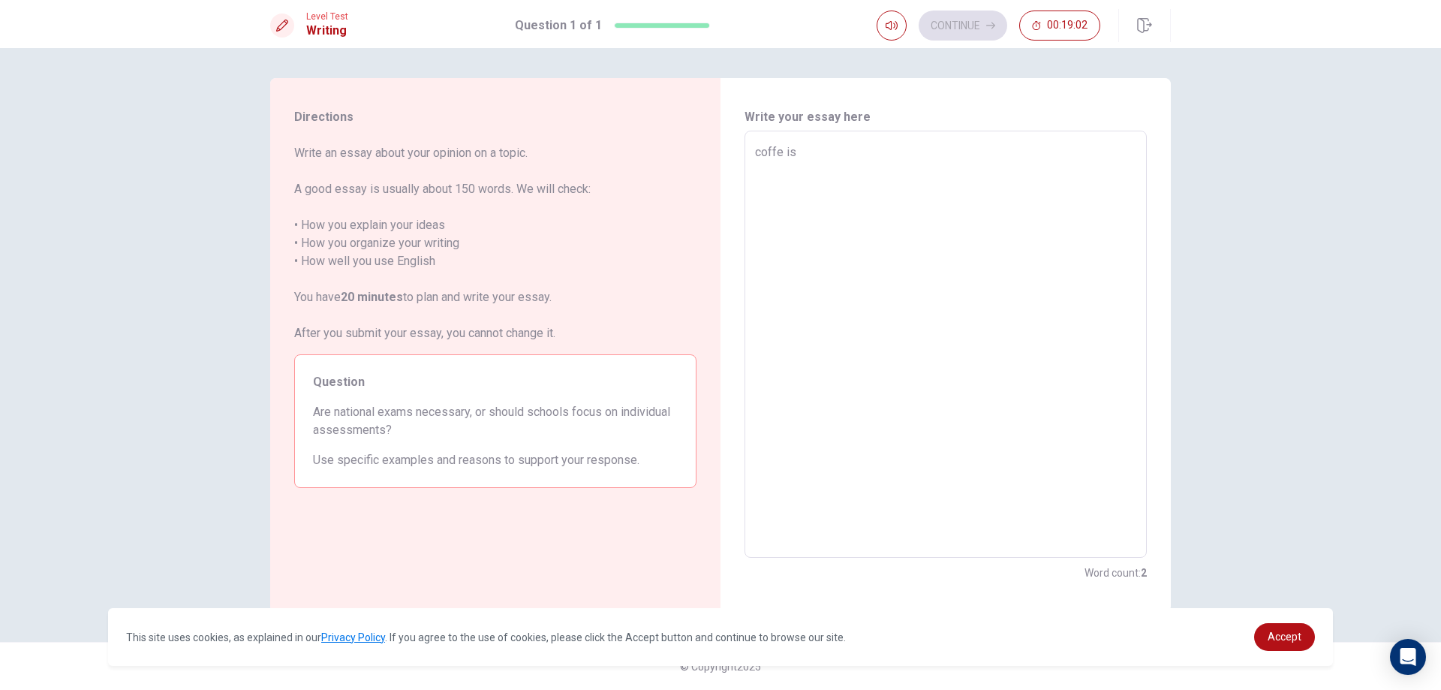
type textarea "x"
type textarea "coffe is"
type textarea "x"
type textarea "coffe is g"
type textarea "x"
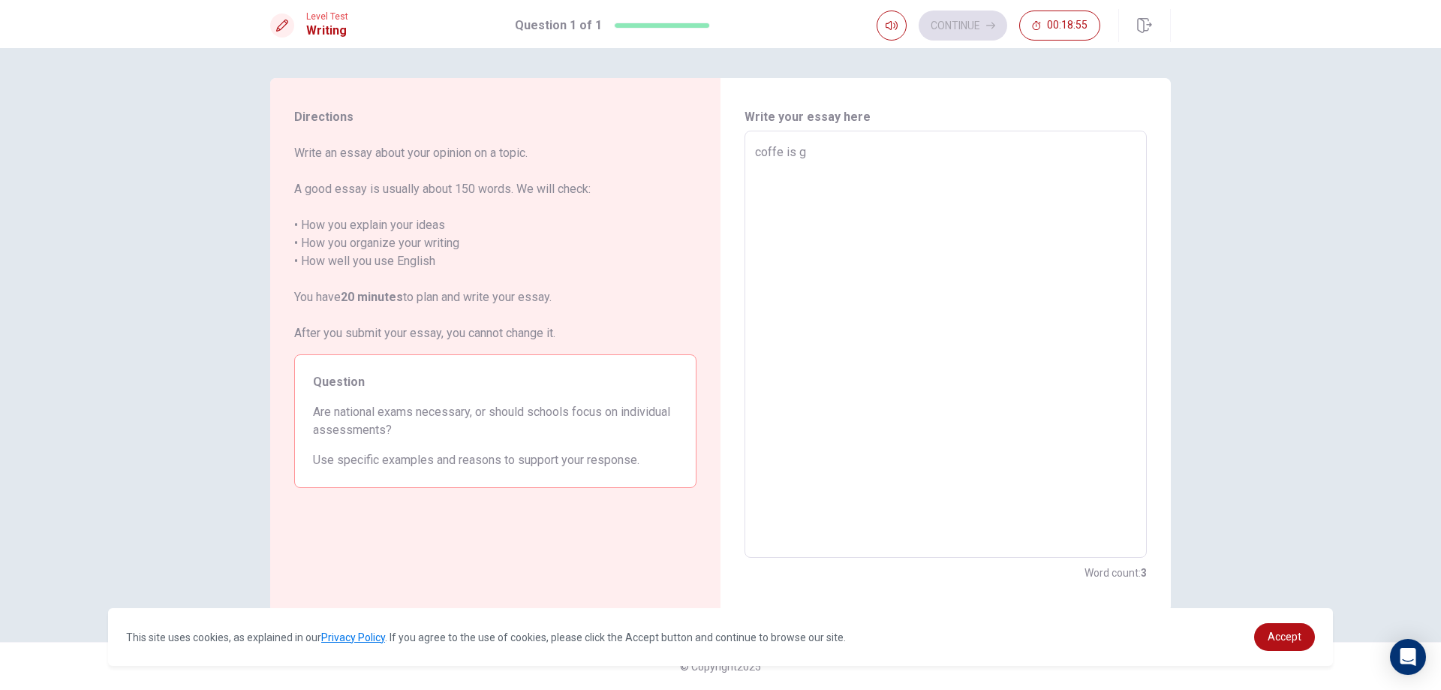
type textarea "coffe is go"
type textarea "x"
type textarea "coffe is goo"
type textarea "x"
type textarea "coffe is good"
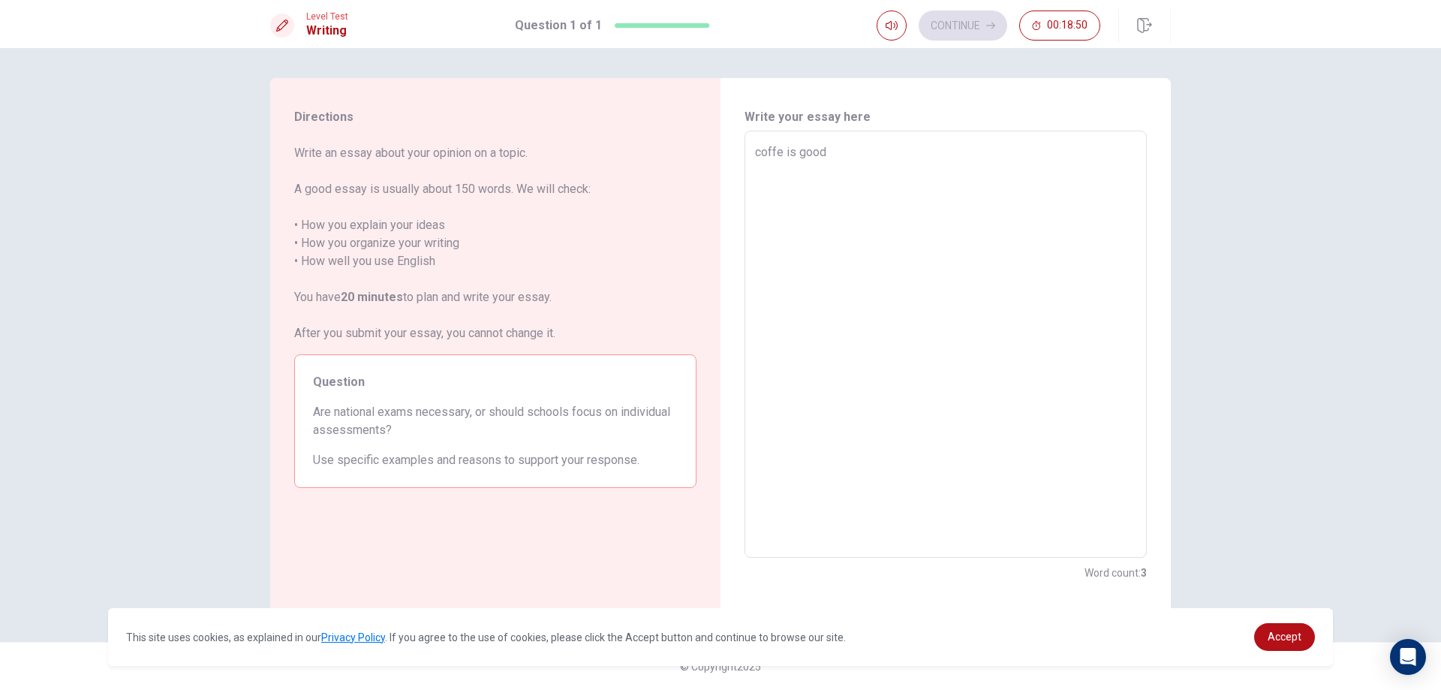
type textarea "x"
type textarea "coffe is good"
type textarea "x"
type textarea "coffe is good g"
type textarea "x"
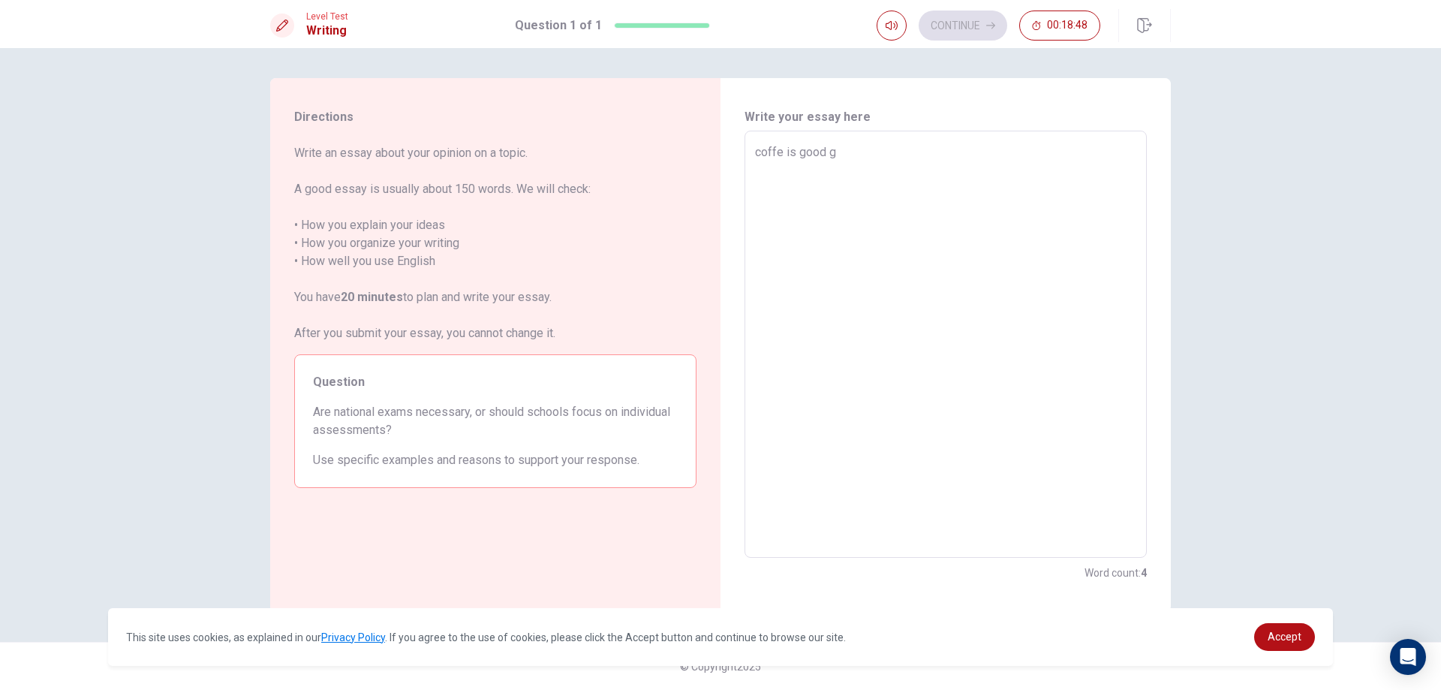
type textarea "coffe is good"
type textarea "x"
type textarea "coffe is good f"
type textarea "x"
type textarea "coffe is good fo"
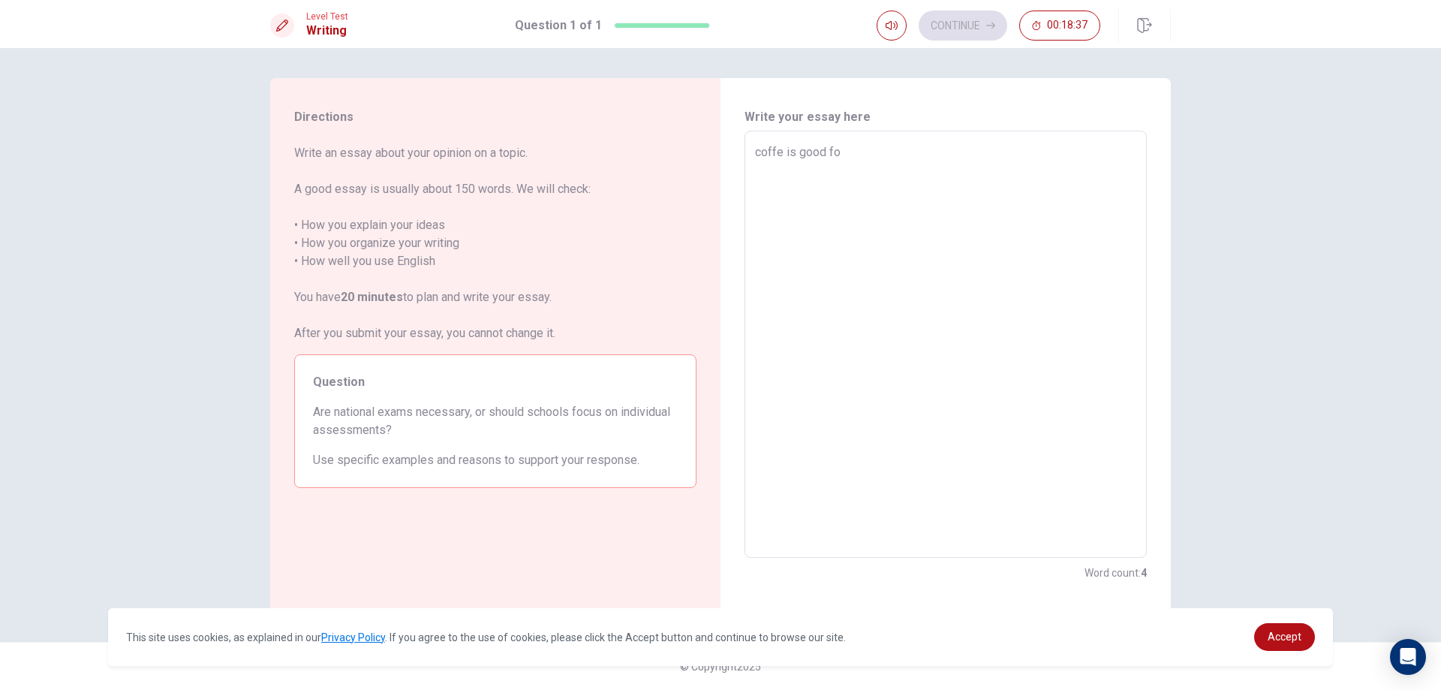
type textarea "x"
type textarea "coffe is good for"
type textarea "x"
type textarea "coffe is good for"
type textarea "x"
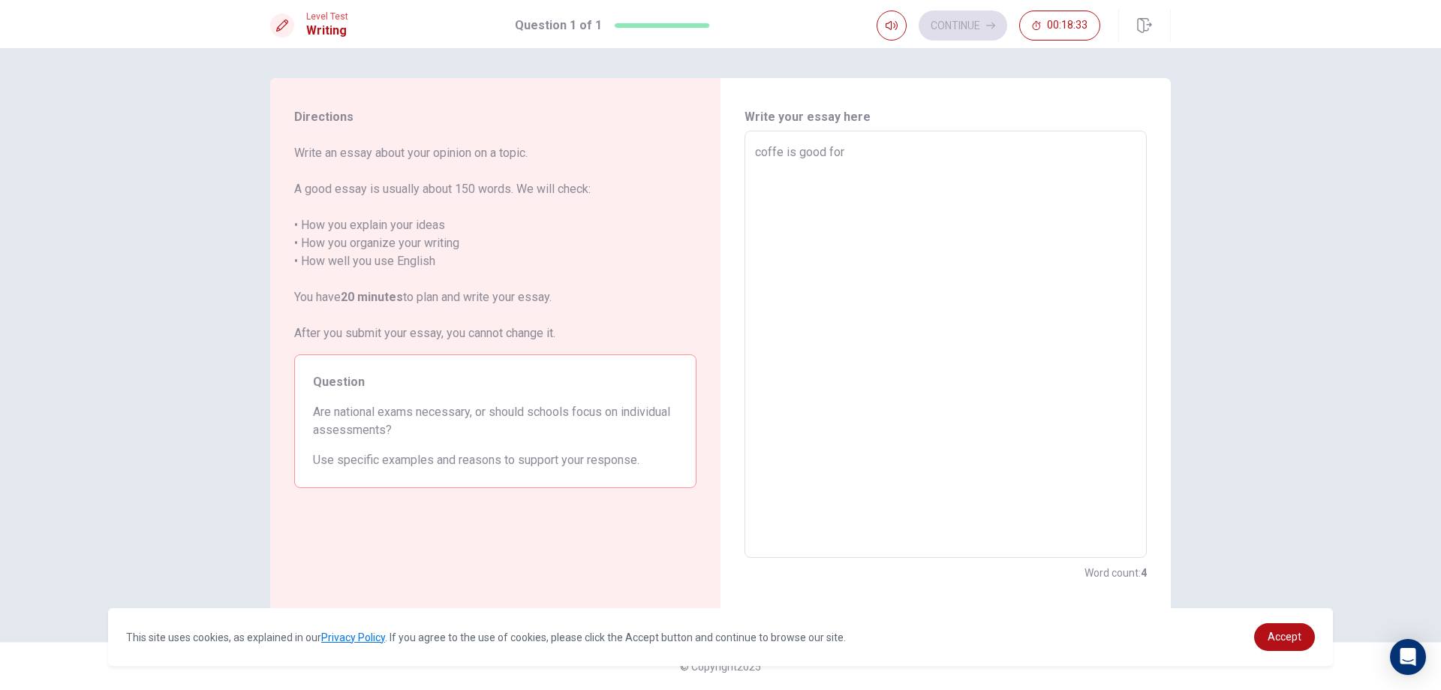
type textarea "coffe is good for i"
type textarea "x"
type textarea "coffe is good for in"
type textarea "x"
type textarea "coffe is good for in"
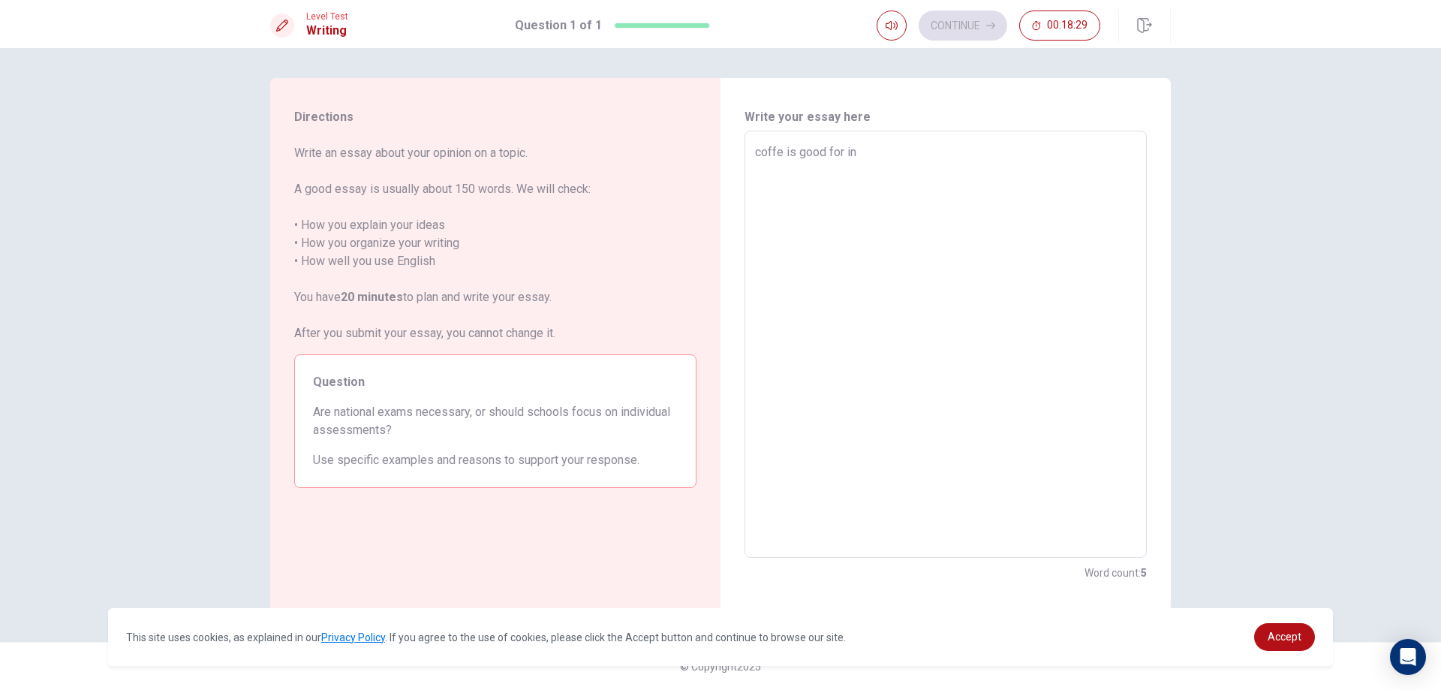
type textarea "x"
type textarea "coffe is good for in h"
type textarea "x"
type textarea "coffe is good for in he"
type textarea "x"
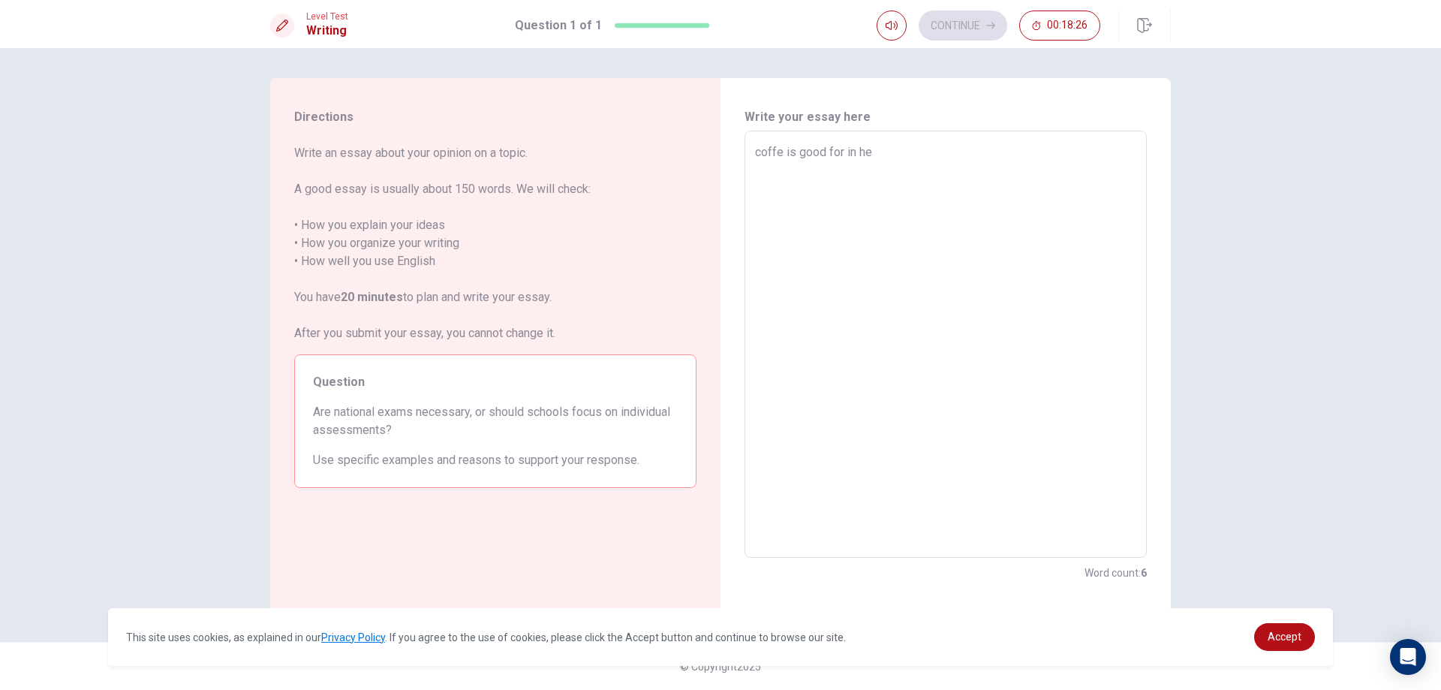
type textarea "coffe is good for in h"
type textarea "x"
type textarea "coffe is good for in"
type textarea "x"
type textarea "coffe is good for in t"
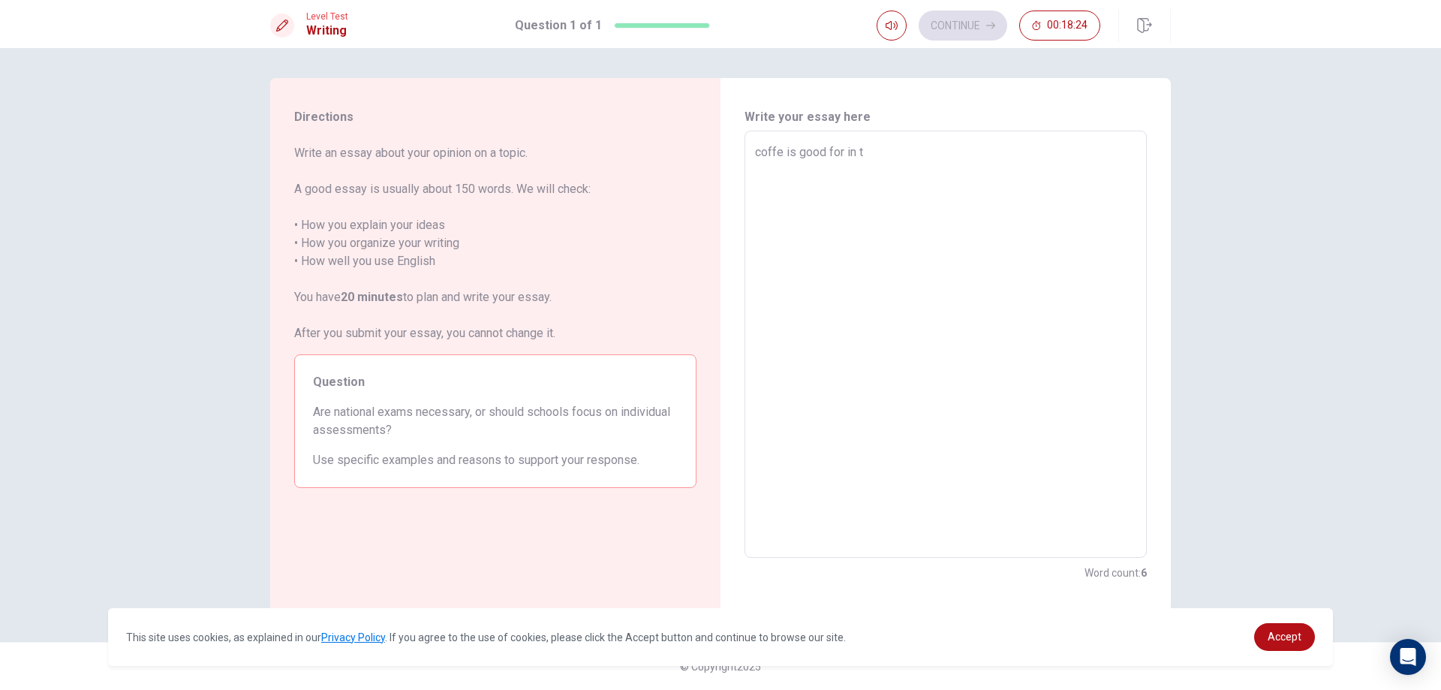
type textarea "x"
type textarea "coffe is good for in th"
type textarea "x"
type textarea "coffe is good for in the"
type textarea "x"
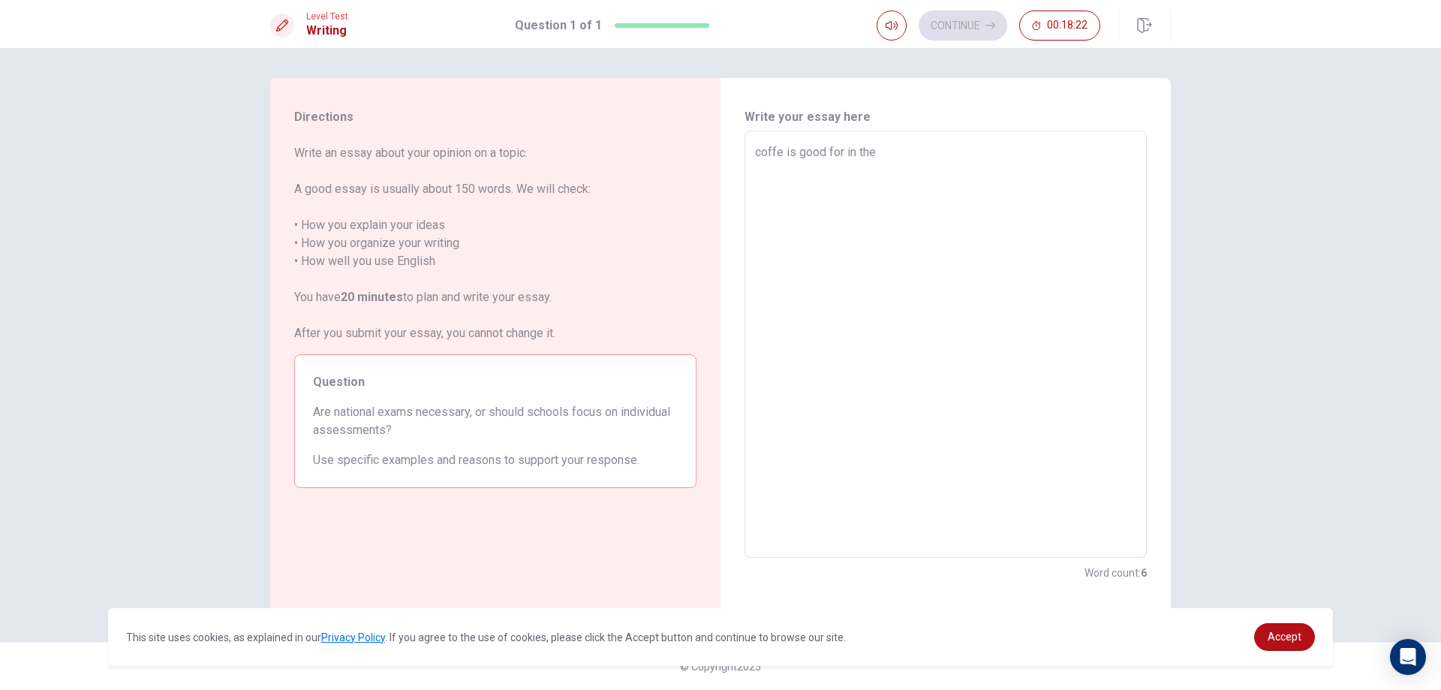
type textarea "coffe is good for in the"
type textarea "x"
type textarea "coffe is good for in the m"
type textarea "x"
type textarea "coffe is good for in the mo"
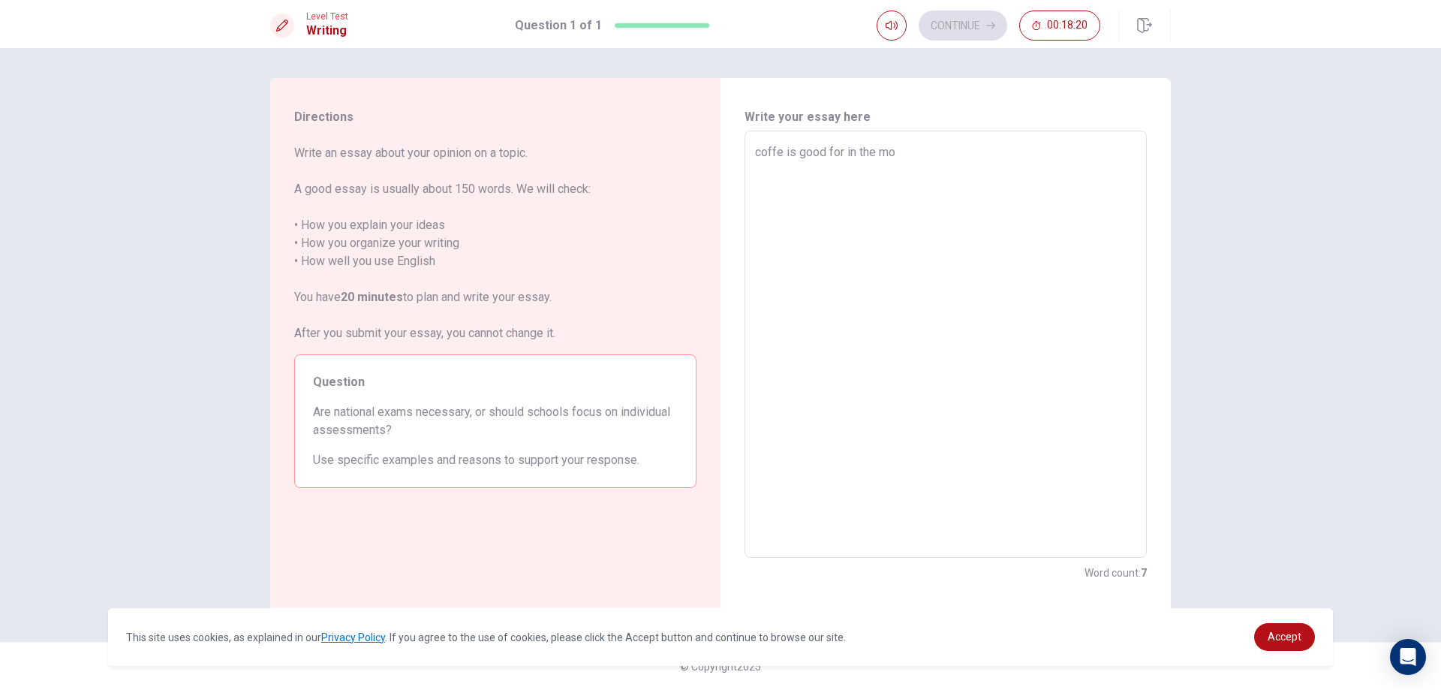
type textarea "x"
type textarea "coffe is good for in the mor"
type textarea "x"
type textarea "coffe is good for in the mori"
type textarea "x"
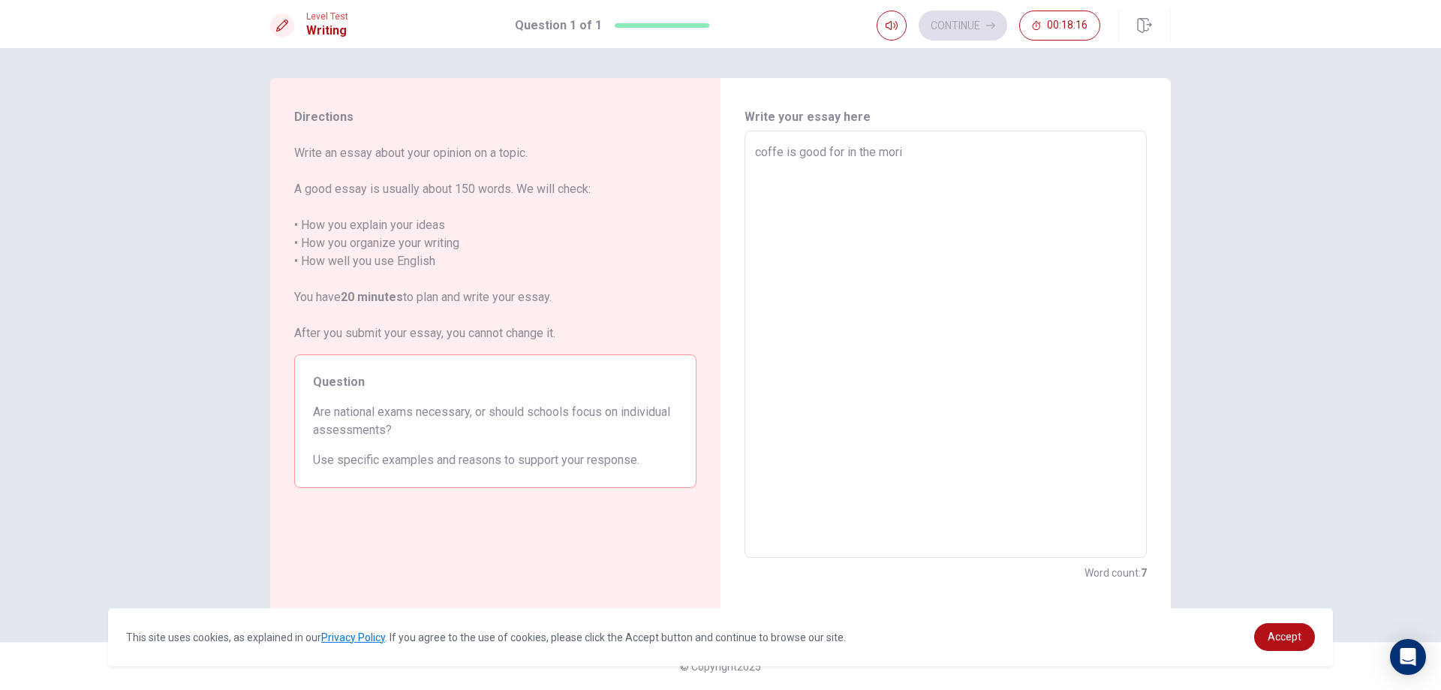
type textarea "coffe is good for in the mor"
type textarea "x"
type textarea "coffe is good for in the mori"
type textarea "x"
type textarea "coffe is good for in the [PERSON_NAME]"
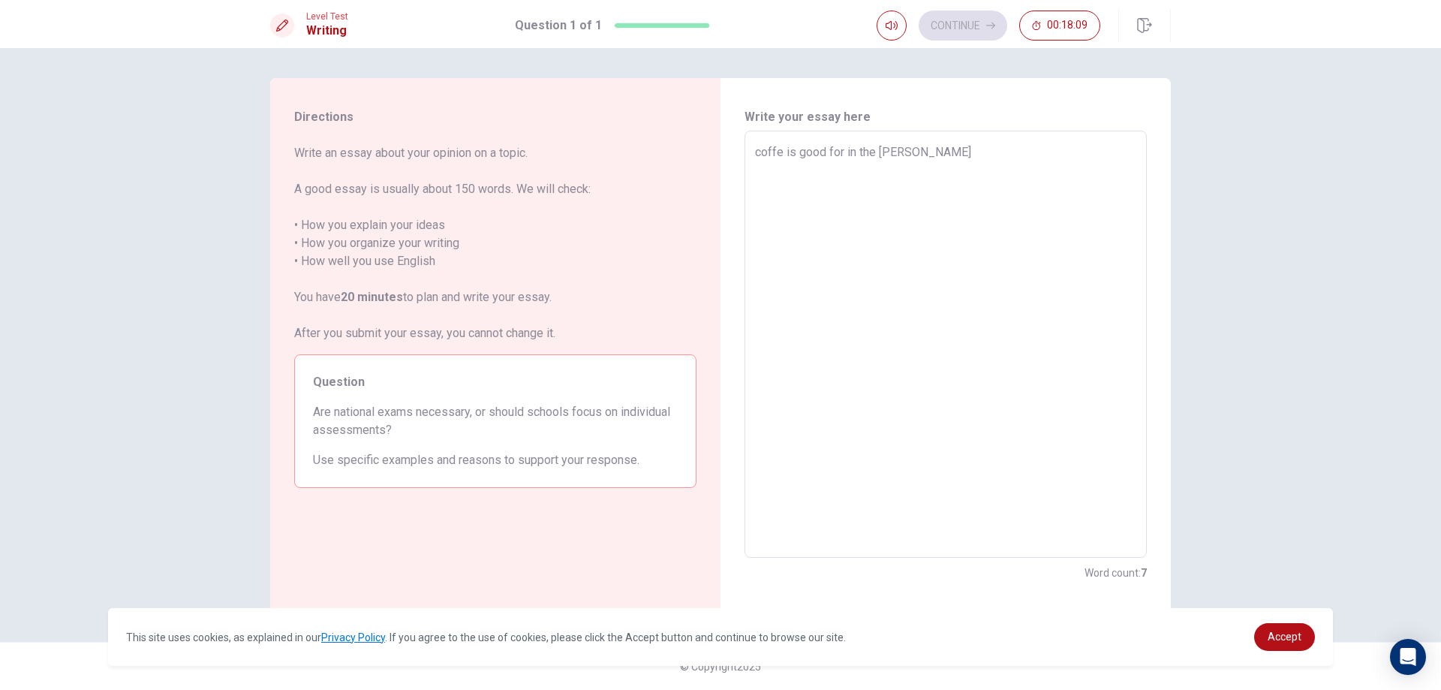
type textarea "x"
type textarea "coffe is good for in the [PERSON_NAME]"
type textarea "x"
type textarea "coffe is good for in the [PERSON_NAME]"
type textarea "x"
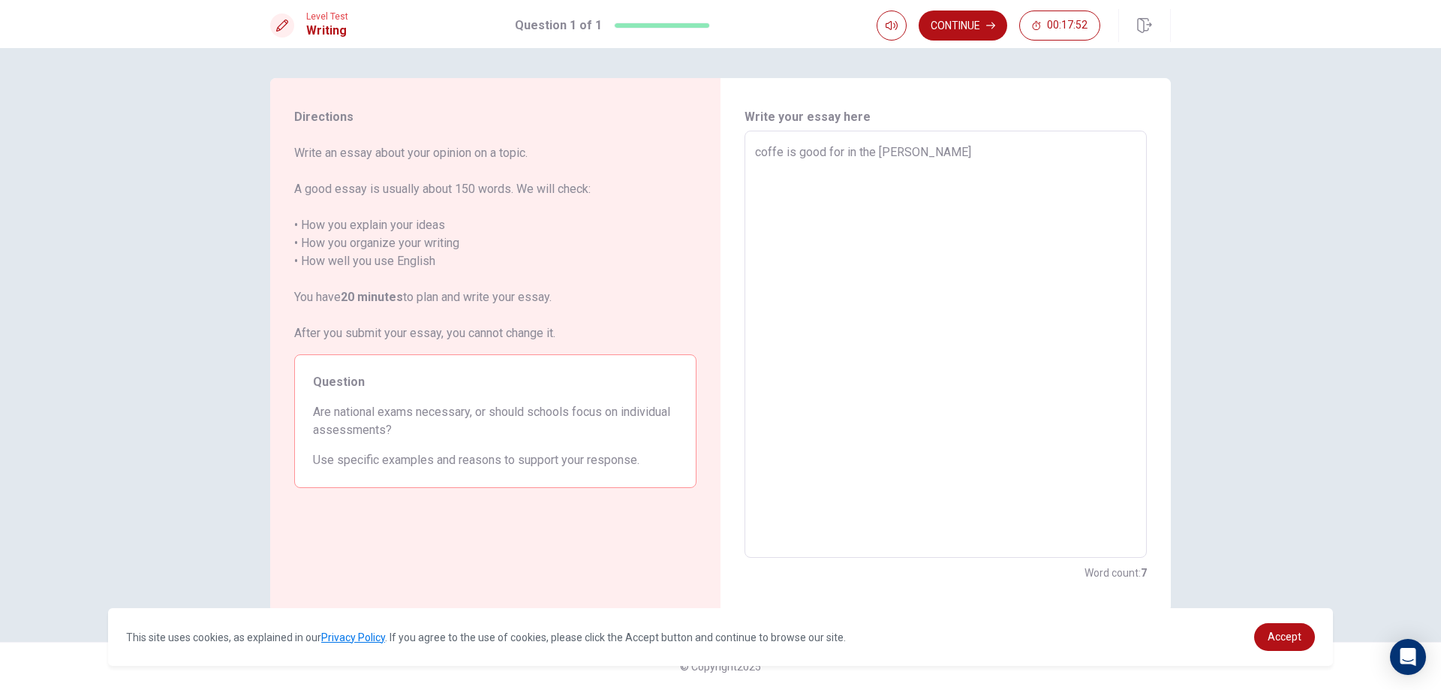
type textarea "coffe is good for in the [PERSON_NAME] d"
type textarea "x"
type textarea "coffe is good for in the [PERSON_NAME]"
type textarea "x"
type textarea "coffe is good for in the [PERSON_NAME]"
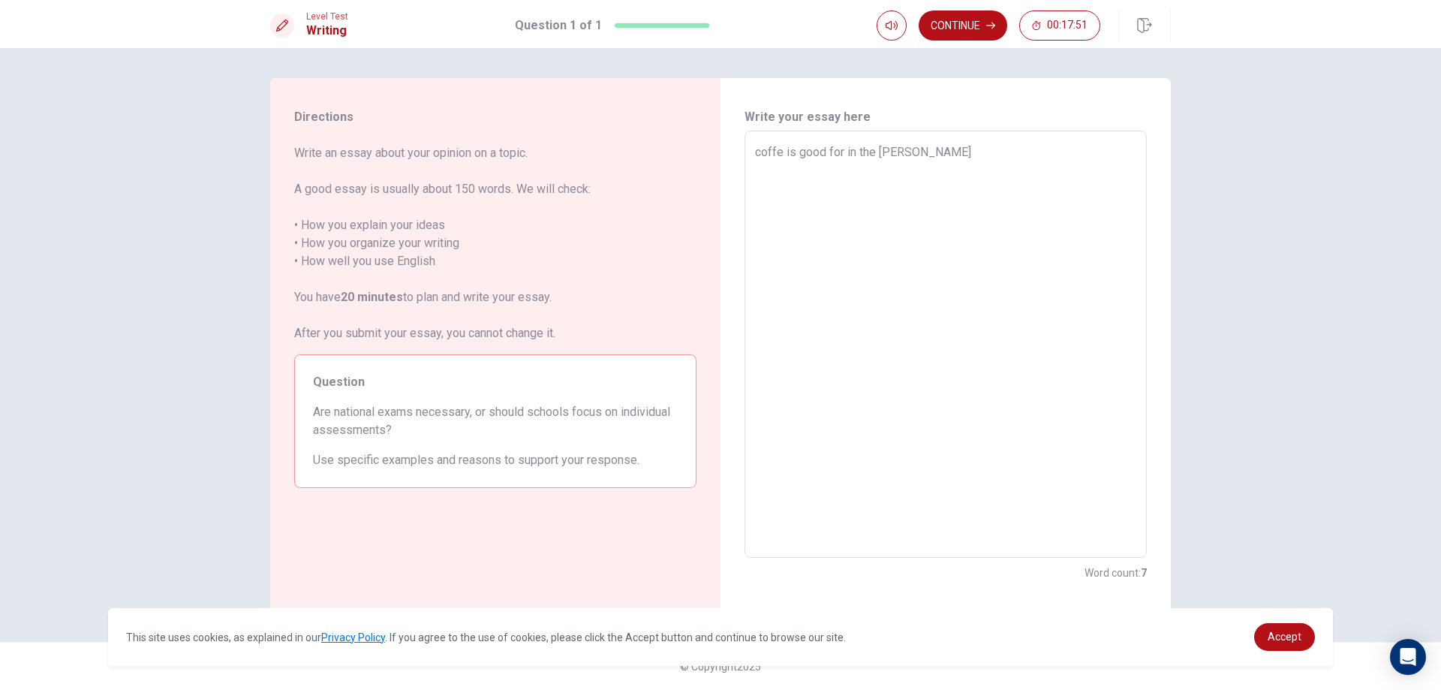
type textarea "x"
type textarea "coffe is good for in the [PERSON_NAME]"
type textarea "x"
type textarea "coffe is good for in the mori"
type textarea "x"
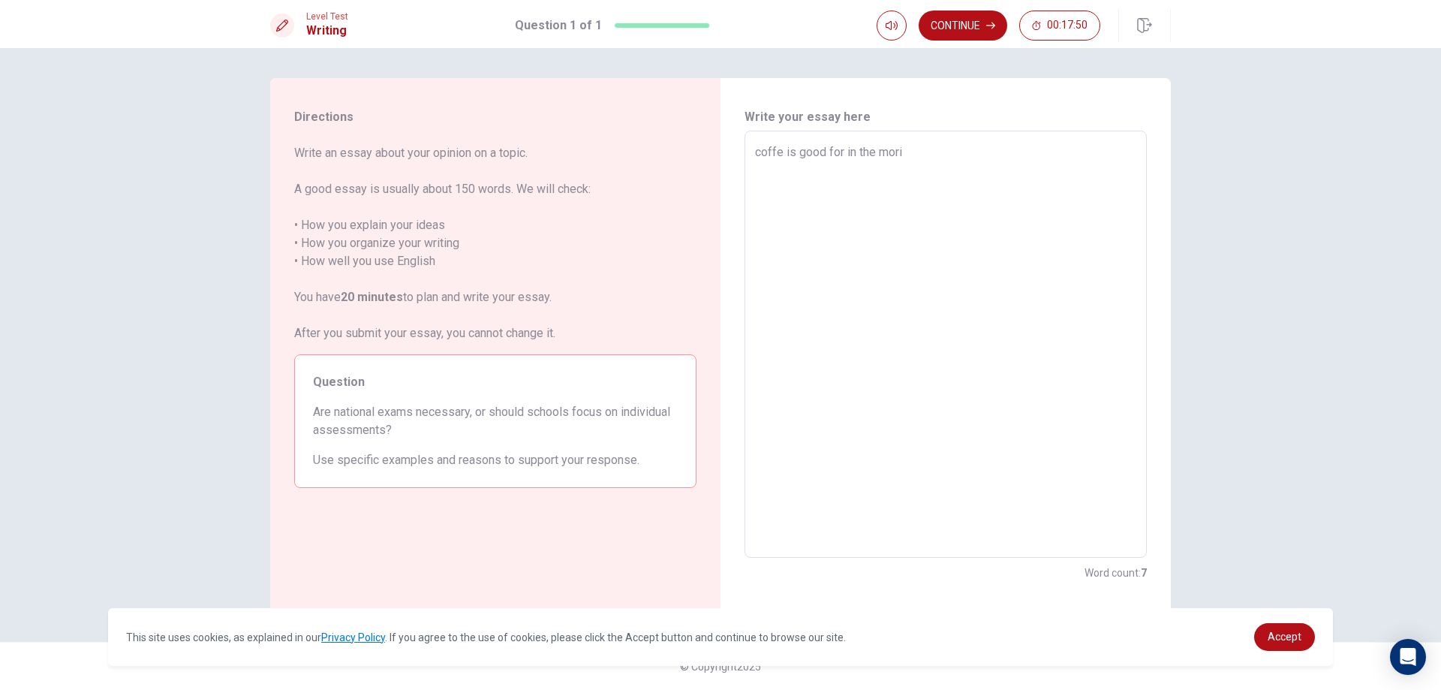
type textarea "coffe is good for in the mor"
type textarea "x"
type textarea "coffe is good for in the mo"
type textarea "x"
type textarea "coffe is good for in the m"
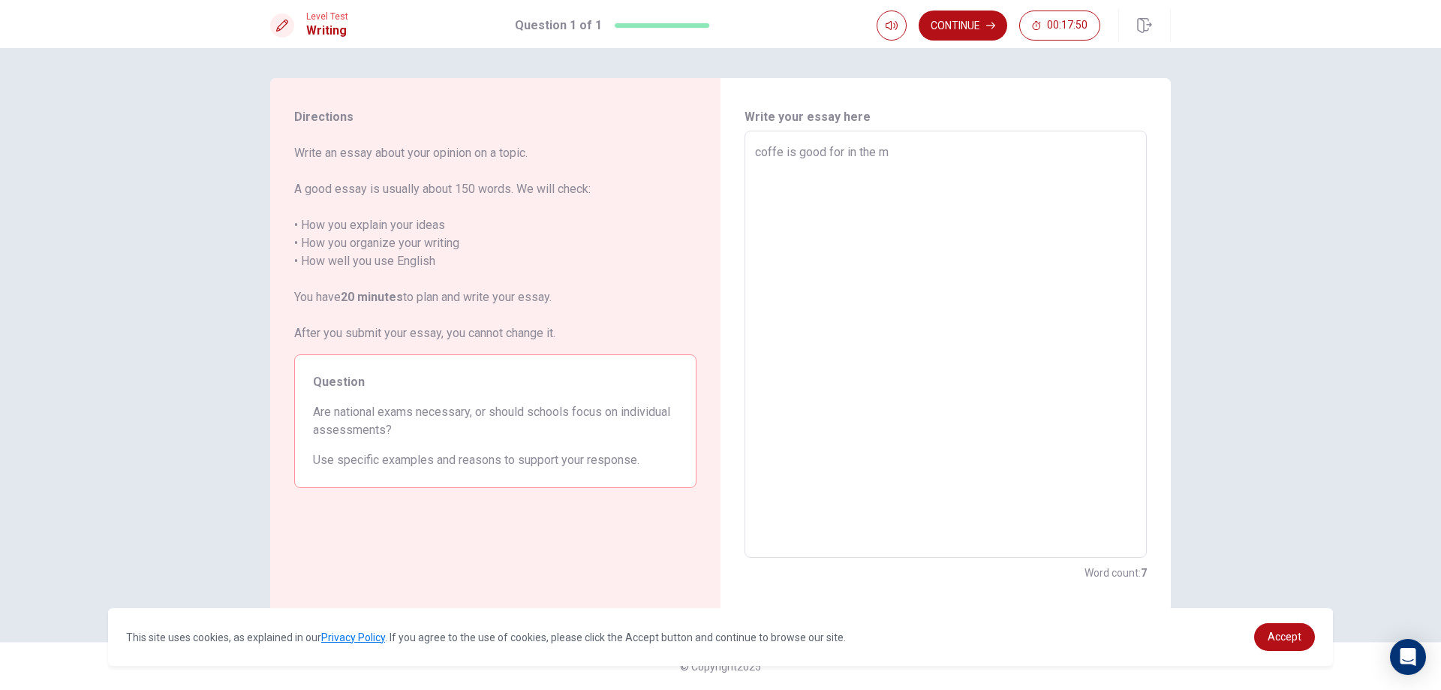
type textarea "x"
type textarea "coffe is good for in the"
type textarea "x"
type textarea "coffe is good for in the"
type textarea "x"
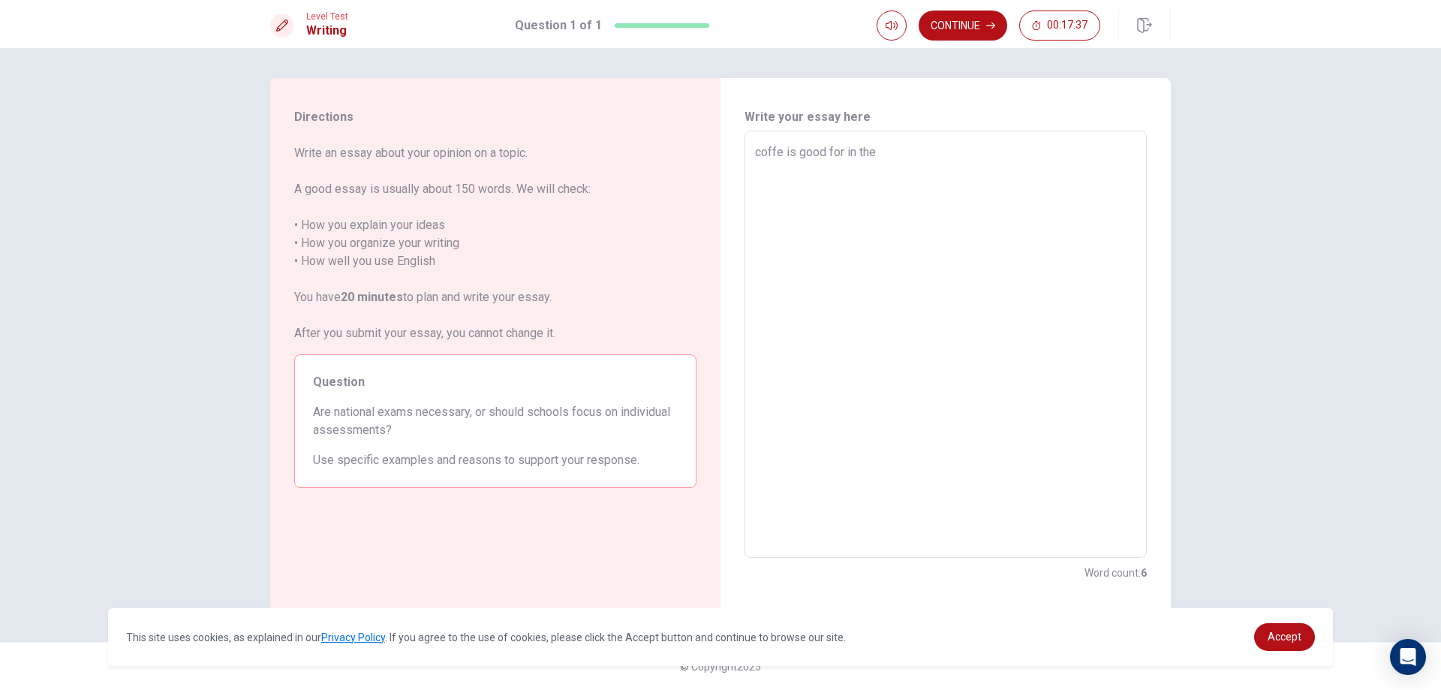
type textarea "coffe is good for in th"
type textarea "x"
type textarea "coffe is good for in t"
type textarea "x"
type textarea "coffe is good for in"
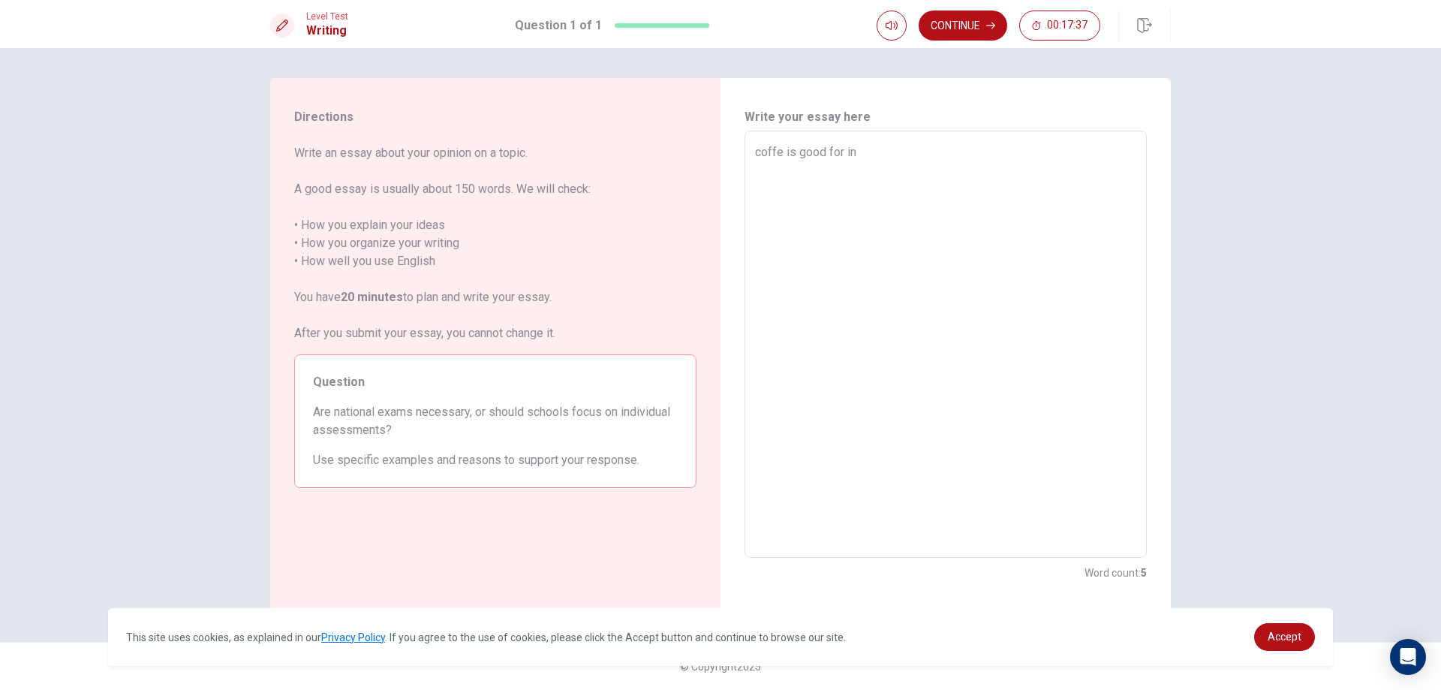
type textarea "x"
type textarea "coffe is good for in"
type textarea "x"
type textarea "coffe is good for i"
type textarea "x"
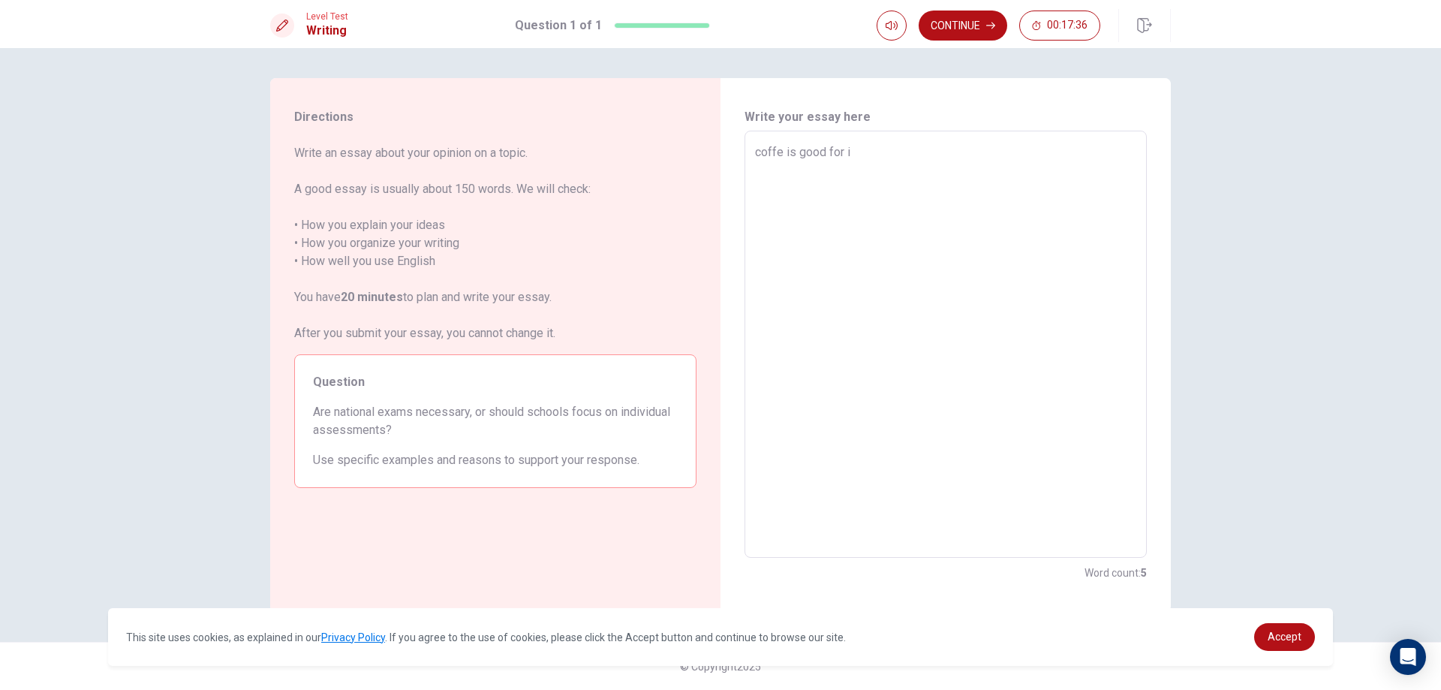
type textarea "coffe is good for"
type textarea "x"
type textarea "coffe is good for"
type textarea "x"
type textarea "coffe is good fo"
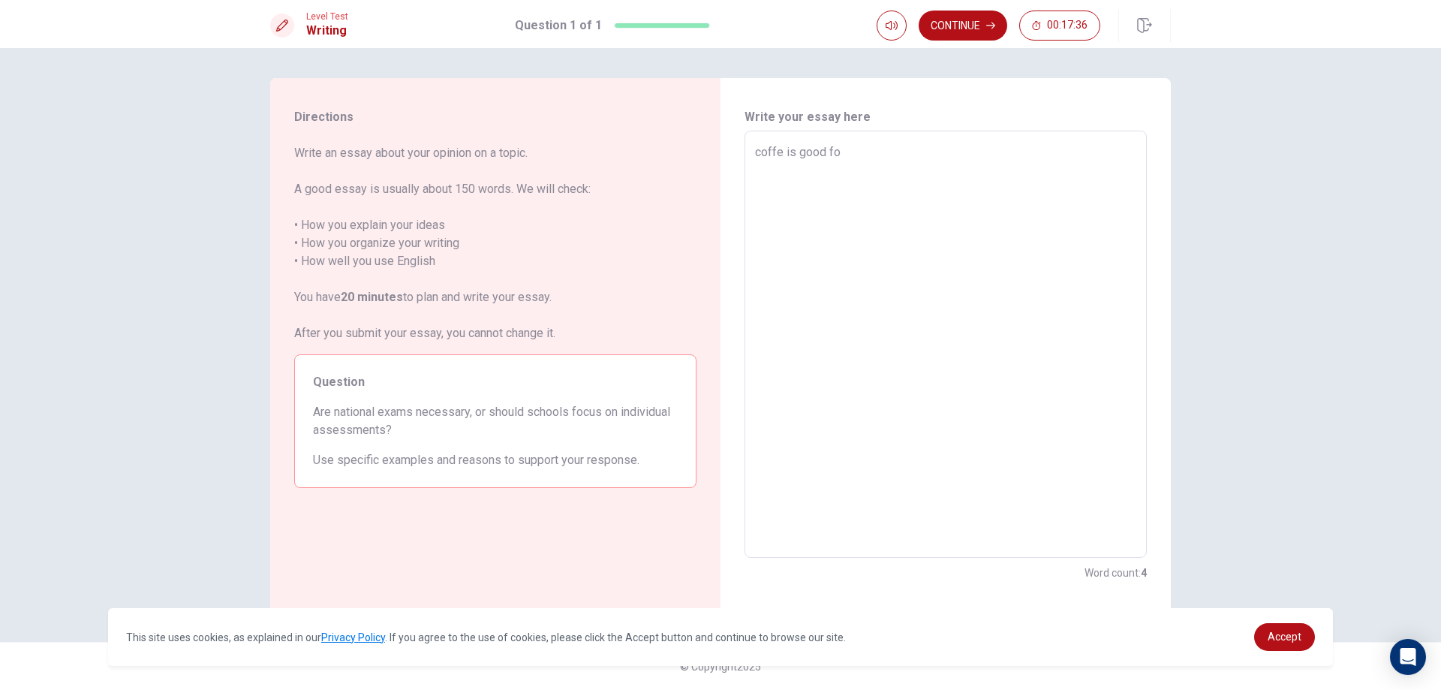
type textarea "x"
type textarea "coffe is good f"
type textarea "x"
type textarea "coffe is good"
type textarea "x"
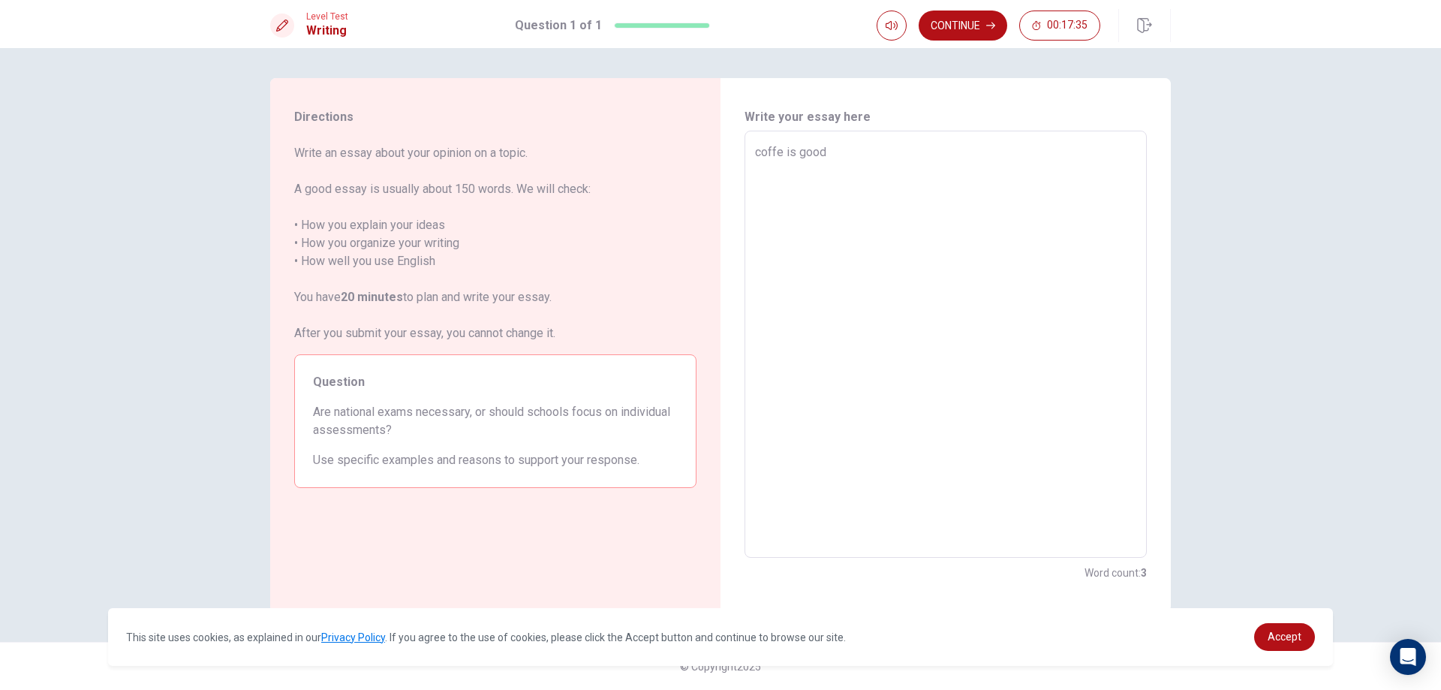
type textarea "coffe is good"
type textarea "x"
type textarea "coffe is goo"
type textarea "x"
type textarea "coffe is go"
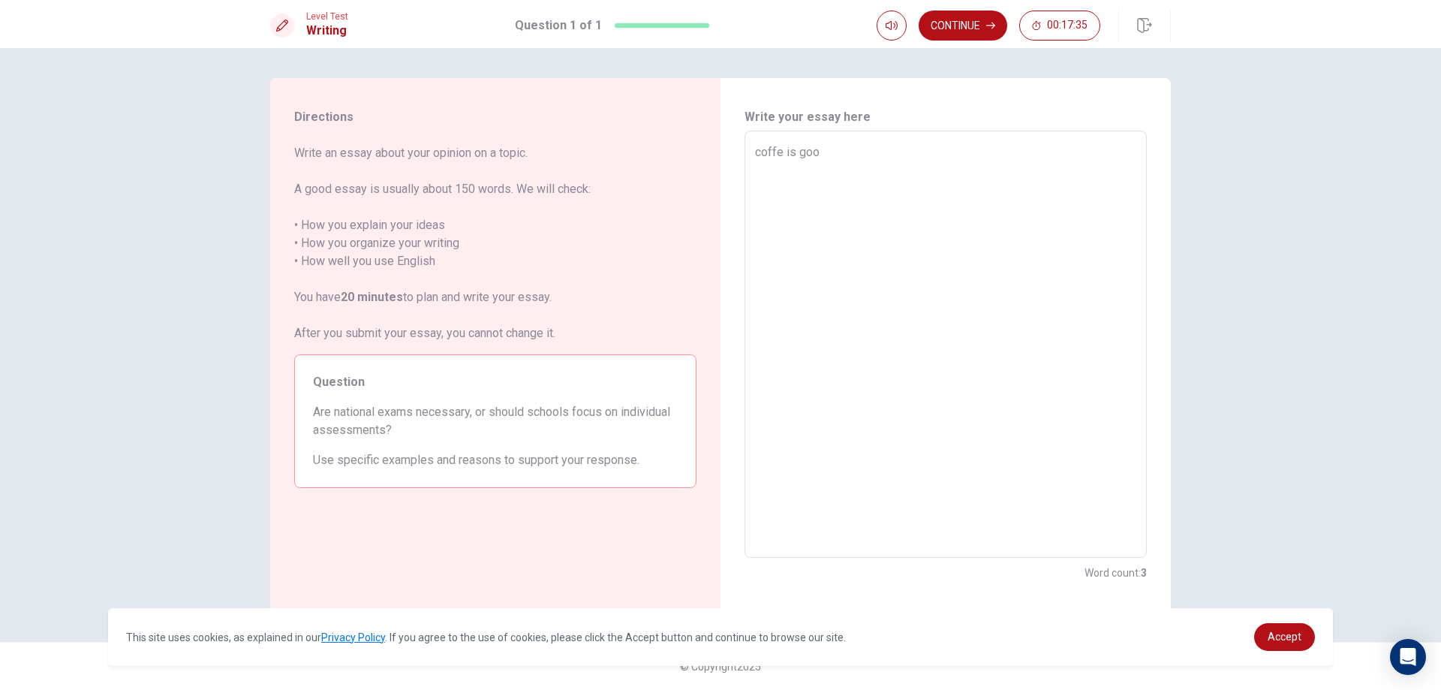
type textarea "x"
type textarea "coffe is g"
type textarea "x"
type textarea "coffe is"
type textarea "x"
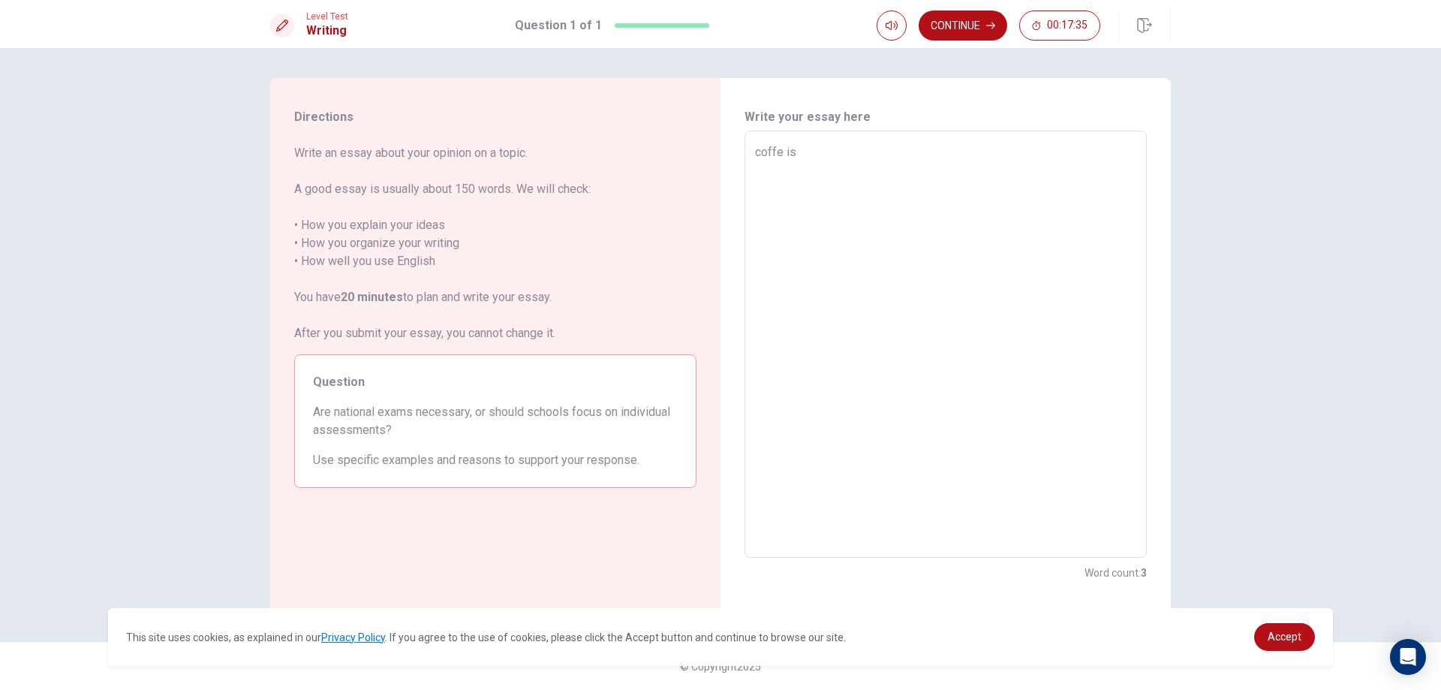
type textarea "coffe is"
type textarea "x"
type textarea "coffe i"
type textarea "x"
type textarea "coffe"
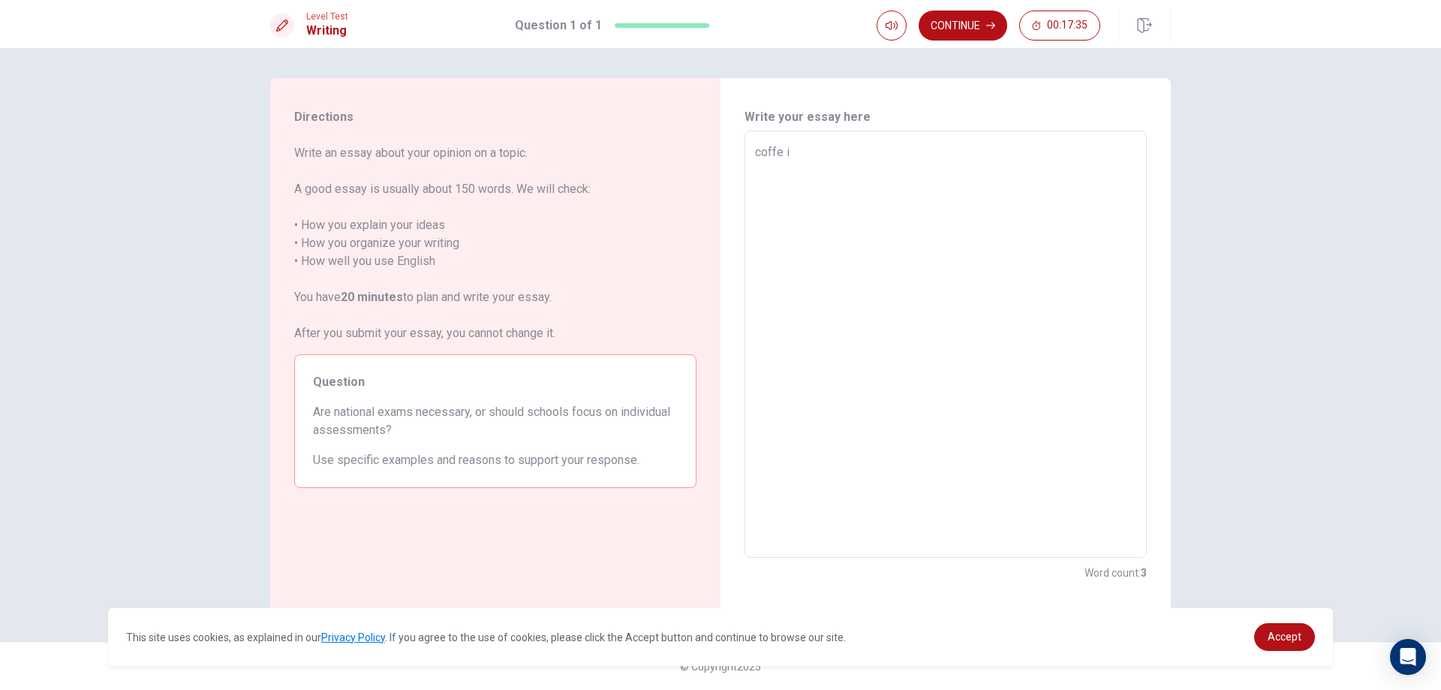
type textarea "x"
type textarea "coffe"
type textarea "x"
type textarea "coff"
type textarea "x"
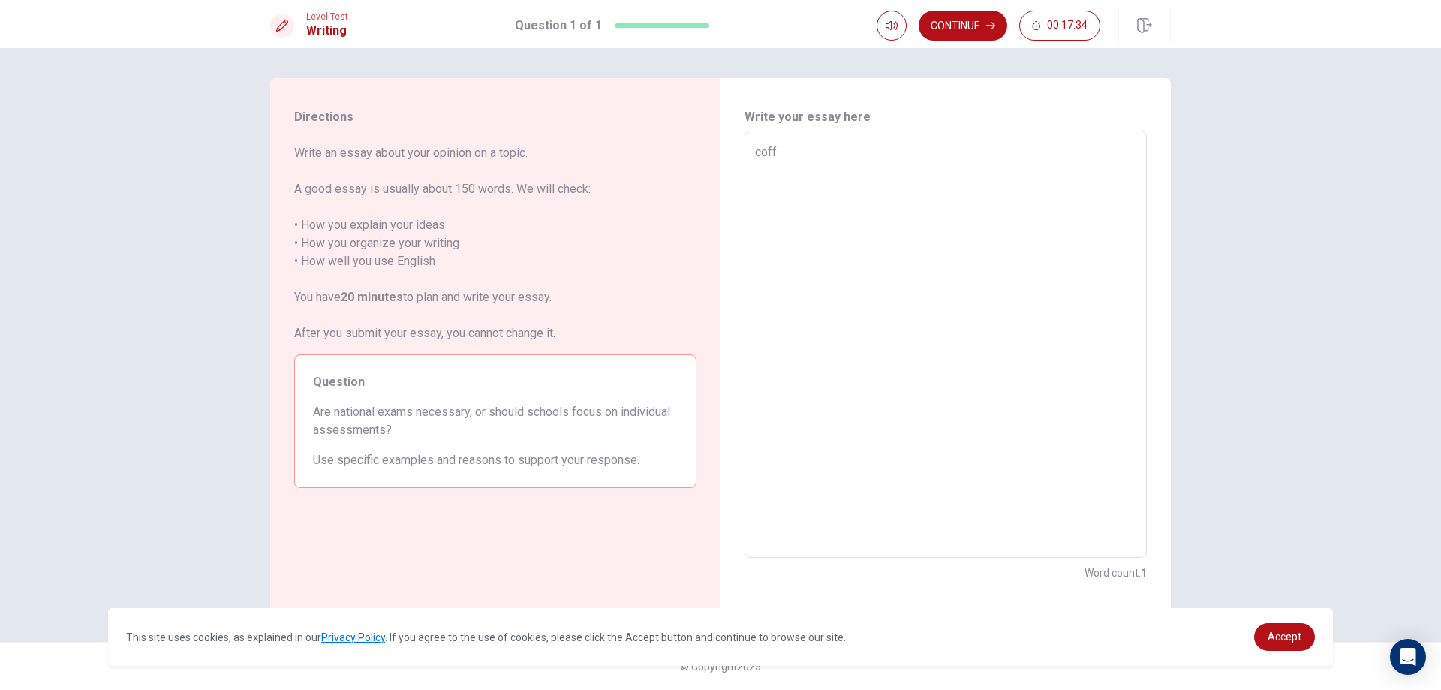
type textarea "cof"
type textarea "x"
type textarea "co"
type textarea "x"
type textarea "c"
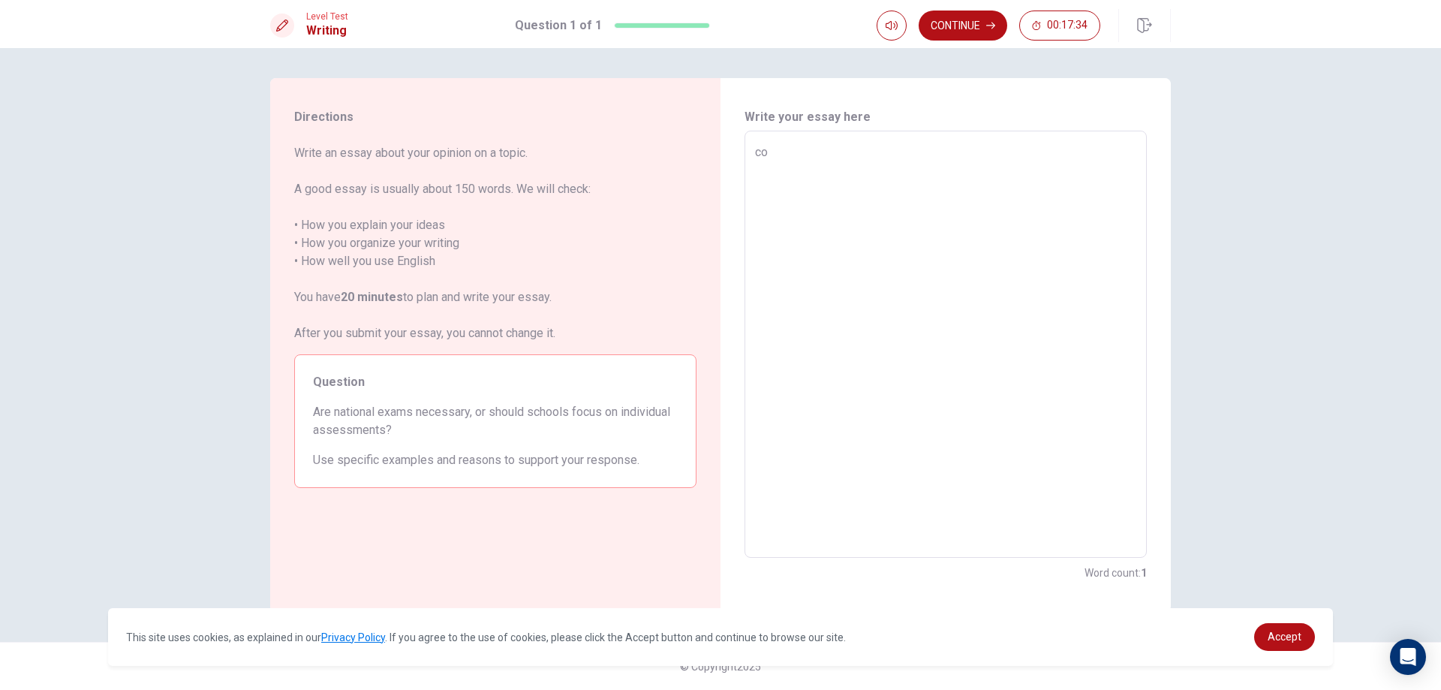
type textarea "x"
type textarea "w"
type textarea "x"
type textarea "wr"
type textarea "x"
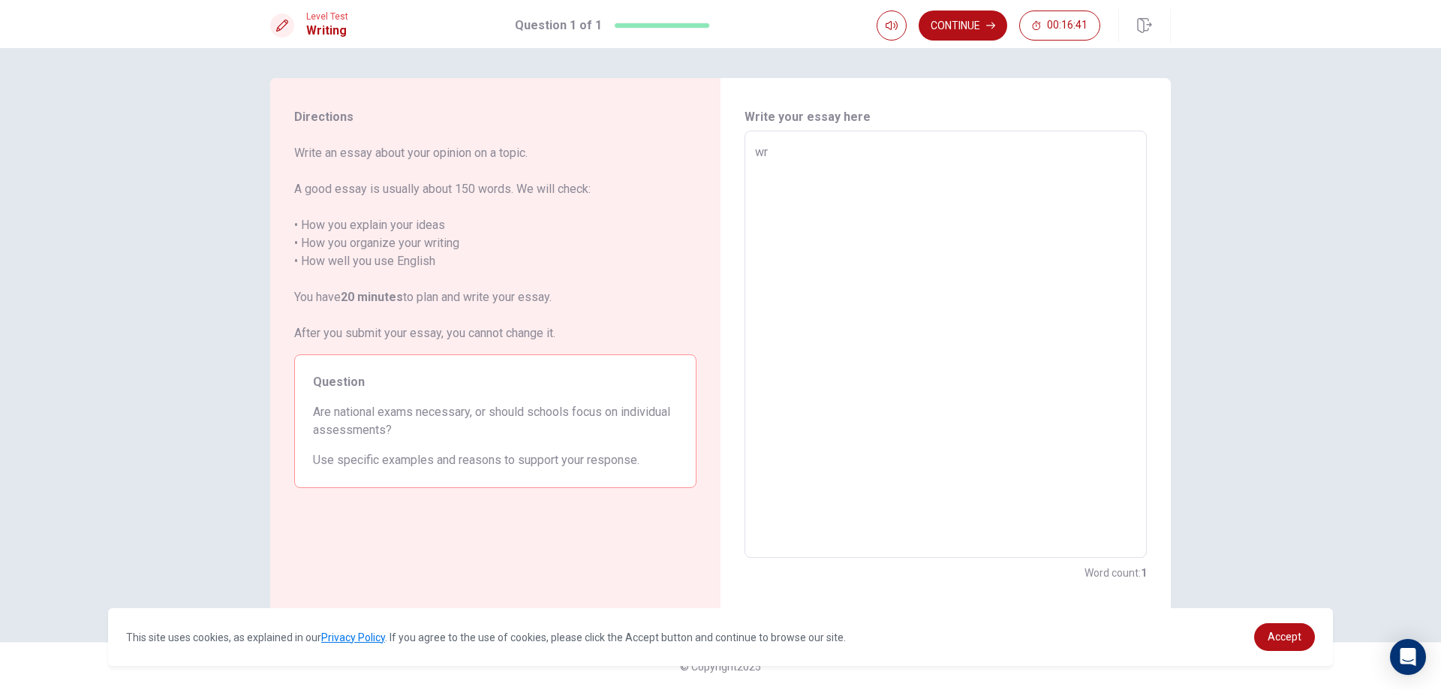
type textarea "wri"
type textarea "x"
type textarea "wri"
drag, startPoint x: 294, startPoint y: 151, endPoint x: 368, endPoint y: 172, distance: 76.5
click at [368, 172] on span "Write an essay about your opinion on a topic. A good essay is usually about 150…" at bounding box center [495, 243] width 402 height 198
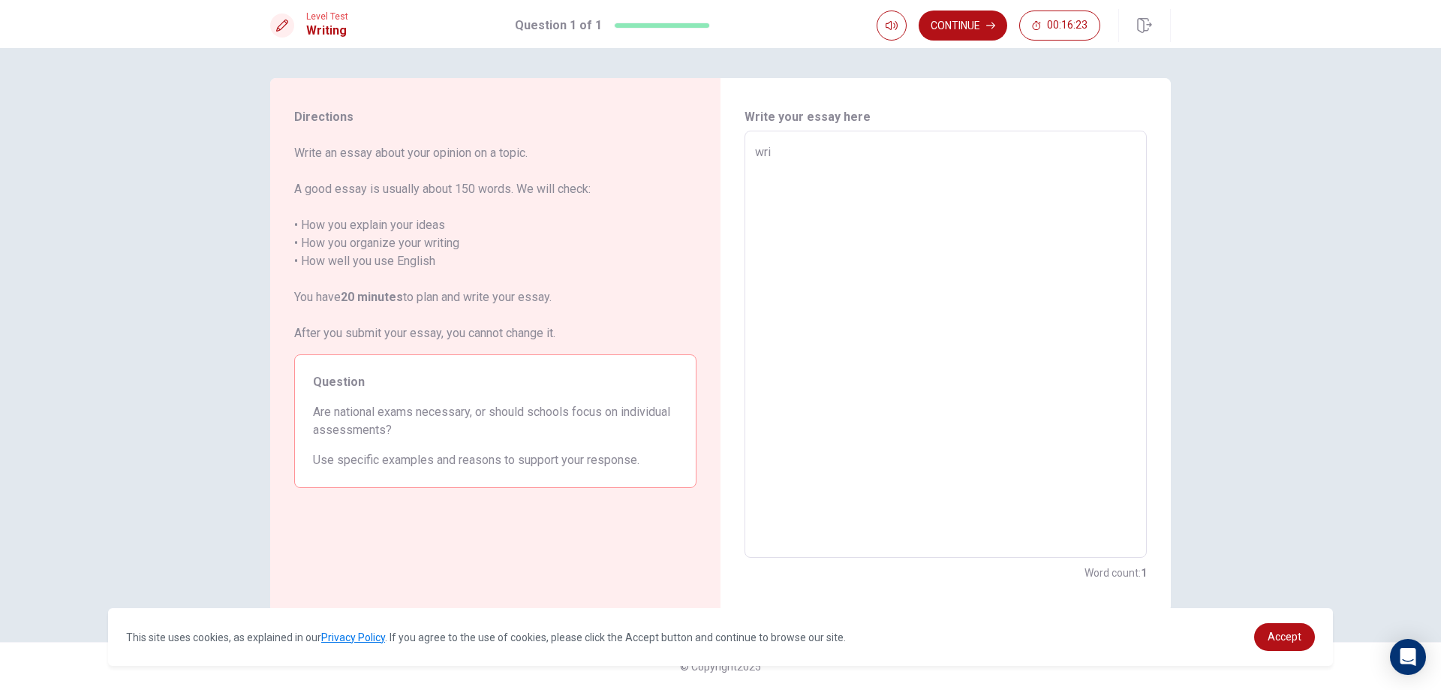
click at [803, 157] on textarea "wri" at bounding box center [945, 344] width 381 height 402
type textarea "x"
type textarea "writ"
type textarea "x"
type textarea "write"
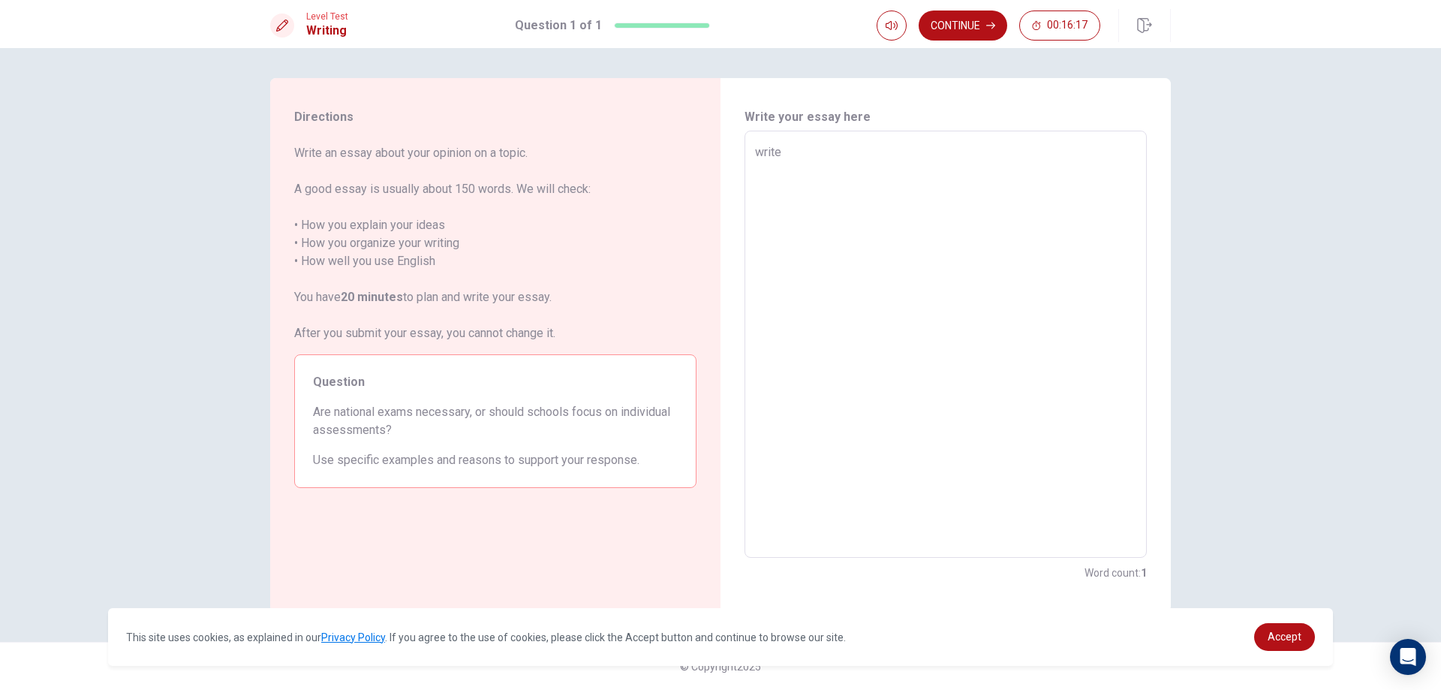
type textarea "x"
type textarea "writ"
type textarea "x"
type textarea "wri"
type textarea "x"
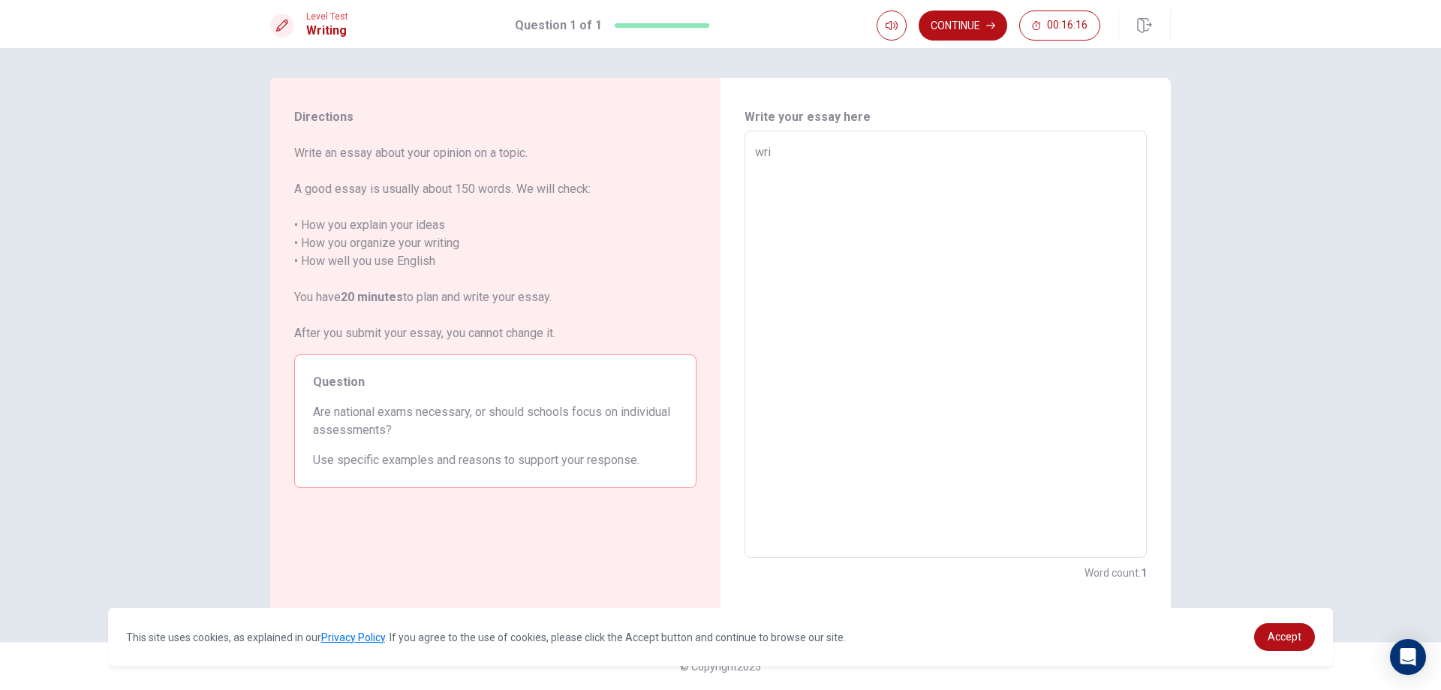
type textarea "wr"
type textarea "x"
type textarea "w"
type textarea "x"
type textarea "t"
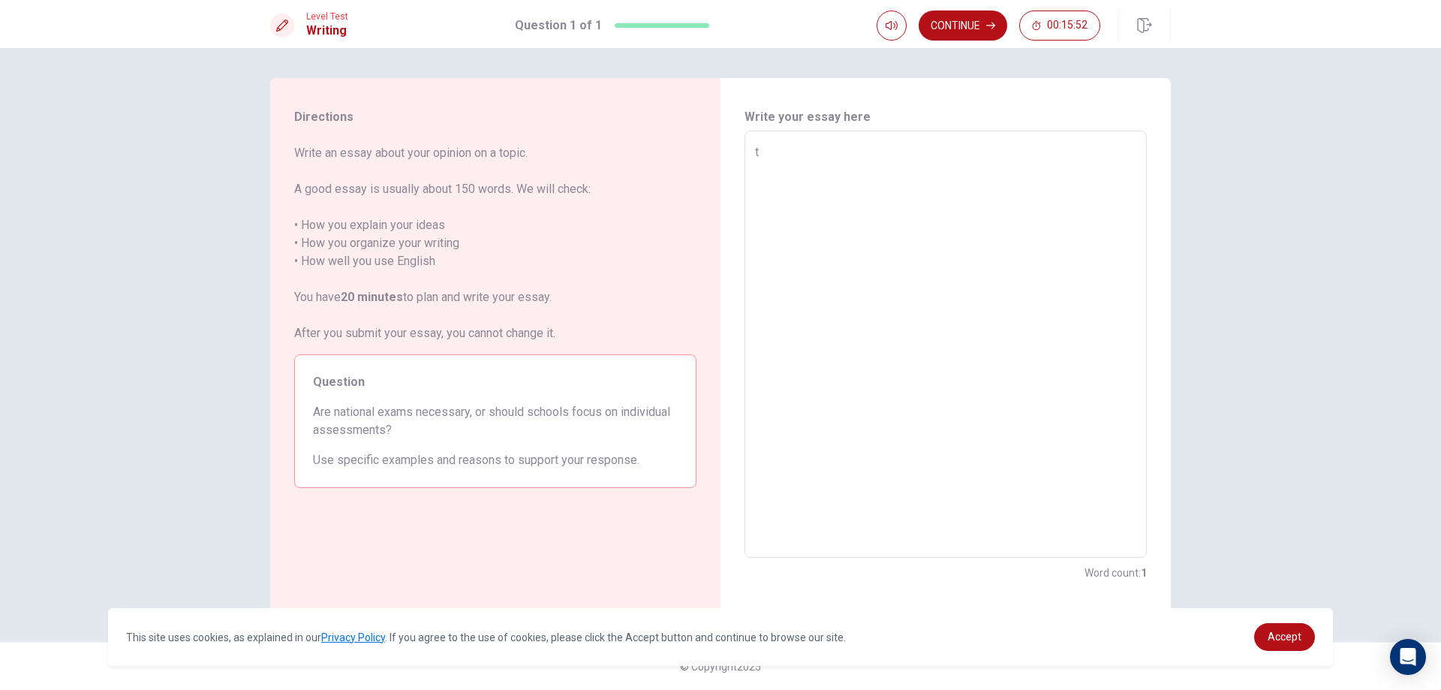
type textarea "x"
type textarea "th"
type textarea "x"
type textarea "the"
type textarea "x"
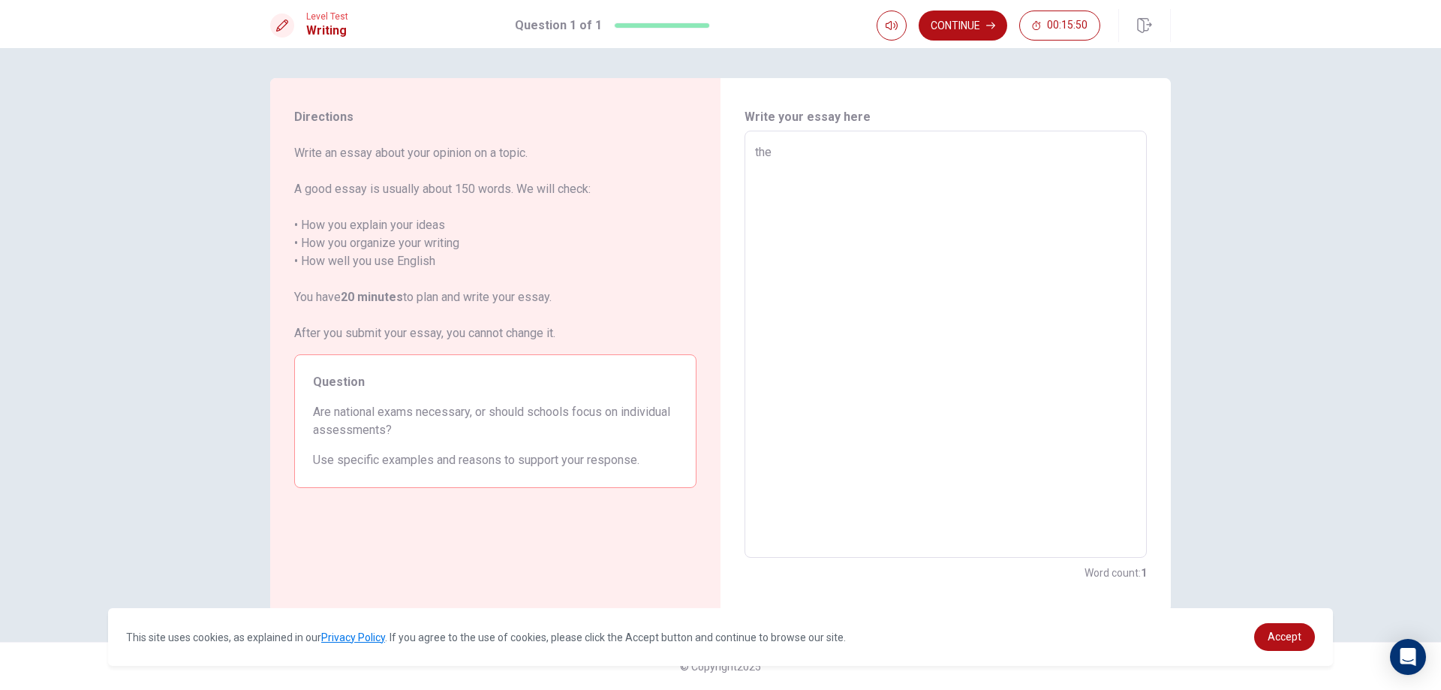
type textarea "the"
type textarea "x"
type textarea "the t"
type textarea "x"
type textarea "the to"
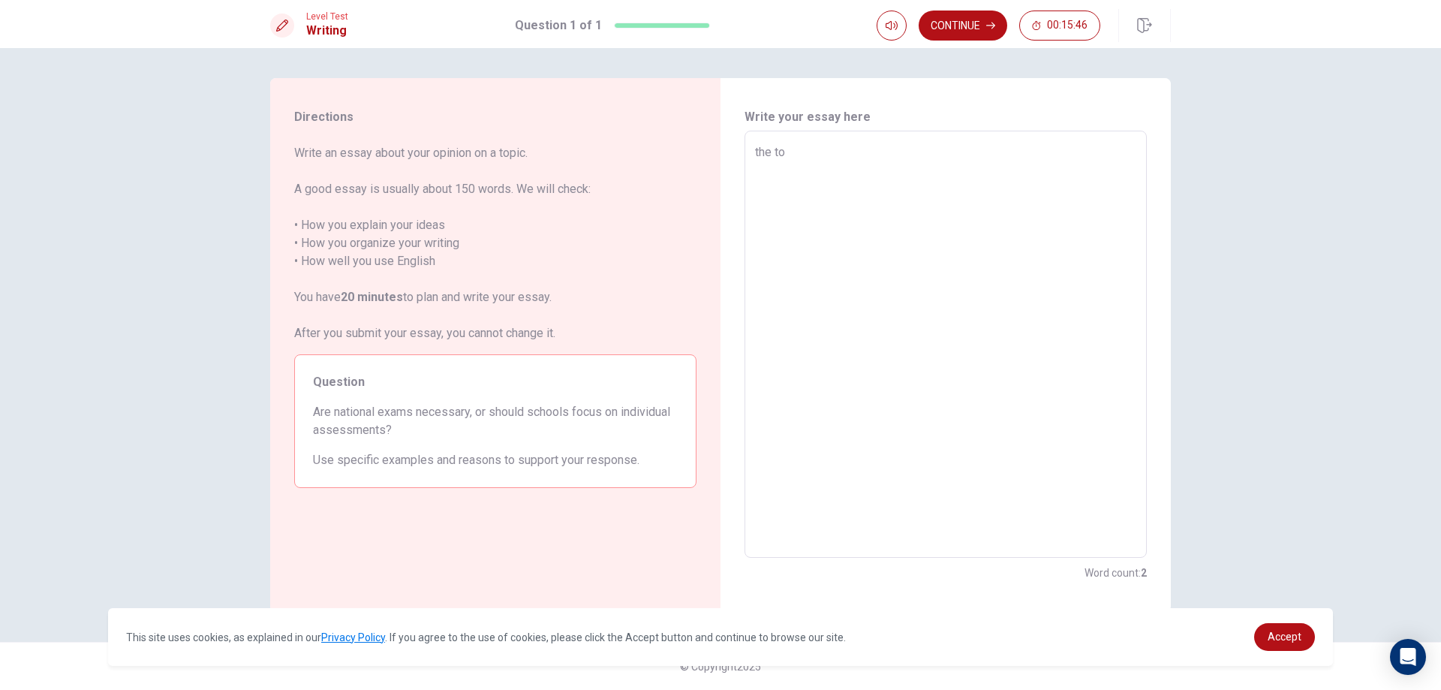
type textarea "x"
type textarea "the top"
type textarea "x"
type textarea "the topi"
type textarea "x"
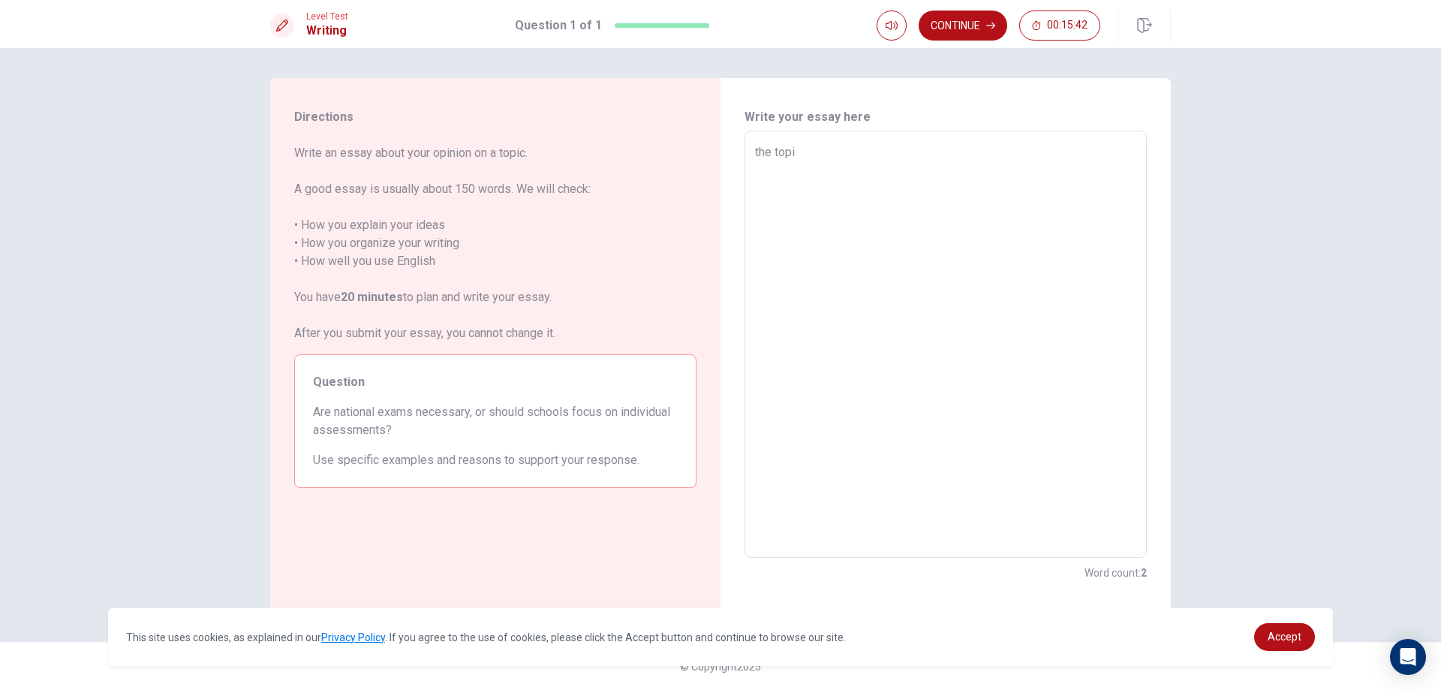
type textarea "the topic"
type textarea "x"
type textarea "the topic"
type textarea "x"
click at [992, 185] on textarea "the topic is topic is what is meen the life for my life have ideas 17 years i w…" at bounding box center [945, 344] width 381 height 402
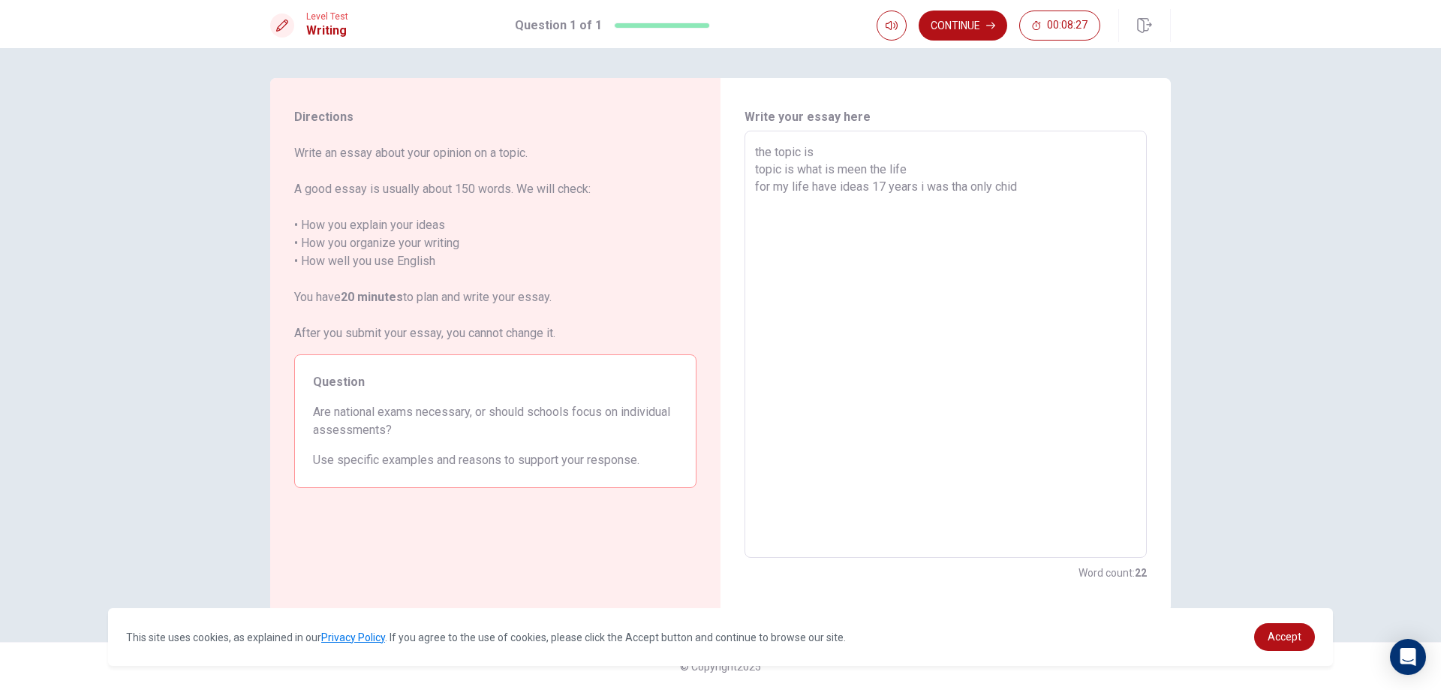
click at [1025, 191] on textarea "the topic is topic is what is meen the life for my life have ideas 17 years i w…" at bounding box center [945, 344] width 381 height 402
click at [1010, 183] on textarea "the topic is topic is what is meen the life for my life have ideas 17 years i w…" at bounding box center [945, 344] width 381 height 402
click at [1041, 188] on textarea "the topic is topic is what is meen the life for my life have ideas 17 years i w…" at bounding box center [945, 344] width 381 height 402
click at [946, 179] on textarea "the topic is topic is what is meen the life for my life have ideas 17 years i w…" at bounding box center [945, 344] width 381 height 402
click at [851, 185] on textarea "the topic is topic is what is meen the life for my life have ideas 17 years i w…" at bounding box center [945, 344] width 381 height 402
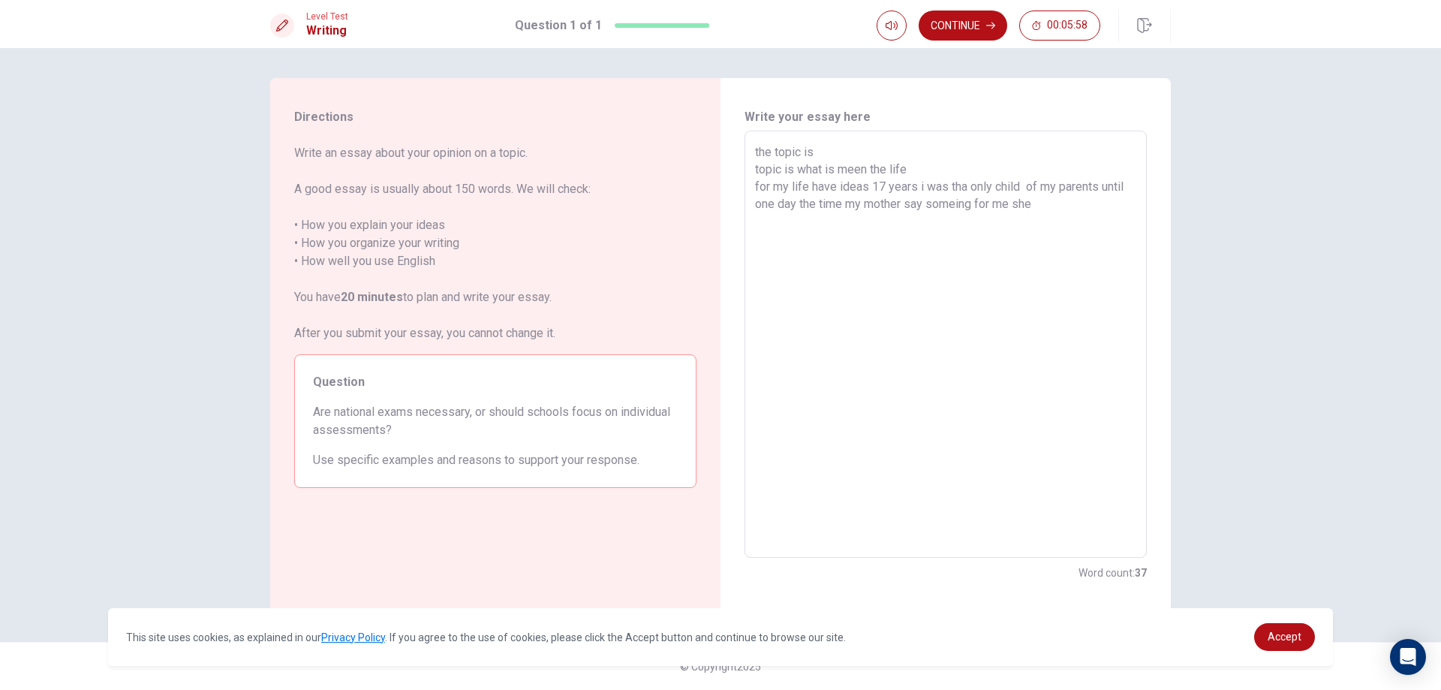
click at [875, 188] on textarea "the topic is topic is what is meen the life for my life have ideas 17 years i w…" at bounding box center [945, 344] width 381 height 402
click at [1037, 204] on textarea "the topic is topic is what is meen the life for my life have ideas 17 years i w…" at bounding box center [945, 344] width 381 height 402
drag, startPoint x: 754, startPoint y: 154, endPoint x: 827, endPoint y: 169, distance: 75.1
click at [827, 169] on div "the topic is topic is what is meen the life for my life have ideas 17 years i w…" at bounding box center [946, 344] width 402 height 427
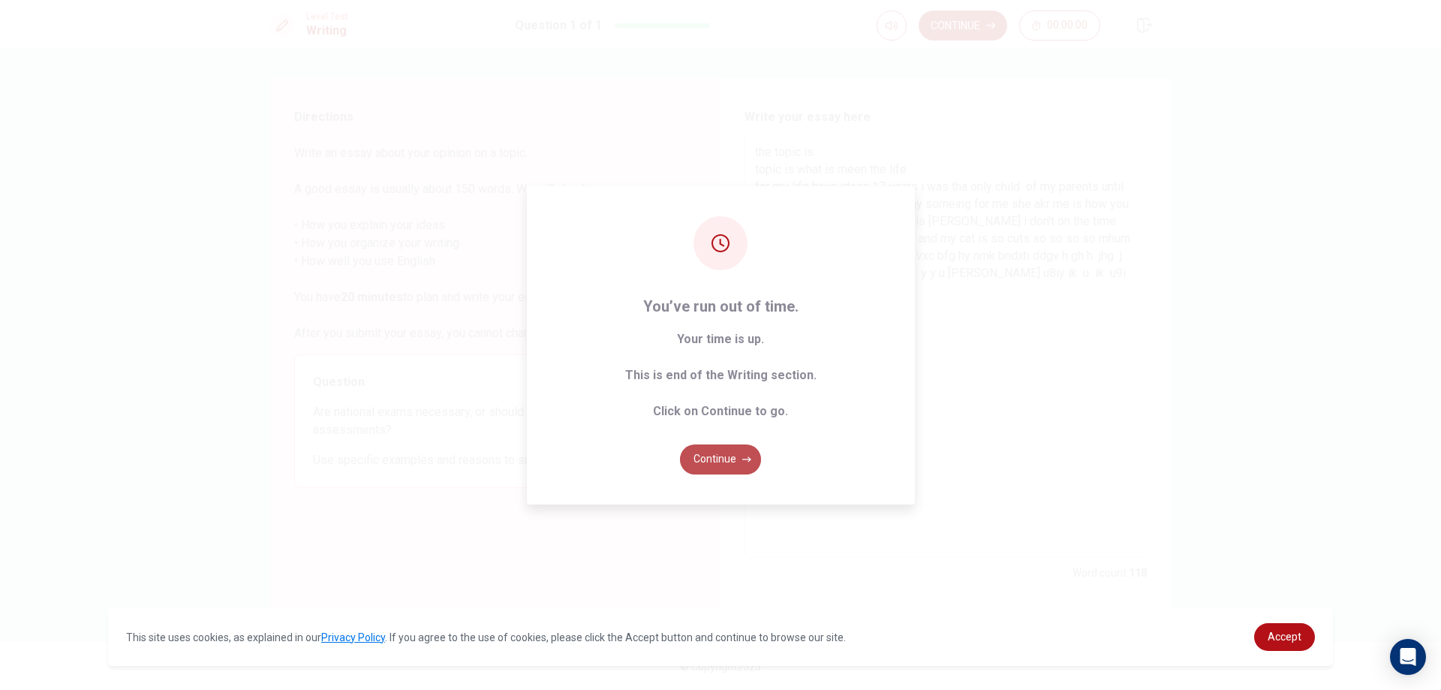
click at [733, 450] on button "Continue" at bounding box center [720, 459] width 81 height 30
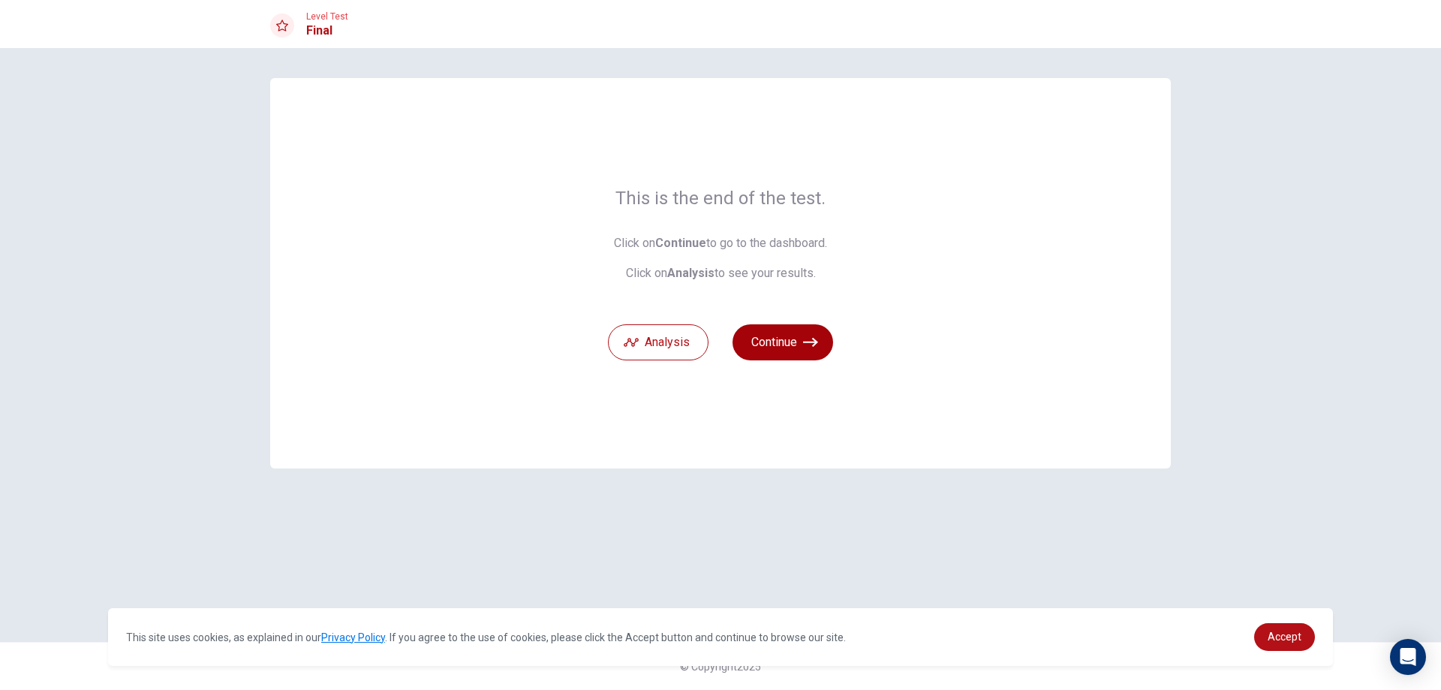
click at [789, 339] on button "Continue" at bounding box center [783, 342] width 101 height 36
